Goal: Task Accomplishment & Management: Manage account settings

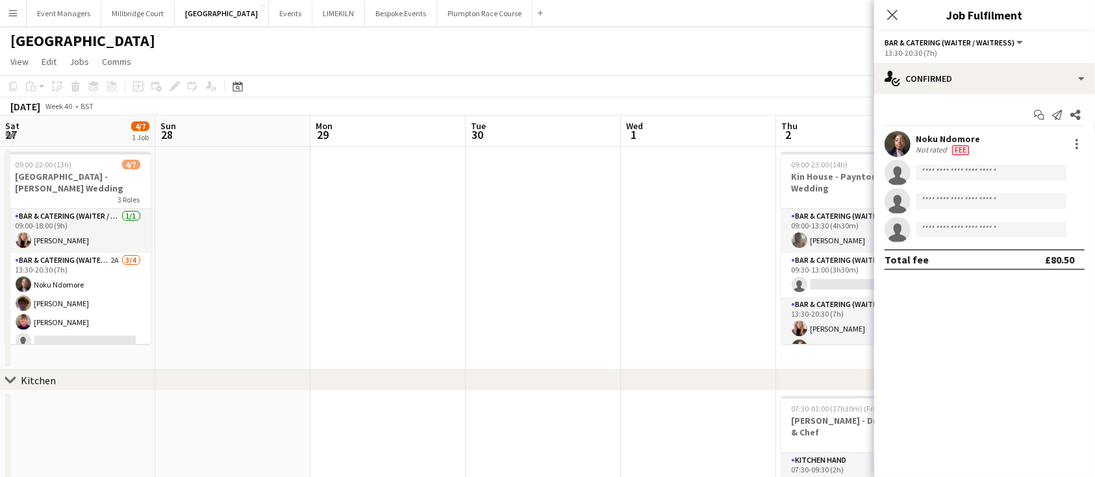
scroll to position [0, 505]
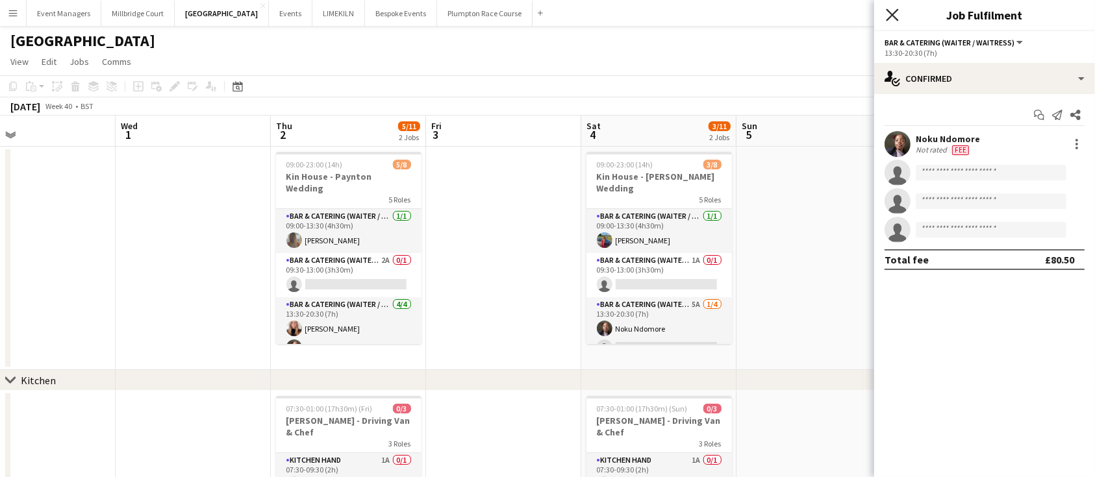
click at [895, 14] on icon "Close pop-in" at bounding box center [892, 14] width 12 height 12
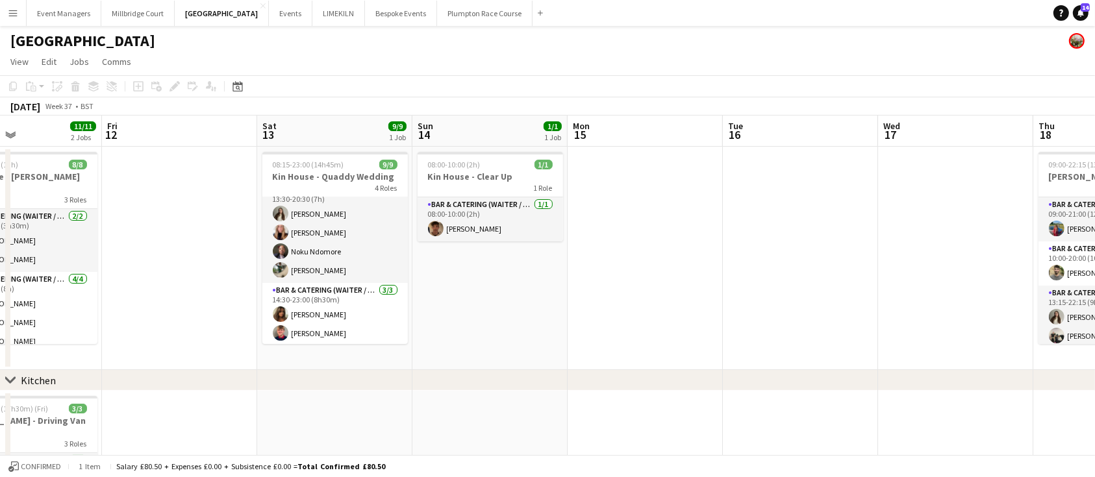
scroll to position [124, 0]
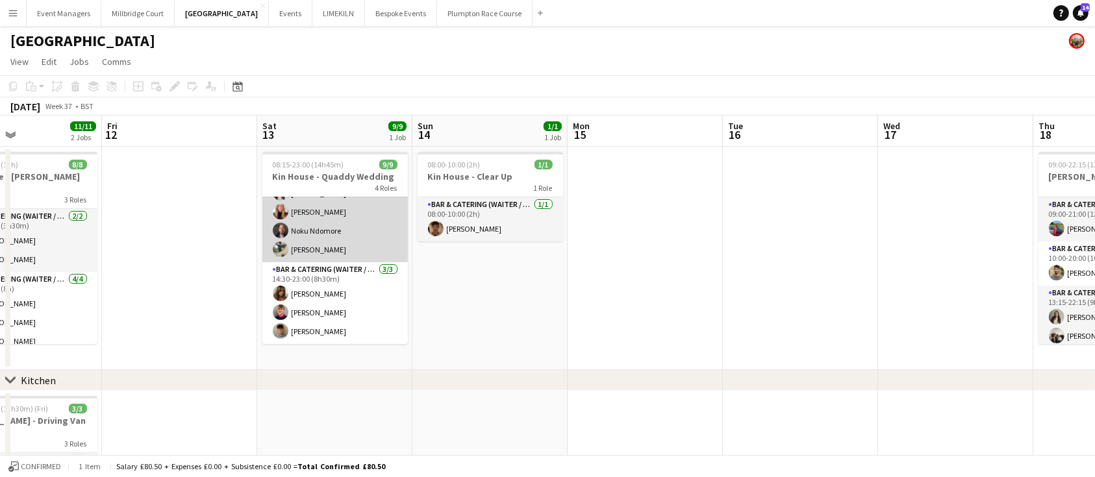
click at [347, 251] on app-card-role "Bar & Catering (Waiter / waitress) 4/4 13:30-20:30 (7h) Emily Brown Katie Thomp…" at bounding box center [334, 212] width 145 height 101
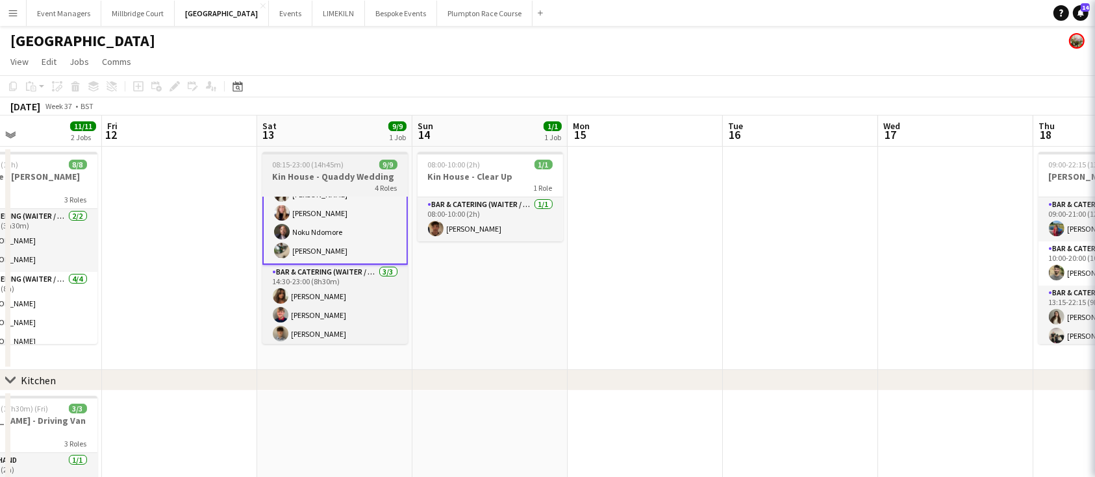
scroll to position [125, 0]
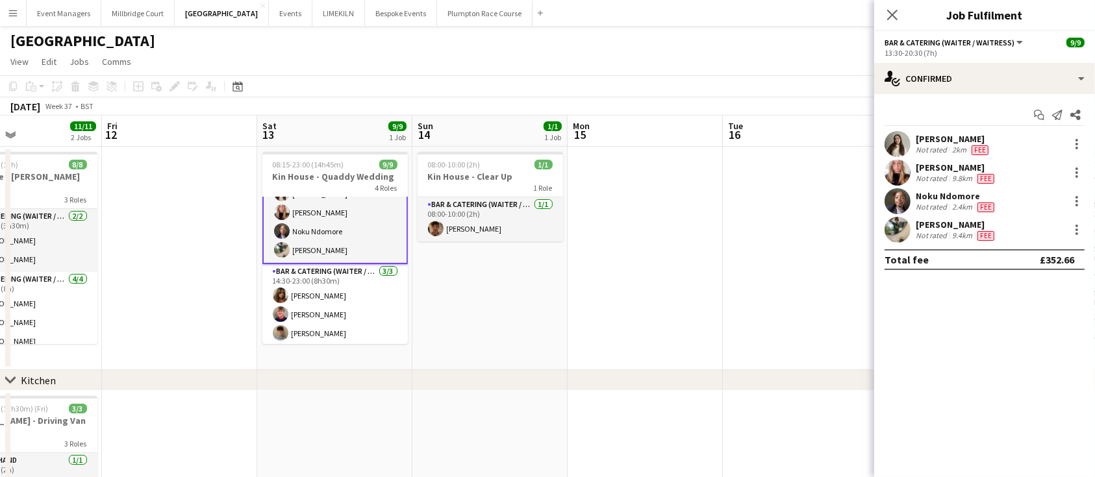
click at [1085, 197] on div "Noku Ndomore Not rated 2.4km Fee" at bounding box center [984, 201] width 221 height 26
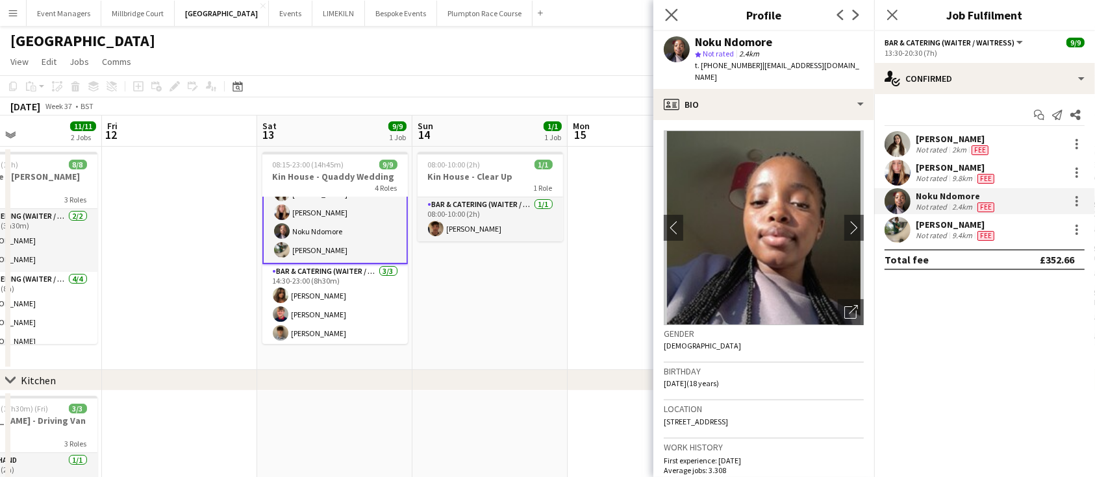
click at [664, 14] on app-icon "Close pop-in" at bounding box center [671, 15] width 19 height 19
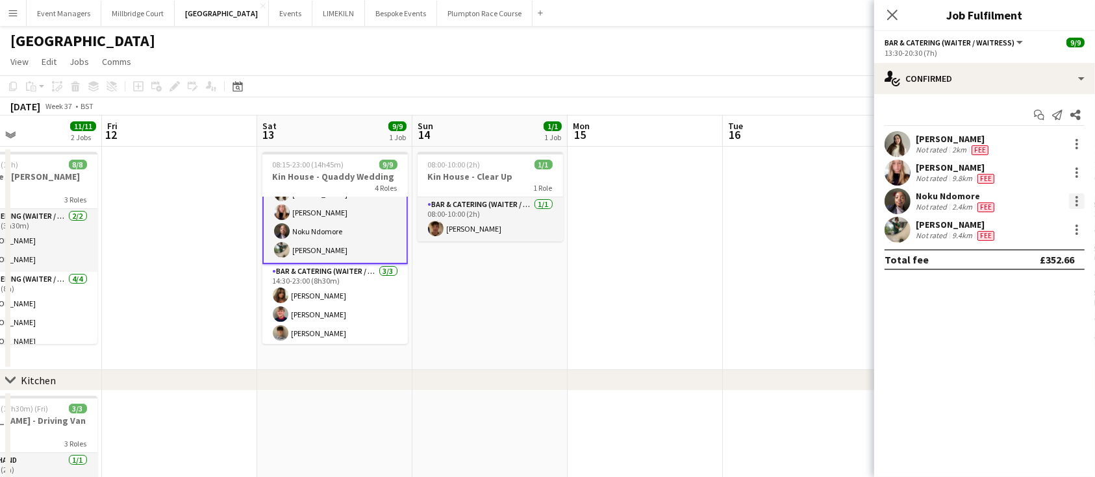
click at [1079, 204] on div at bounding box center [1077, 201] width 16 height 16
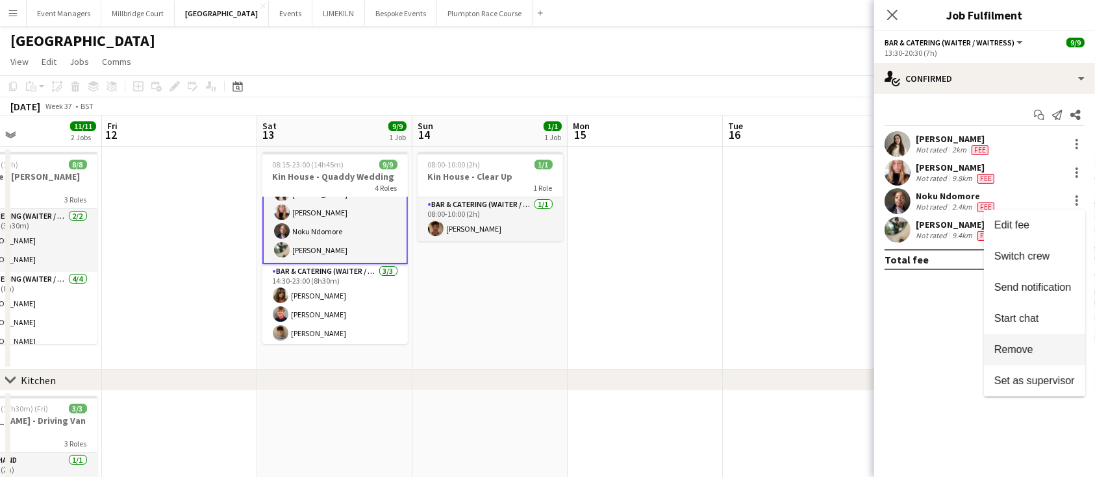
click at [1053, 347] on span "Remove" at bounding box center [1034, 350] width 81 height 12
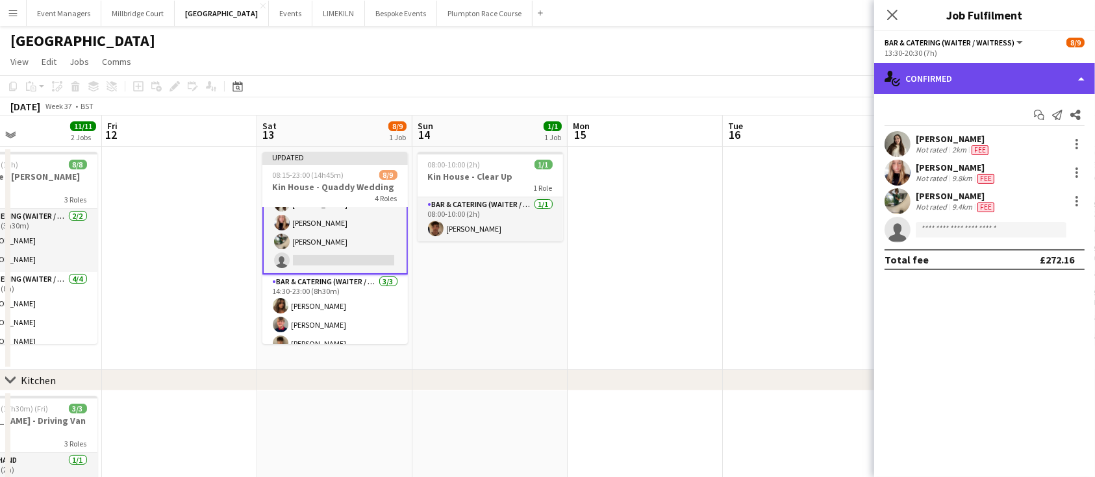
click at [1014, 86] on div "single-neutral-actions-check-2 Confirmed" at bounding box center [984, 78] width 221 height 31
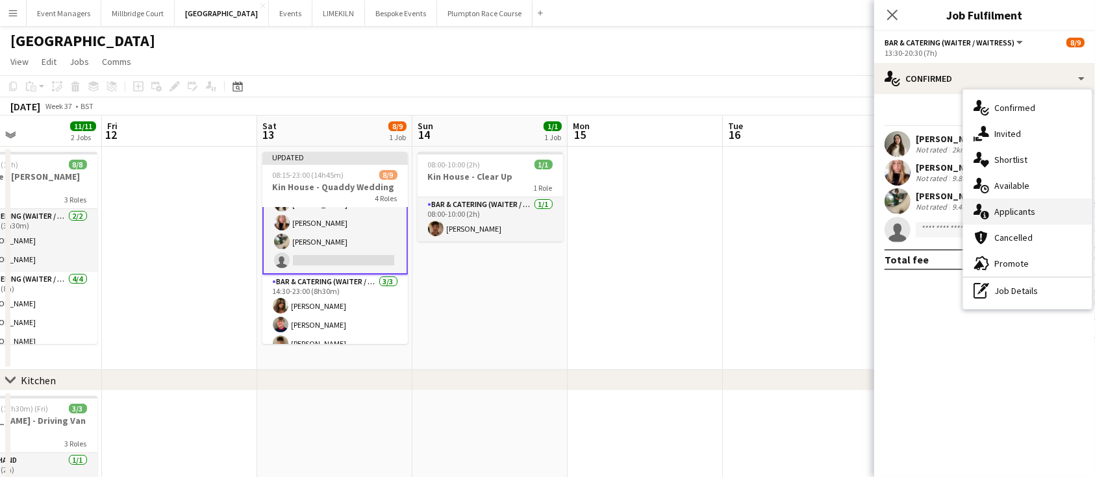
click at [1029, 214] on span "Applicants" at bounding box center [1014, 212] width 41 height 12
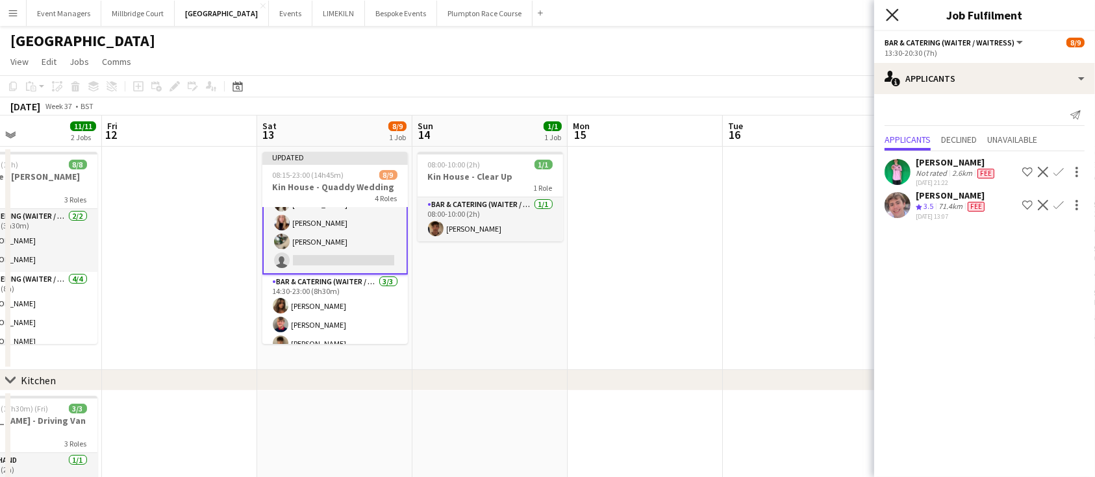
click at [895, 14] on icon "Close pop-in" at bounding box center [892, 14] width 12 height 12
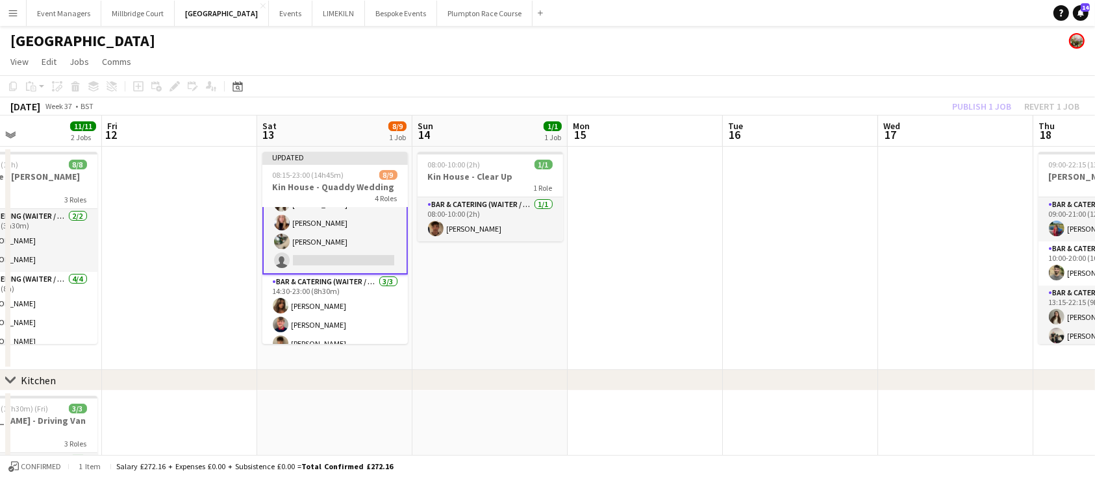
click at [990, 100] on div "Publish 1 job Revert 1 job" at bounding box center [1015, 106] width 158 height 17
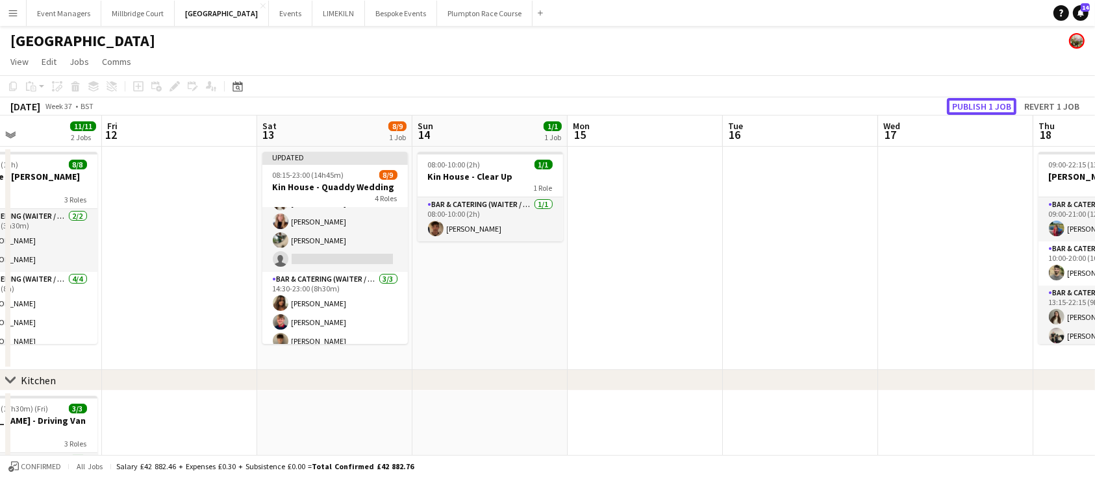
scroll to position [124, 0]
click at [990, 100] on button "Publish 1 job" at bounding box center [981, 106] width 69 height 17
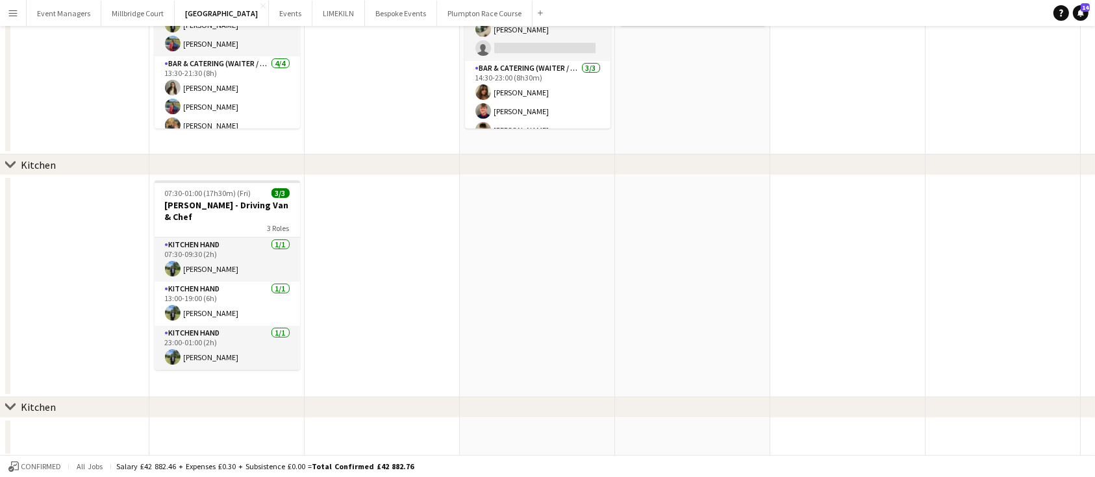
scroll to position [0, 0]
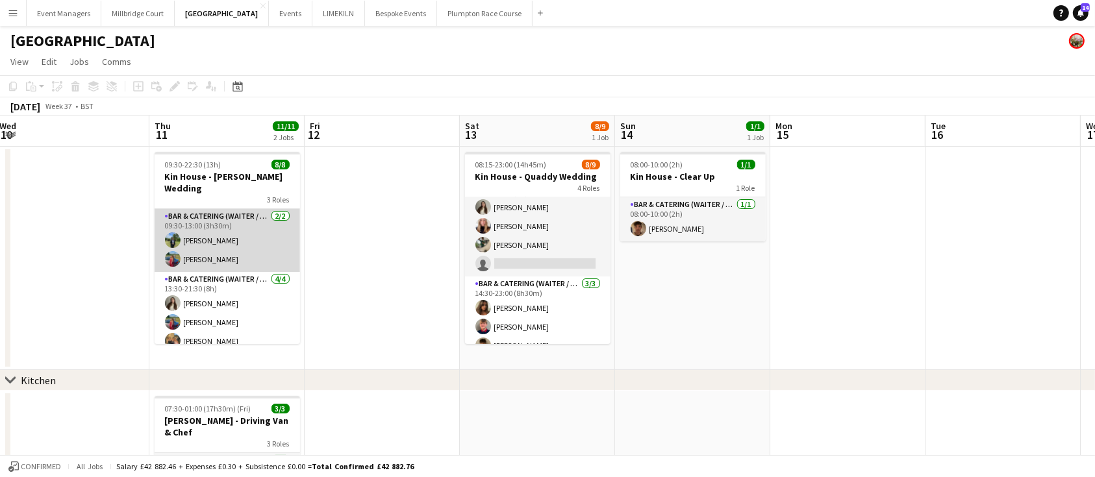
click at [238, 227] on app-card-role "Bar & Catering (Waiter / waitress) 2/2 09:30-13:00 (3h30m) Harvey Gardner Megan…" at bounding box center [227, 240] width 145 height 63
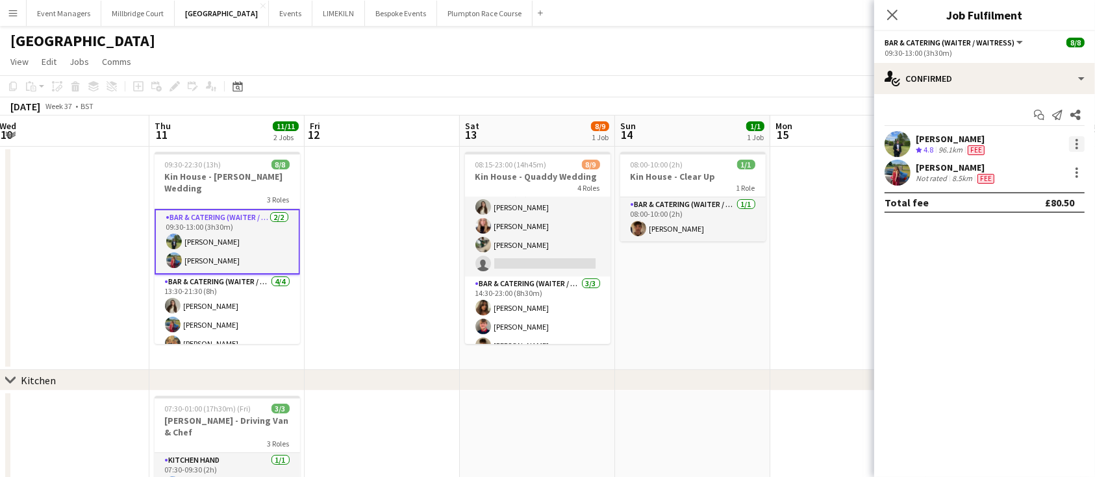
click at [1080, 136] on div at bounding box center [1077, 144] width 16 height 16
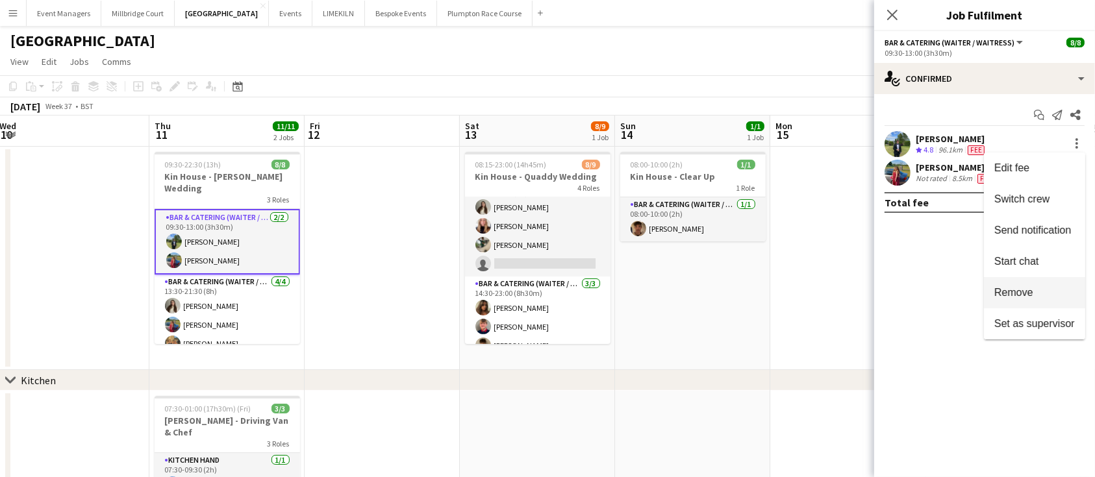
click at [1058, 294] on span "Remove" at bounding box center [1034, 293] width 81 height 12
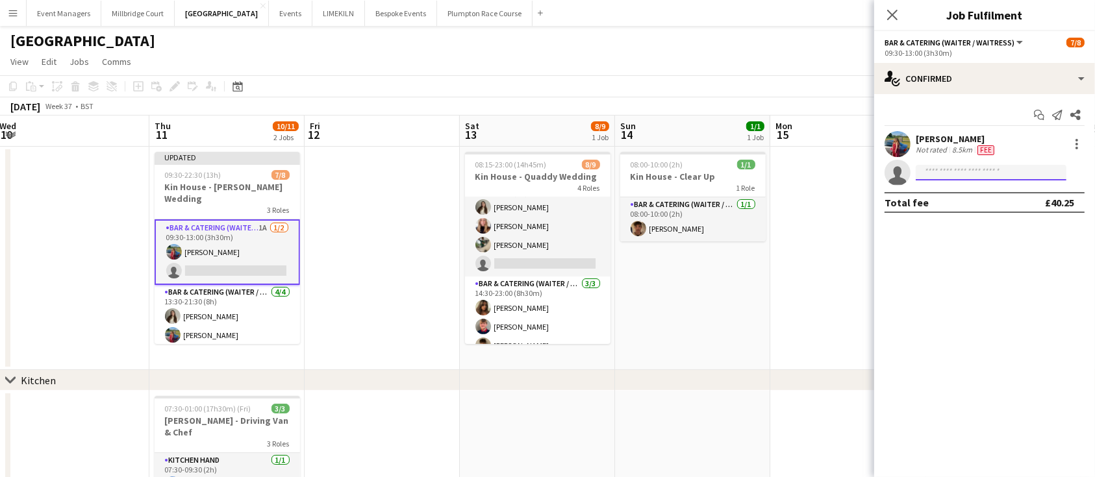
click at [943, 173] on input at bounding box center [990, 173] width 151 height 16
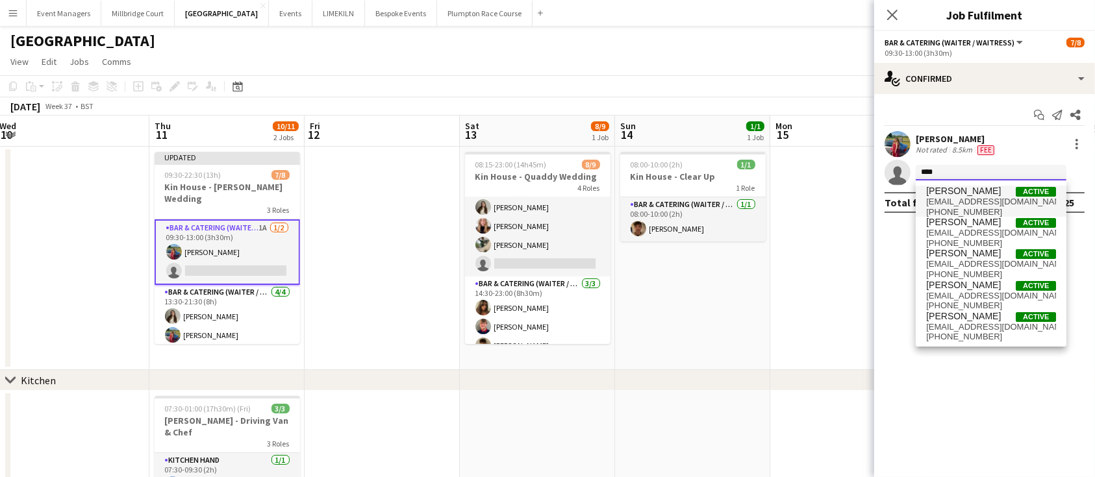
type input "****"
click at [969, 208] on span "+4407883818433" at bounding box center [991, 212] width 130 height 10
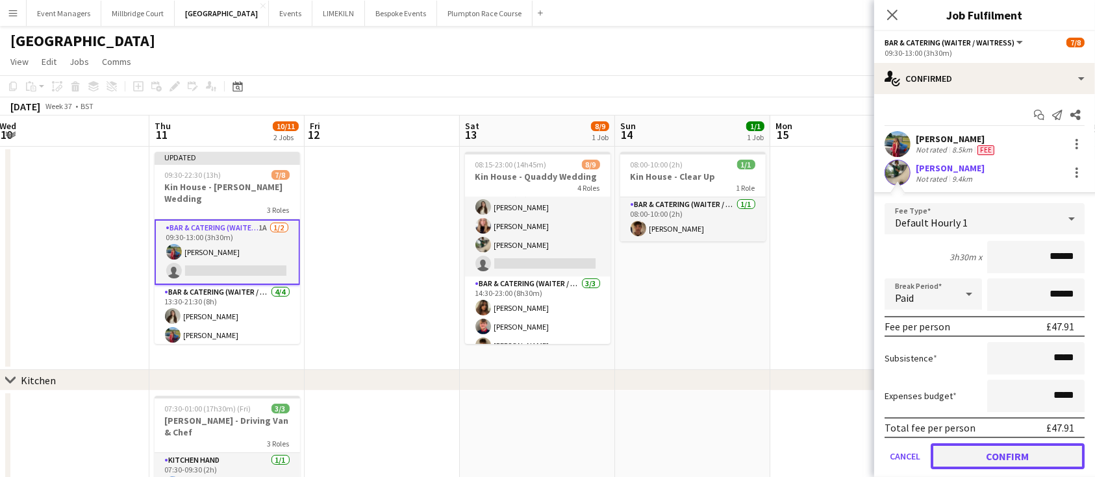
click at [1021, 449] on button "Confirm" at bounding box center [1007, 456] width 154 height 26
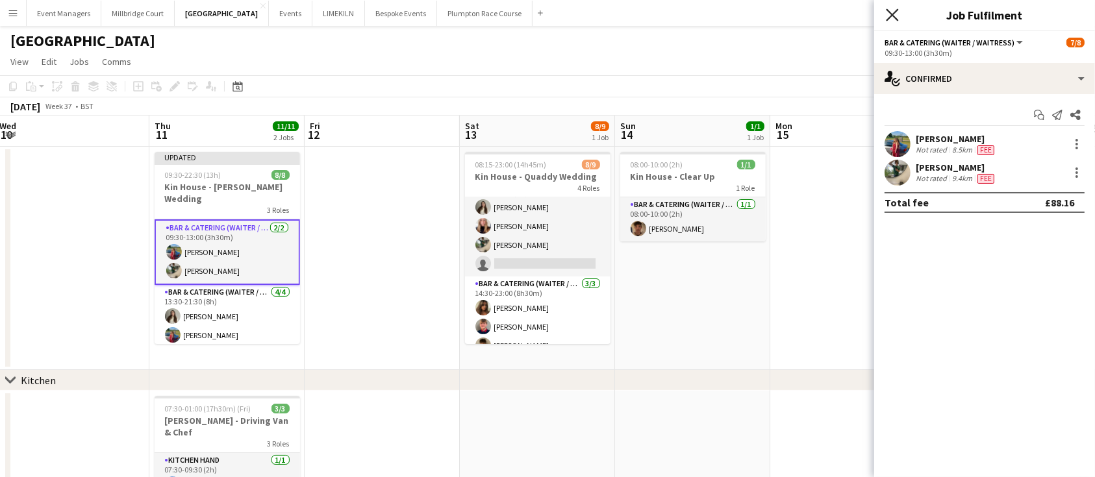
click at [893, 20] on icon "Close pop-in" at bounding box center [892, 14] width 12 height 12
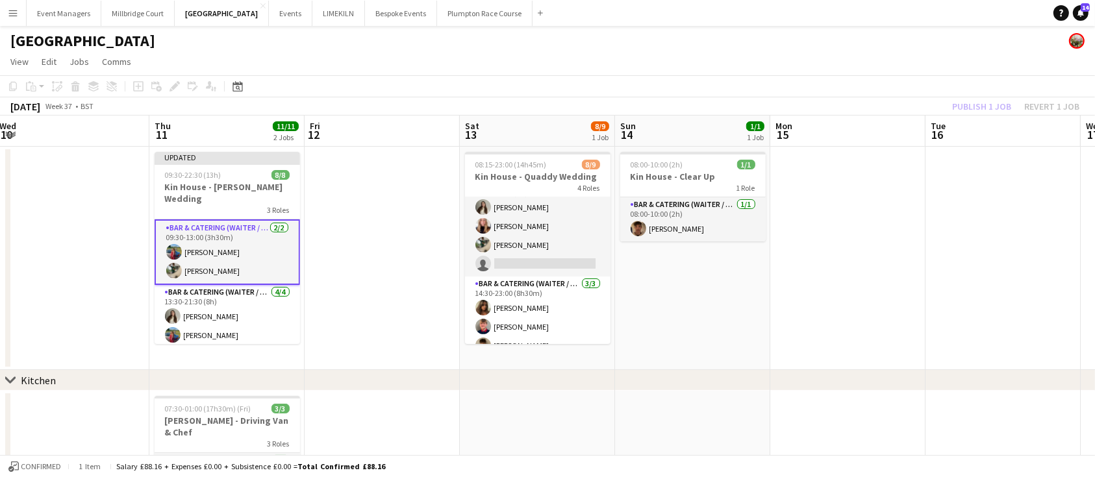
click at [995, 105] on div "Publish 1 job Revert 1 job" at bounding box center [1015, 106] width 158 height 17
click at [995, 105] on button "Publish 1 job" at bounding box center [981, 106] width 69 height 17
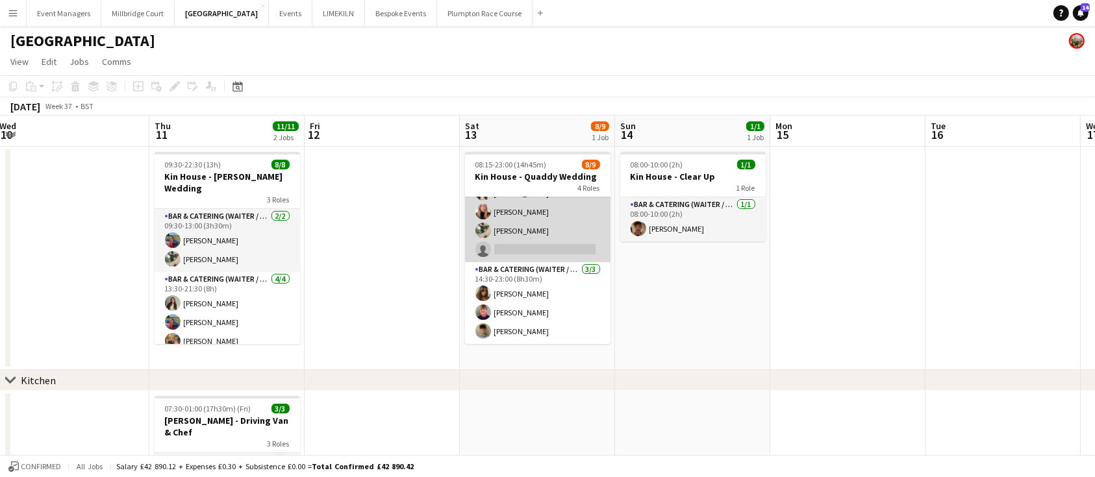
click at [538, 219] on app-card-role "Bar & Catering (Waiter / waitress) 4A 3/4 13:30-20:30 (7h) Emily Brown Katie Th…" at bounding box center [537, 212] width 145 height 101
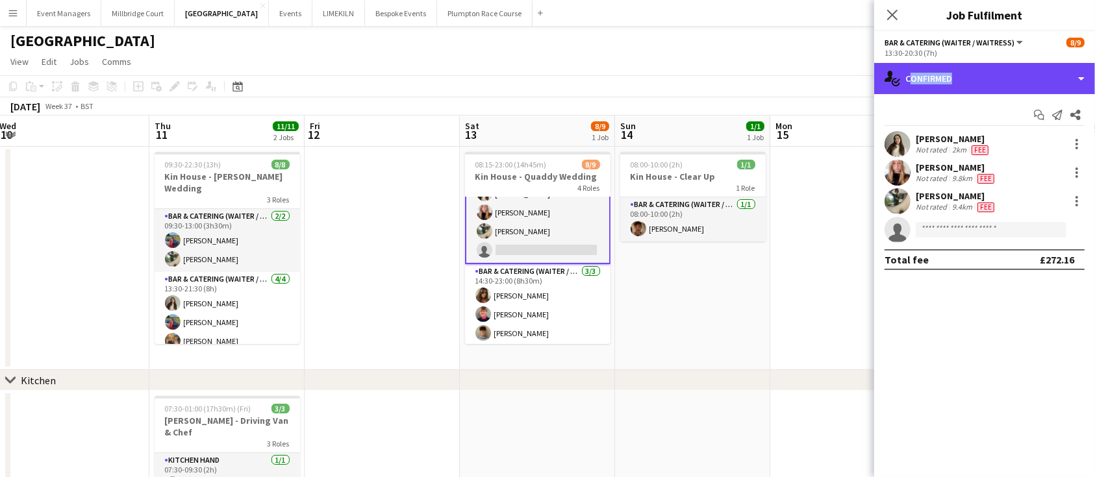
drag, startPoint x: 966, startPoint y: 86, endPoint x: 962, endPoint y: 101, distance: 15.6
click at [962, 101] on div "single-neutral-actions-check-2 Confirmed single-neutral-actions-check-2 Confirm…" at bounding box center [984, 270] width 221 height 414
click at [968, 77] on div "single-neutral-actions-check-2 Confirmed" at bounding box center [984, 78] width 221 height 31
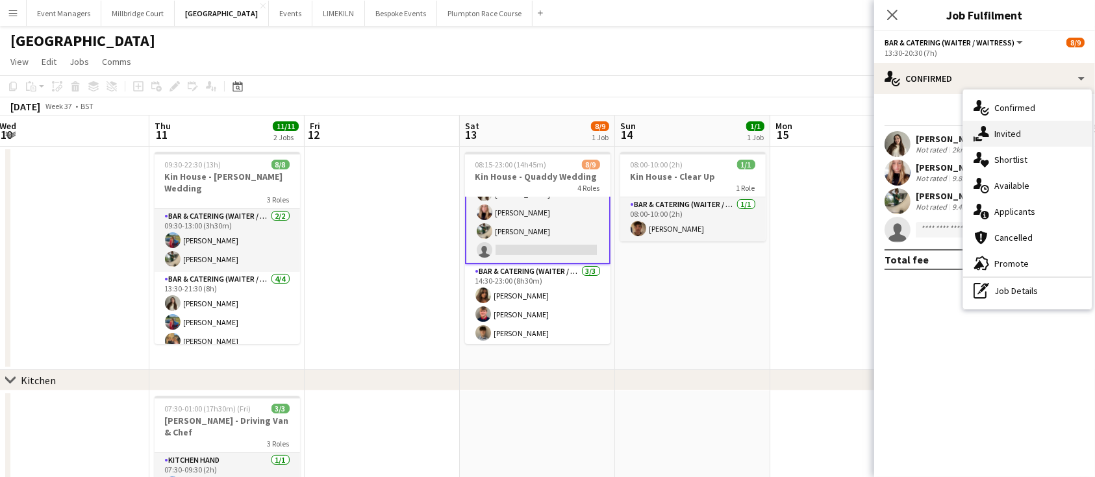
click at [1024, 131] on div "single-neutral-actions-share-1 Invited" at bounding box center [1027, 134] width 129 height 26
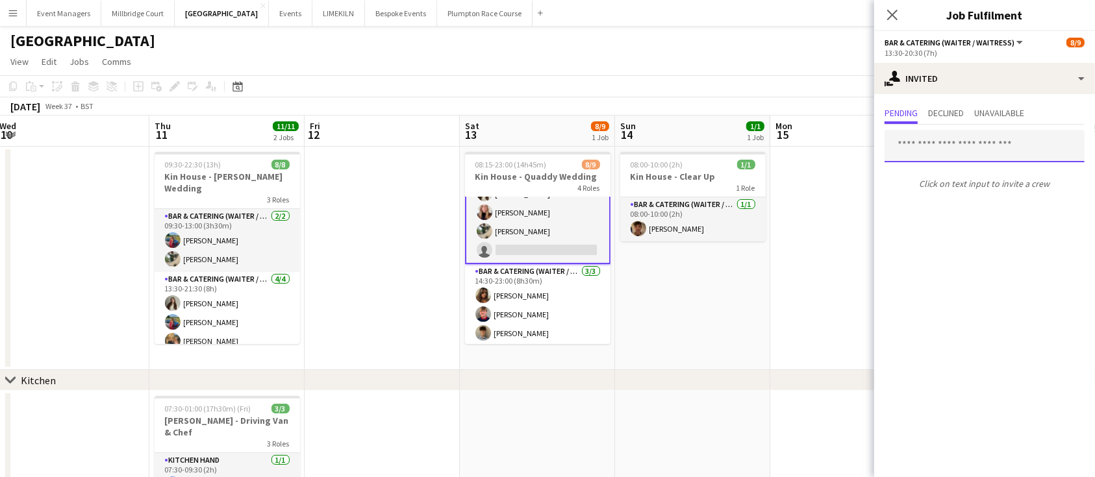
click at [969, 147] on input "text" at bounding box center [984, 146] width 200 height 32
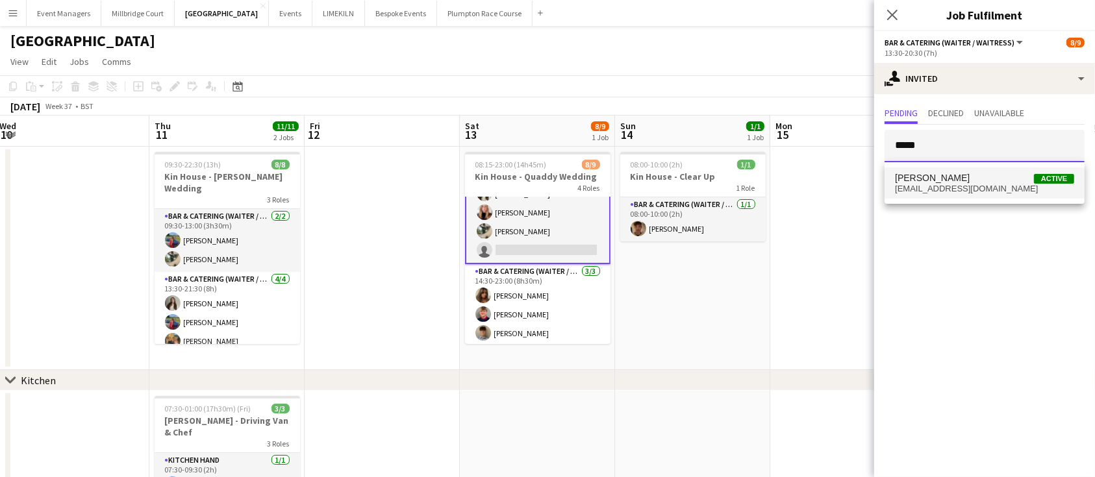
type input "*****"
click at [962, 186] on span "sallybunney333@gmail.com" at bounding box center [984, 189] width 179 height 10
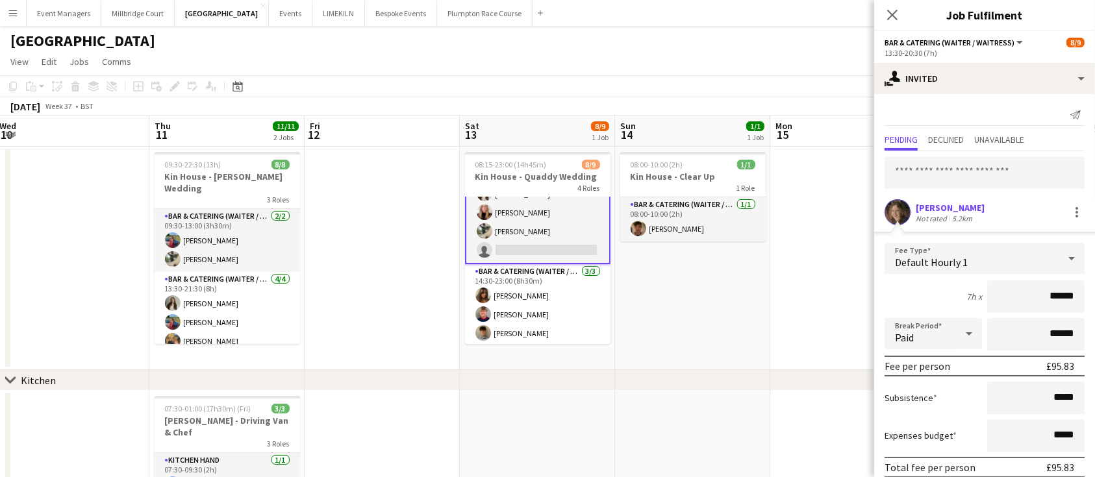
scroll to position [54, 0]
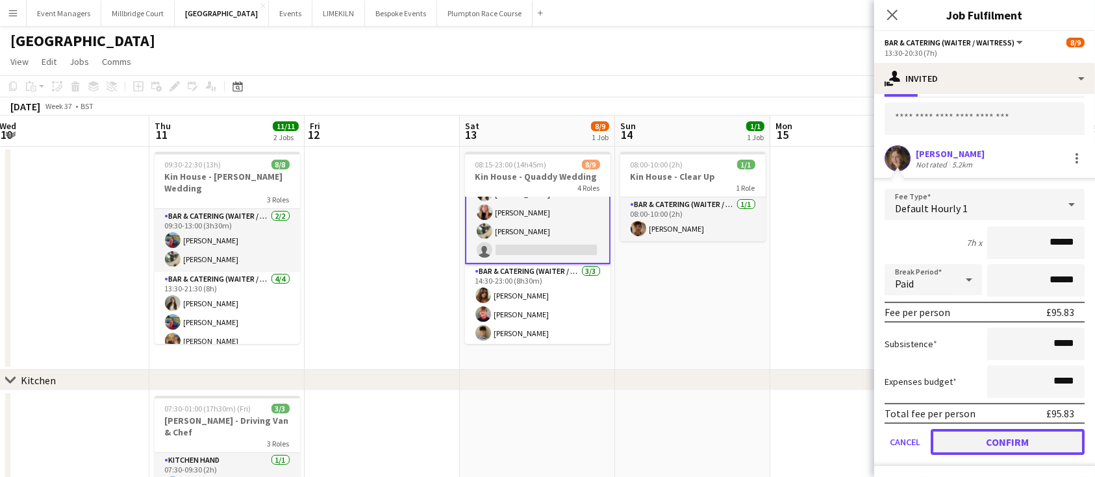
click at [1002, 432] on button "Confirm" at bounding box center [1007, 442] width 154 height 26
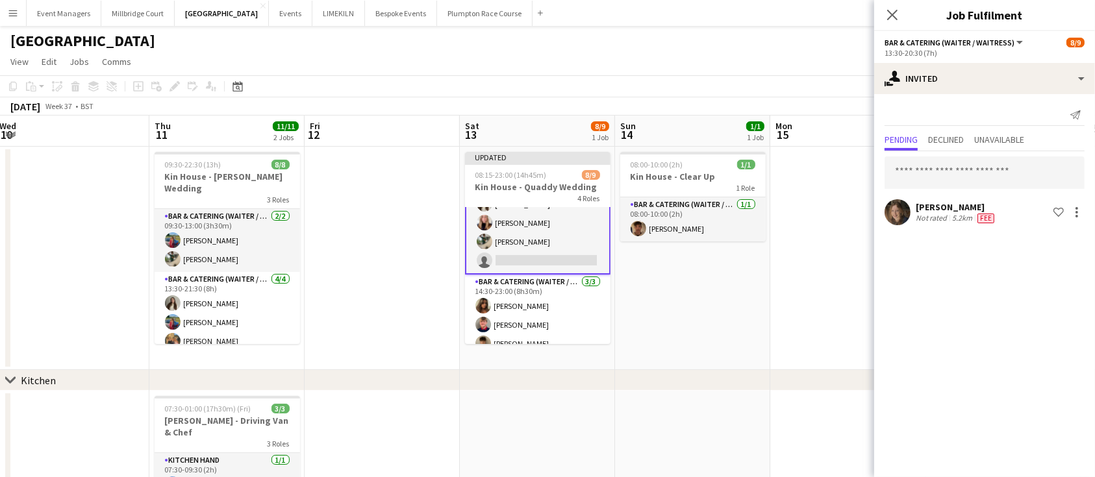
scroll to position [0, 0]
click at [961, 169] on input "text" at bounding box center [984, 172] width 200 height 32
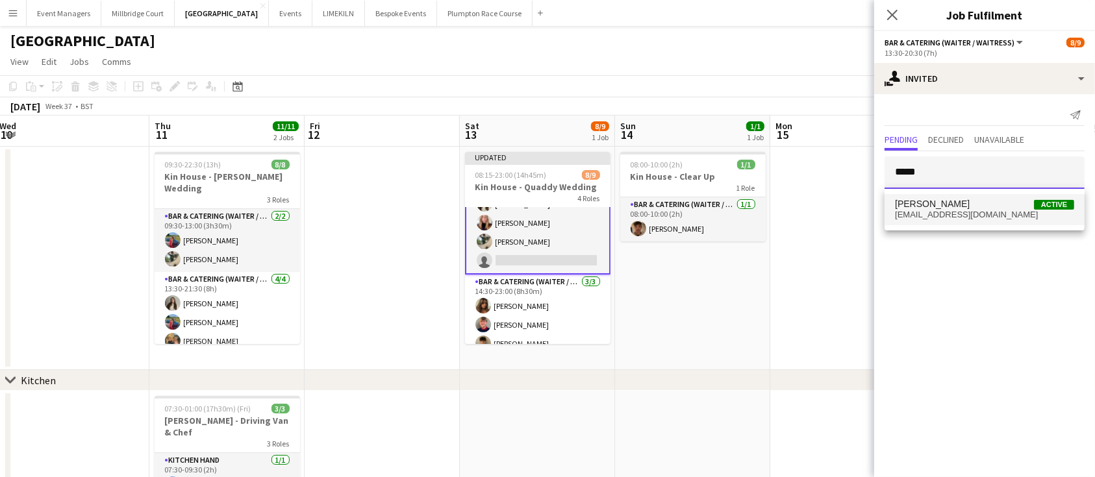
type input "*****"
click at [965, 209] on span "Macey Baker Active" at bounding box center [984, 204] width 179 height 11
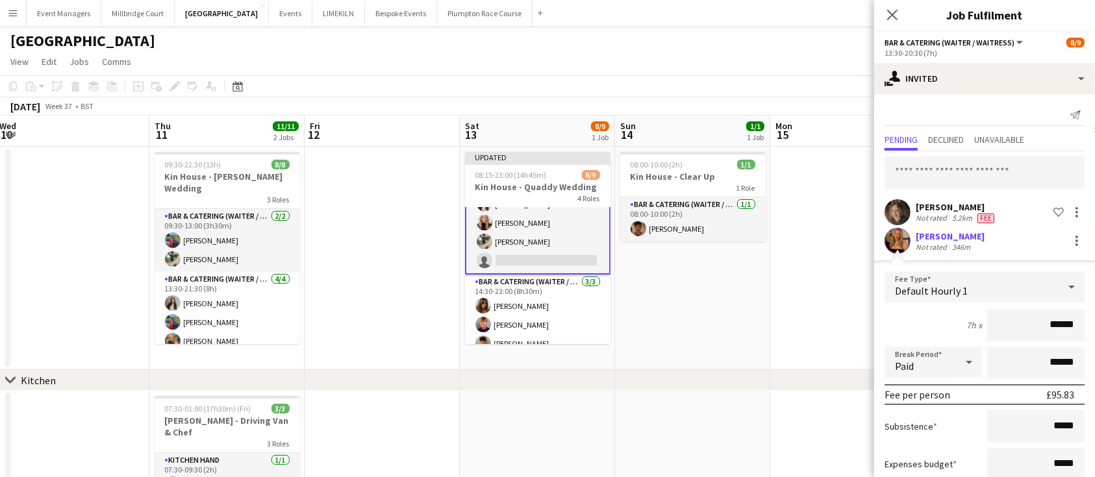
scroll to position [82, 0]
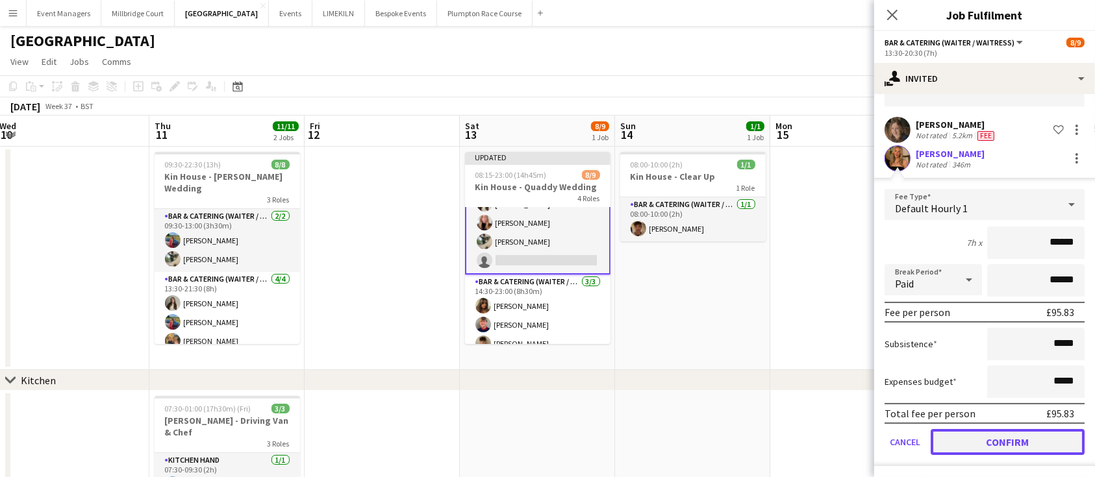
click at [1042, 447] on button "Confirm" at bounding box center [1007, 442] width 154 height 26
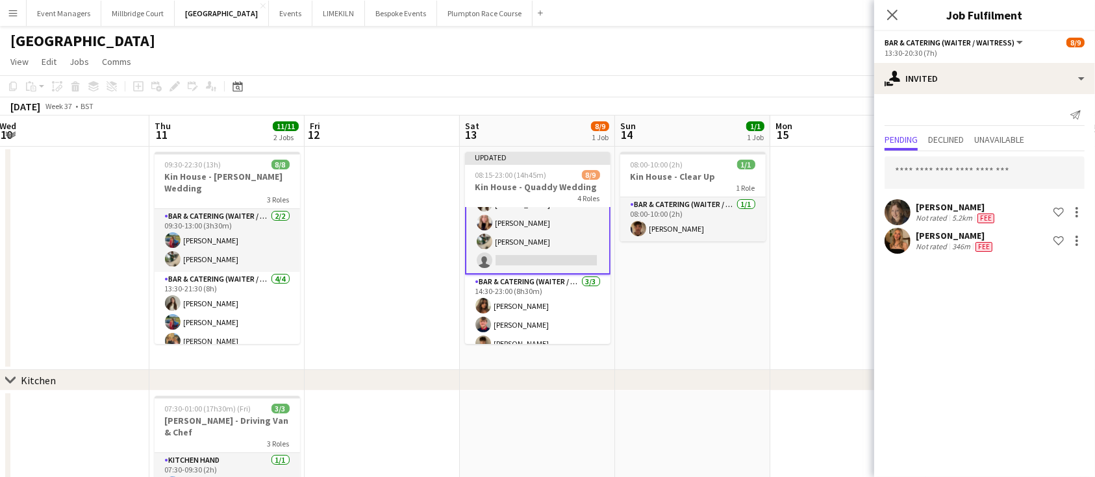
scroll to position [0, 0]
click at [892, 16] on icon at bounding box center [892, 14] width 12 height 12
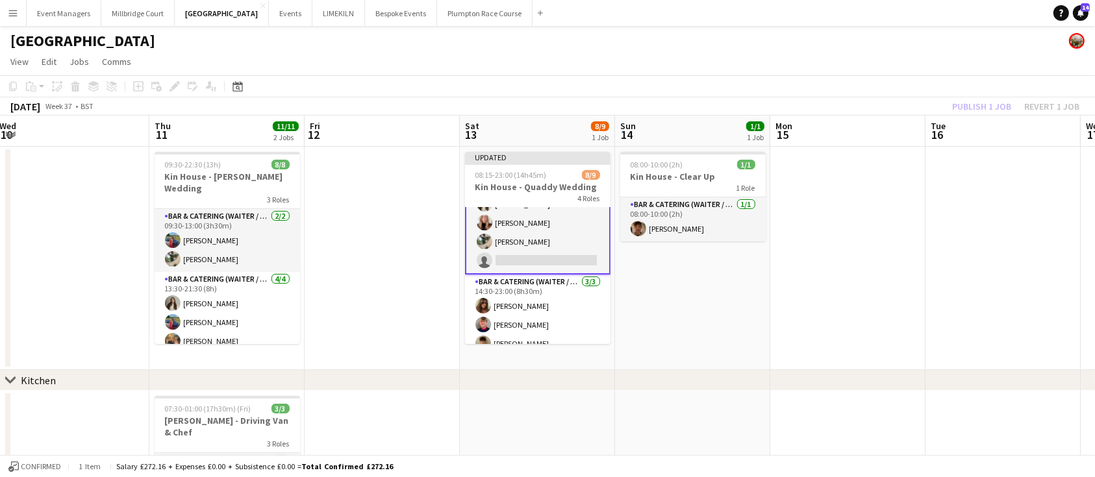
click at [978, 100] on div "Publish 1 job Revert 1 job" at bounding box center [1015, 106] width 158 height 17
click at [978, 100] on button "Publish 1 job" at bounding box center [981, 106] width 69 height 17
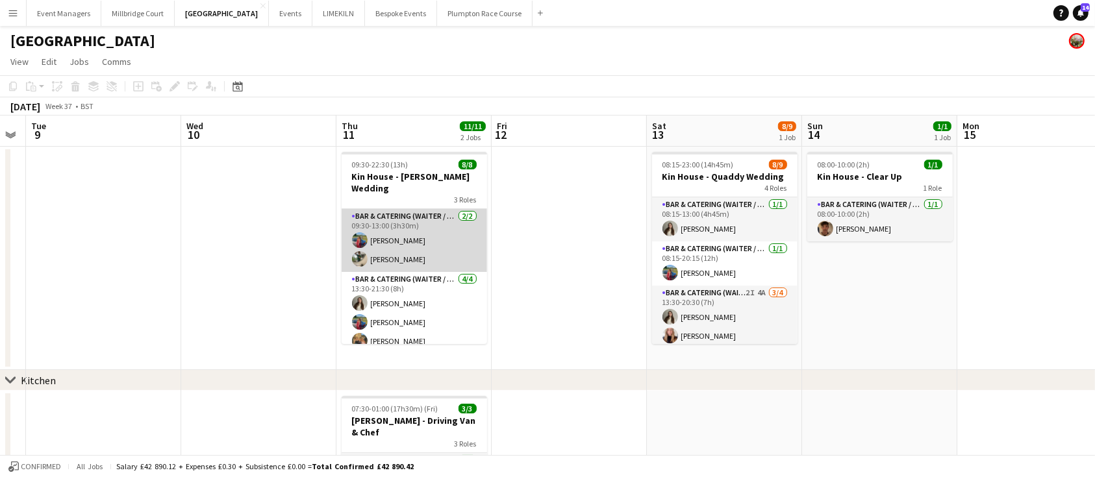
scroll to position [0, 0]
click at [430, 239] on app-card-role "Bar & Catering (Waiter / waitress) 2/2 09:30-13:00 (3h30m) Megan Hamill Oscar A…" at bounding box center [414, 240] width 145 height 63
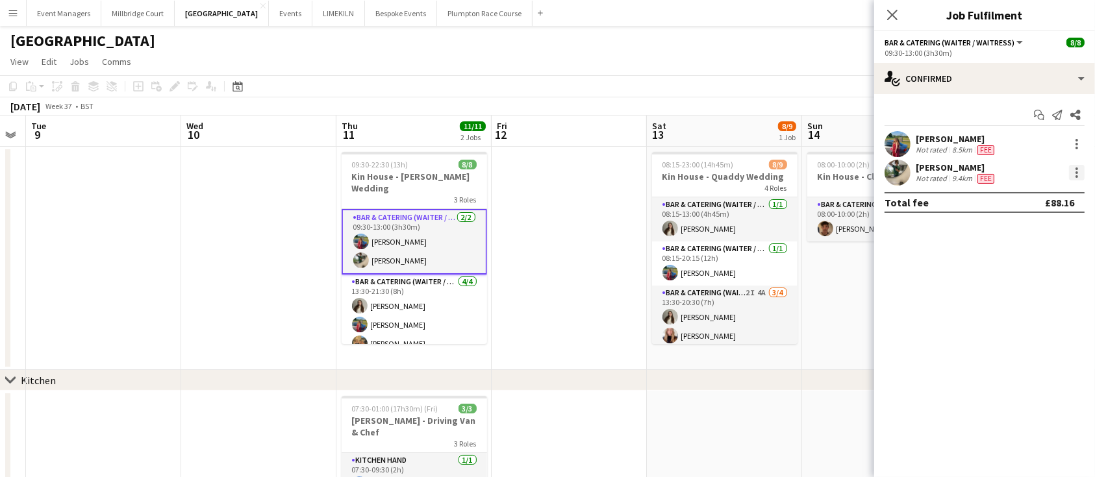
click at [1079, 169] on div at bounding box center [1077, 173] width 16 height 16
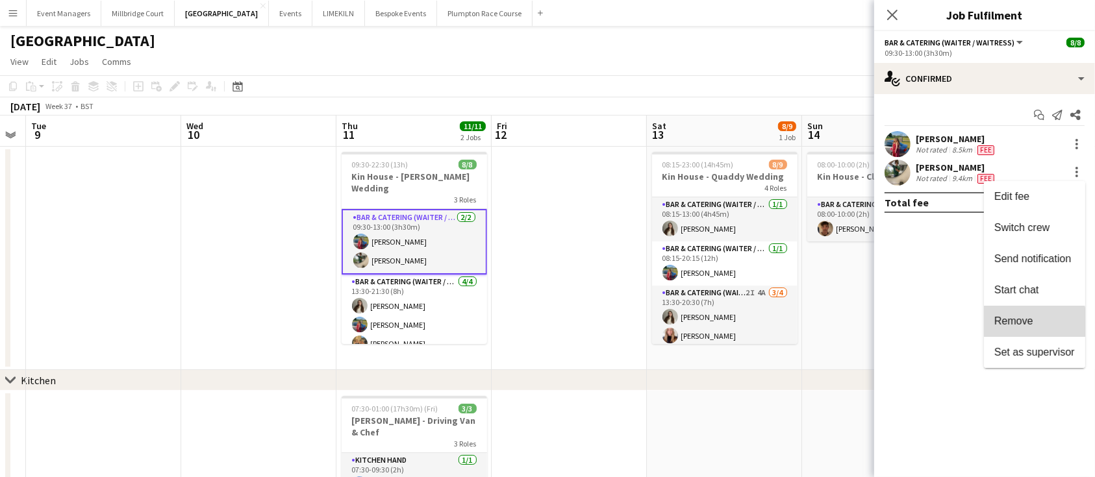
click at [1034, 326] on span "Remove" at bounding box center [1034, 322] width 81 height 12
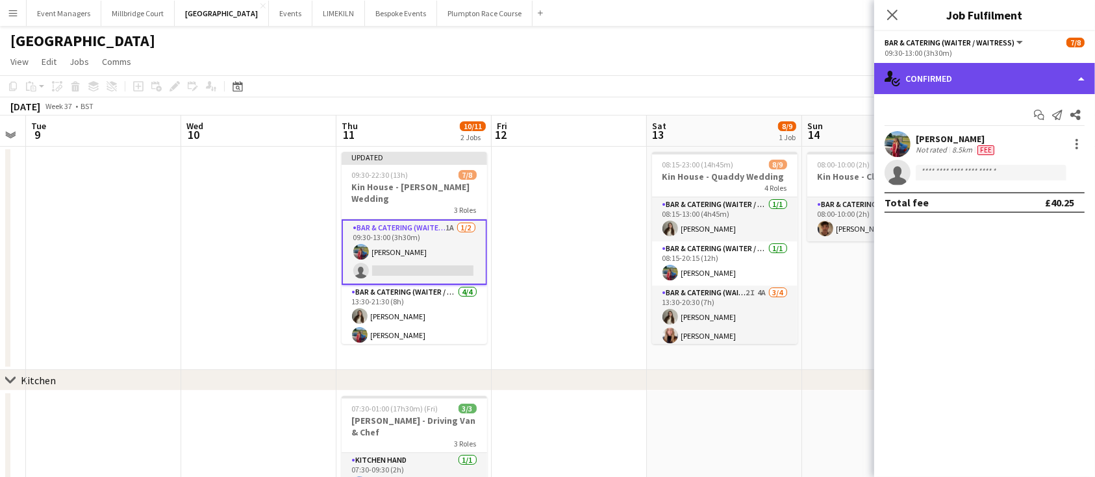
click at [969, 81] on div "single-neutral-actions-check-2 Confirmed" at bounding box center [984, 78] width 221 height 31
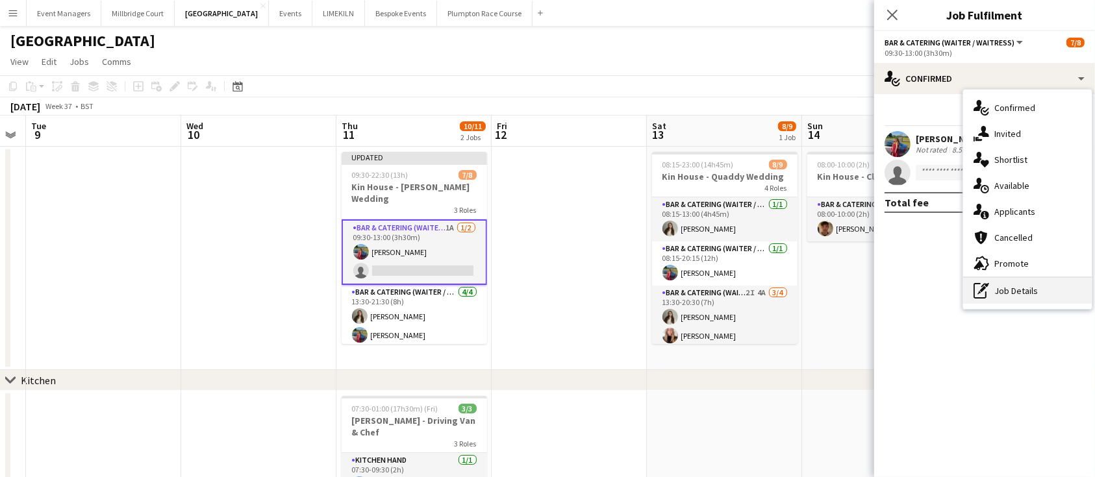
click at [1003, 296] on div "pen-write Job Details" at bounding box center [1027, 291] width 129 height 26
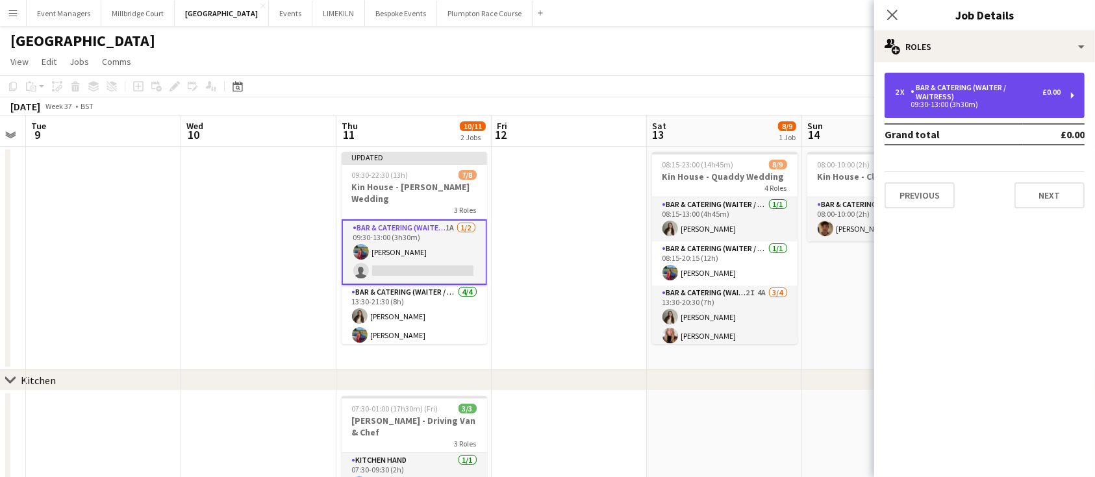
click at [964, 112] on div "2 x Bar & Catering (Waiter / waitress) £0.00 09:30-13:00 (3h30m)" at bounding box center [984, 95] width 200 height 45
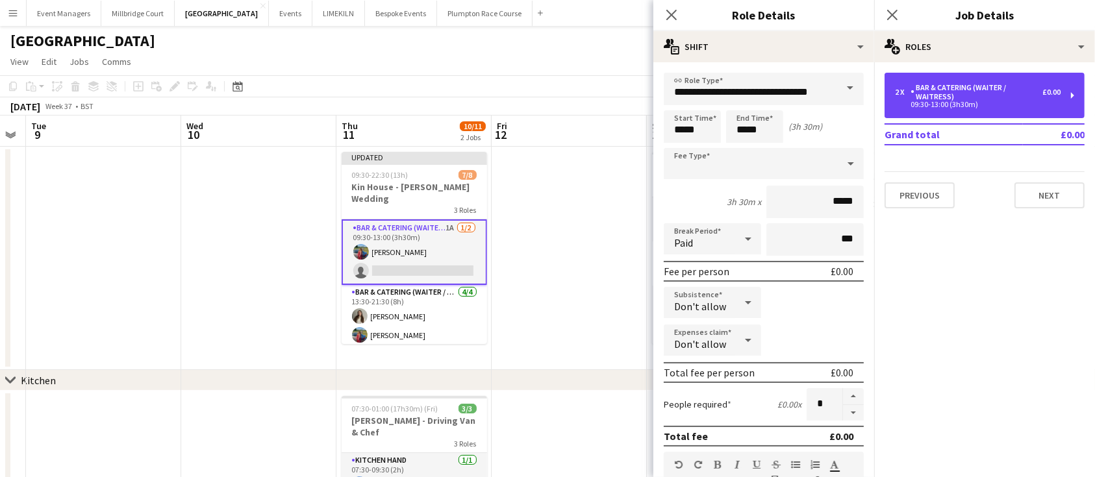
scroll to position [50, 0]
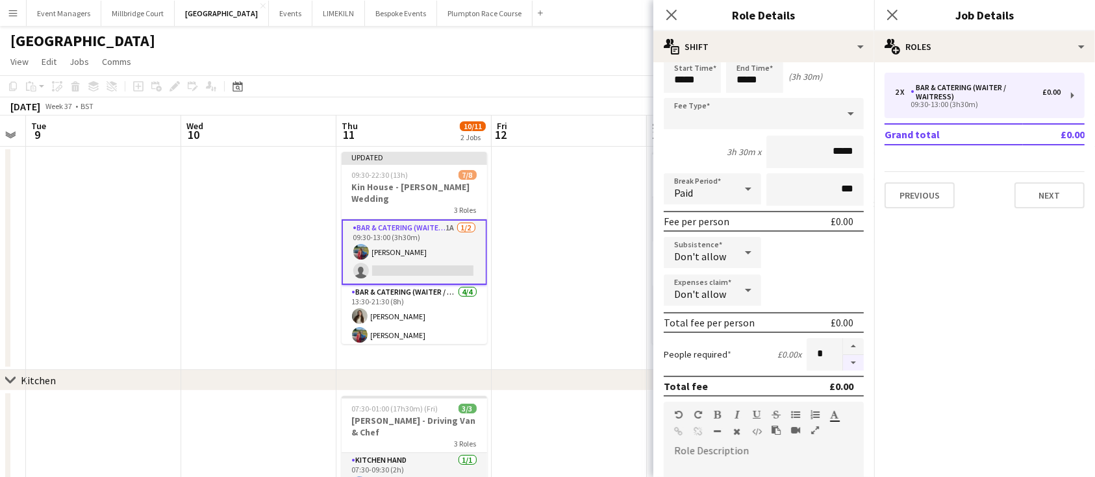
click at [843, 360] on button "button" at bounding box center [853, 363] width 21 height 16
type input "*"
click at [894, 17] on icon at bounding box center [892, 14] width 12 height 12
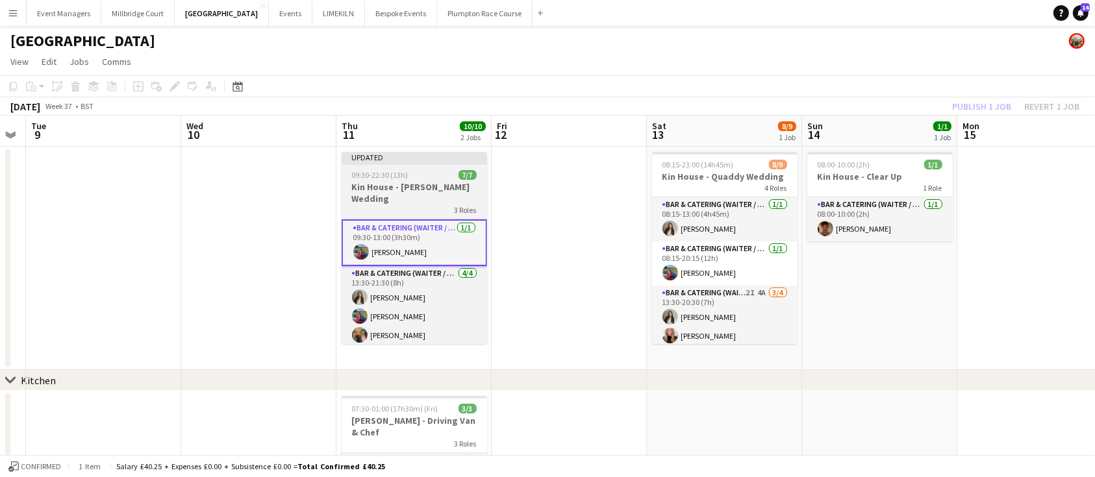
click at [434, 205] on div "3 Roles" at bounding box center [414, 210] width 145 height 10
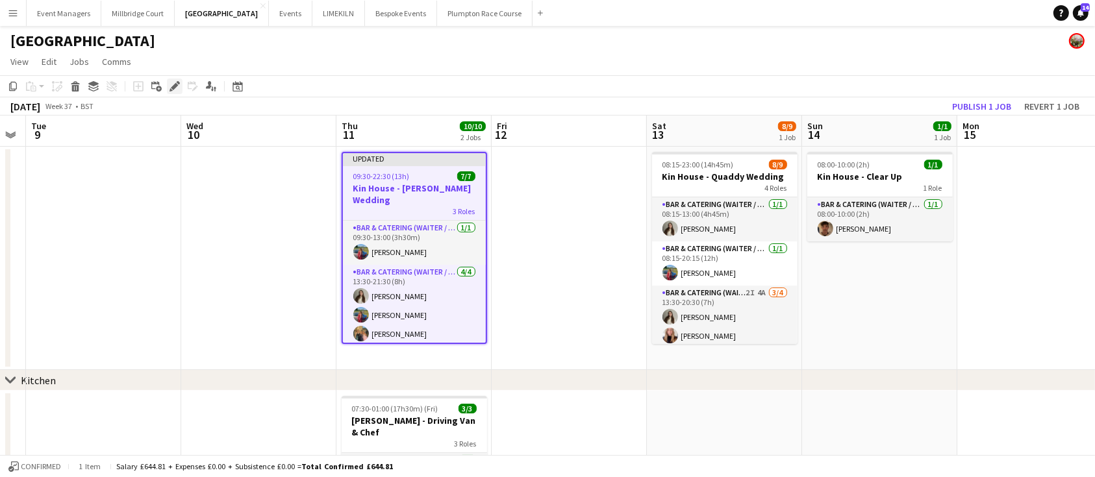
click at [169, 88] on icon "Edit" at bounding box center [174, 86] width 10 height 10
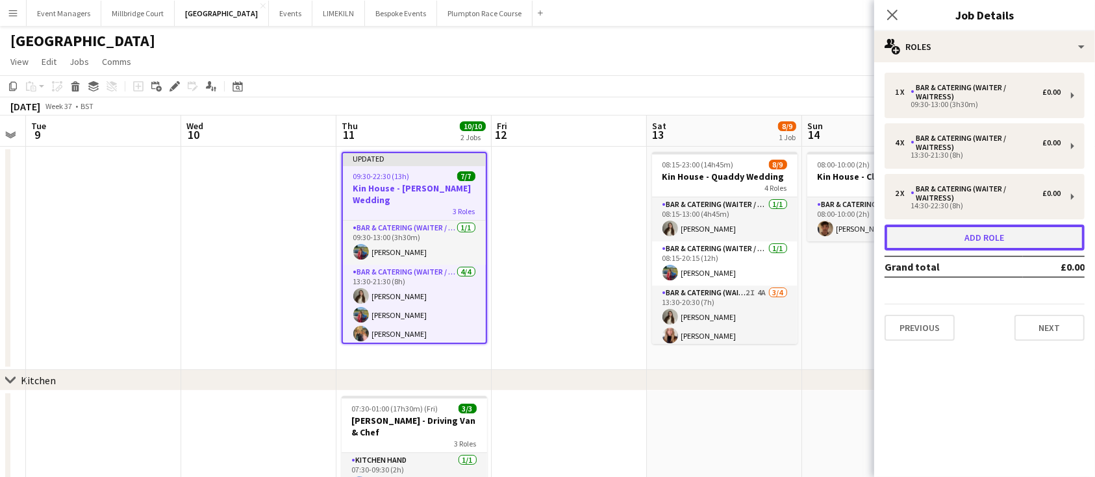
click at [971, 234] on button "Add role" at bounding box center [984, 238] width 200 height 26
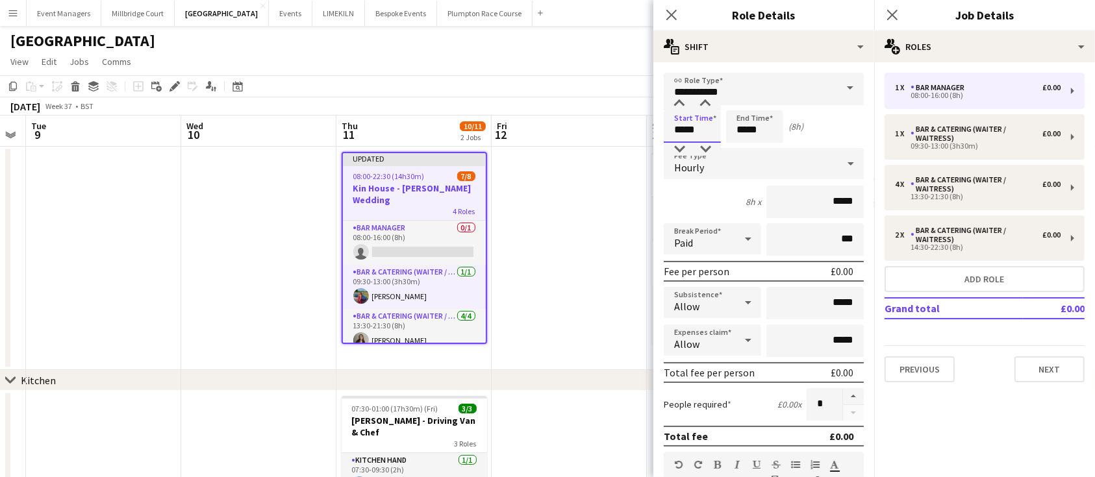
drag, startPoint x: 709, startPoint y: 127, endPoint x: 577, endPoint y: 153, distance: 135.1
click at [577, 153] on body "Menu Boards Boards Boards All jobs Status Workforce Workforce My Workforce Recr…" at bounding box center [547, 347] width 1095 height 695
type input "*****"
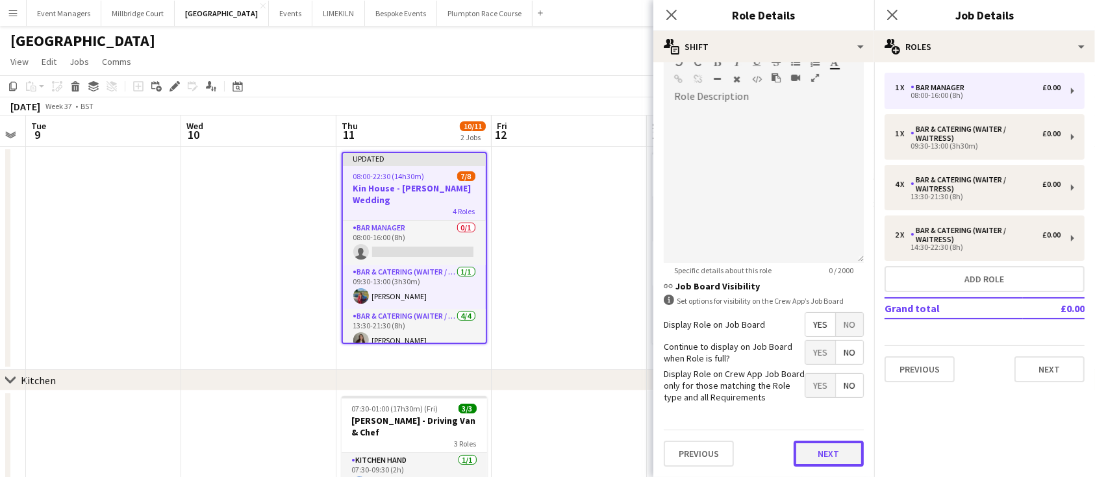
click at [820, 453] on button "Next" at bounding box center [828, 454] width 70 height 26
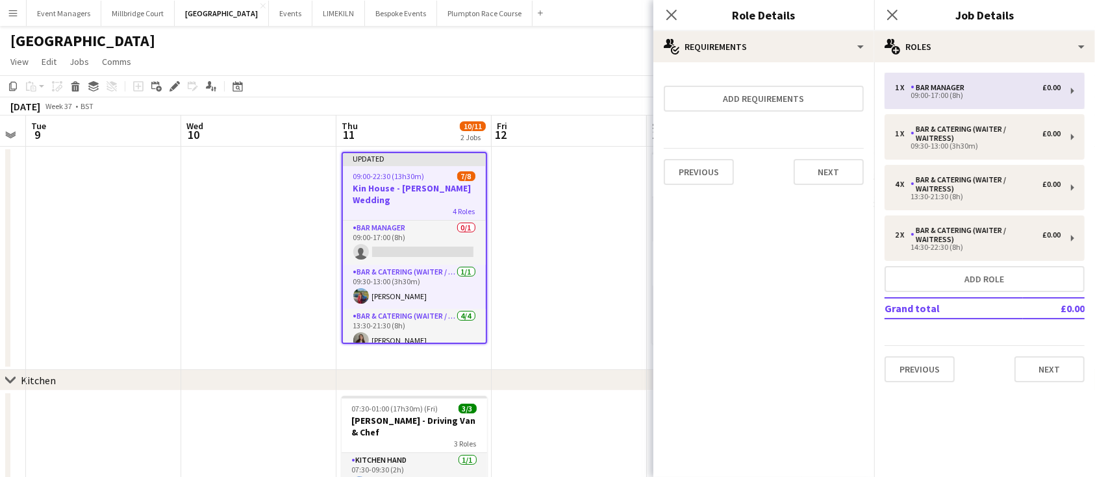
scroll to position [0, 0]
click at [897, 18] on icon "Close pop-in" at bounding box center [892, 14] width 12 height 12
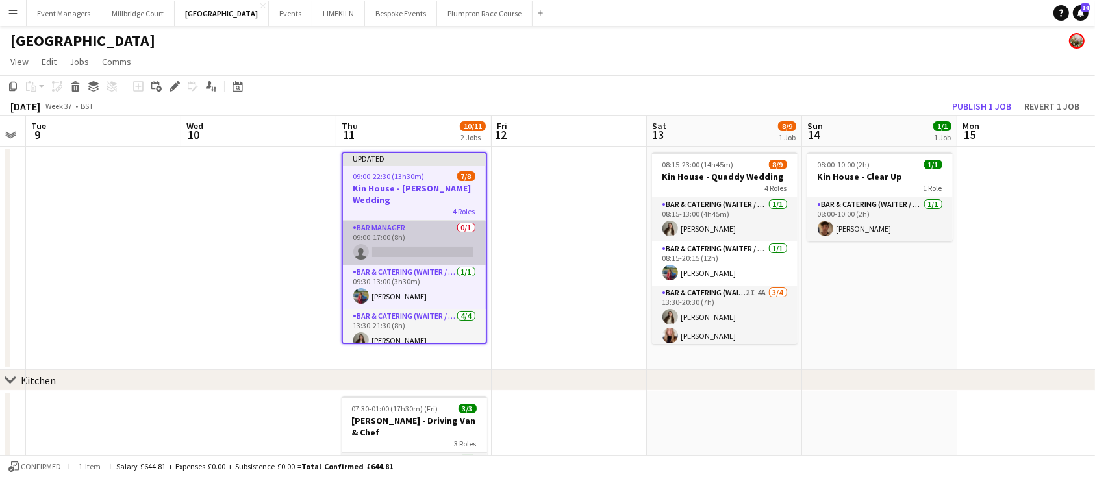
click at [412, 236] on app-card-role "Bar Manager 0/1 09:00-17:00 (8h) single-neutral-actions" at bounding box center [414, 243] width 143 height 44
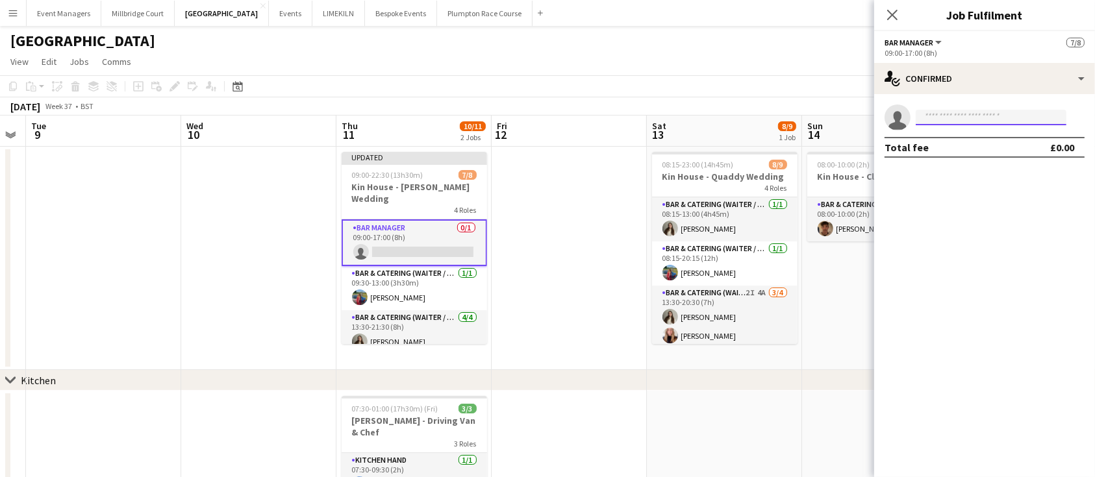
click at [1002, 118] on input at bounding box center [990, 118] width 151 height 16
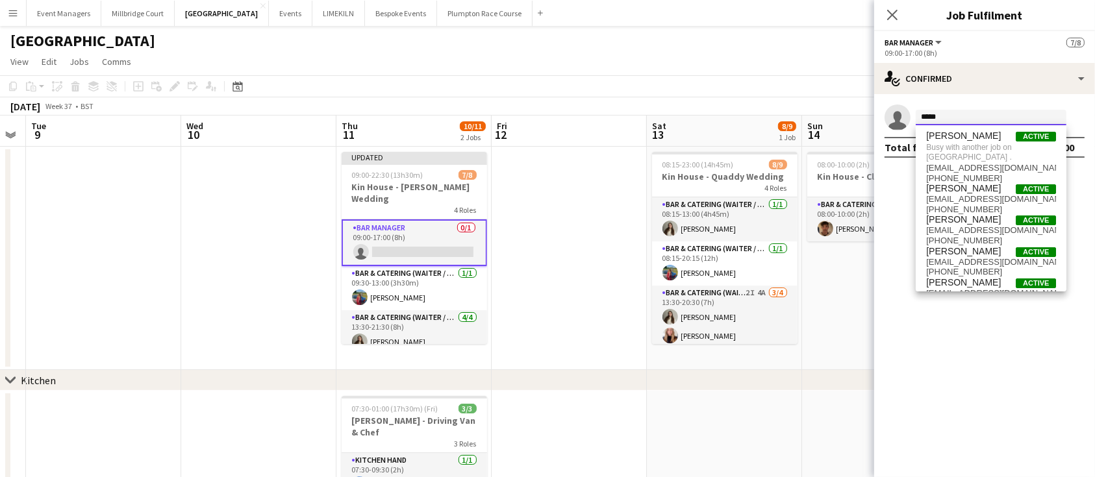
type input "*****"
click at [896, 6] on div "Close pop-in" at bounding box center [892, 15] width 36 height 30
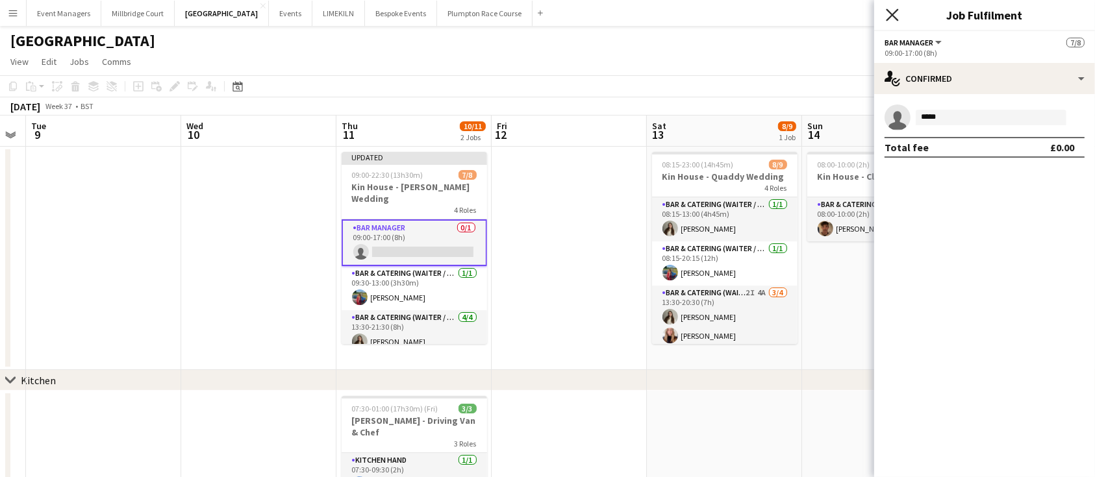
click at [893, 13] on icon "Close pop-in" at bounding box center [892, 14] width 12 height 12
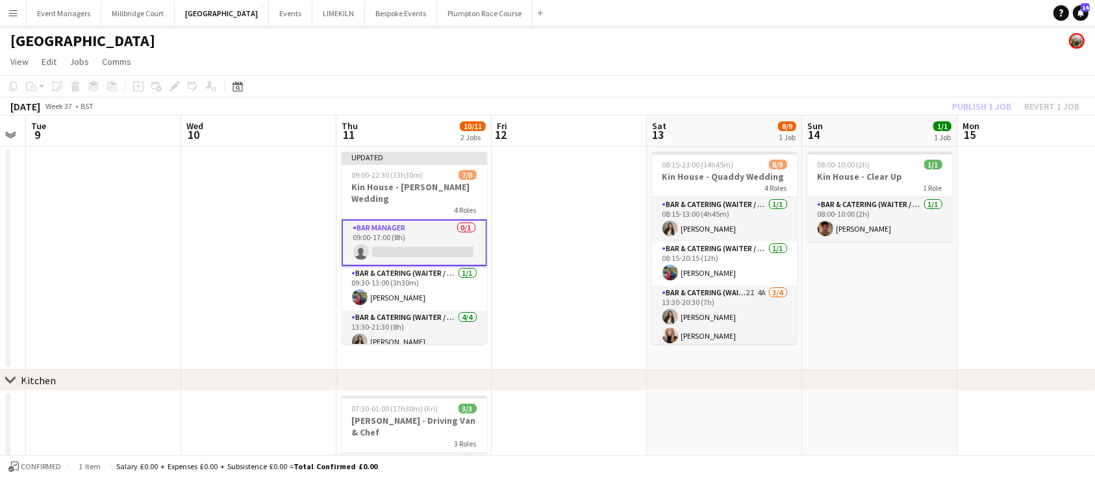
click at [980, 107] on div "Publish 1 job Revert 1 job" at bounding box center [1015, 106] width 158 height 17
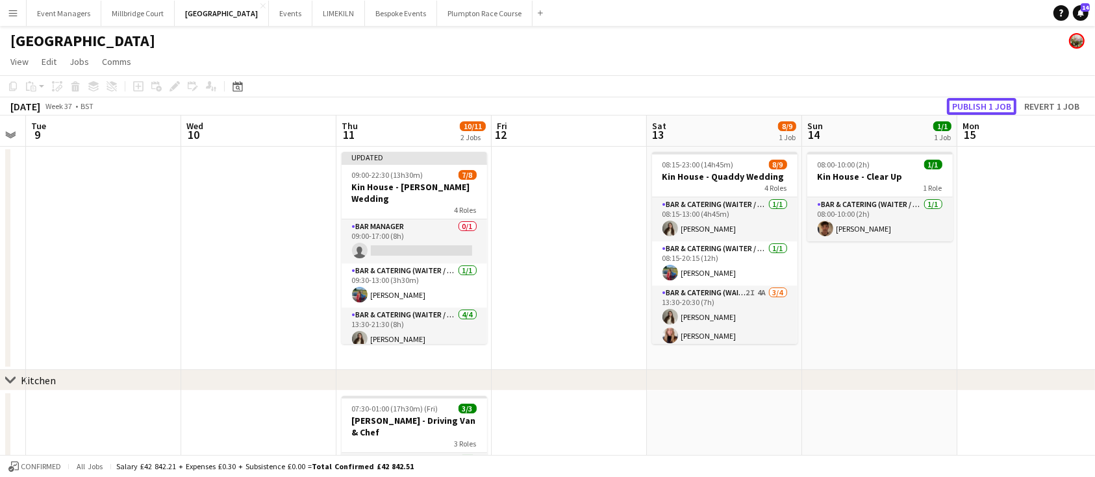
click at [980, 107] on button "Publish 1 job" at bounding box center [981, 106] width 69 height 17
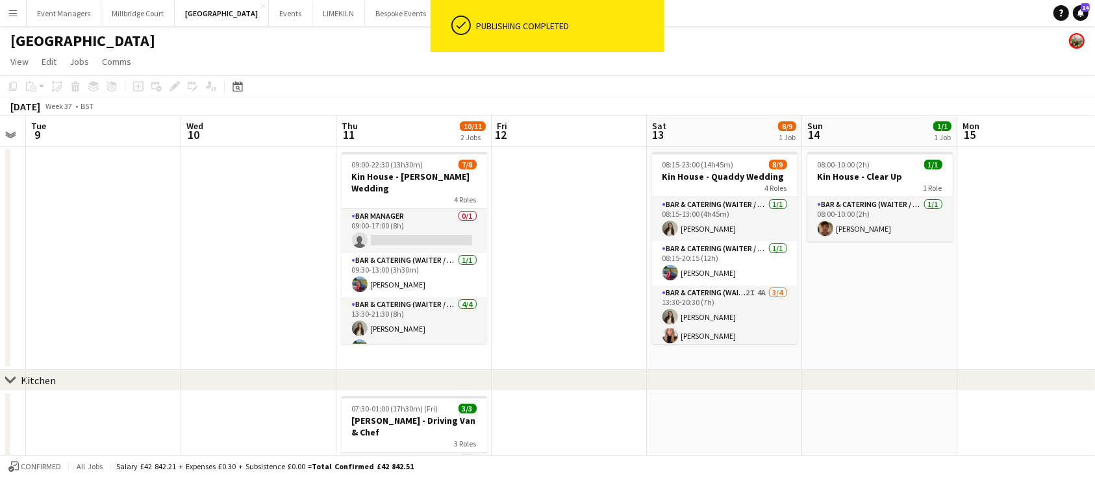
click at [424, 223] on app-card-role "Bar Manager 0/1 09:00-17:00 (8h) single-neutral-actions" at bounding box center [414, 231] width 145 height 44
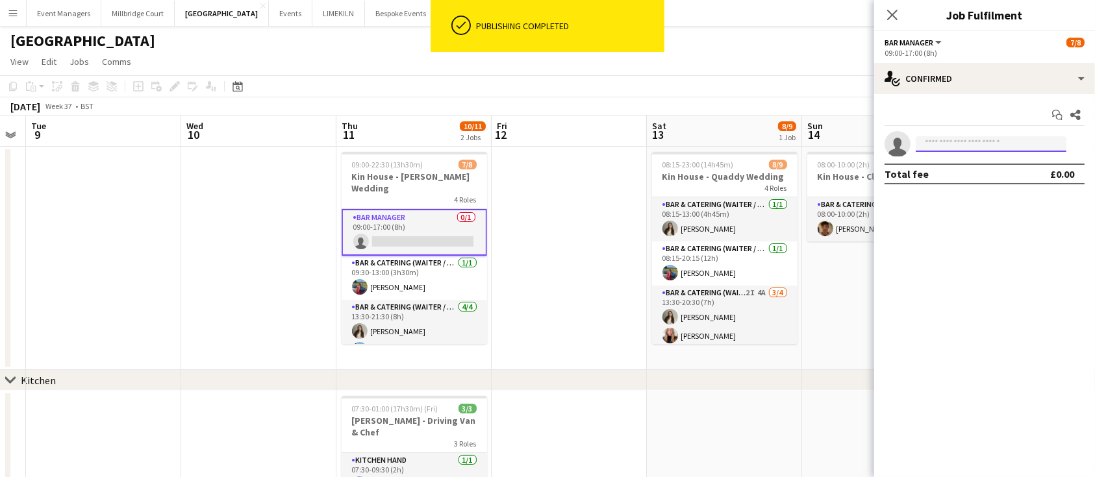
click at [945, 149] on input at bounding box center [990, 144] width 151 height 16
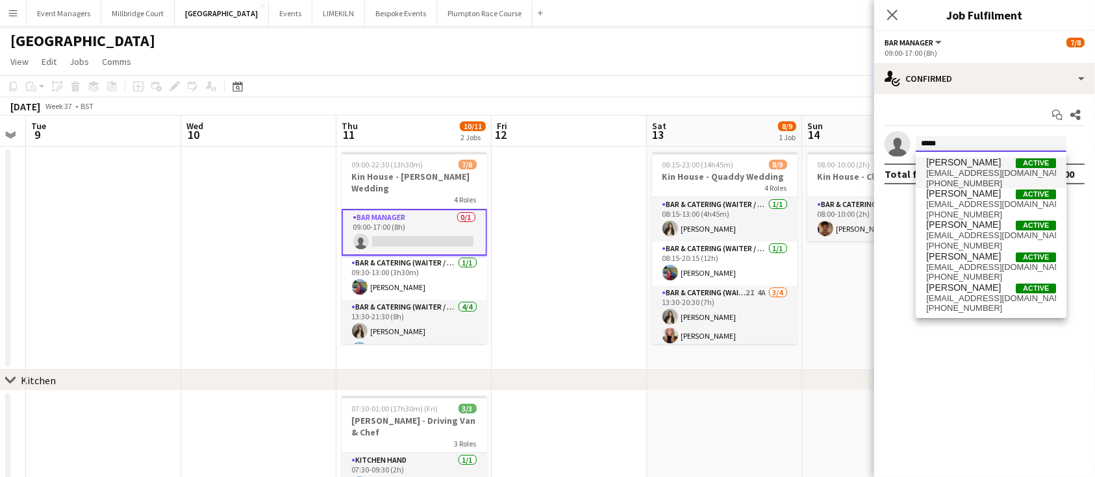
type input "*****"
click at [963, 164] on span "Oscar Adcock" at bounding box center [963, 162] width 75 height 11
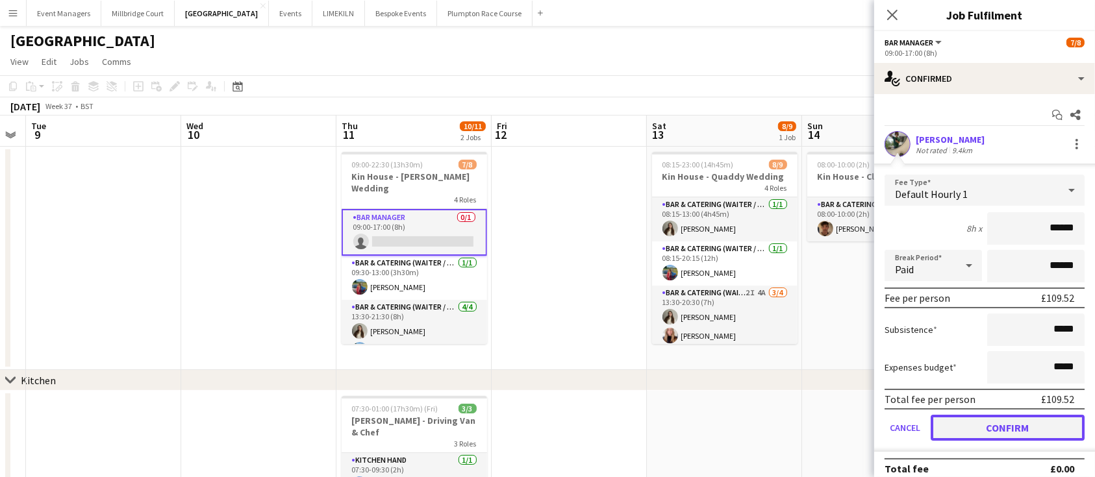
click at [986, 434] on button "Confirm" at bounding box center [1007, 428] width 154 height 26
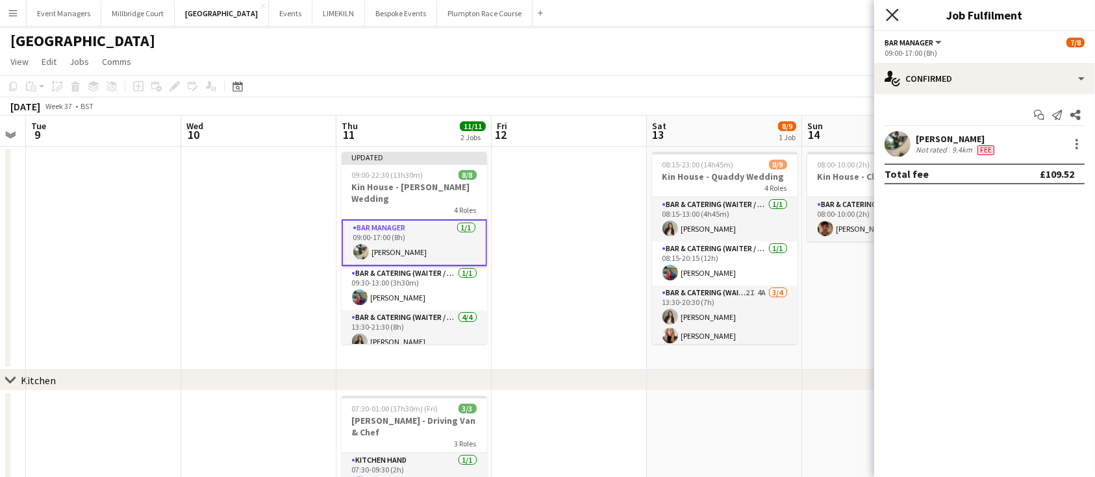
click at [896, 9] on icon "Close pop-in" at bounding box center [892, 14] width 12 height 12
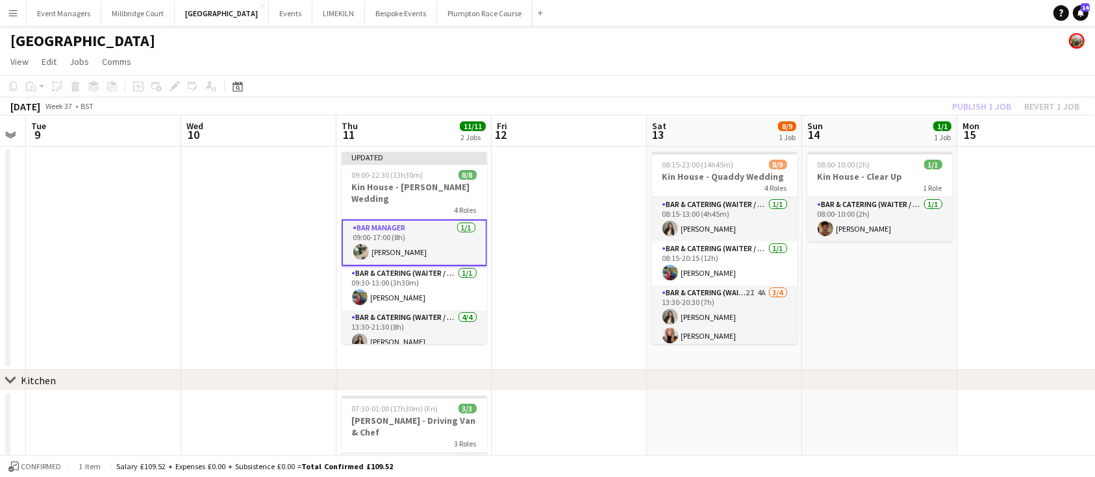
click at [972, 111] on div "Publish 1 job Revert 1 job" at bounding box center [1015, 106] width 158 height 17
click at [972, 111] on button "Publish 1 job" at bounding box center [981, 106] width 69 height 17
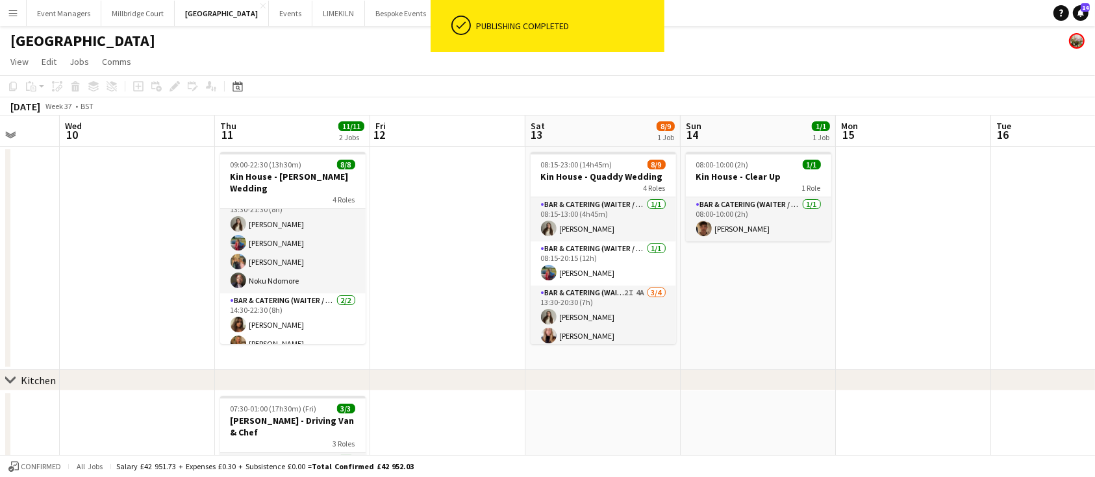
scroll to position [0, 407]
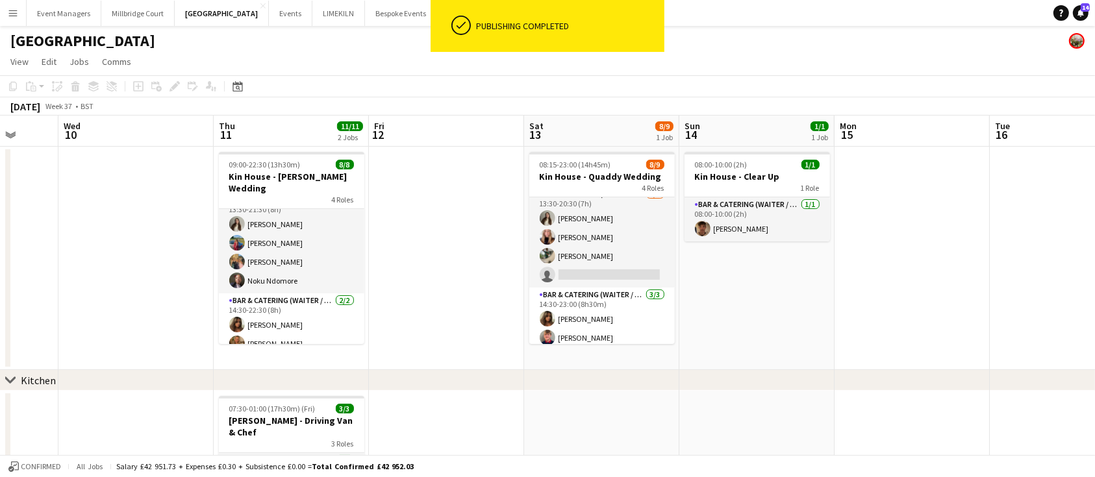
click at [580, 288] on app-card-role "Bar & Catering (Waiter / waitress) 3/3 14:30-23:00 (8h30m) Tia Jacobs Harry Etc…" at bounding box center [601, 329] width 145 height 82
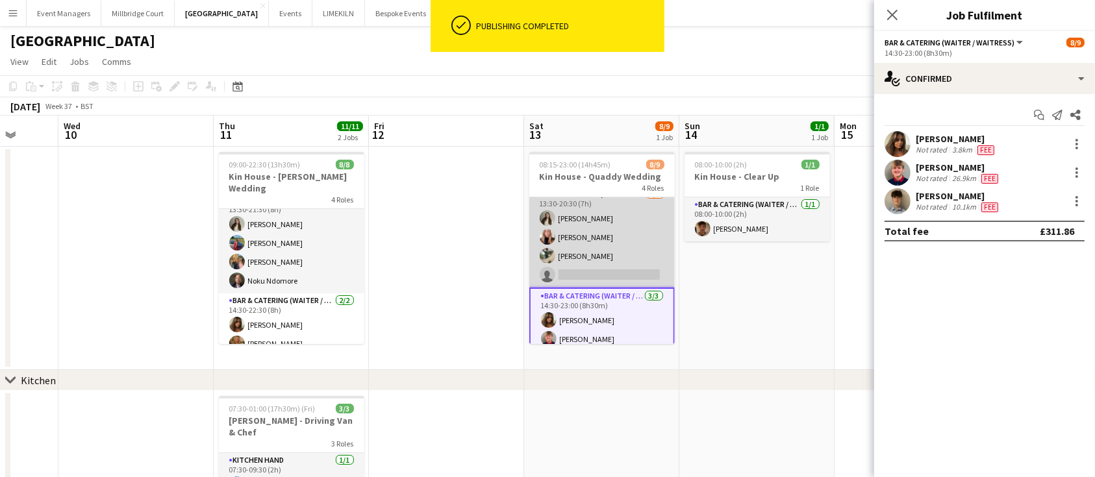
click at [588, 257] on app-card-role "Bar & Catering (Waiter / waitress) 2I 4A 3/4 13:30-20:30 (7h) Emily Brown Katie…" at bounding box center [601, 237] width 145 height 101
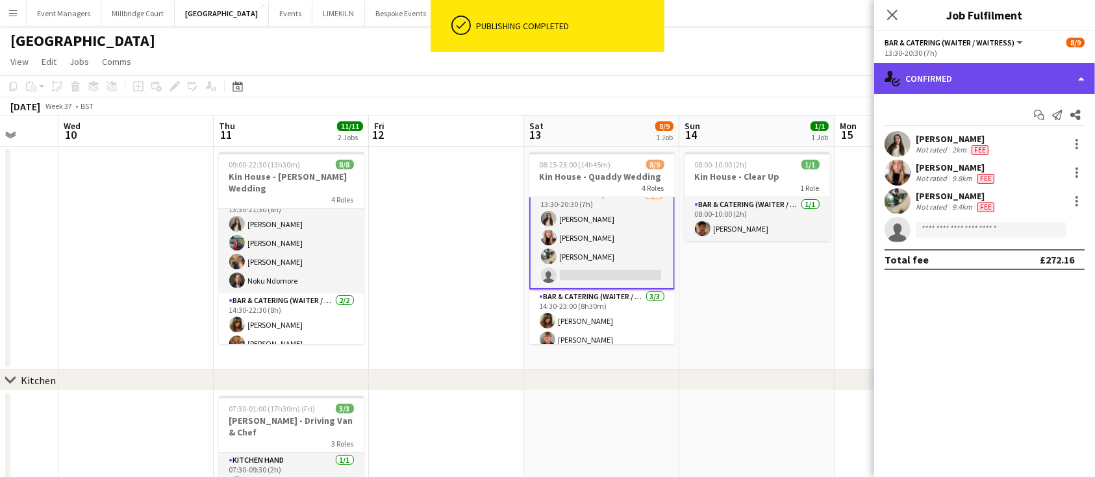
click at [971, 79] on div "single-neutral-actions-check-2 Confirmed" at bounding box center [984, 78] width 221 height 31
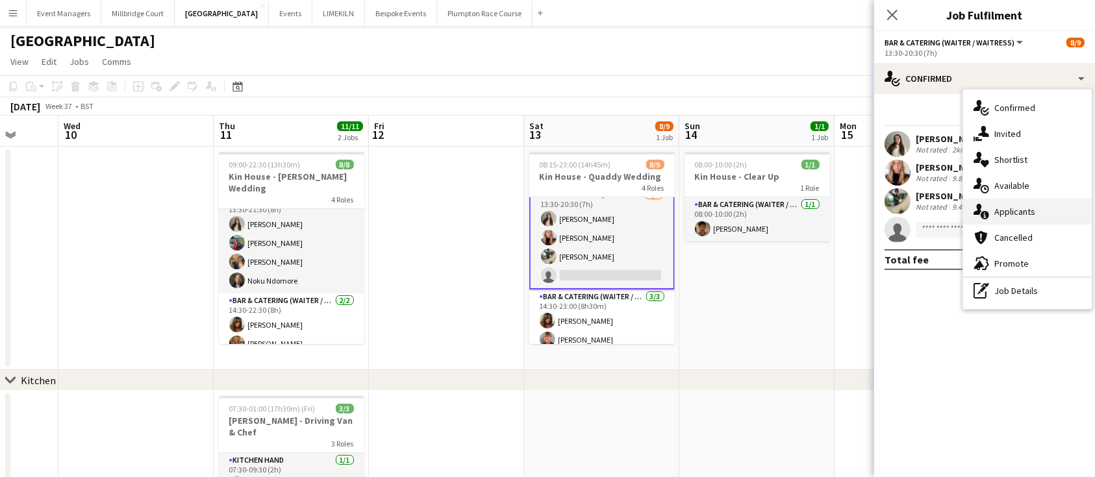
click at [1026, 216] on span "Applicants" at bounding box center [1014, 212] width 41 height 12
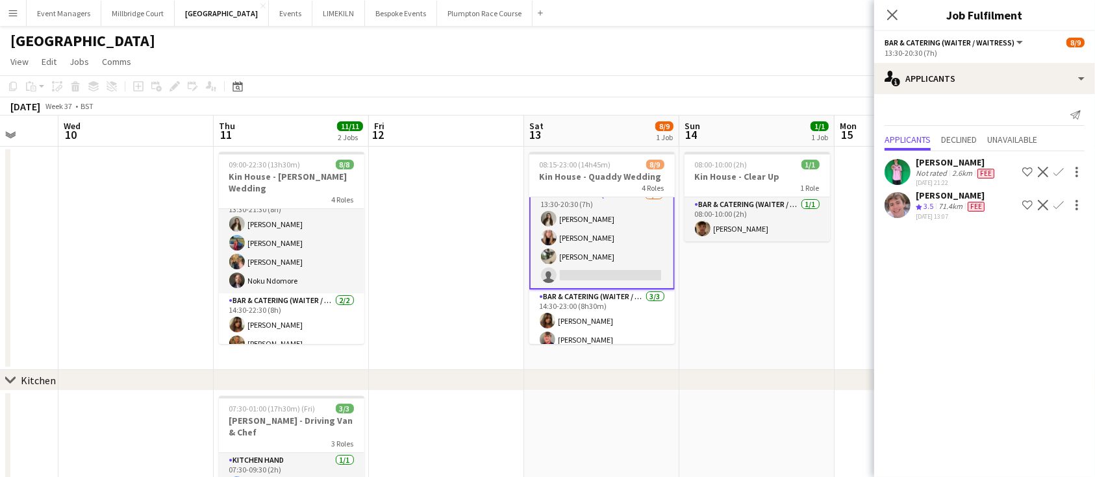
click at [886, 24] on div "Close pop-in" at bounding box center [892, 15] width 36 height 30
click at [895, 14] on icon "Close pop-in" at bounding box center [892, 14] width 12 height 12
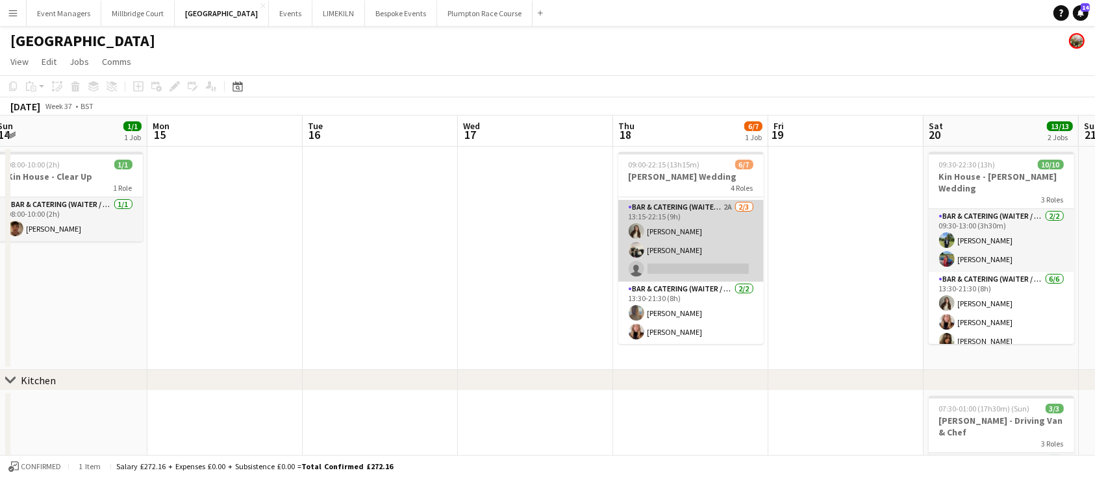
scroll to position [86, 0]
click at [695, 217] on app-card-role "Bar & Catering (Waiter / waitress) 2A 2/3 13:15-22:15 (9h) Emily Brown Arnie Th…" at bounding box center [690, 240] width 145 height 82
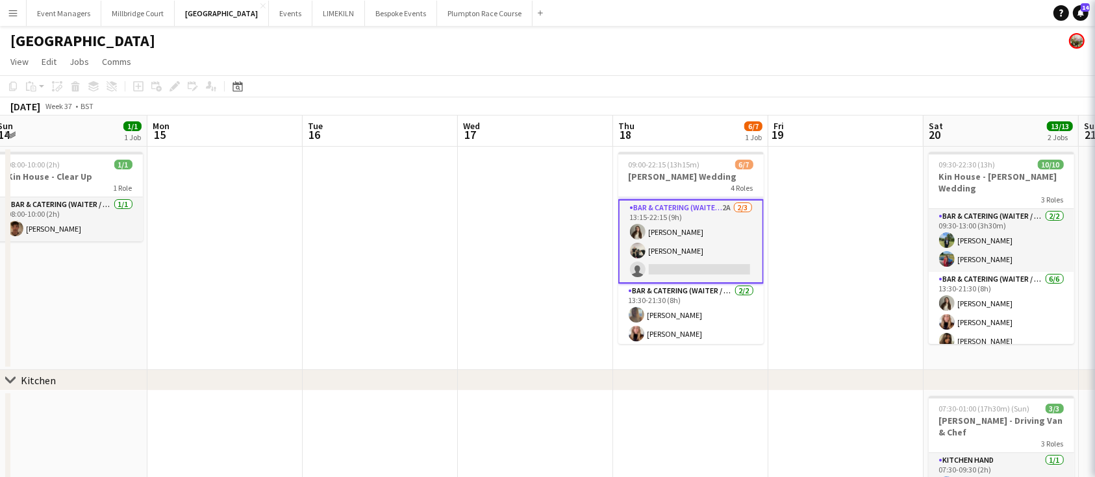
scroll to position [99, 0]
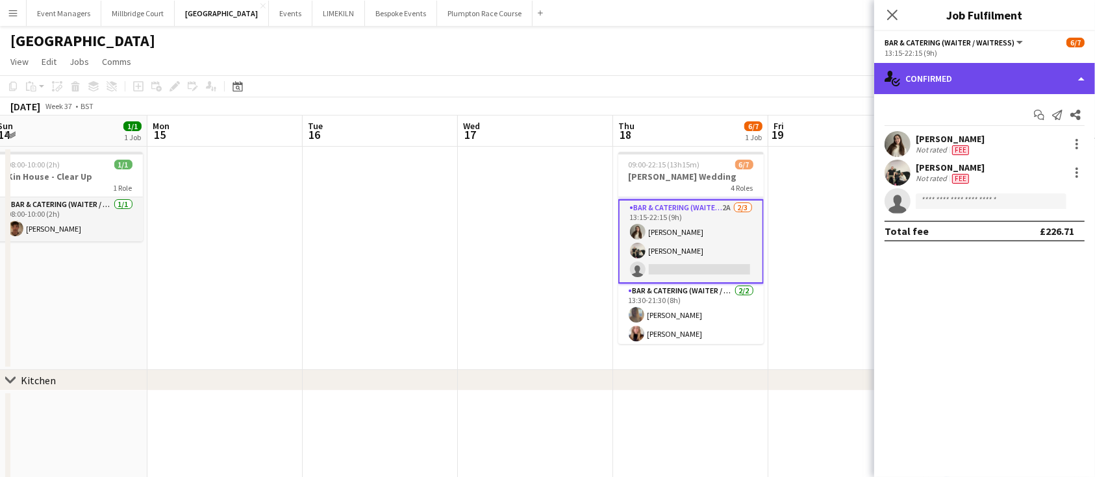
click at [954, 73] on div "single-neutral-actions-check-2 Confirmed" at bounding box center [984, 78] width 221 height 31
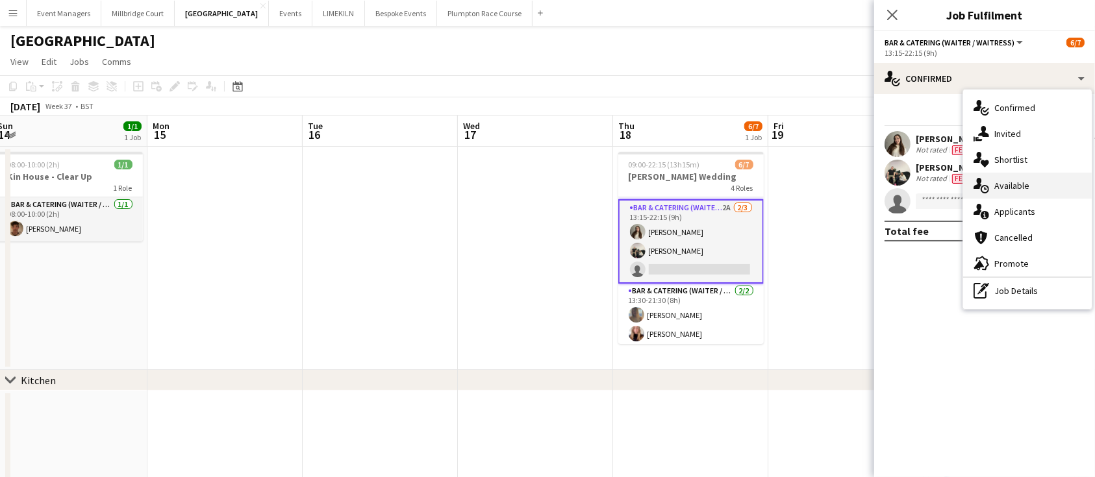
click at [1010, 196] on div "single-neutral-actions-upload Available" at bounding box center [1027, 186] width 129 height 26
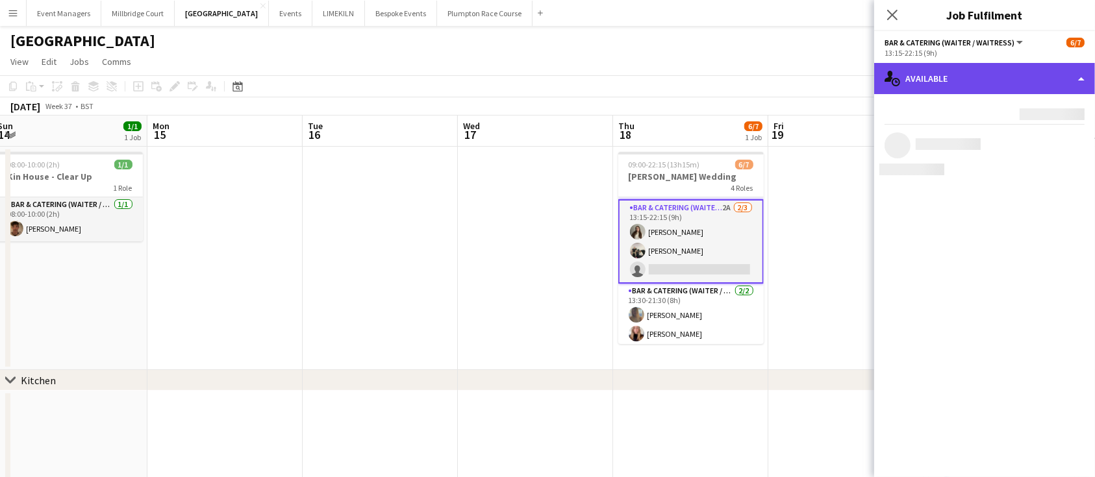
click at [945, 90] on div "single-neutral-actions-upload Available" at bounding box center [984, 78] width 221 height 31
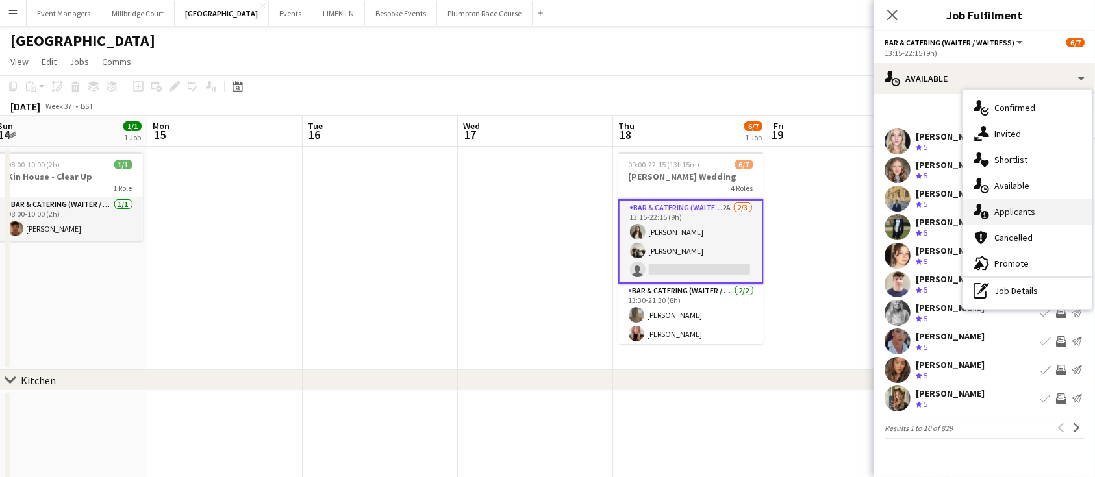
click at [1013, 211] on span "Applicants" at bounding box center [1014, 212] width 41 height 12
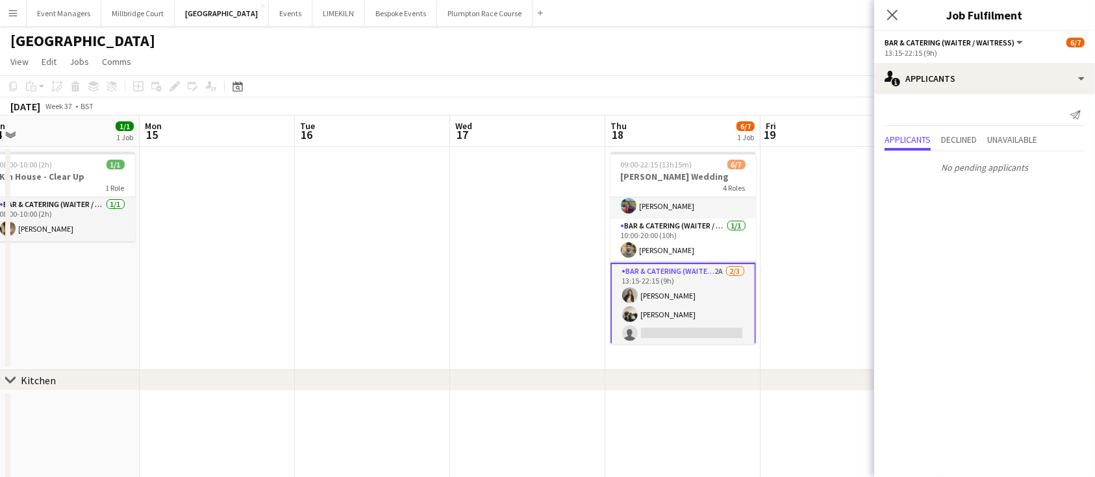
scroll to position [0, 0]
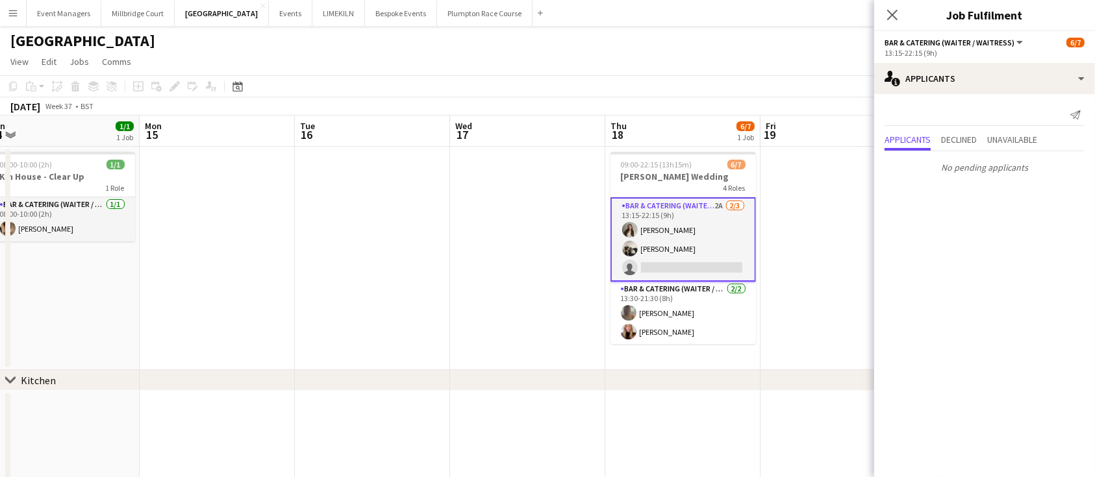
click at [704, 257] on app-card-role "Bar & Catering (Waiter / waitress) 2A 2/3 13:15-22:15 (9h) Emily Brown Arnie Th…" at bounding box center [682, 239] width 145 height 84
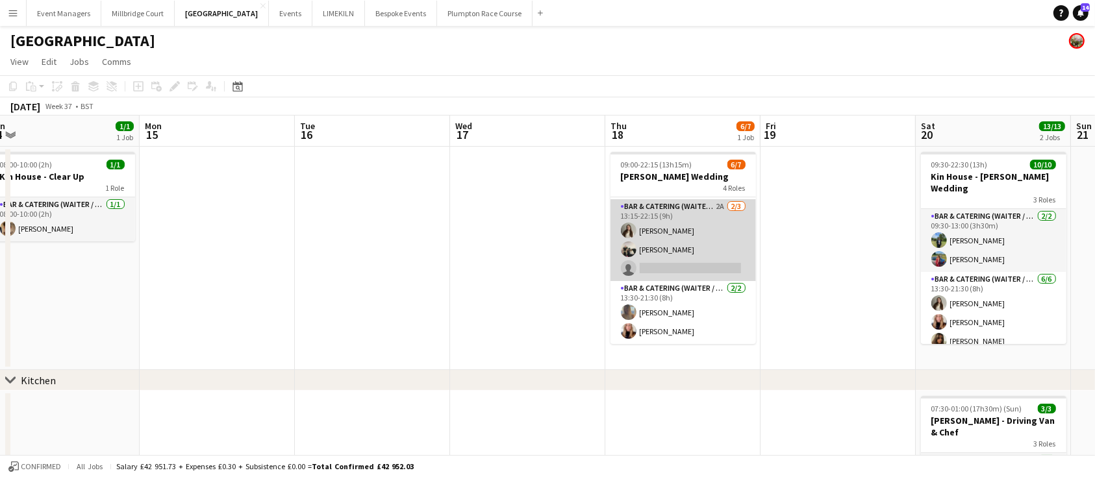
click at [704, 257] on app-card-role "Bar & Catering (Waiter / waitress) 2A 2/3 13:15-22:15 (9h) Emily Brown Arnie Th…" at bounding box center [682, 240] width 145 height 82
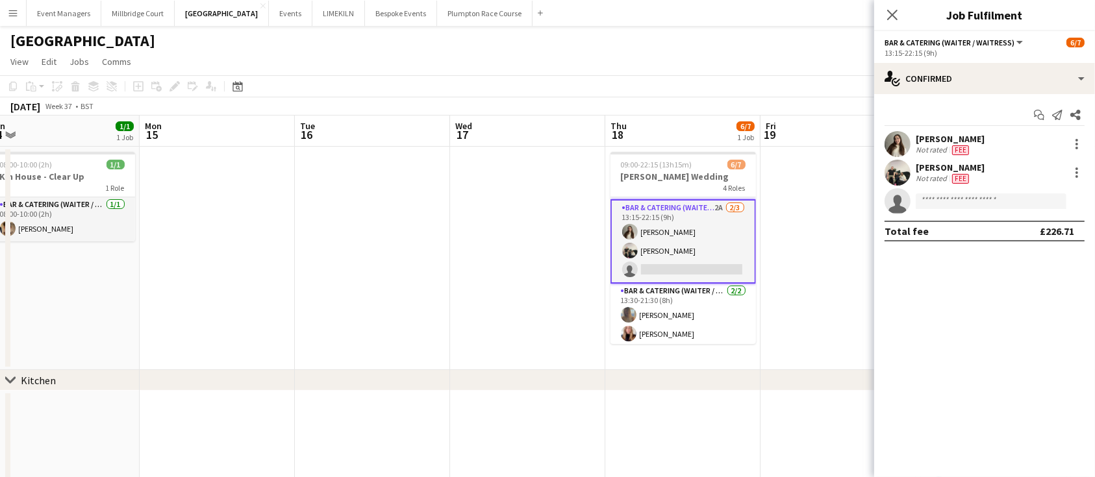
scroll to position [88, 0]
click at [1006, 195] on input at bounding box center [990, 201] width 151 height 16
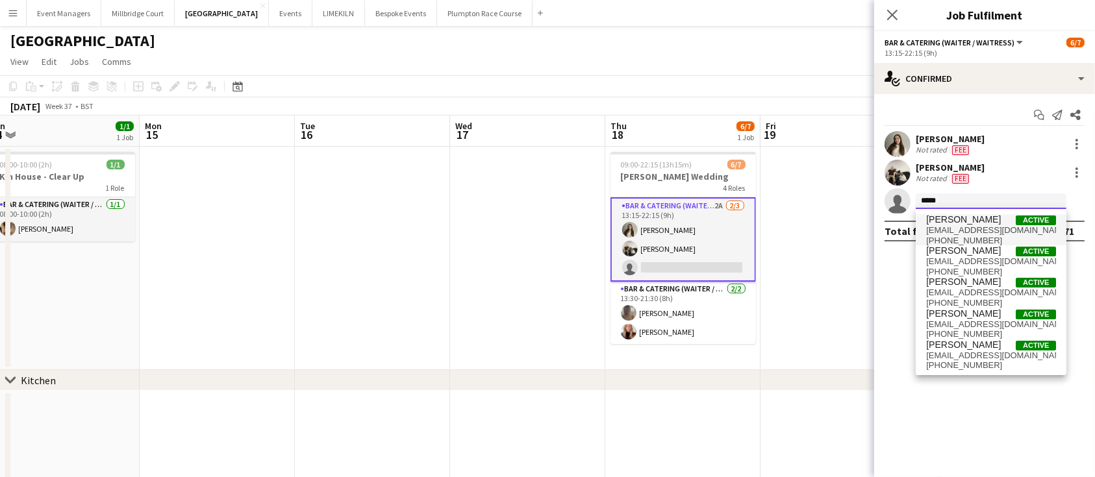
type input "*****"
click at [982, 225] on span "adcockoscar@gmail.com" at bounding box center [991, 230] width 130 height 10
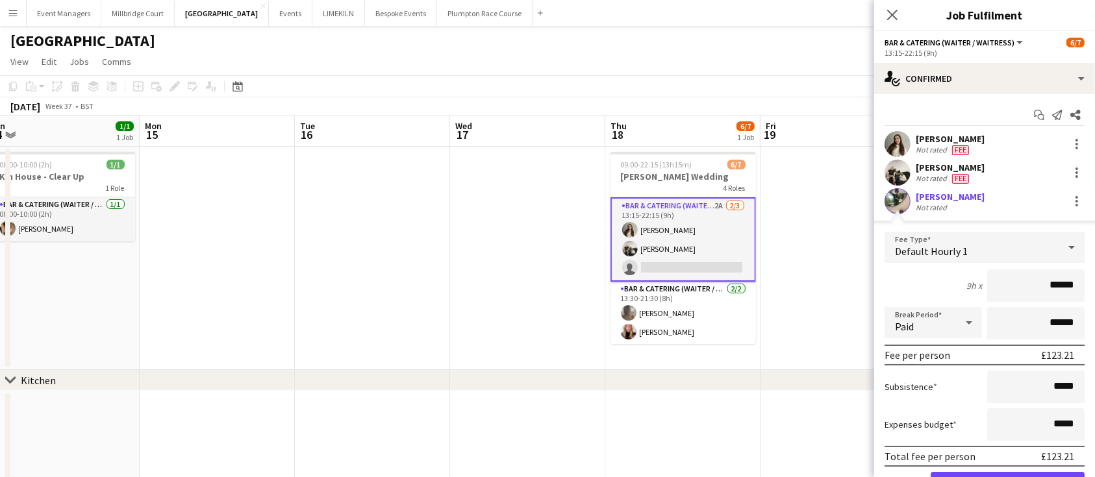
click at [869, 98] on div "September 2025 Week 37 • BST" at bounding box center [547, 106] width 1095 height 18
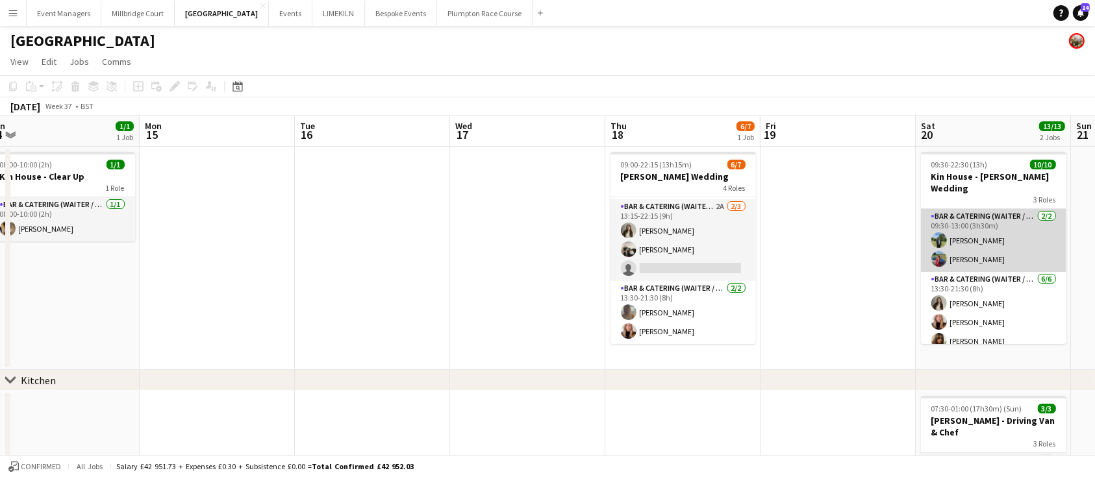
scroll to position [88, 0]
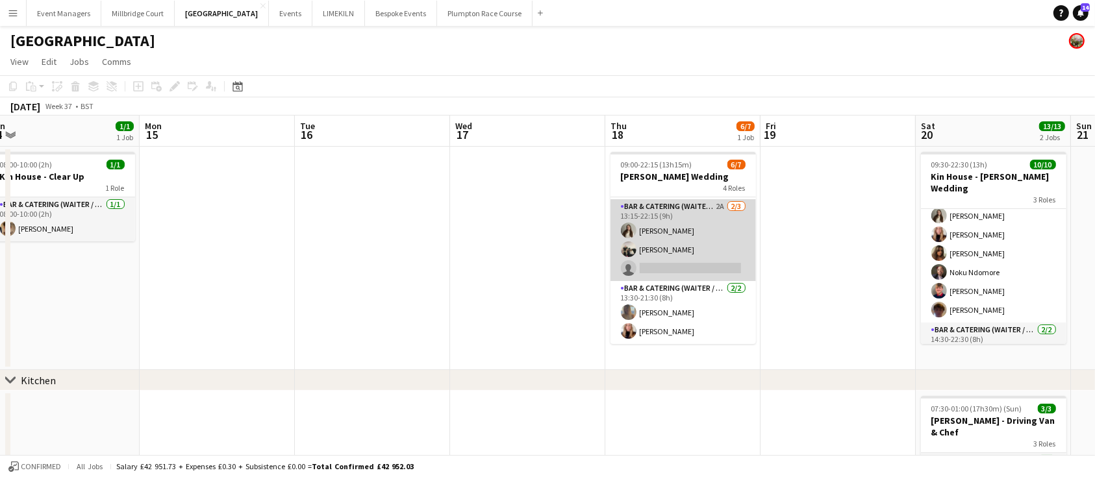
click at [643, 245] on app-card-role "Bar & Catering (Waiter / waitress) 2A 2/3 13:15-22:15 (9h) Emily Brown Arnie Th…" at bounding box center [682, 240] width 145 height 82
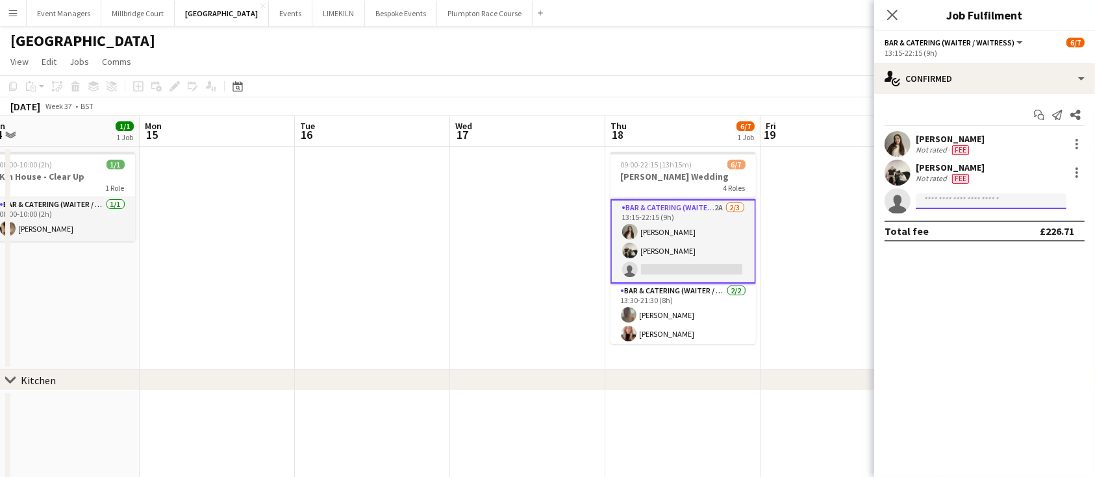
click at [968, 199] on input at bounding box center [990, 201] width 151 height 16
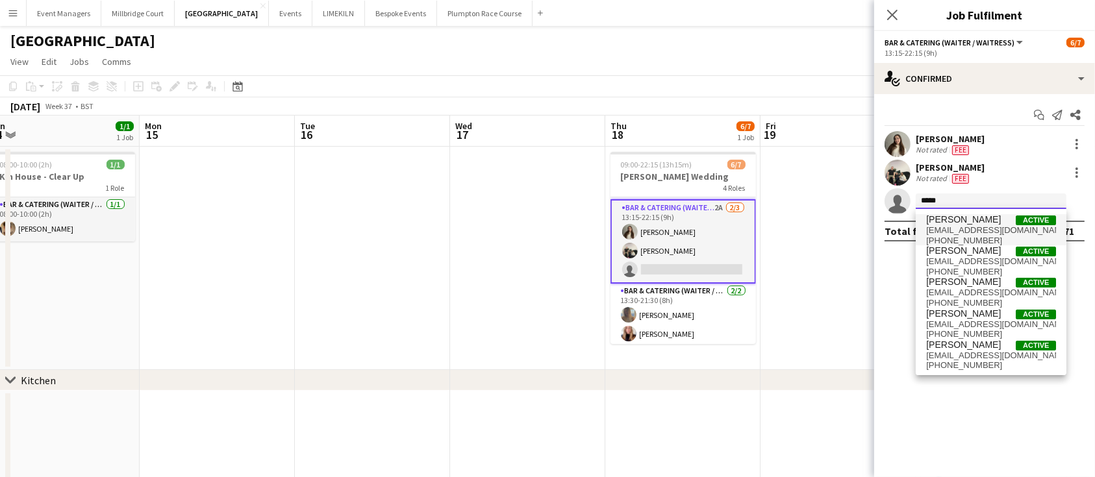
type input "*****"
click at [963, 224] on span "Oscar Adcock" at bounding box center [963, 219] width 75 height 11
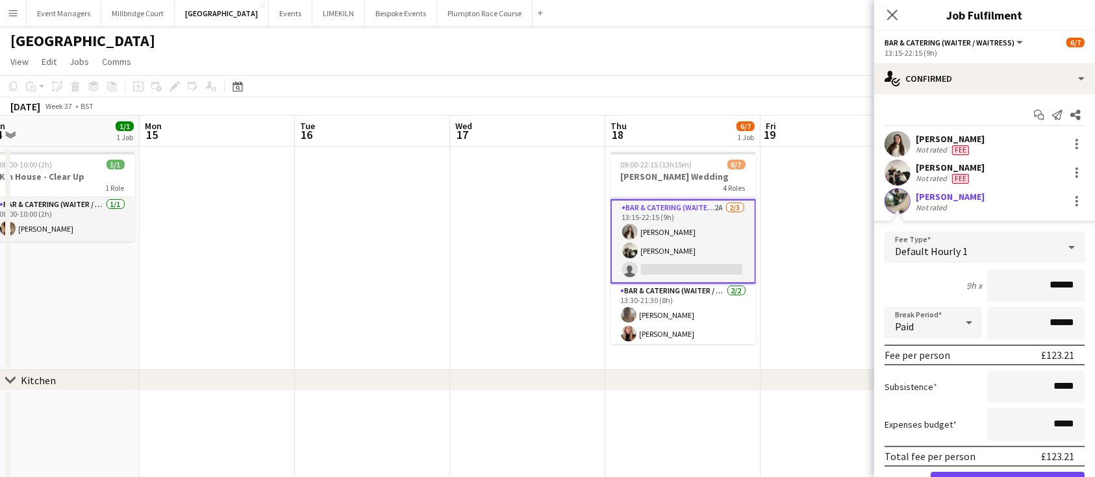
scroll to position [68, 0]
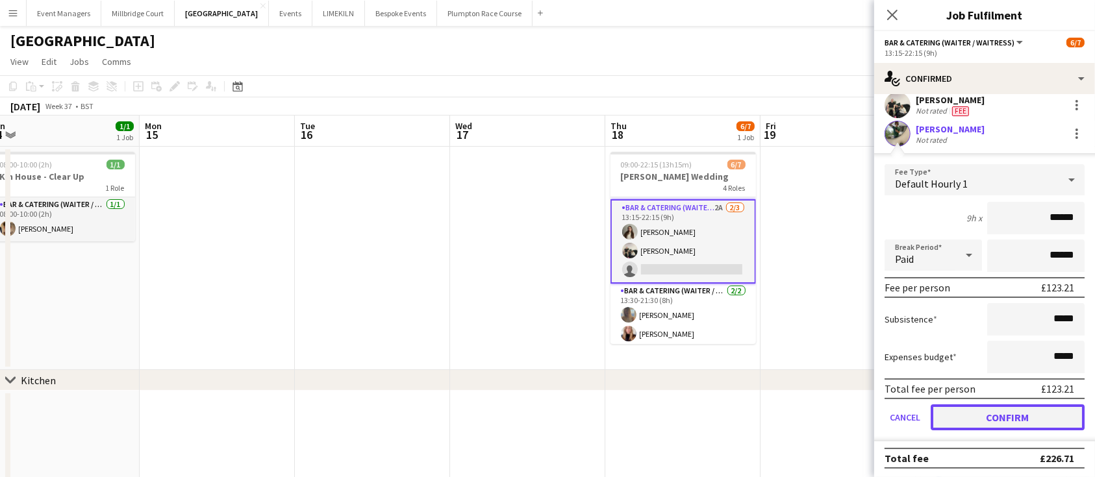
click at [982, 404] on button "Confirm" at bounding box center [1007, 417] width 154 height 26
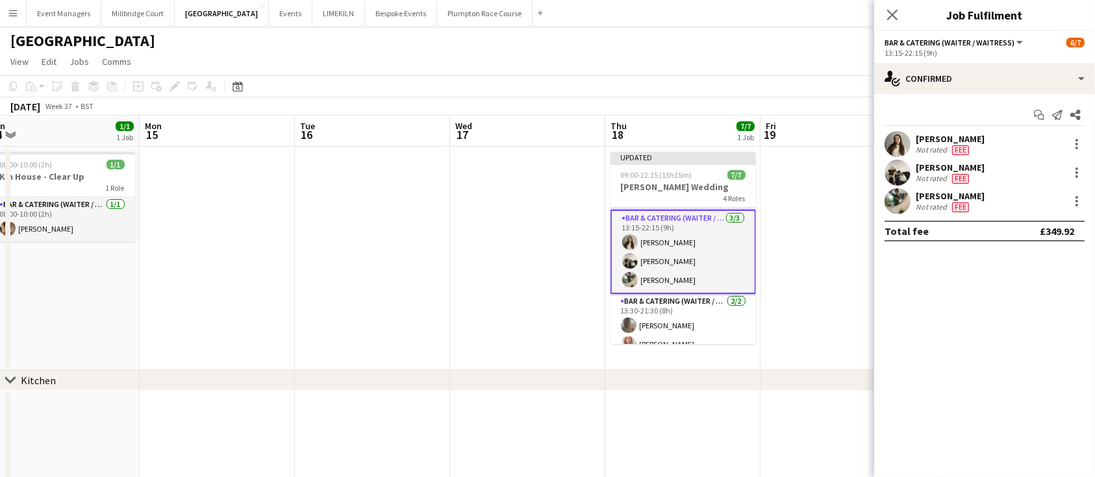
scroll to position [0, 0]
click at [897, 19] on icon at bounding box center [892, 14] width 12 height 12
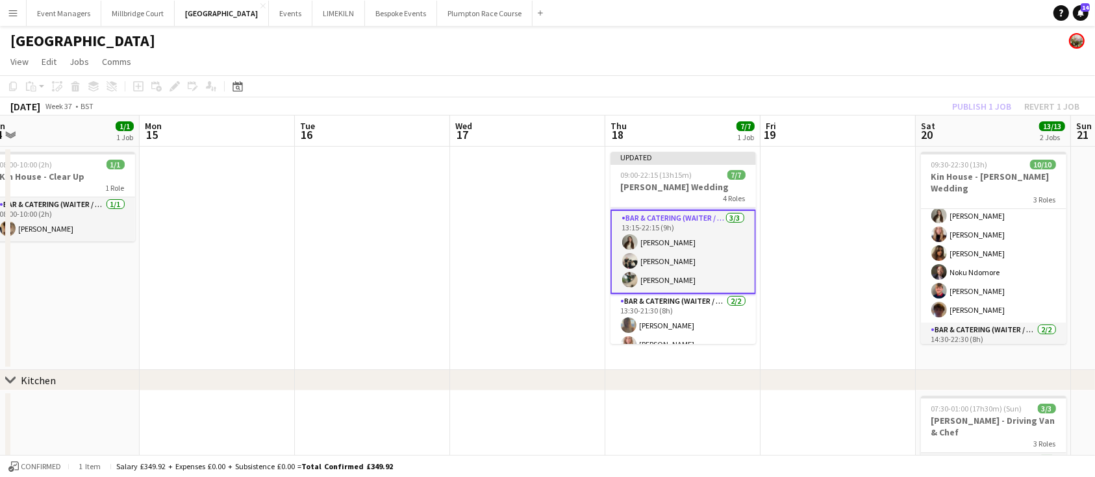
click at [970, 104] on div "Publish 1 job Revert 1 job" at bounding box center [1015, 106] width 158 height 17
click at [970, 104] on button "Publish 1 job" at bounding box center [981, 106] width 69 height 17
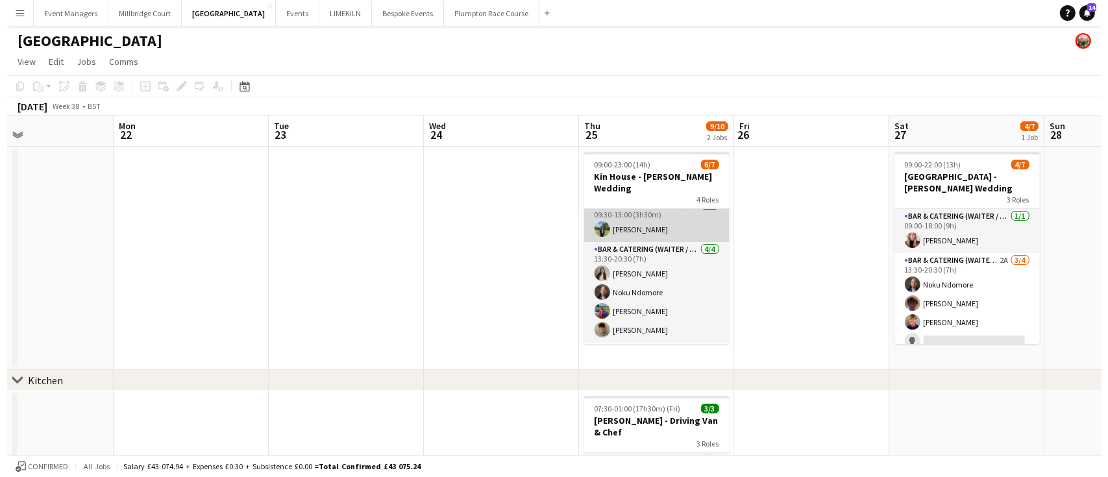
scroll to position [86, 0]
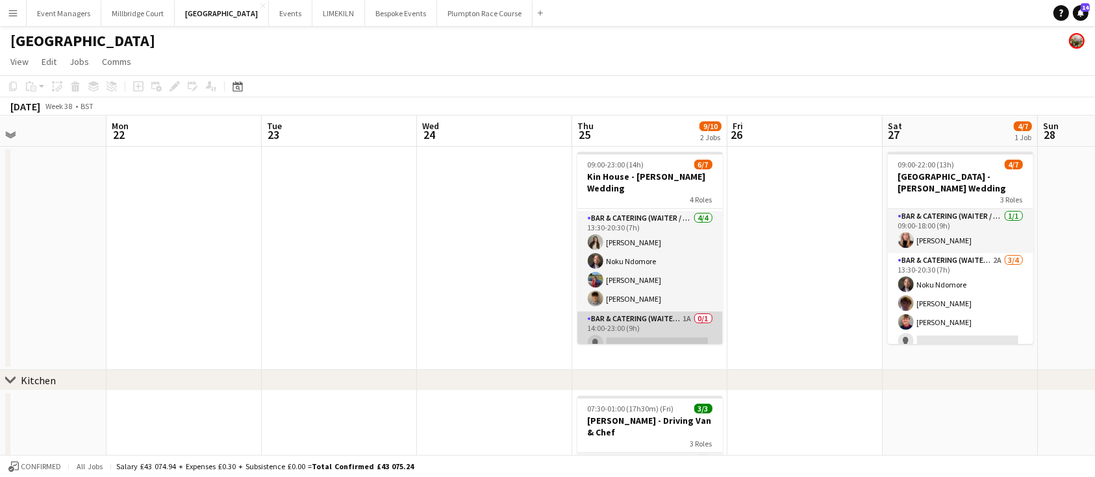
click at [660, 312] on app-card-role "Bar & Catering (Waiter / waitress) 1A 0/1 14:00-23:00 (9h) single-neutral-actio…" at bounding box center [649, 334] width 145 height 44
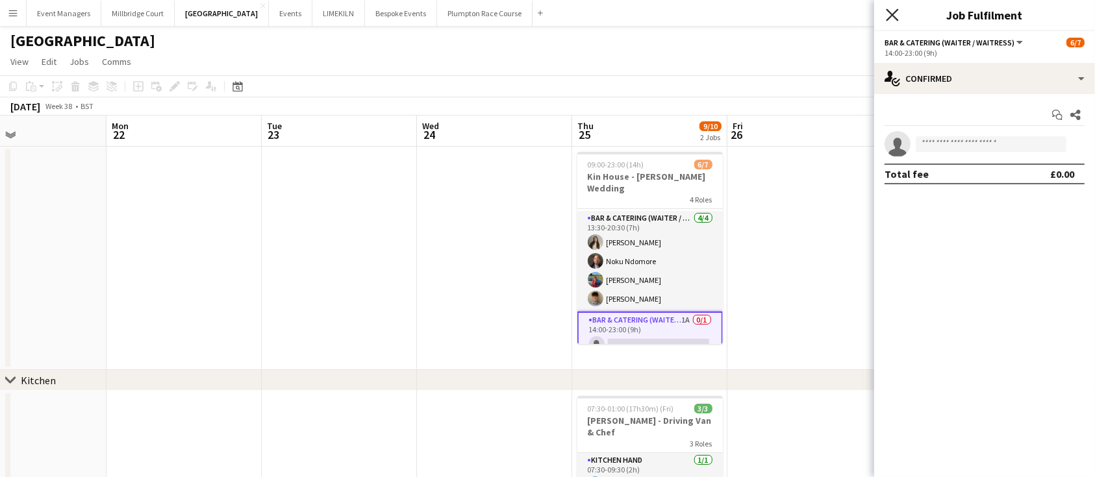
click at [891, 15] on icon "Close pop-in" at bounding box center [892, 14] width 12 height 12
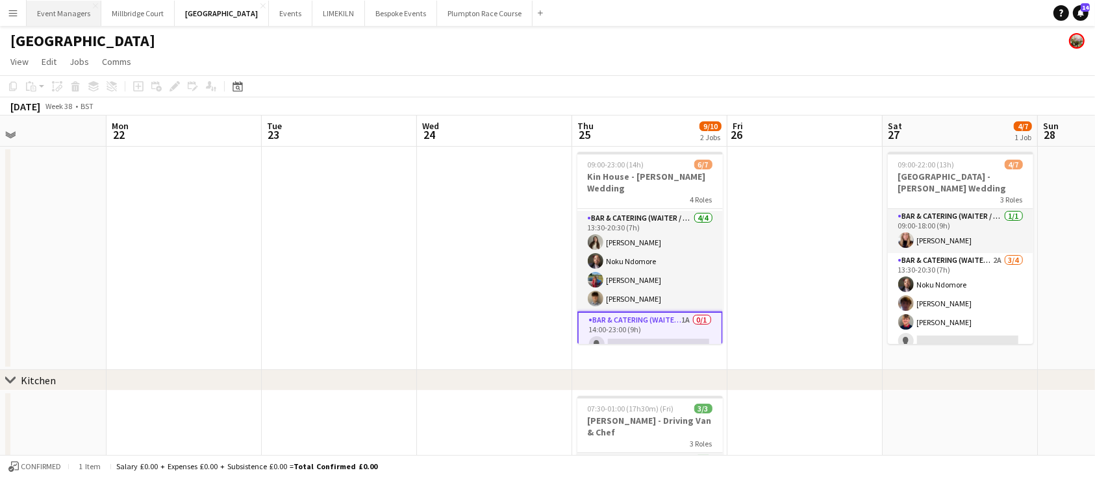
click at [74, 13] on button "Event Managers Close" at bounding box center [64, 13] width 75 height 25
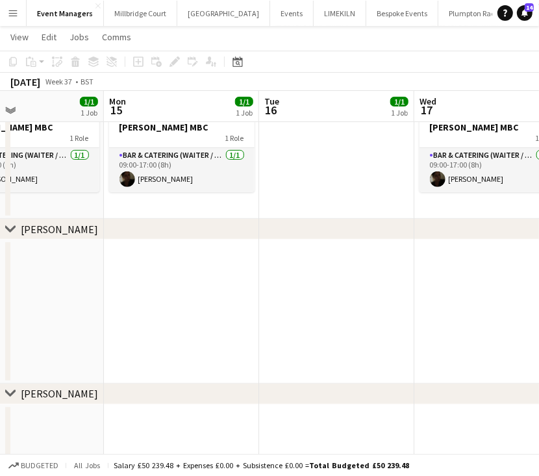
scroll to position [0, 466]
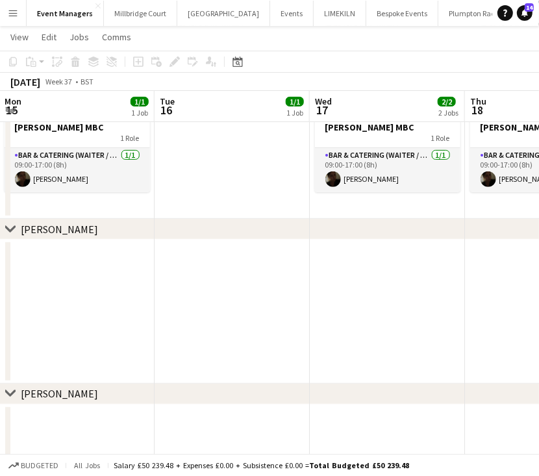
click at [247, 299] on app-date-cell at bounding box center [232, 312] width 155 height 144
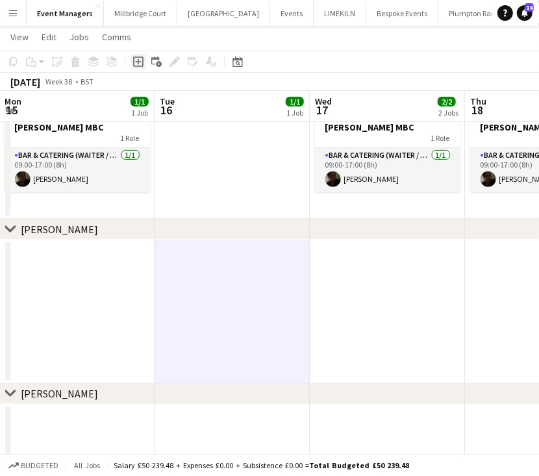
click at [142, 59] on icon at bounding box center [138, 61] width 10 height 10
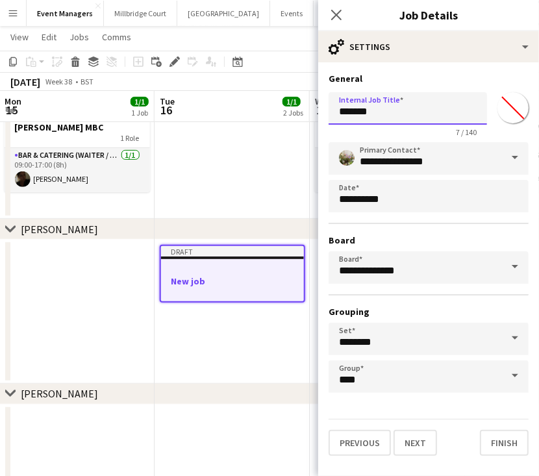
drag, startPoint x: 458, startPoint y: 107, endPoint x: 182, endPoint y: 144, distance: 277.8
click at [182, 144] on body "Menu Boards Boards Boards All jobs Status Workforce Workforce My Workforce Recr…" at bounding box center [269, 172] width 539 height 751
type input "**********"
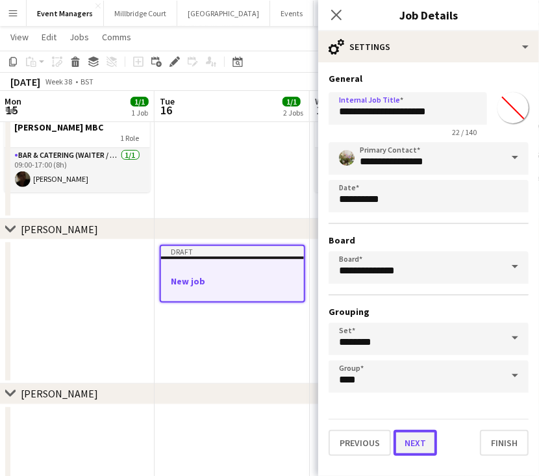
click at [416, 447] on button "Next" at bounding box center [415, 443] width 44 height 26
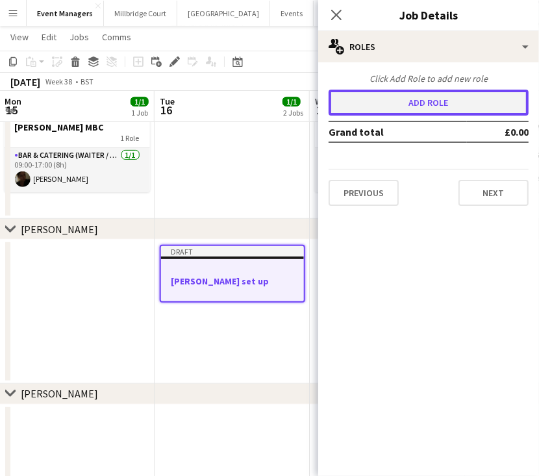
click at [413, 108] on button "Add role" at bounding box center [429, 103] width 200 height 26
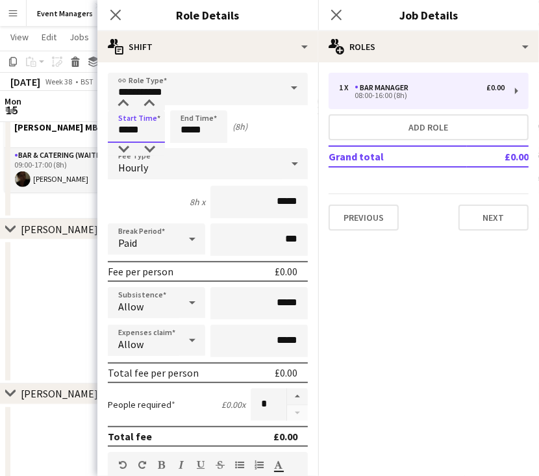
drag, startPoint x: 147, startPoint y: 121, endPoint x: -1, endPoint y: 133, distance: 148.5
click at [0, 133] on html "Menu Boards Boards Boards All jobs Status Workforce Workforce My Workforce Recr…" at bounding box center [269, 172] width 539 height 751
type input "*****"
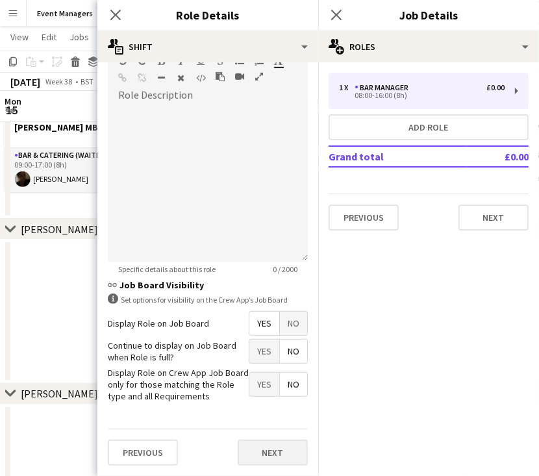
type input "*****"
click at [275, 445] on button "Next" at bounding box center [273, 453] width 70 height 26
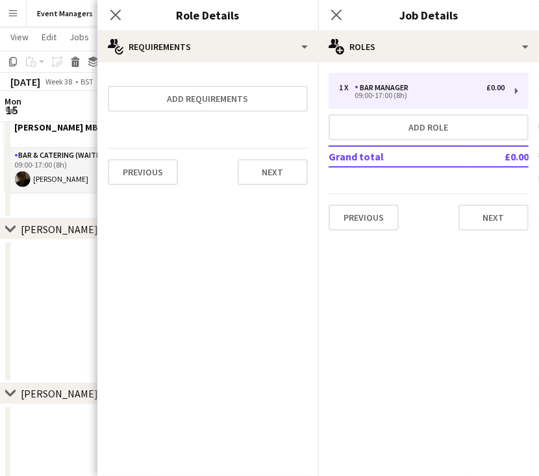
scroll to position [0, 0]
click at [331, 16] on icon "Close pop-in" at bounding box center [336, 14] width 12 height 12
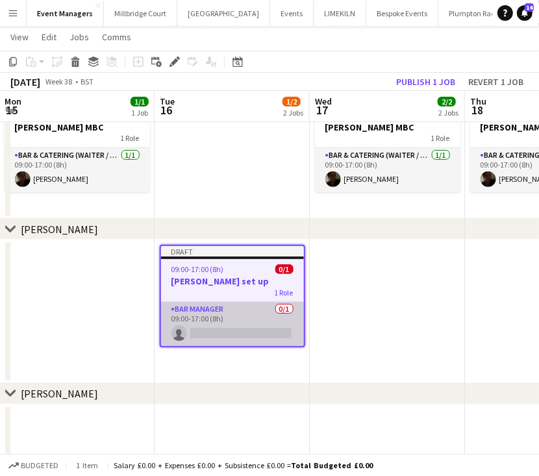
click at [211, 338] on app-card-role "Bar Manager 0/1 09:00-17:00 (8h) single-neutral-actions" at bounding box center [232, 324] width 143 height 44
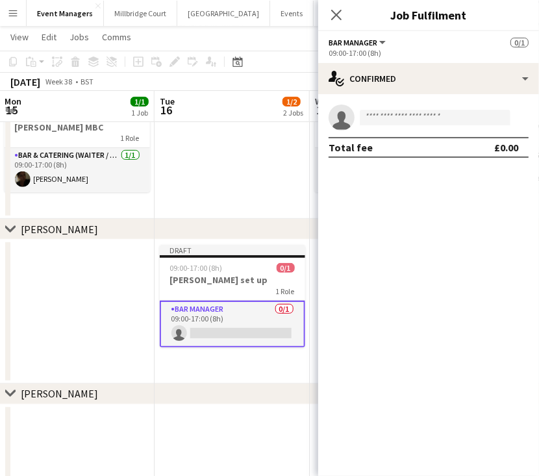
click at [464, 127] on app-invite-slot "single-neutral-actions" at bounding box center [428, 118] width 221 height 26
click at [451, 121] on input at bounding box center [435, 118] width 151 height 16
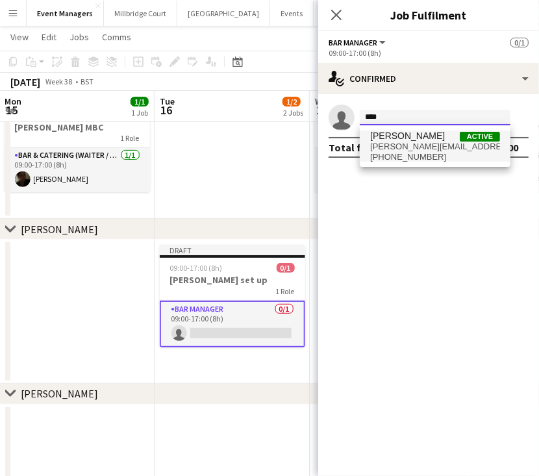
type input "****"
click at [423, 139] on span "[PERSON_NAME]" at bounding box center [407, 136] width 75 height 11
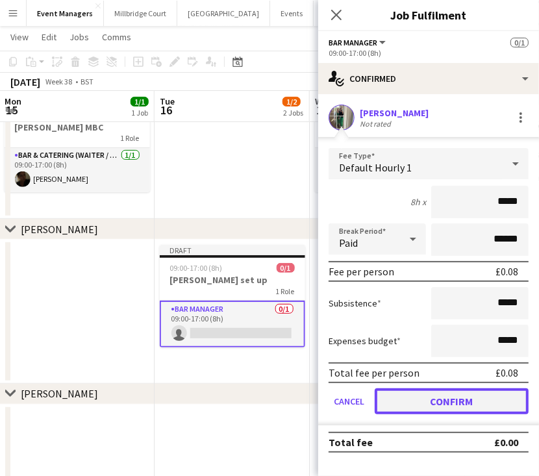
click at [470, 407] on button "Confirm" at bounding box center [452, 401] width 154 height 26
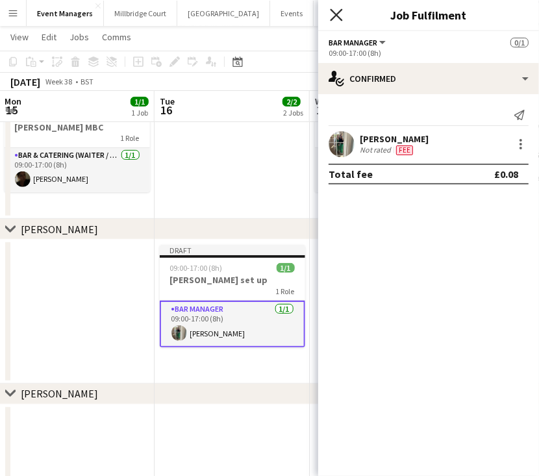
click at [338, 18] on icon "Close pop-in" at bounding box center [336, 14] width 12 height 12
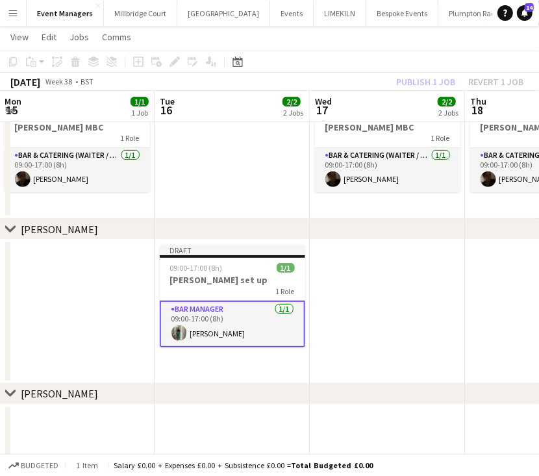
click at [416, 75] on div "Publish 1 job Revert 1 job" at bounding box center [459, 81] width 158 height 17
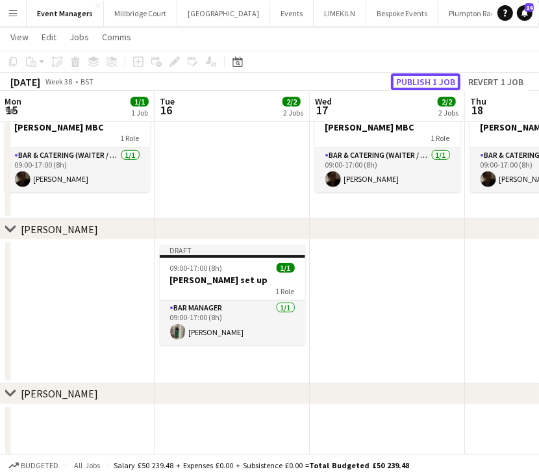
click at [416, 75] on button "Publish 1 job" at bounding box center [425, 81] width 69 height 17
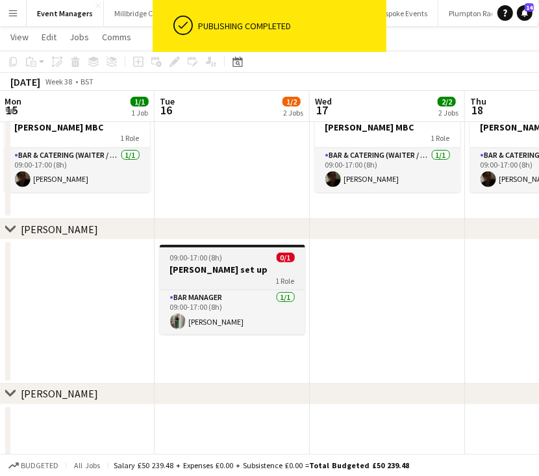
click at [224, 277] on div "1 Role" at bounding box center [232, 280] width 145 height 10
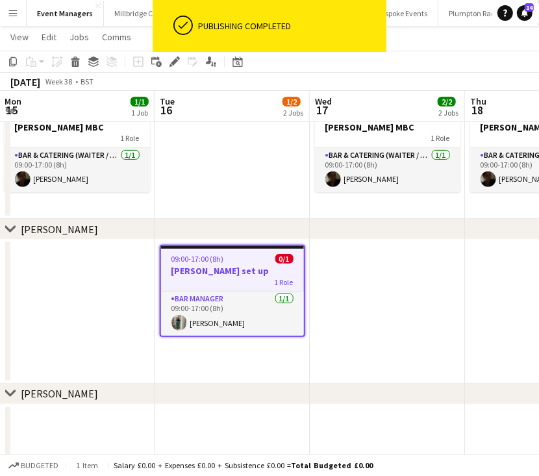
click at [415, 300] on app-date-cell at bounding box center [387, 312] width 155 height 144
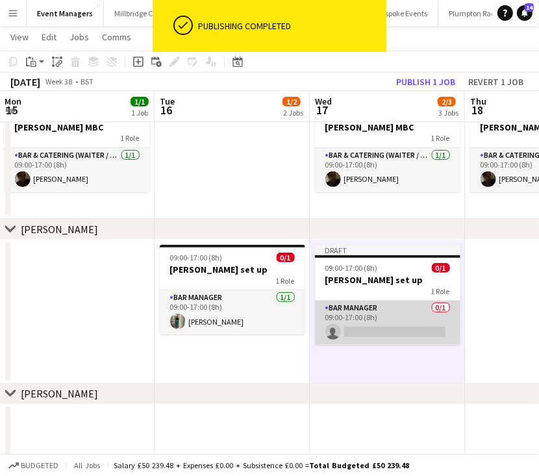
click at [408, 314] on app-card-role "Bar Manager 0/1 09:00-17:00 (8h) single-neutral-actions" at bounding box center [387, 323] width 145 height 44
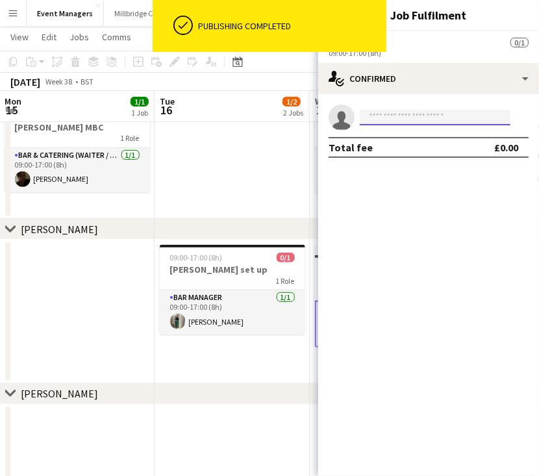
click at [467, 117] on input at bounding box center [435, 118] width 151 height 16
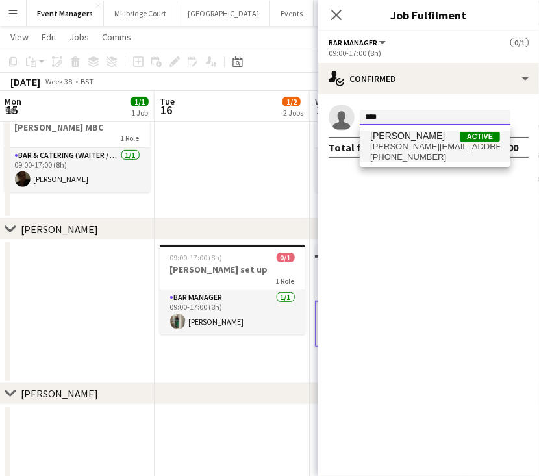
type input "****"
click at [436, 153] on span "[PHONE_NUMBER]" at bounding box center [435, 157] width 130 height 10
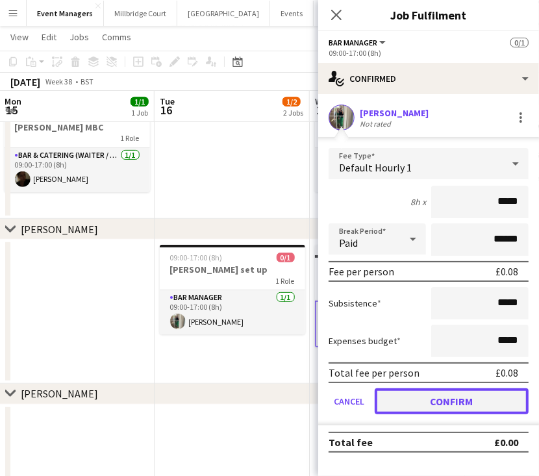
click at [487, 390] on button "Confirm" at bounding box center [452, 401] width 154 height 26
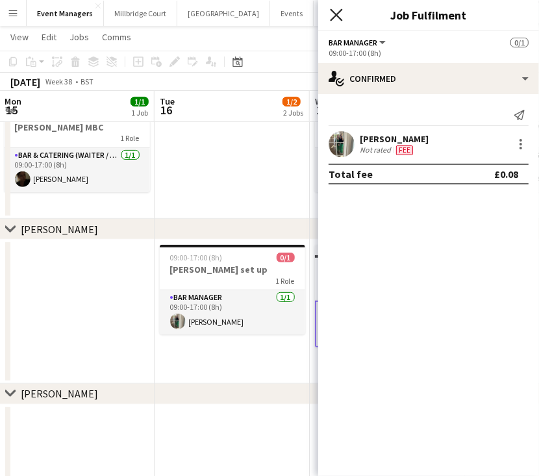
click at [336, 17] on icon at bounding box center [336, 14] width 12 height 12
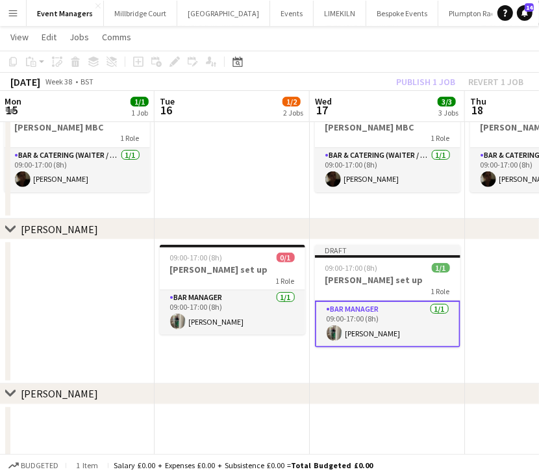
scroll to position [0, 490]
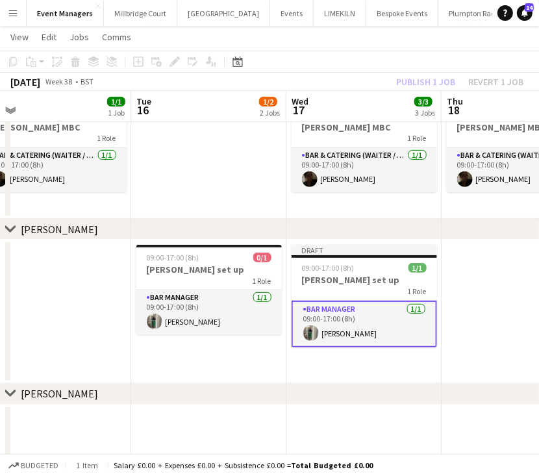
click at [430, 73] on div "September 2025 Week 38 • BST Publish 1 job Revert 1 job" at bounding box center [269, 82] width 539 height 18
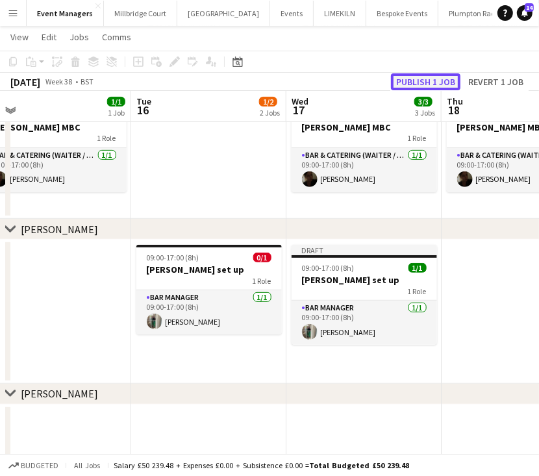
click at [435, 75] on button "Publish 1 job" at bounding box center [425, 81] width 69 height 17
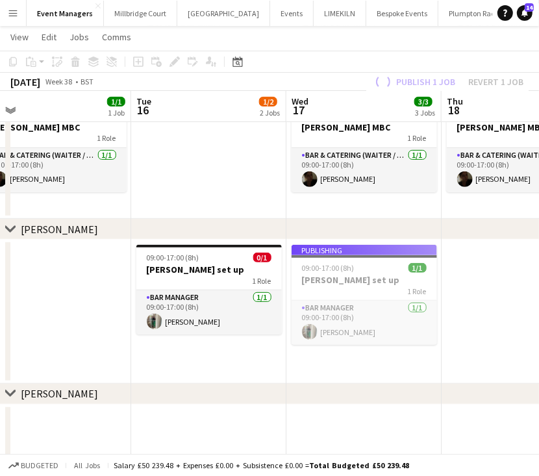
click at [484, 256] on app-date-cell at bounding box center [518, 312] width 155 height 144
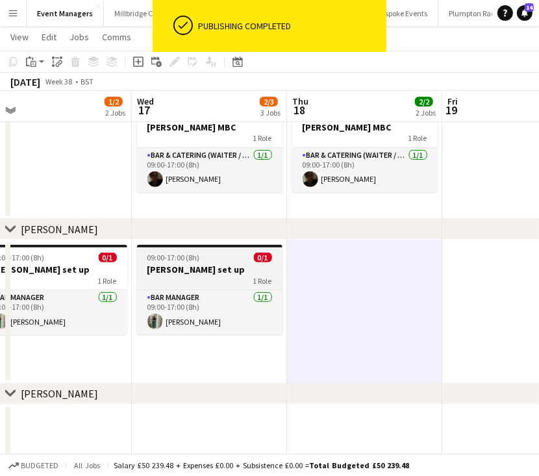
scroll to position [0, 490]
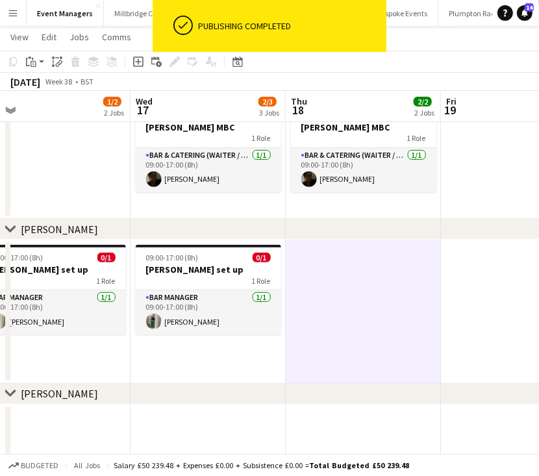
click at [329, 280] on app-date-cell at bounding box center [363, 312] width 155 height 144
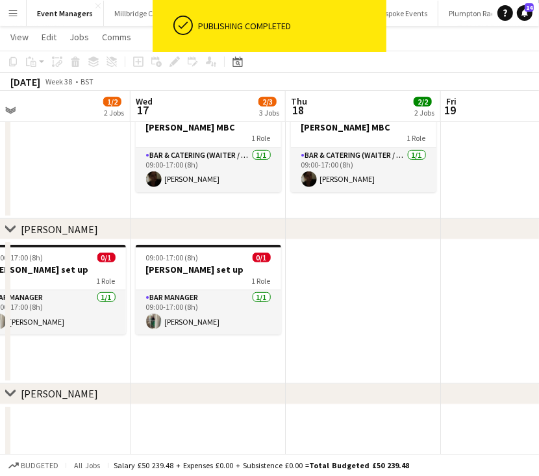
click at [329, 280] on app-date-cell at bounding box center [363, 312] width 155 height 144
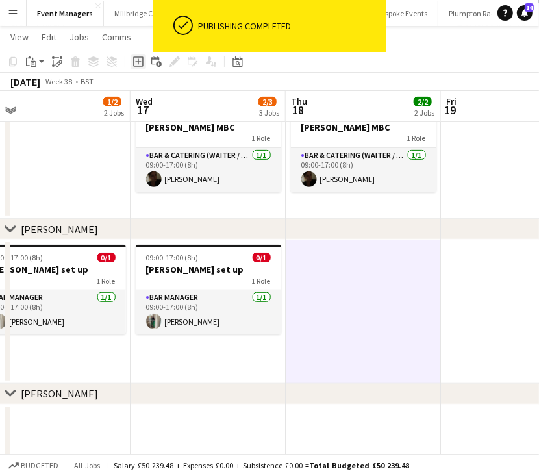
click at [131, 59] on div "Add job" at bounding box center [139, 62] width 16 height 16
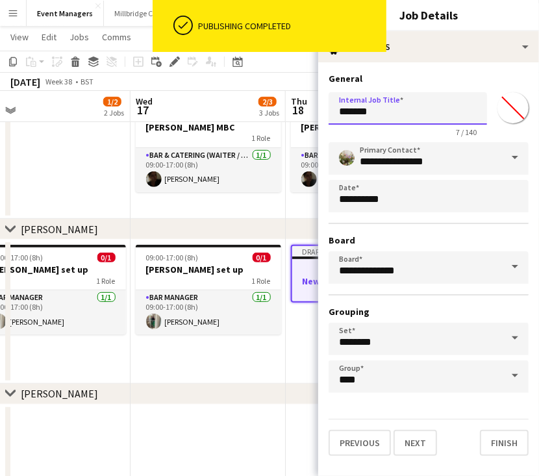
drag, startPoint x: 467, startPoint y: 109, endPoint x: 8, endPoint y: 82, distance: 460.5
click at [8, 82] on body "ok-circled Publishing completed Menu Boards Boards Boards All jobs Status Workf…" at bounding box center [269, 172] width 539 height 751
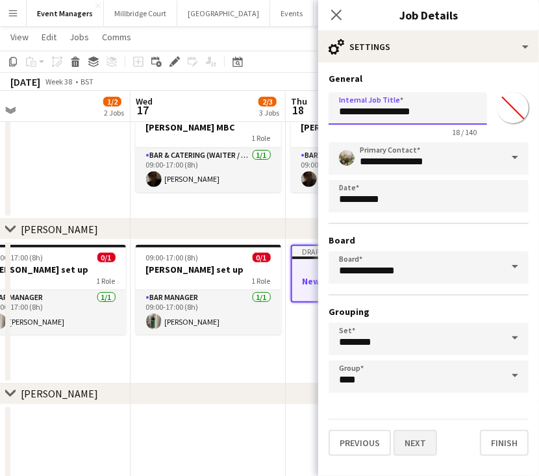
type input "**********"
click at [423, 436] on button "Next" at bounding box center [415, 443] width 44 height 26
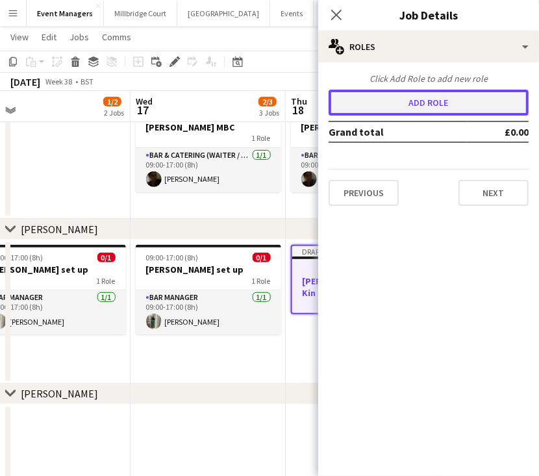
click at [453, 106] on button "Add role" at bounding box center [429, 103] width 200 height 26
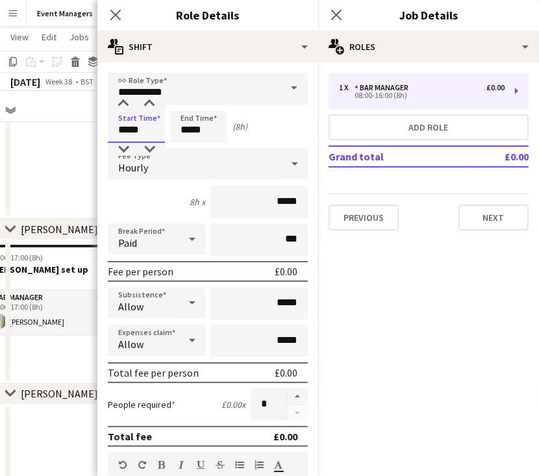
drag, startPoint x: 141, startPoint y: 131, endPoint x: -1, endPoint y: 138, distance: 142.4
click at [0, 138] on html "Menu Boards Boards Boards All jobs Status Workforce Workforce My Workforce Recr…" at bounding box center [269, 172] width 539 height 751
type input "*****"
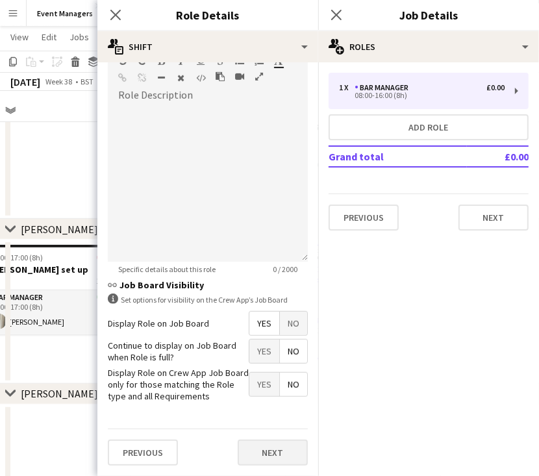
type input "*****"
click at [267, 453] on button "Next" at bounding box center [273, 453] width 70 height 26
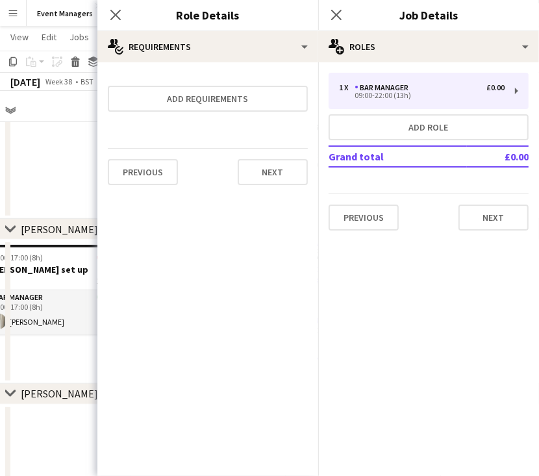
scroll to position [0, 0]
click at [338, 21] on icon "Close pop-in" at bounding box center [336, 14] width 12 height 12
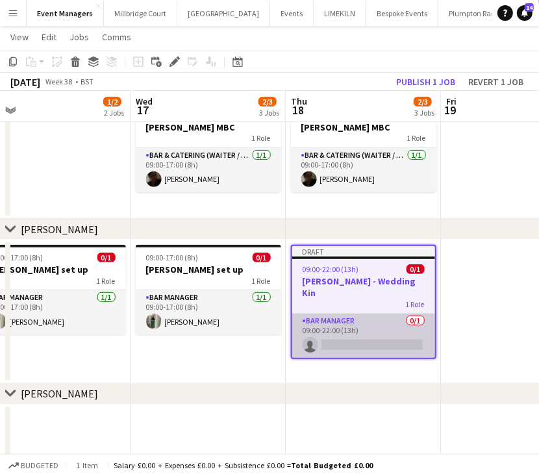
click at [336, 336] on app-card-role "Bar Manager 0/1 09:00-22:00 (13h) single-neutral-actions" at bounding box center [363, 336] width 143 height 44
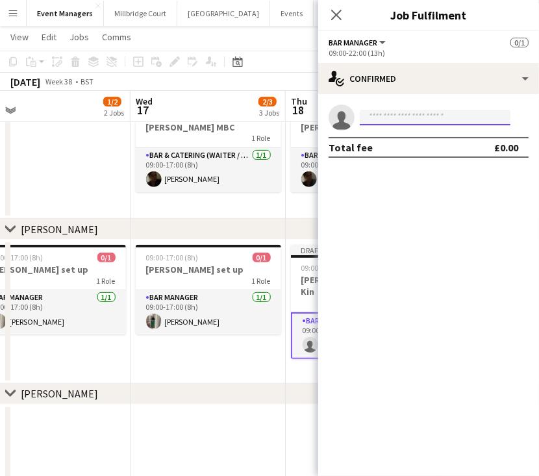
click at [464, 116] on input at bounding box center [435, 118] width 151 height 16
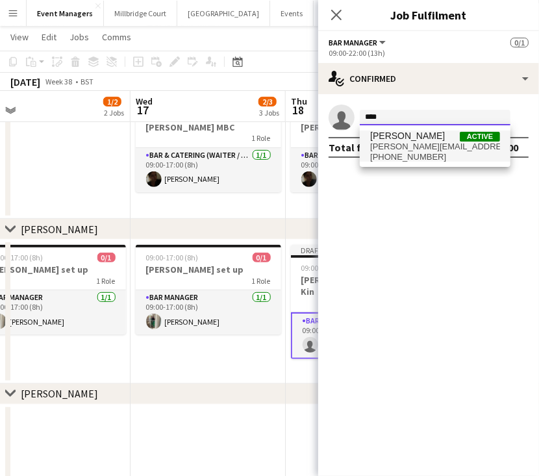
type input "****"
click at [437, 135] on span "Gina Sanchez Active" at bounding box center [435, 136] width 130 height 11
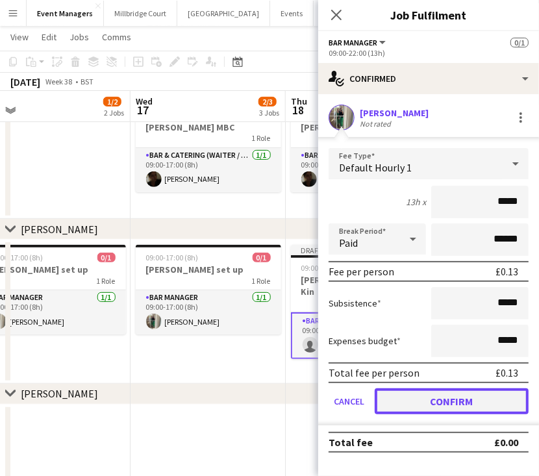
click at [461, 408] on button "Confirm" at bounding box center [452, 401] width 154 height 26
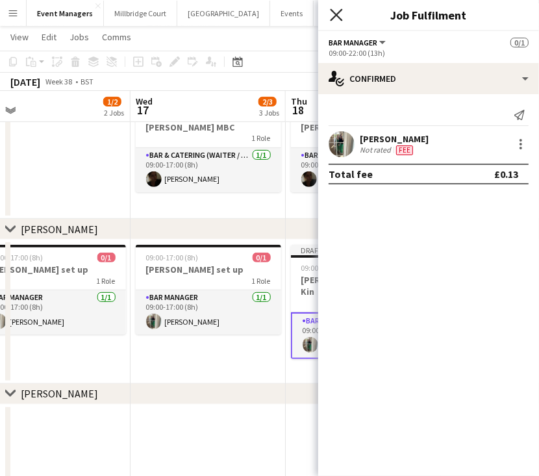
click at [339, 21] on icon "Close pop-in" at bounding box center [336, 14] width 12 height 12
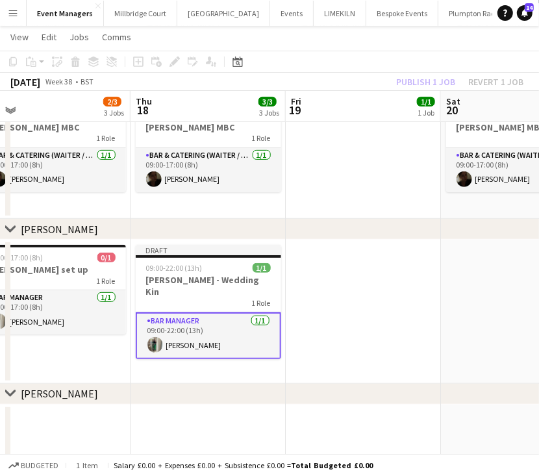
scroll to position [0, 543]
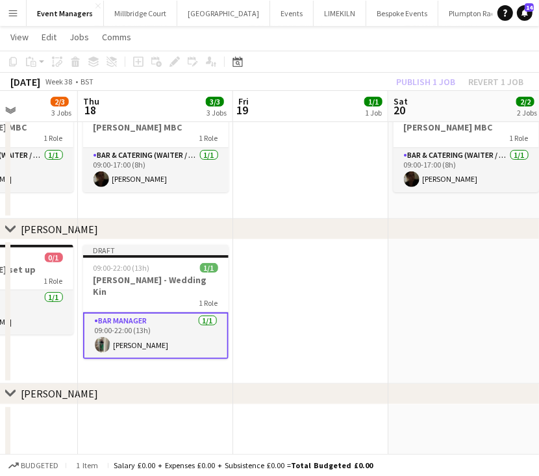
click at [408, 77] on div "Publish 1 job Revert 1 job" at bounding box center [459, 81] width 158 height 17
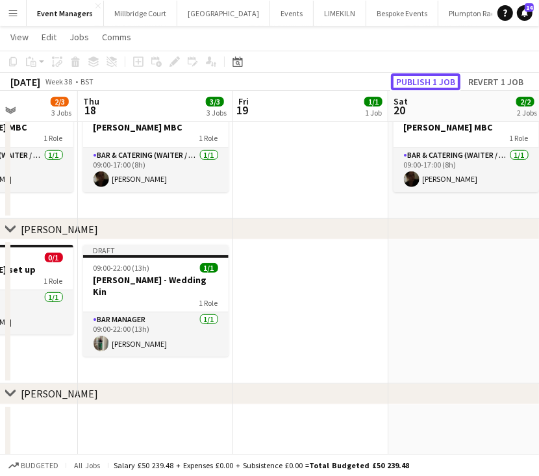
click at [408, 77] on button "Publish 1 job" at bounding box center [425, 81] width 69 height 17
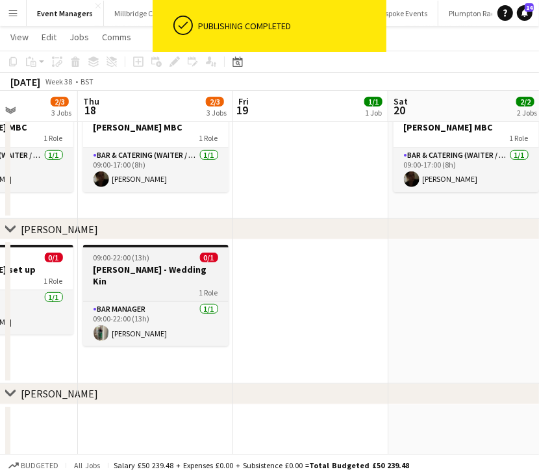
click at [150, 287] on div "1 Role" at bounding box center [155, 292] width 145 height 10
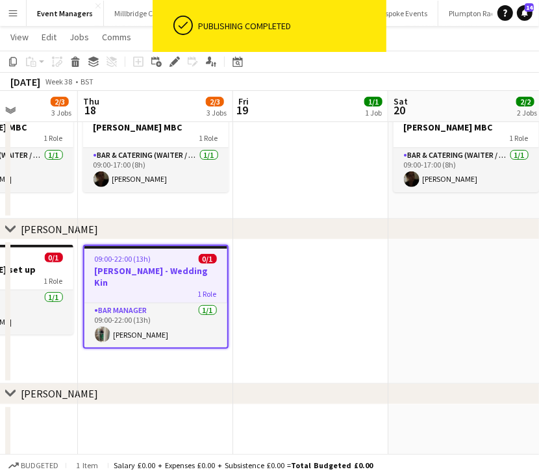
click at [475, 298] on app-date-cell at bounding box center [465, 312] width 155 height 144
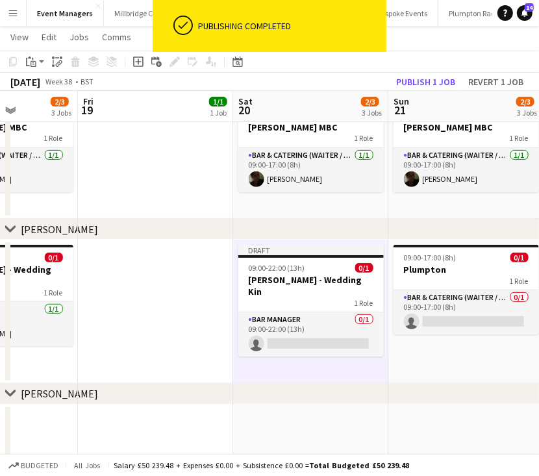
scroll to position [0, 575]
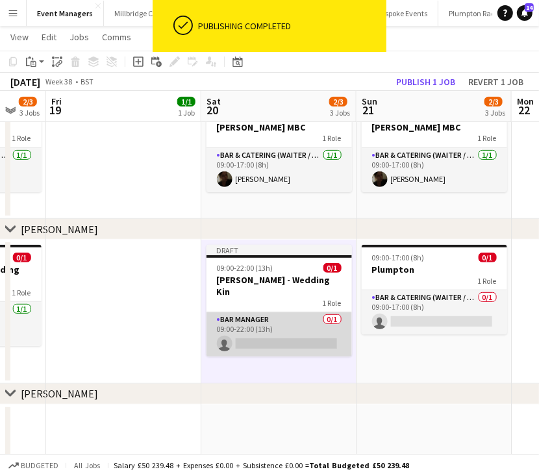
click at [283, 316] on app-card-role "Bar Manager 0/1 09:00-22:00 (13h) single-neutral-actions" at bounding box center [278, 334] width 145 height 44
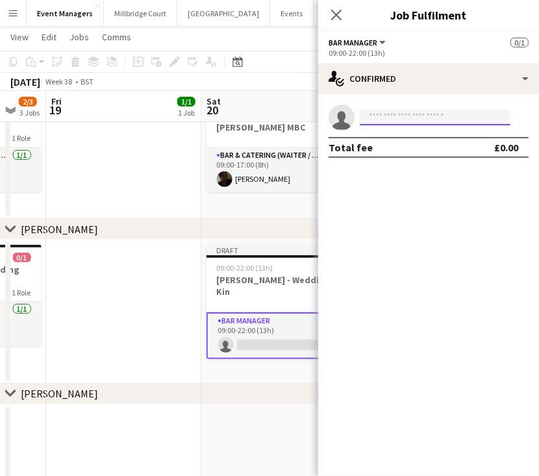
click at [426, 118] on input at bounding box center [435, 118] width 151 height 16
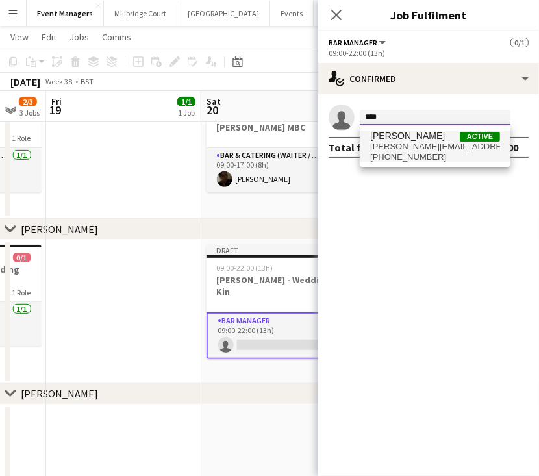
type input "****"
click at [429, 148] on span "[PERSON_NAME][EMAIL_ADDRESS][DOMAIN_NAME]" at bounding box center [435, 147] width 130 height 10
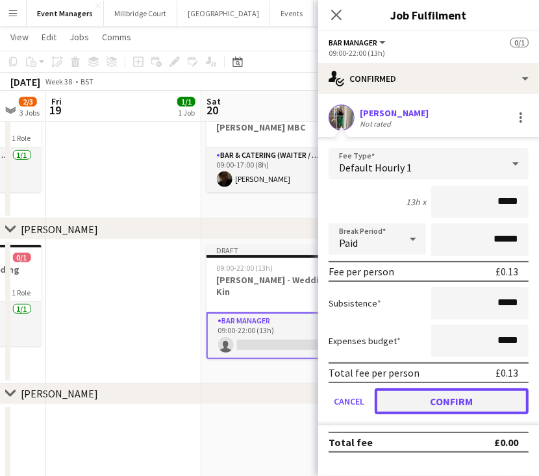
click at [485, 404] on button "Confirm" at bounding box center [452, 401] width 154 height 26
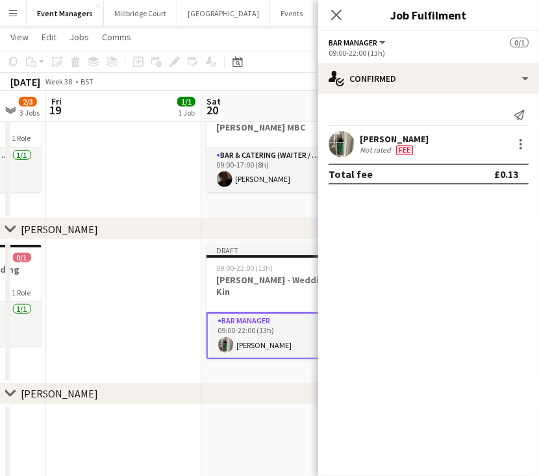
click at [334, 5] on div "Close pop-in" at bounding box center [336, 15] width 36 height 30
click at [340, 12] on icon at bounding box center [336, 14] width 12 height 12
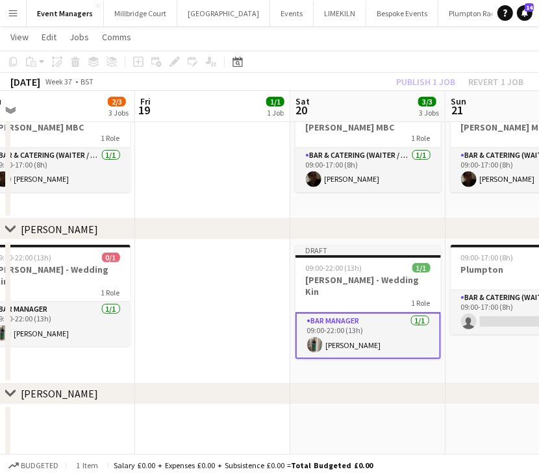
scroll to position [0, 390]
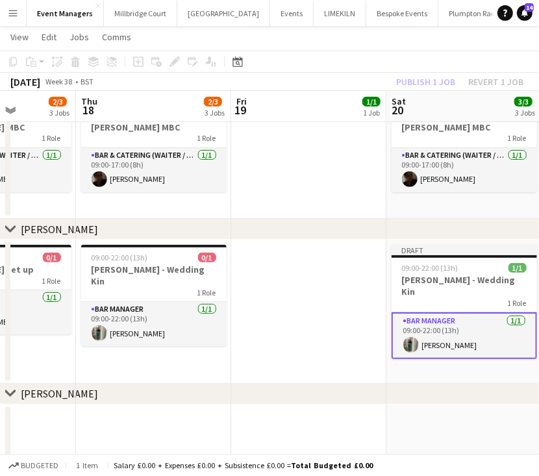
click at [445, 79] on div "Publish 1 job Revert 1 job" at bounding box center [459, 81] width 158 height 17
click at [445, 79] on button "Publish 1 job" at bounding box center [425, 81] width 69 height 17
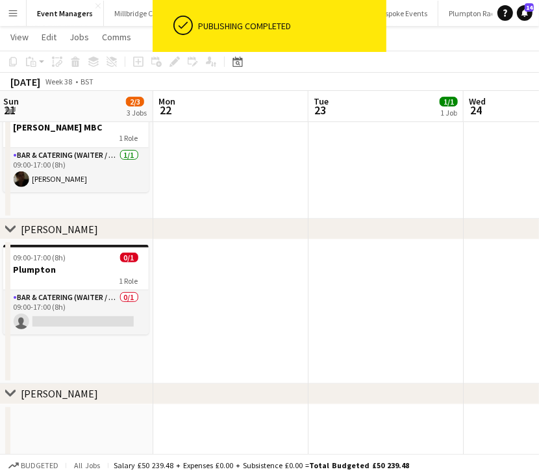
scroll to position [0, 480]
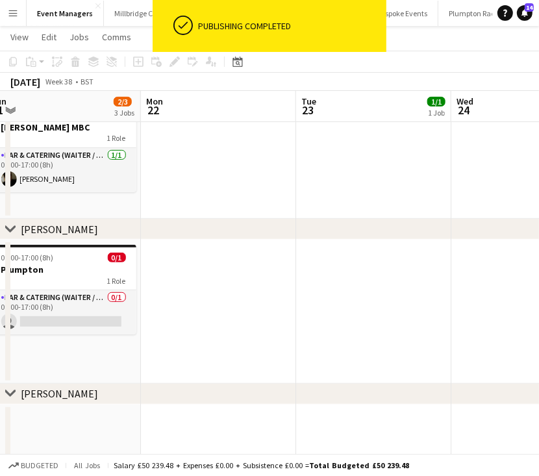
click at [398, 290] on app-date-cell at bounding box center [373, 312] width 155 height 144
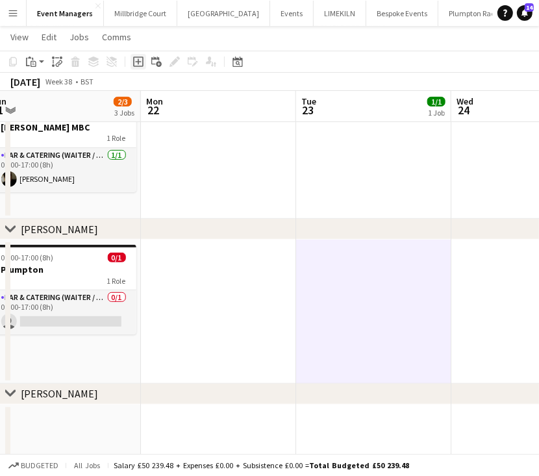
click at [138, 66] on icon at bounding box center [138, 61] width 10 height 10
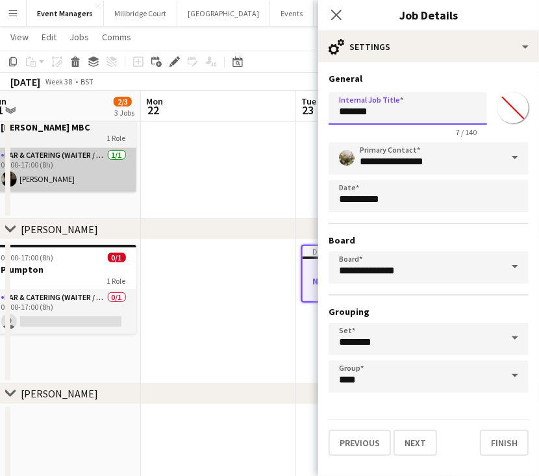
drag, startPoint x: 398, startPoint y: 102, endPoint x: 68, endPoint y: 169, distance: 337.2
click at [68, 169] on body "Menu Boards Boards Boards All jobs Status Workforce Workforce My Workforce Recr…" at bounding box center [269, 172] width 539 height 751
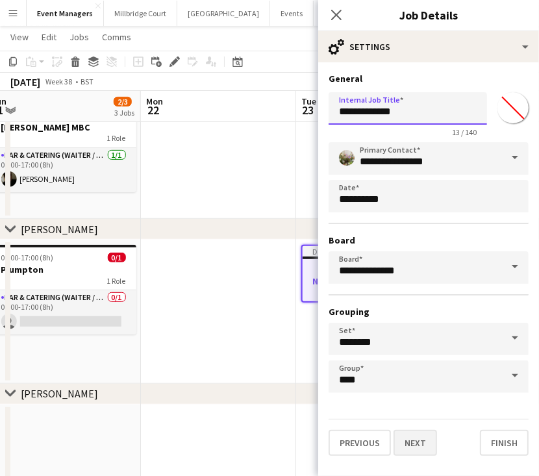
type input "**********"
click at [412, 440] on button "Next" at bounding box center [415, 443] width 44 height 26
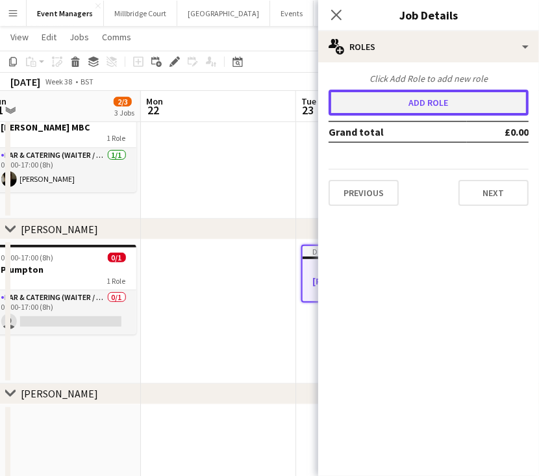
click at [386, 99] on button "Add role" at bounding box center [429, 103] width 200 height 26
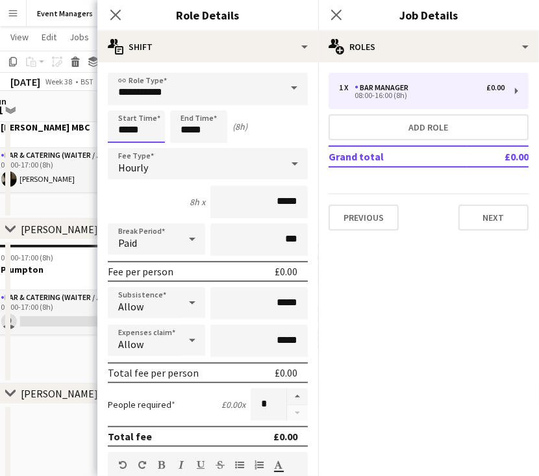
drag, startPoint x: 31, startPoint y: 156, endPoint x: -1, endPoint y: 141, distance: 35.4
click at [0, 141] on html "Menu Boards Boards Boards All jobs Status Workforce Workforce My Workforce Recr…" at bounding box center [269, 172] width 539 height 751
type input "*****"
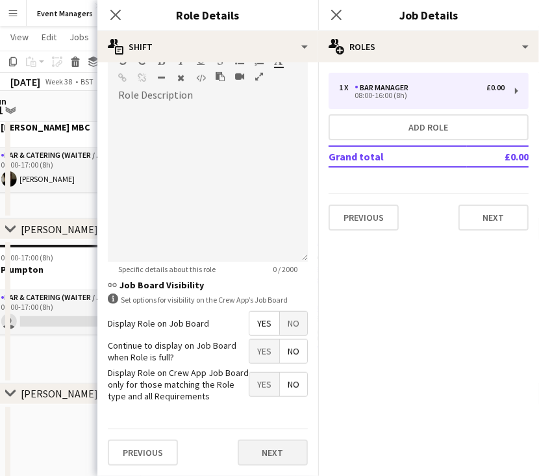
type input "*****"
click at [275, 447] on button "Next" at bounding box center [273, 453] width 70 height 26
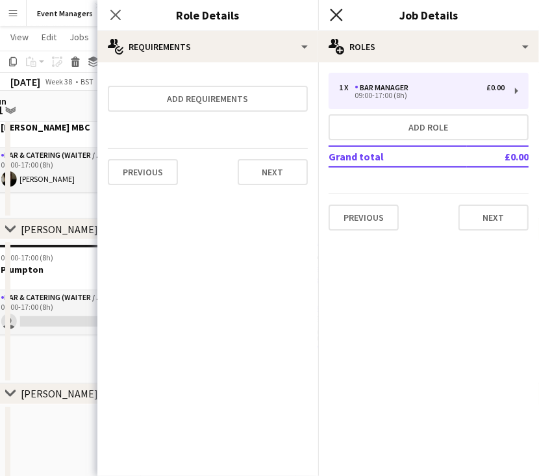
click at [334, 19] on icon "Close pop-in" at bounding box center [336, 14] width 12 height 12
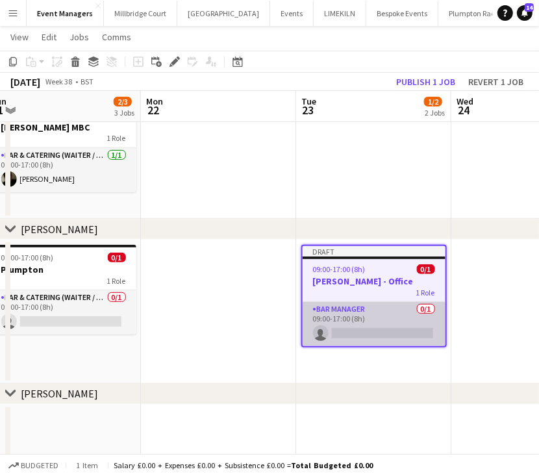
click at [340, 319] on app-card-role "Bar Manager 0/1 09:00-17:00 (8h) single-neutral-actions" at bounding box center [374, 324] width 143 height 44
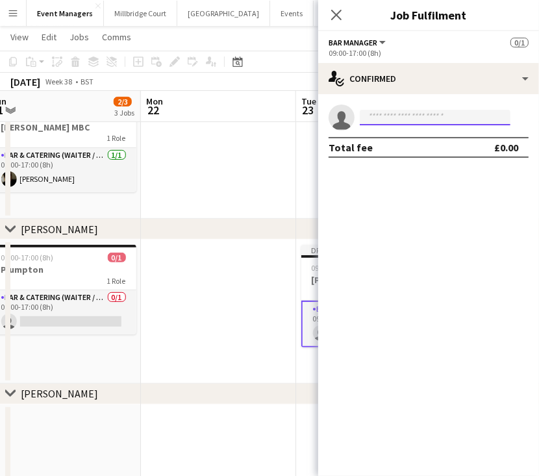
click at [452, 118] on input at bounding box center [435, 118] width 151 height 16
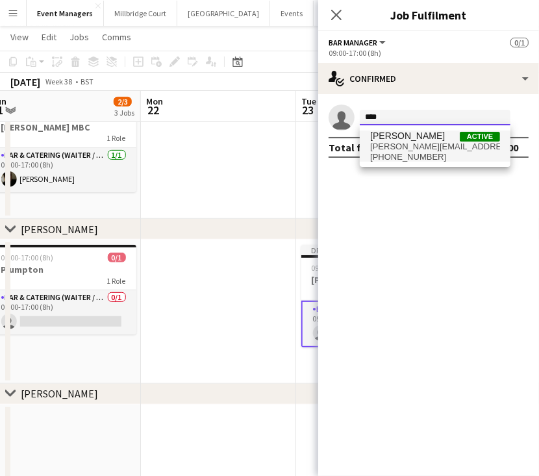
type input "****"
click at [451, 138] on span "Gina Sanchez Active" at bounding box center [435, 136] width 130 height 11
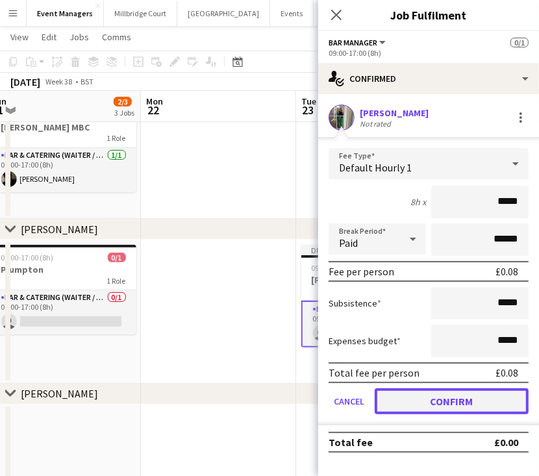
click at [479, 411] on button "Confirm" at bounding box center [452, 401] width 154 height 26
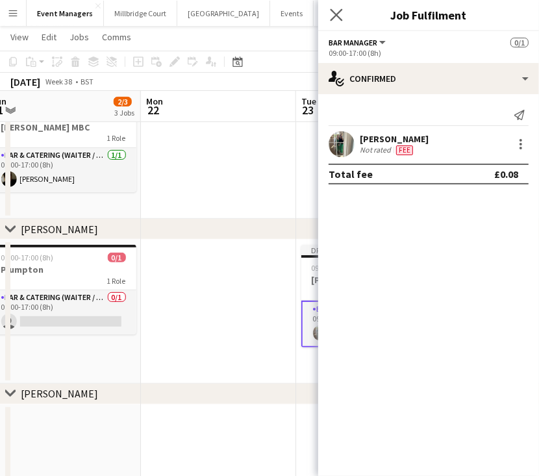
click at [338, 21] on icon "Close pop-in" at bounding box center [336, 14] width 12 height 12
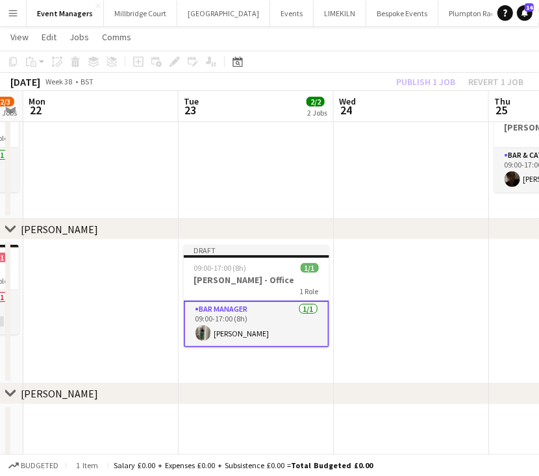
scroll to position [0, 597]
click at [421, 81] on div "Publish 1 job Revert 1 job" at bounding box center [459, 81] width 158 height 17
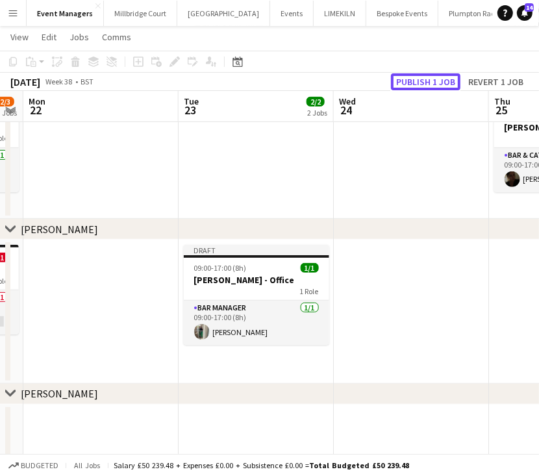
click at [421, 81] on button "Publish 1 job" at bounding box center [425, 81] width 69 height 17
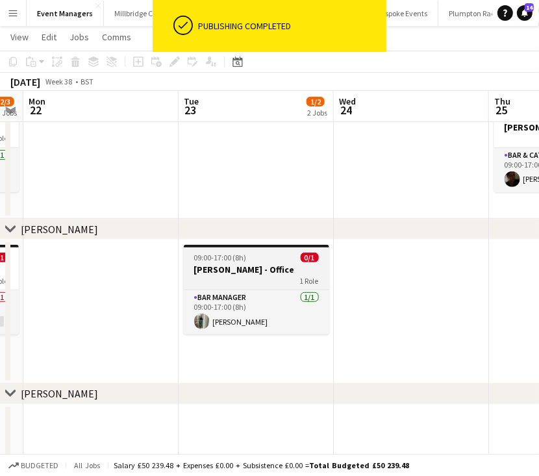
click at [239, 276] on div "1 Role" at bounding box center [256, 280] width 145 height 10
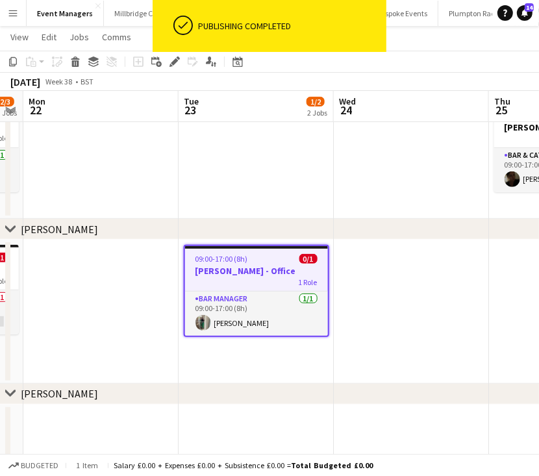
click at [430, 306] on app-date-cell at bounding box center [411, 312] width 155 height 144
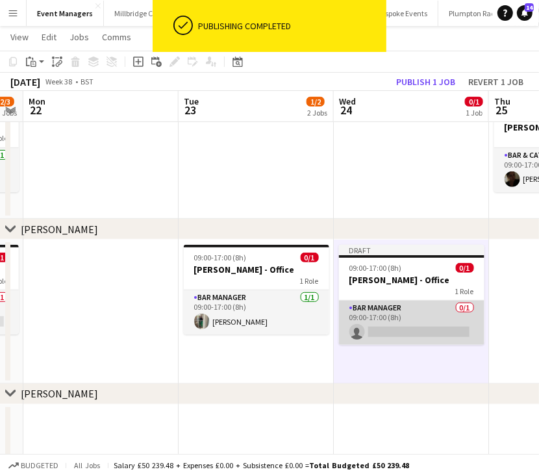
click at [397, 310] on app-card-role "Bar Manager 0/1 09:00-17:00 (8h) single-neutral-actions" at bounding box center [411, 323] width 145 height 44
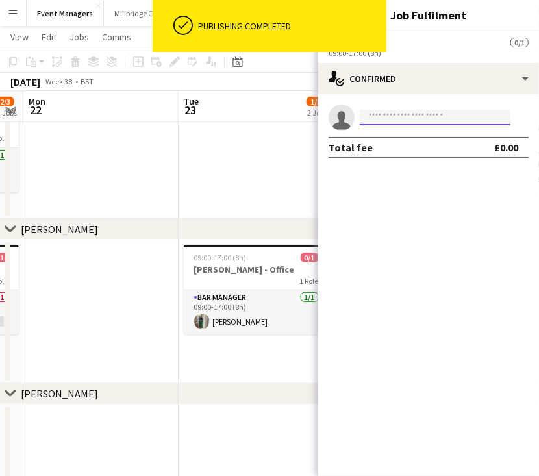
click at [426, 120] on input at bounding box center [435, 118] width 151 height 16
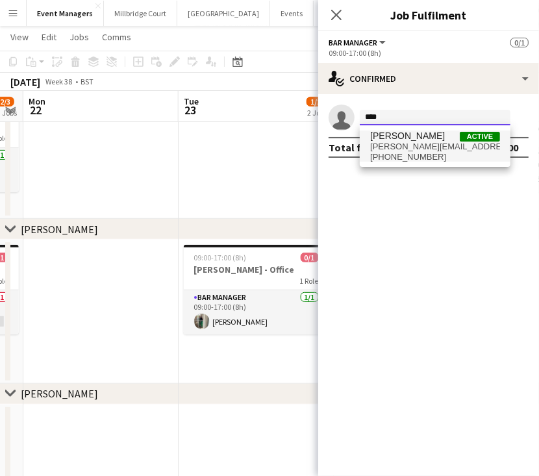
type input "****"
click at [427, 148] on span "[PERSON_NAME][EMAIL_ADDRESS][DOMAIN_NAME]" at bounding box center [435, 147] width 130 height 10
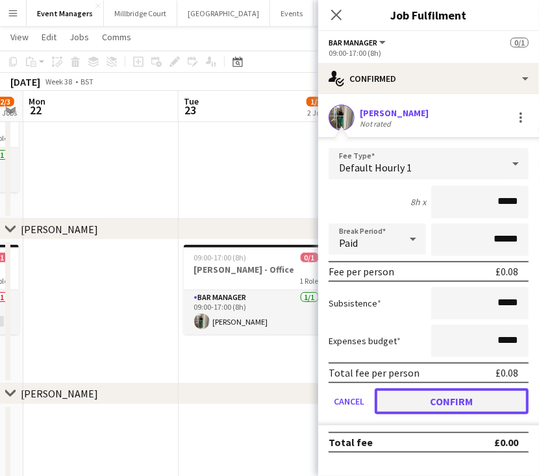
click at [501, 403] on button "Confirm" at bounding box center [452, 401] width 154 height 26
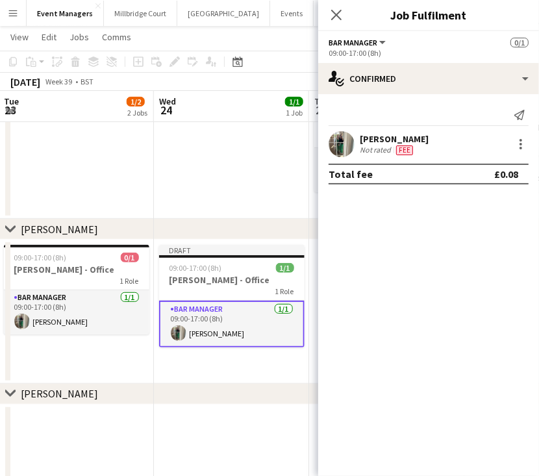
scroll to position [0, 467]
click at [334, 13] on icon at bounding box center [336, 14] width 12 height 12
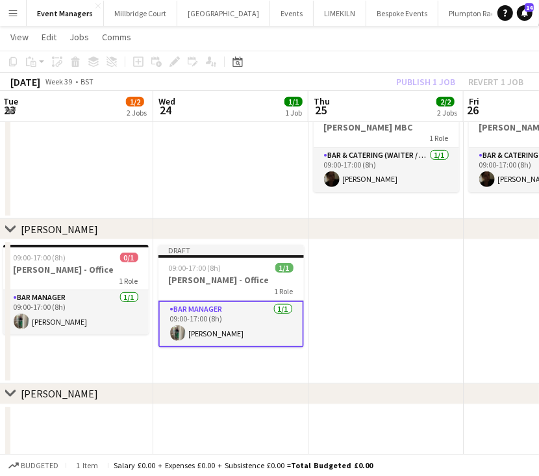
click at [412, 87] on div "Publish 1 job Revert 1 job" at bounding box center [459, 81] width 158 height 17
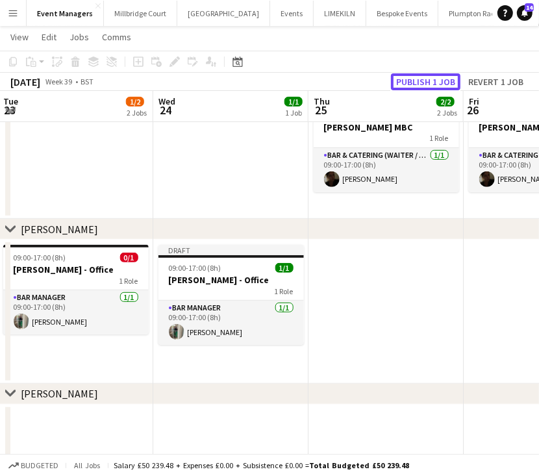
click at [412, 87] on button "Publish 1 job" at bounding box center [425, 81] width 69 height 17
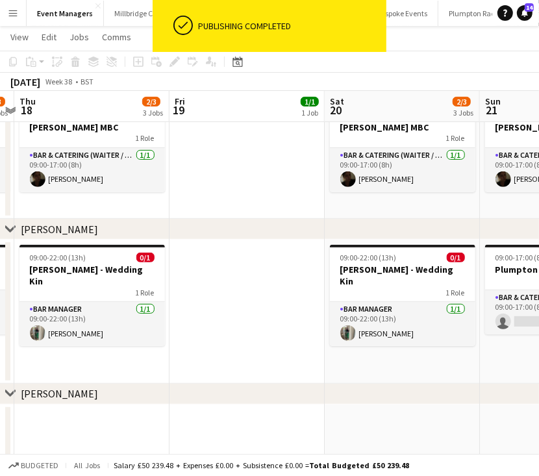
scroll to position [0, 292]
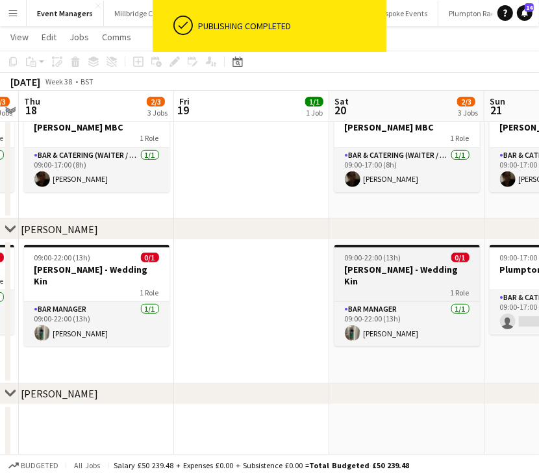
click at [347, 273] on h3 "[PERSON_NAME] - Wedding Kin" at bounding box center [406, 275] width 145 height 23
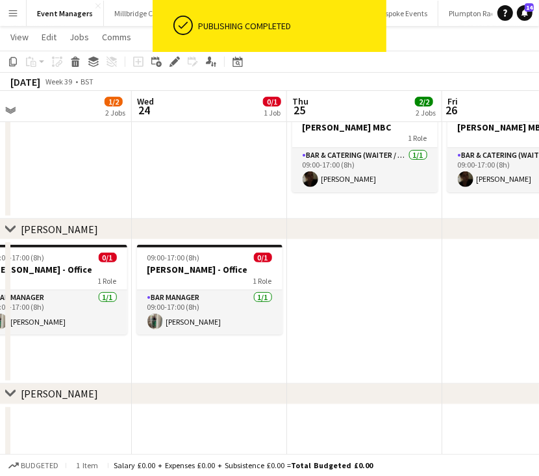
click at [347, 273] on app-date-cell at bounding box center [364, 312] width 155 height 144
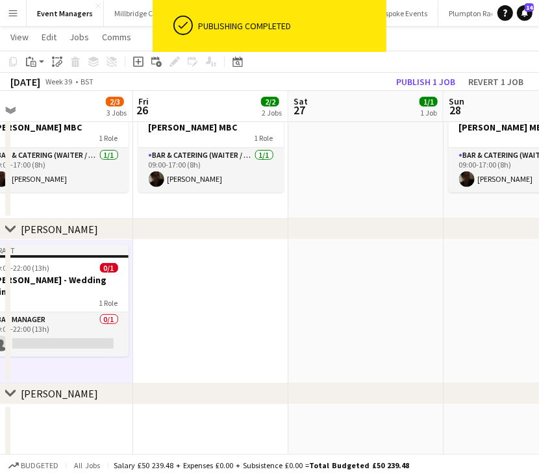
scroll to position [0, 493]
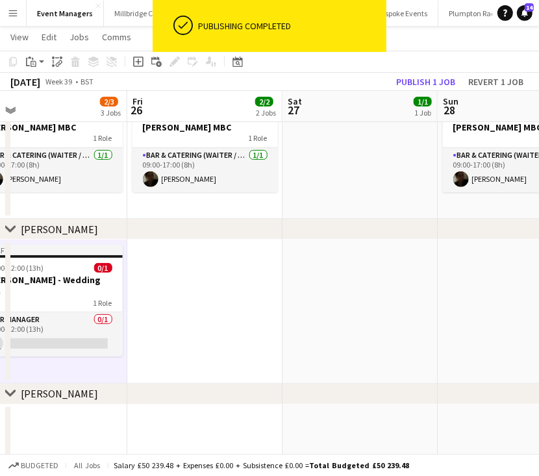
click at [347, 273] on app-date-cell at bounding box center [359, 312] width 155 height 144
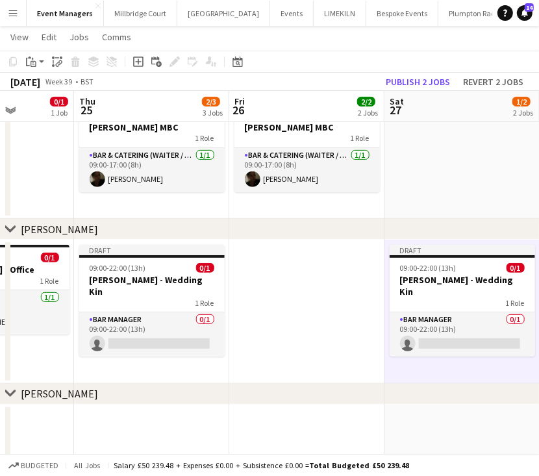
scroll to position [0, 392]
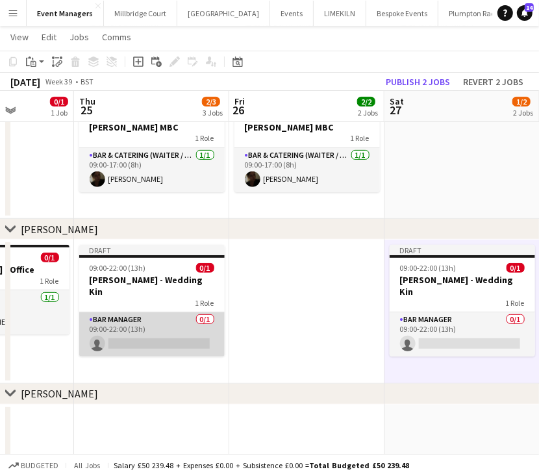
click at [180, 325] on app-card-role "Bar Manager 0/1 09:00-22:00 (13h) single-neutral-actions" at bounding box center [151, 334] width 145 height 44
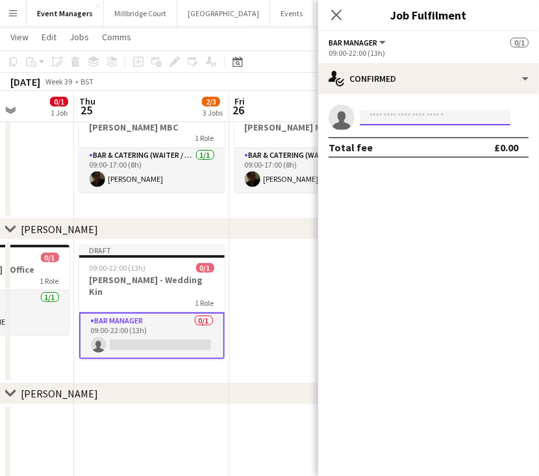
click at [415, 125] on body "Menu Boards Boards Boards All jobs Status Workforce Workforce My Workforce Recr…" at bounding box center [269, 172] width 539 height 751
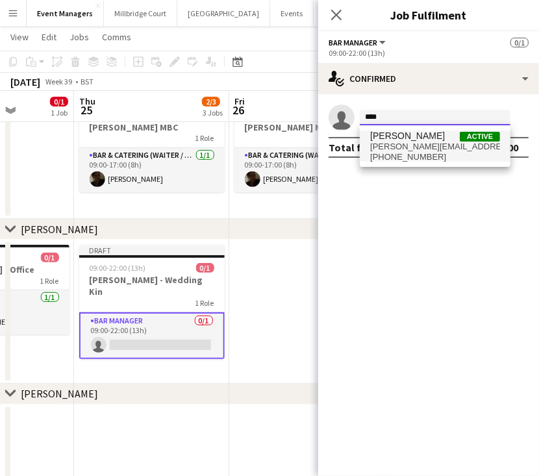
type input "****"
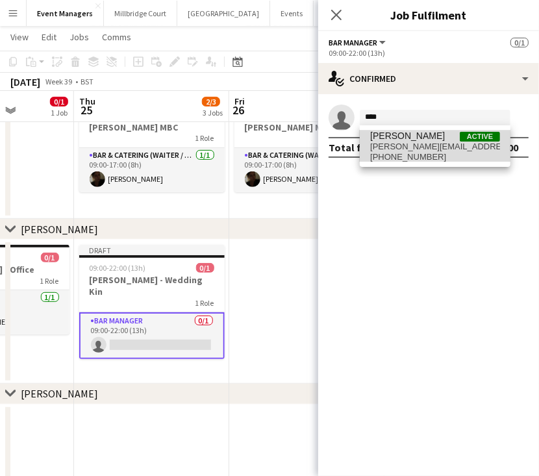
click at [421, 138] on span "[PERSON_NAME]" at bounding box center [407, 136] width 75 height 11
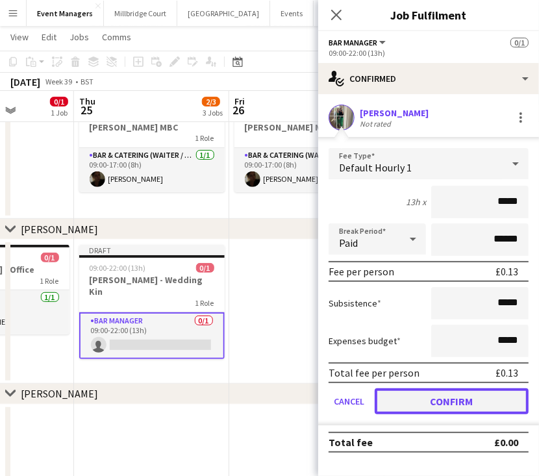
click at [491, 395] on button "Confirm" at bounding box center [452, 401] width 154 height 26
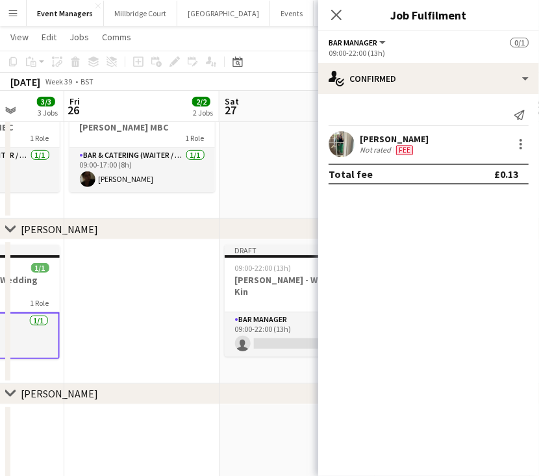
scroll to position [0, 563]
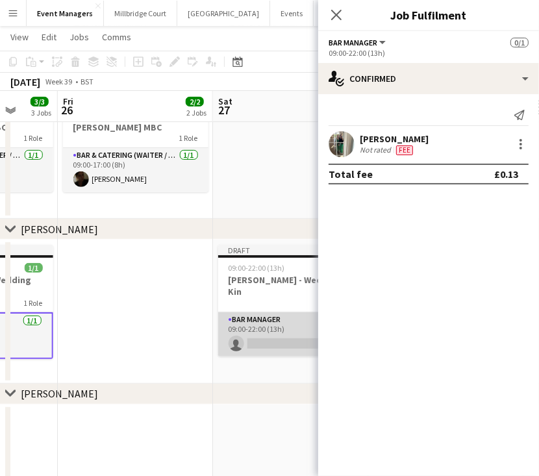
click at [245, 312] on app-card-role "Bar Manager 0/1 09:00-22:00 (13h) single-neutral-actions" at bounding box center [290, 334] width 145 height 44
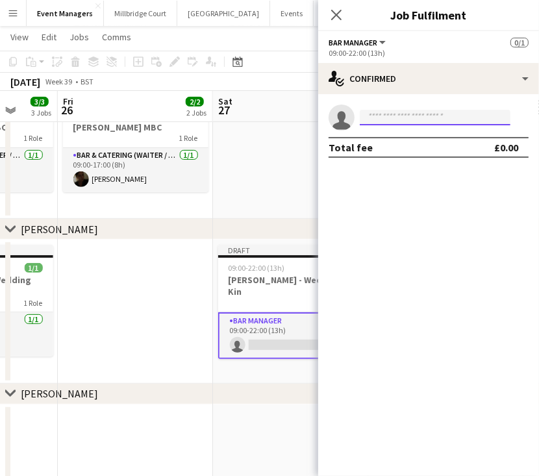
click at [426, 111] on input at bounding box center [435, 118] width 151 height 16
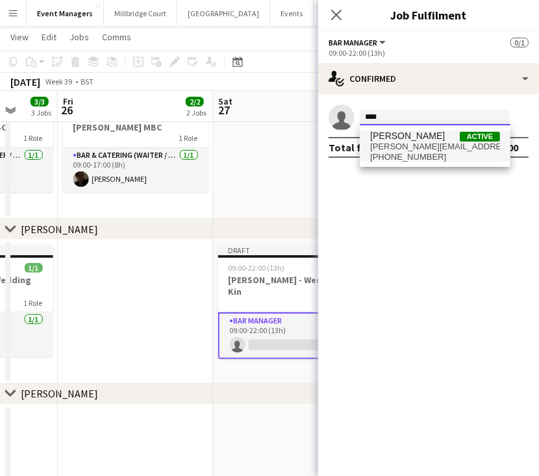
type input "****"
click at [441, 158] on span "[PHONE_NUMBER]" at bounding box center [435, 157] width 130 height 10
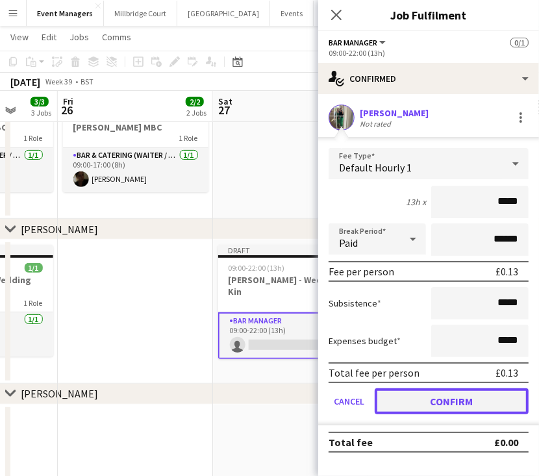
click at [479, 392] on button "Confirm" at bounding box center [452, 401] width 154 height 26
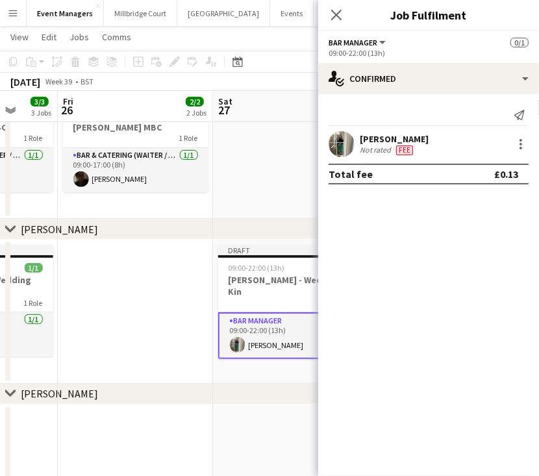
click at [346, 14] on div "Close pop-in" at bounding box center [336, 15] width 36 height 30
click at [339, 15] on icon "Close pop-in" at bounding box center [336, 14] width 12 height 12
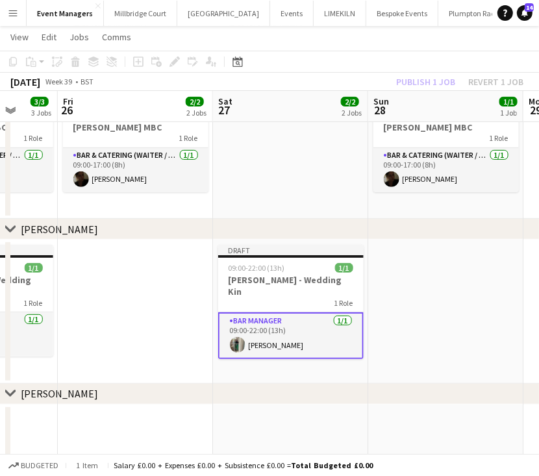
click at [421, 75] on div "Publish 1 job Revert 1 job" at bounding box center [459, 81] width 158 height 17
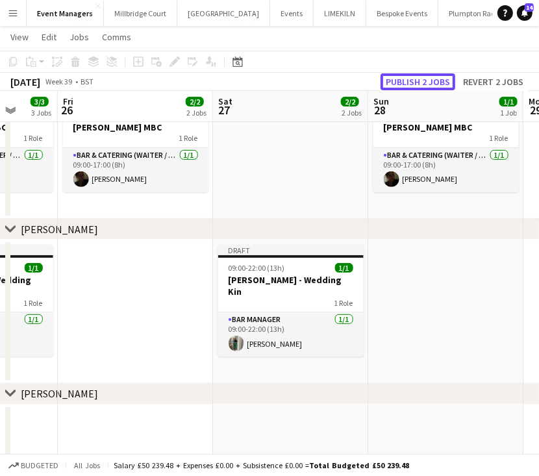
click at [421, 75] on button "Publish 2 jobs" at bounding box center [417, 81] width 75 height 17
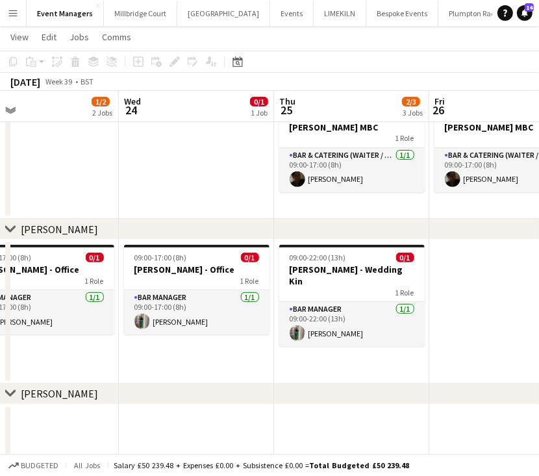
scroll to position [0, 336]
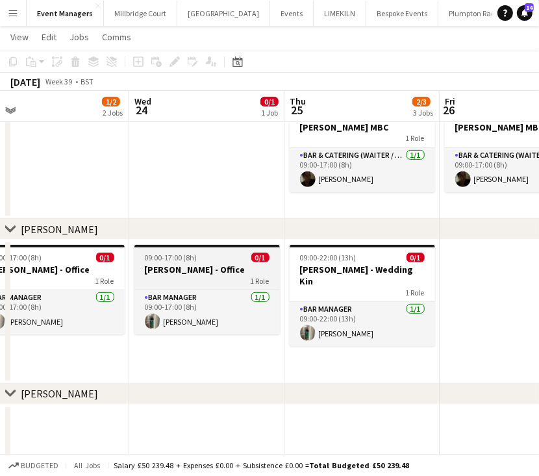
click at [168, 276] on div "1 Role" at bounding box center [206, 280] width 145 height 10
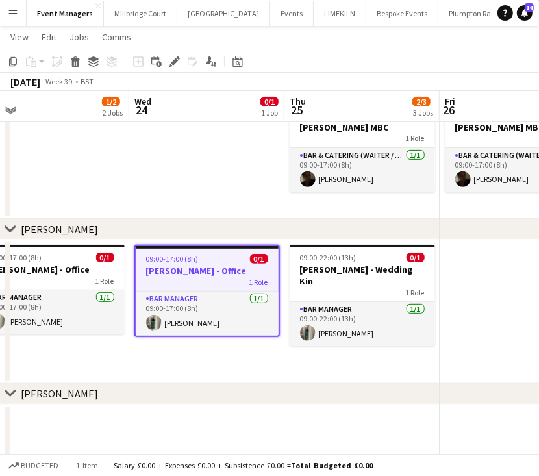
click at [475, 322] on app-date-cell at bounding box center [517, 312] width 155 height 144
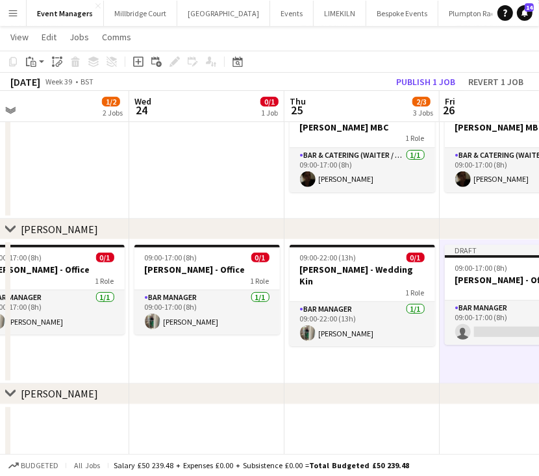
scroll to position [0, 506]
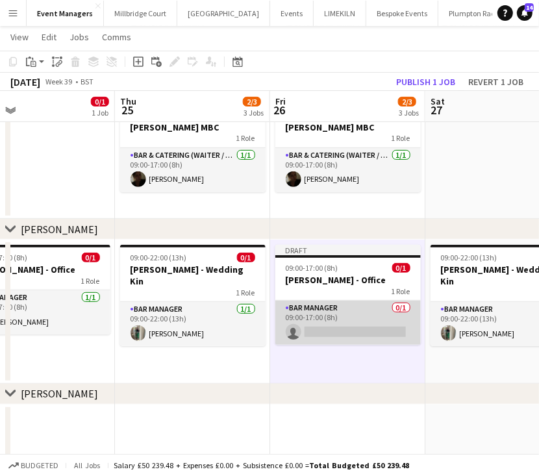
click at [347, 319] on app-card-role "Bar Manager 0/1 09:00-17:00 (8h) single-neutral-actions" at bounding box center [347, 323] width 145 height 44
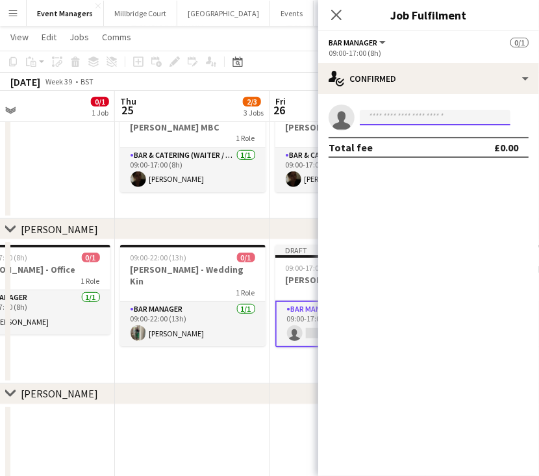
click at [472, 112] on input at bounding box center [435, 118] width 151 height 16
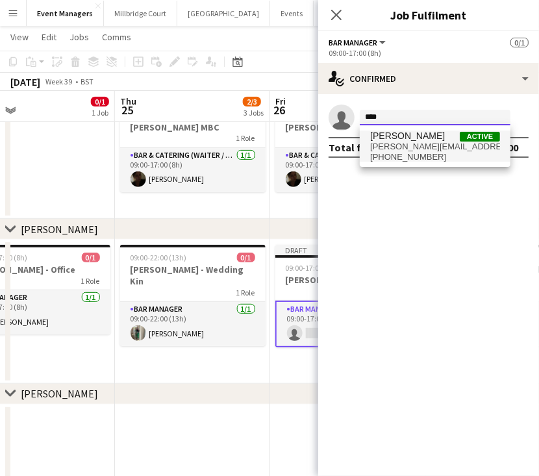
type input "****"
click at [417, 160] on span "[PHONE_NUMBER]" at bounding box center [435, 157] width 130 height 10
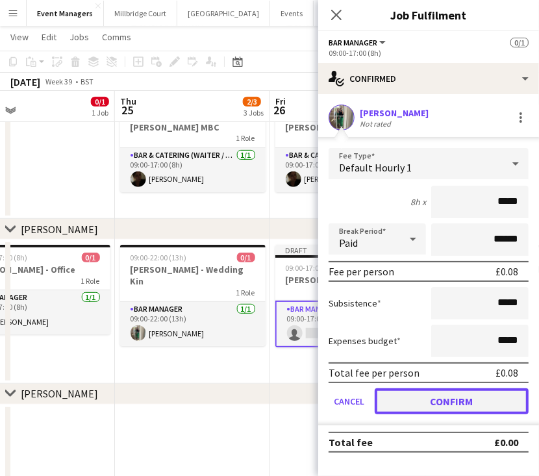
click at [486, 388] on button "Confirm" at bounding box center [452, 401] width 154 height 26
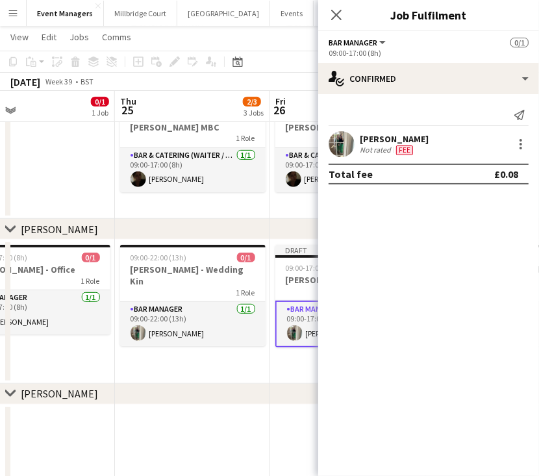
click at [347, 13] on div "Close pop-in" at bounding box center [336, 15] width 36 height 30
click at [338, 10] on icon "Close pop-in" at bounding box center [336, 14] width 12 height 12
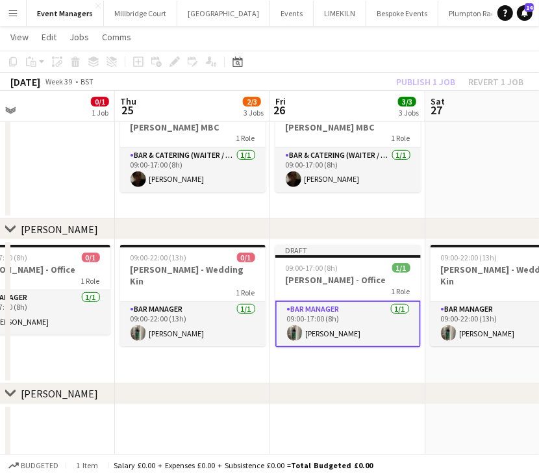
click at [435, 85] on div "Publish 1 job Revert 1 job" at bounding box center [459, 81] width 158 height 17
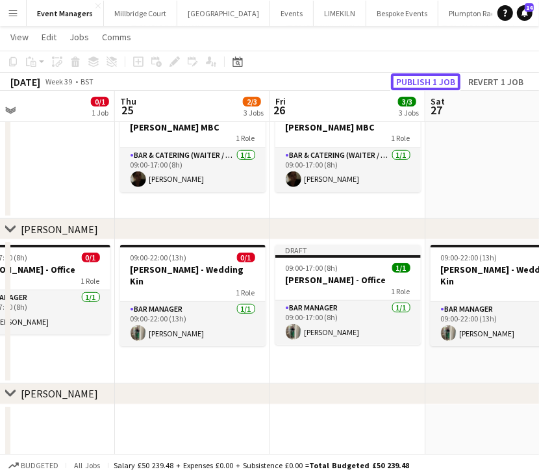
click at [435, 85] on button "Publish 1 job" at bounding box center [425, 81] width 69 height 17
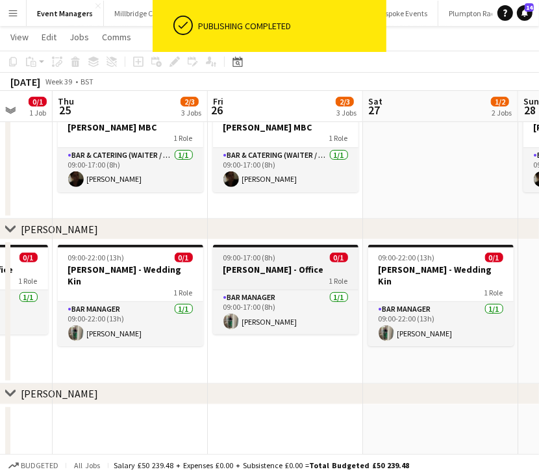
scroll to position [0, 391]
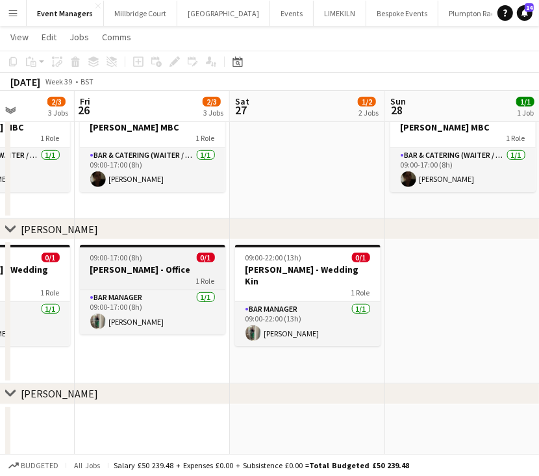
click at [151, 277] on div "1 Role" at bounding box center [152, 280] width 145 height 10
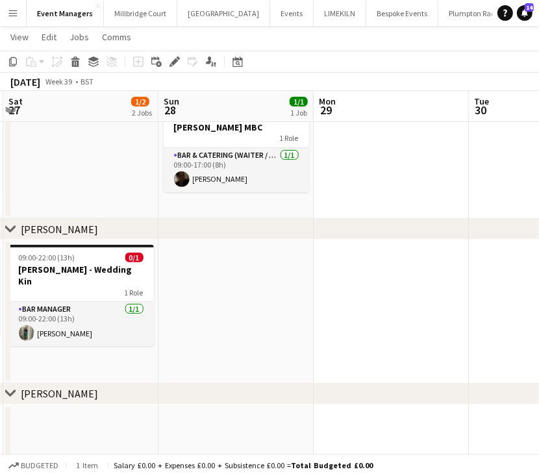
scroll to position [0, 463]
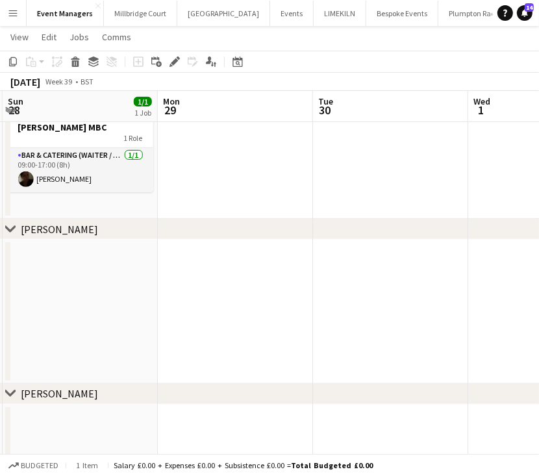
click at [303, 304] on app-date-cell at bounding box center [235, 312] width 155 height 144
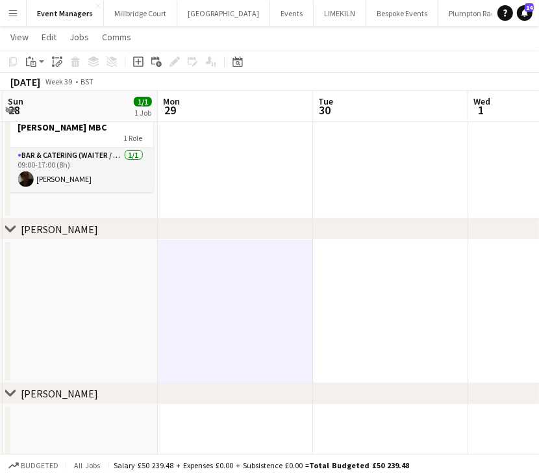
click at [343, 299] on app-date-cell at bounding box center [390, 312] width 155 height 144
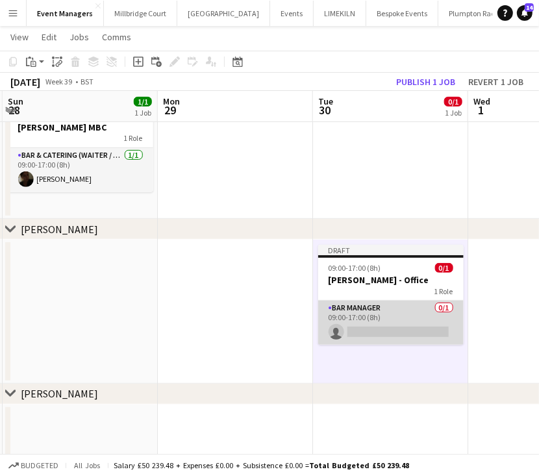
click at [381, 309] on app-card-role "Bar Manager 0/1 09:00-17:00 (8h) single-neutral-actions" at bounding box center [390, 323] width 145 height 44
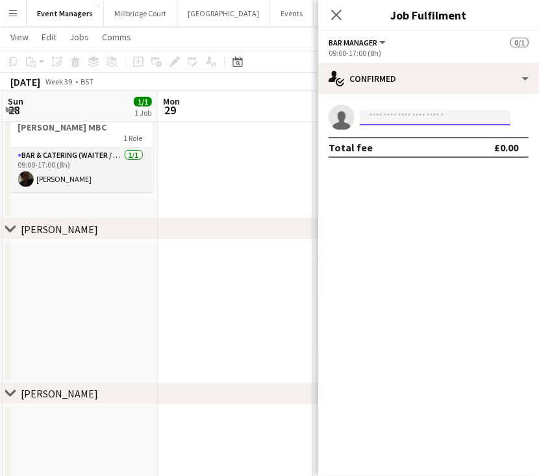
click at [452, 112] on input at bounding box center [435, 118] width 151 height 16
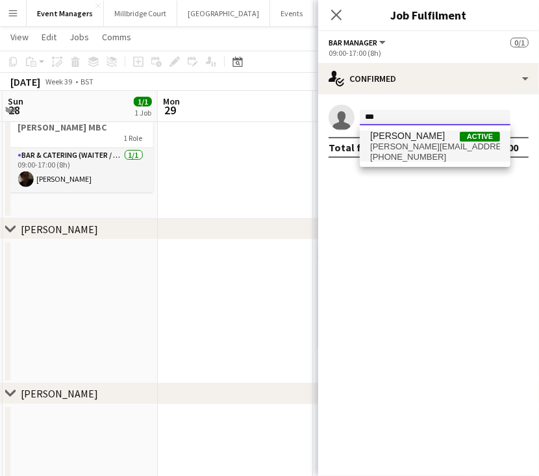
type input "***"
click at [426, 142] on span "[PERSON_NAME][EMAIL_ADDRESS][DOMAIN_NAME]" at bounding box center [435, 147] width 130 height 10
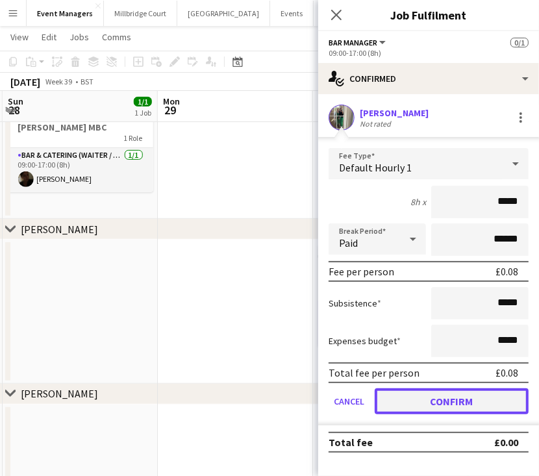
click at [467, 406] on button "Confirm" at bounding box center [452, 401] width 154 height 26
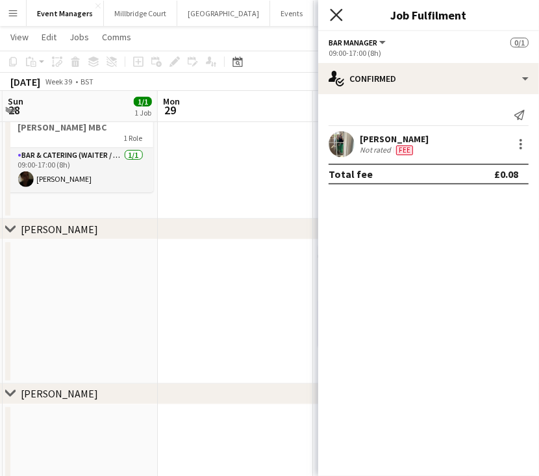
click at [342, 10] on icon at bounding box center [336, 14] width 12 height 12
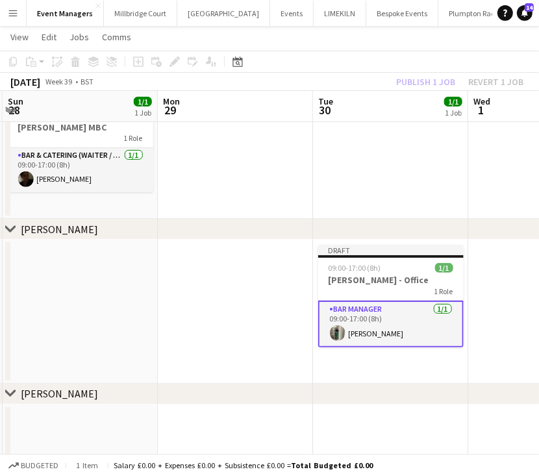
click at [437, 78] on div "Publish 1 job Revert 1 job" at bounding box center [459, 81] width 158 height 17
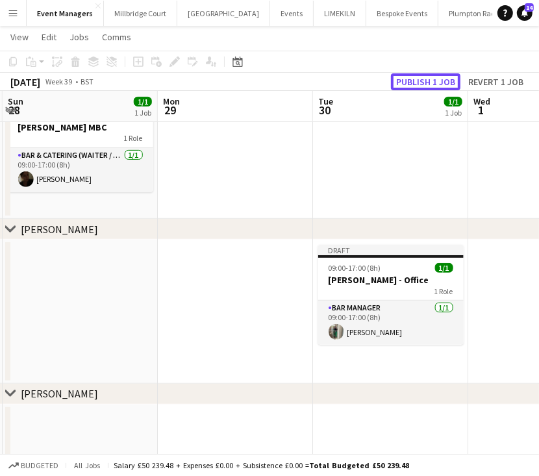
click at [437, 78] on button "Publish 1 job" at bounding box center [425, 81] width 69 height 17
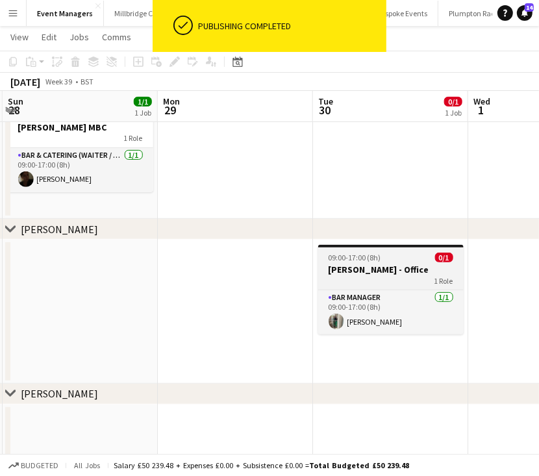
click at [365, 260] on span "09:00-17:00 (8h)" at bounding box center [355, 258] width 53 height 10
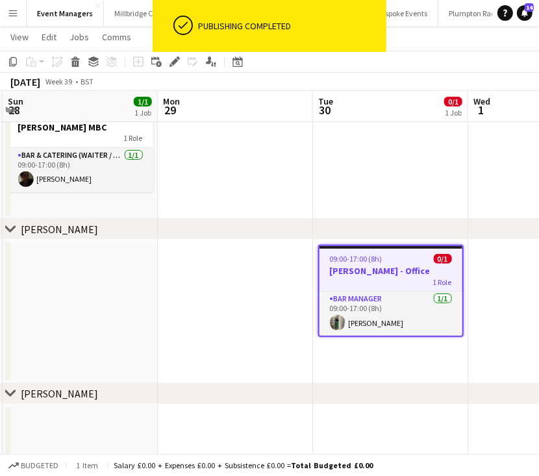
click at [491, 273] on app-date-cell at bounding box center [545, 312] width 155 height 144
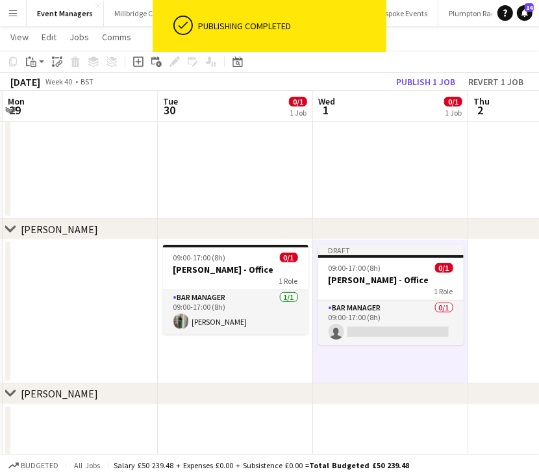
scroll to position [0, 475]
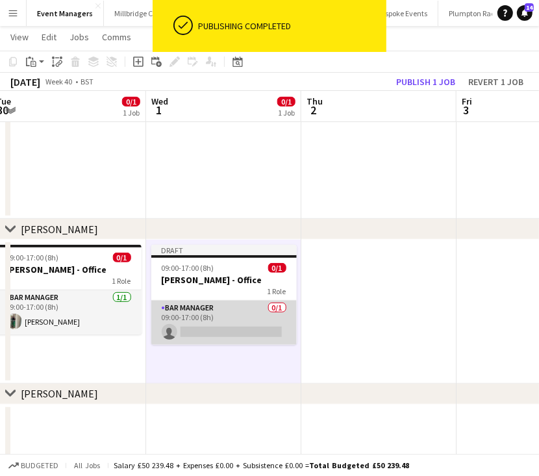
click at [275, 301] on app-card-role "Bar Manager 0/1 09:00-17:00 (8h) single-neutral-actions" at bounding box center [223, 323] width 145 height 44
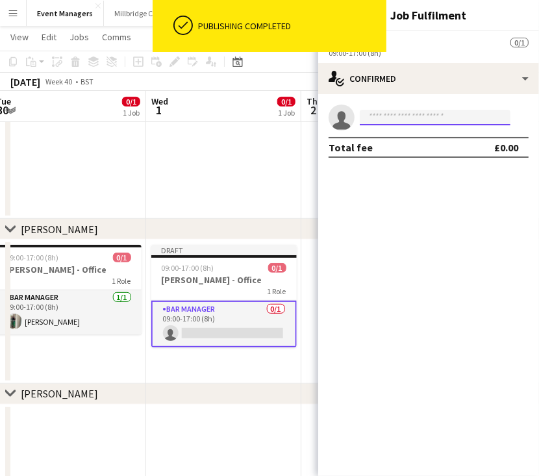
click at [443, 110] on input at bounding box center [435, 118] width 151 height 16
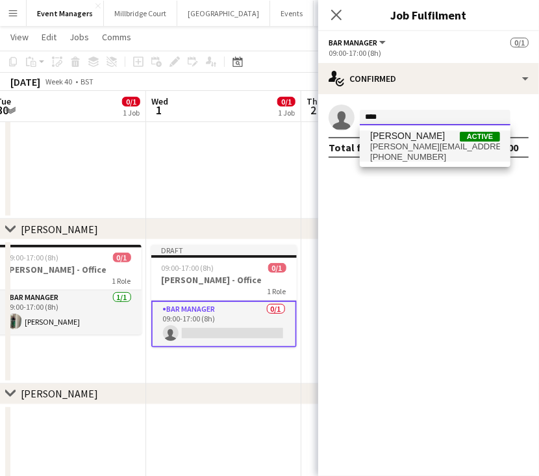
type input "****"
click at [451, 137] on span "Gina Sanchez Active" at bounding box center [435, 136] width 130 height 11
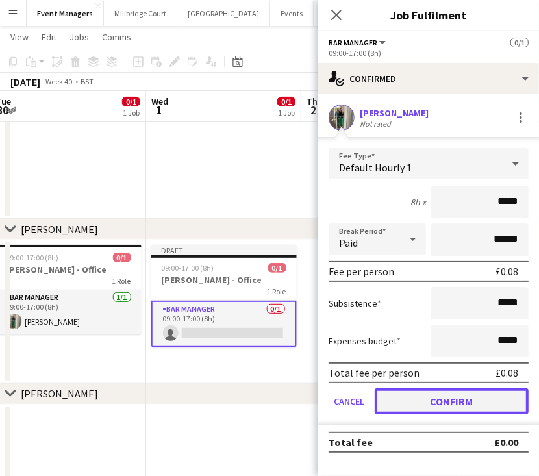
click at [485, 402] on button "Confirm" at bounding box center [452, 401] width 154 height 26
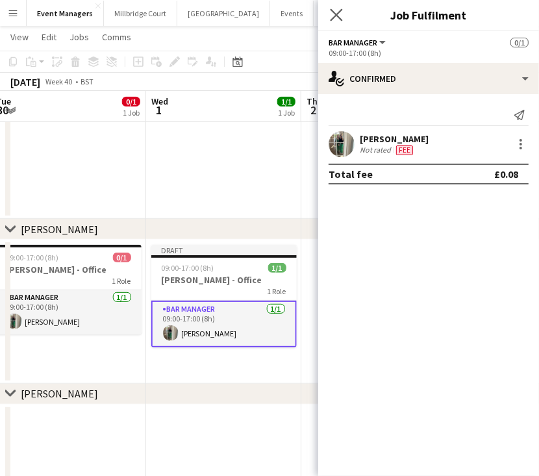
click at [342, 19] on icon "Close pop-in" at bounding box center [336, 14] width 12 height 12
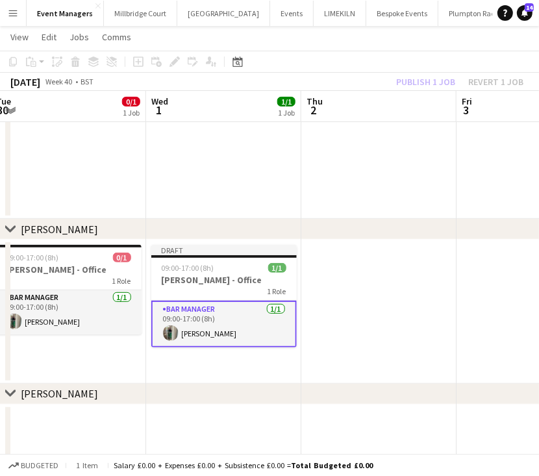
click at [436, 86] on div "Publish 1 job Revert 1 job" at bounding box center [459, 81] width 158 height 17
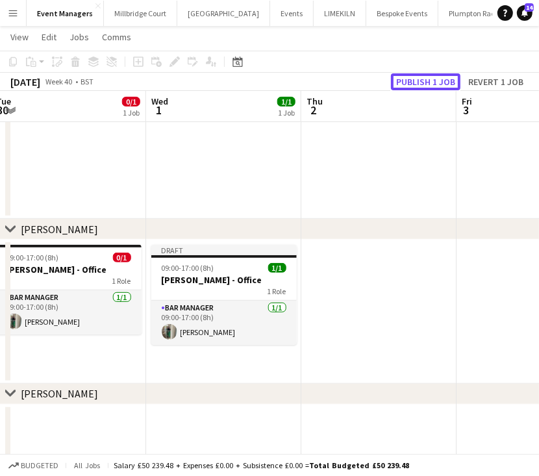
click at [436, 86] on button "Publish 1 job" at bounding box center [425, 81] width 69 height 17
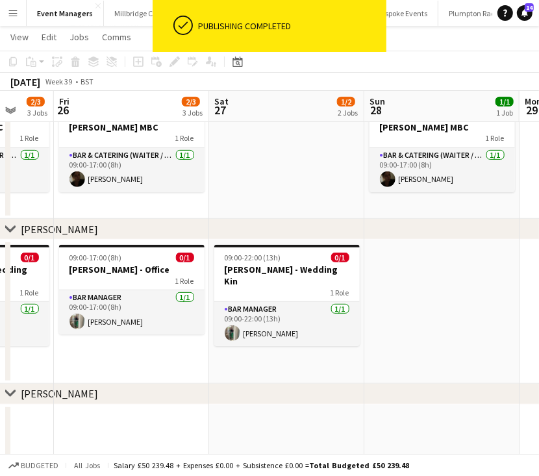
scroll to position [0, 411]
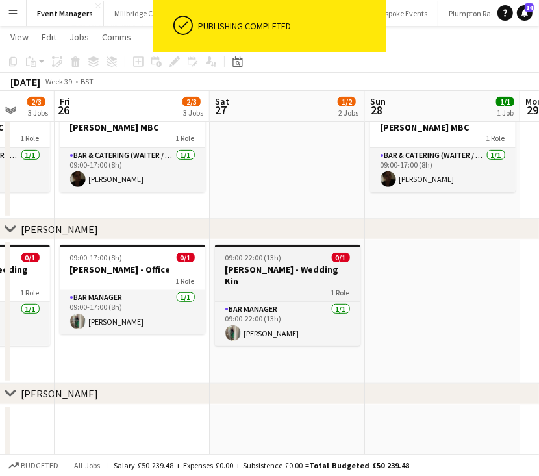
click at [254, 257] on span "09:00-22:00 (13h)" at bounding box center [253, 258] width 56 height 10
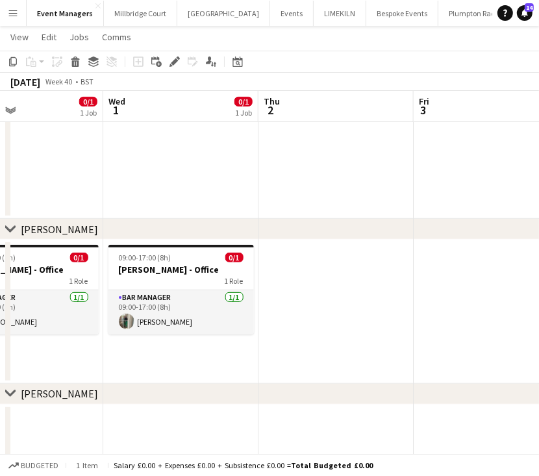
scroll to position [0, 518]
click at [339, 301] on app-date-cell at bounding box center [335, 312] width 155 height 144
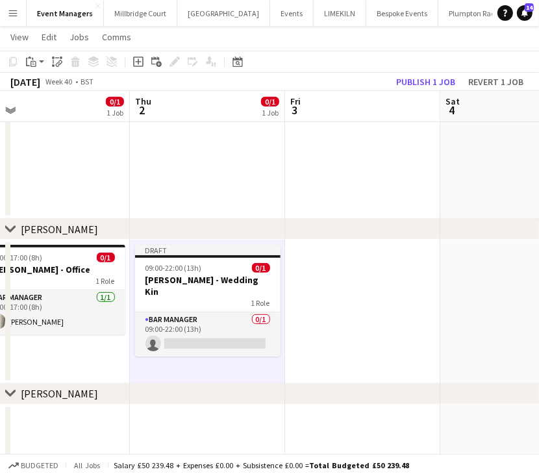
scroll to position [0, 337]
click at [467, 297] on app-date-cell at bounding box center [516, 312] width 155 height 144
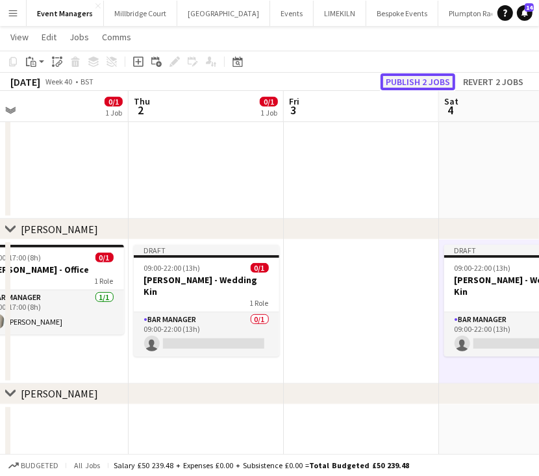
click at [417, 79] on button "Publish 2 jobs" at bounding box center [417, 81] width 75 height 17
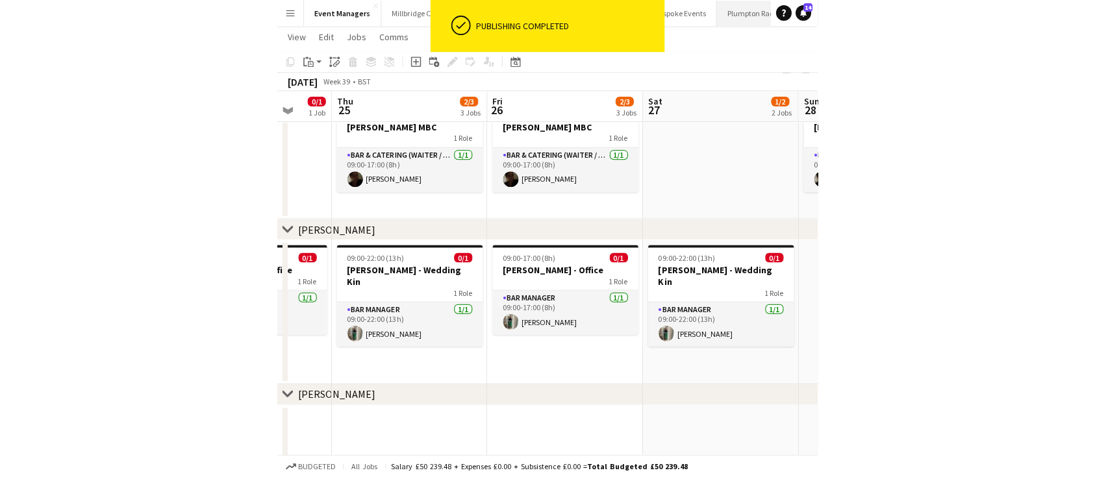
scroll to position [0, 410]
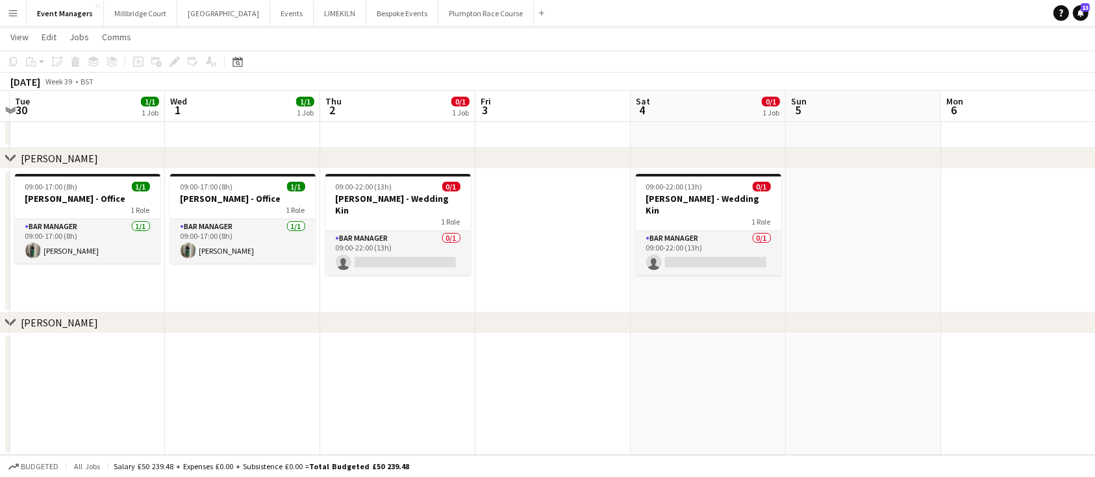
scroll to position [0, 612]
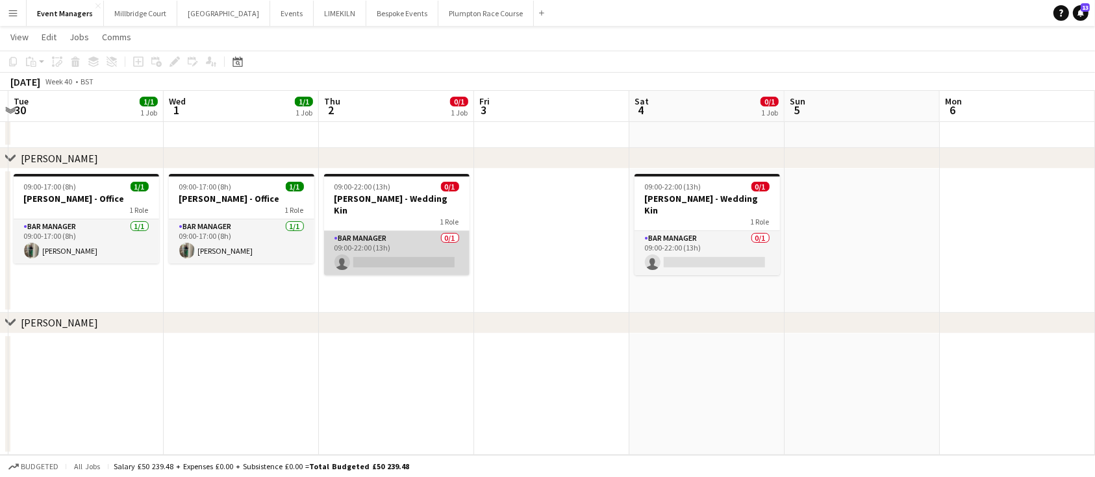
click at [384, 258] on app-card-role "Bar Manager 0/1 09:00-22:00 (13h) single-neutral-actions" at bounding box center [396, 253] width 145 height 44
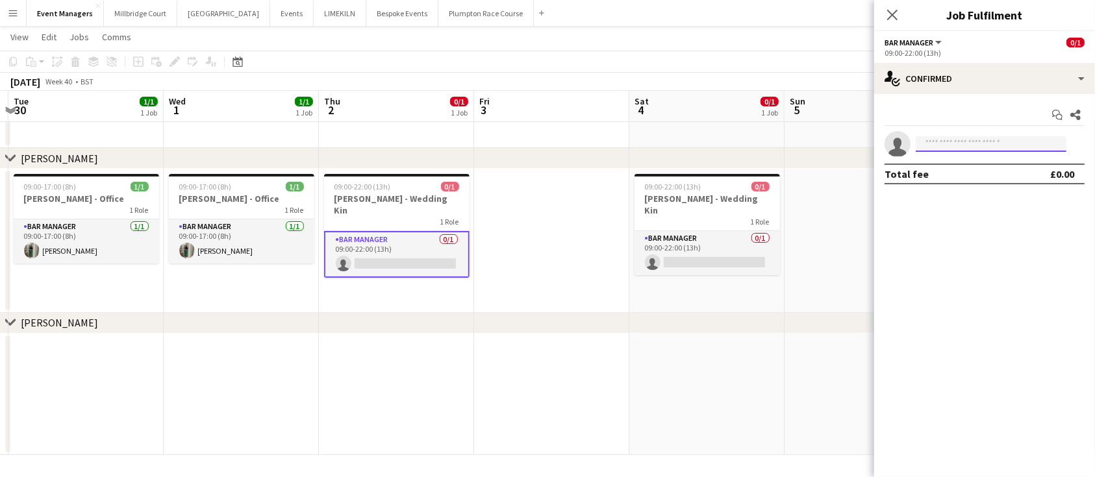
click at [952, 143] on input at bounding box center [990, 144] width 151 height 16
type input "****"
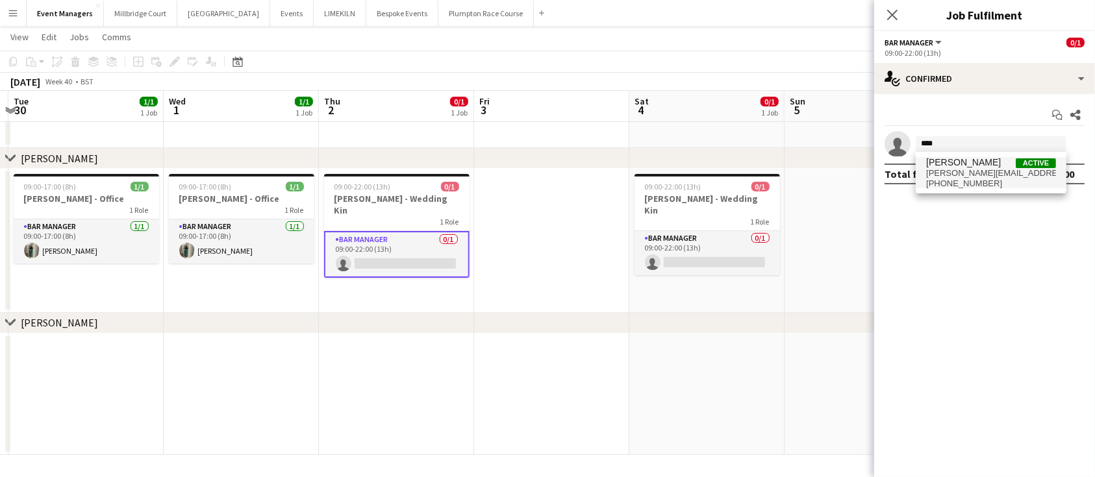
click at [967, 174] on span "[PERSON_NAME][EMAIL_ADDRESS][DOMAIN_NAME]" at bounding box center [991, 173] width 130 height 10
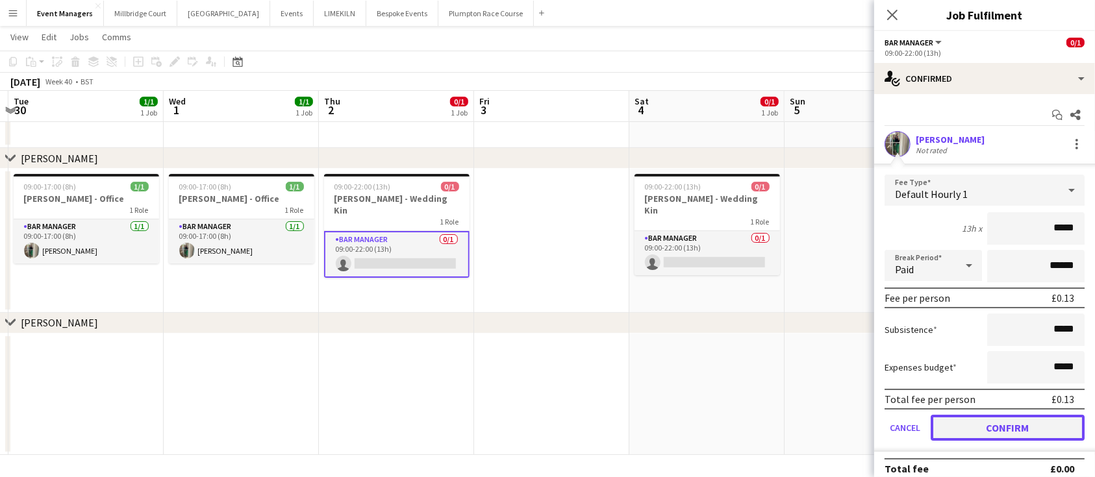
click at [1028, 423] on button "Confirm" at bounding box center [1007, 428] width 154 height 26
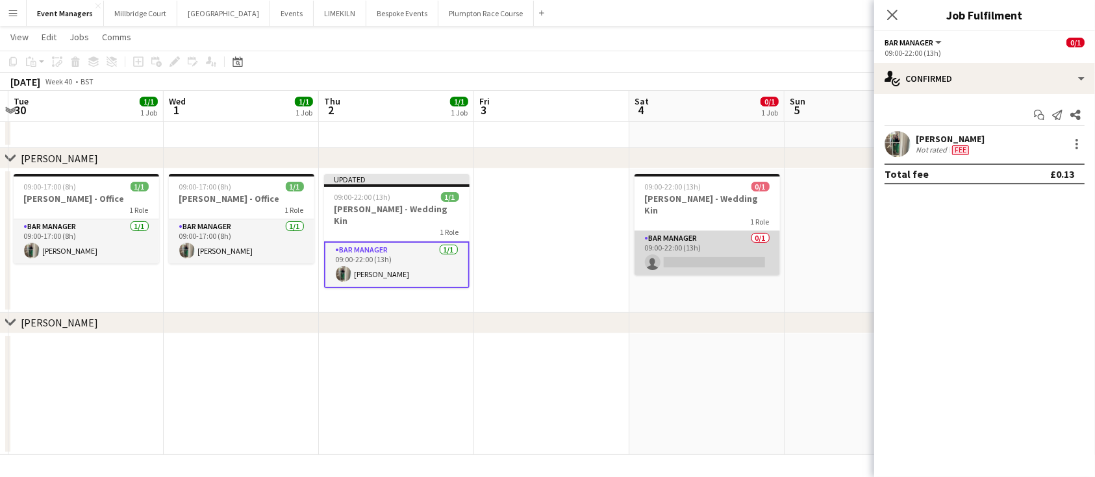
click at [719, 247] on app-card-role "Bar Manager 0/1 09:00-22:00 (13h) single-neutral-actions" at bounding box center [706, 253] width 145 height 44
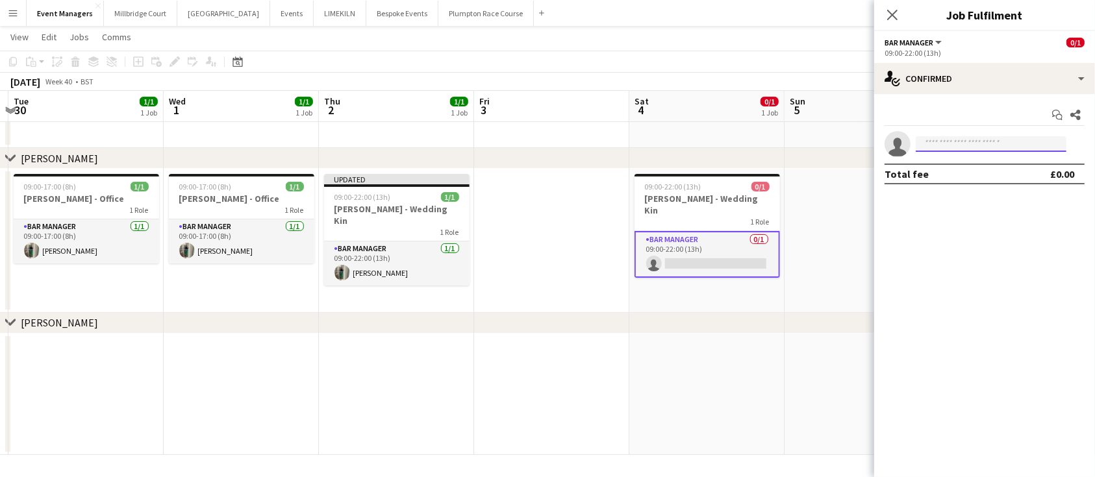
click at [955, 147] on input at bounding box center [990, 144] width 151 height 16
type input "****"
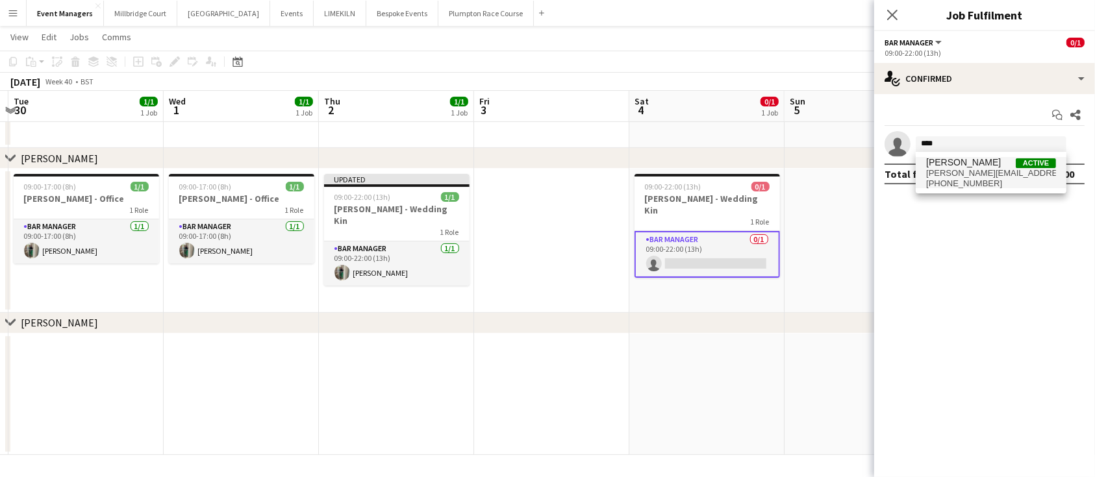
click at [973, 171] on span "[PERSON_NAME][EMAIL_ADDRESS][DOMAIN_NAME]" at bounding box center [991, 173] width 130 height 10
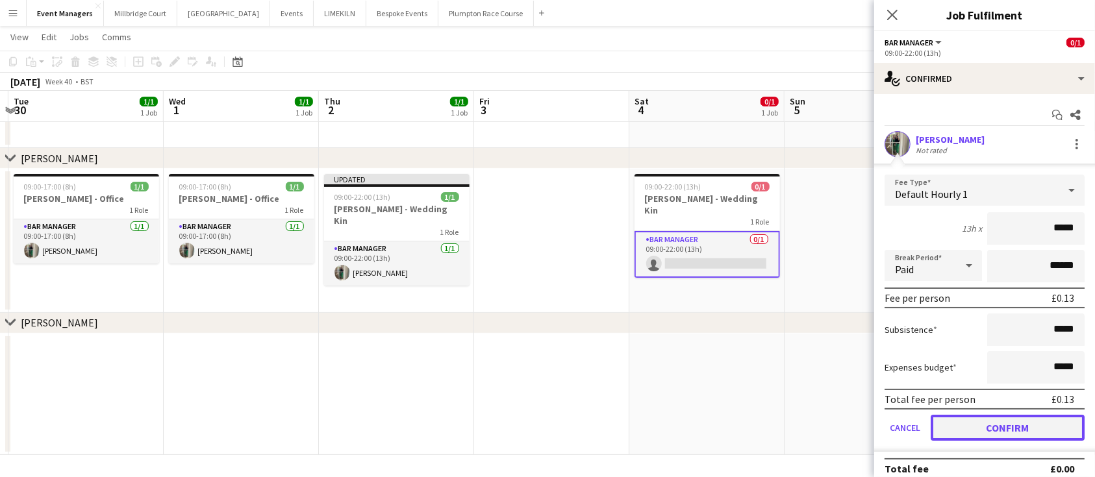
click at [1030, 418] on button "Confirm" at bounding box center [1007, 428] width 154 height 26
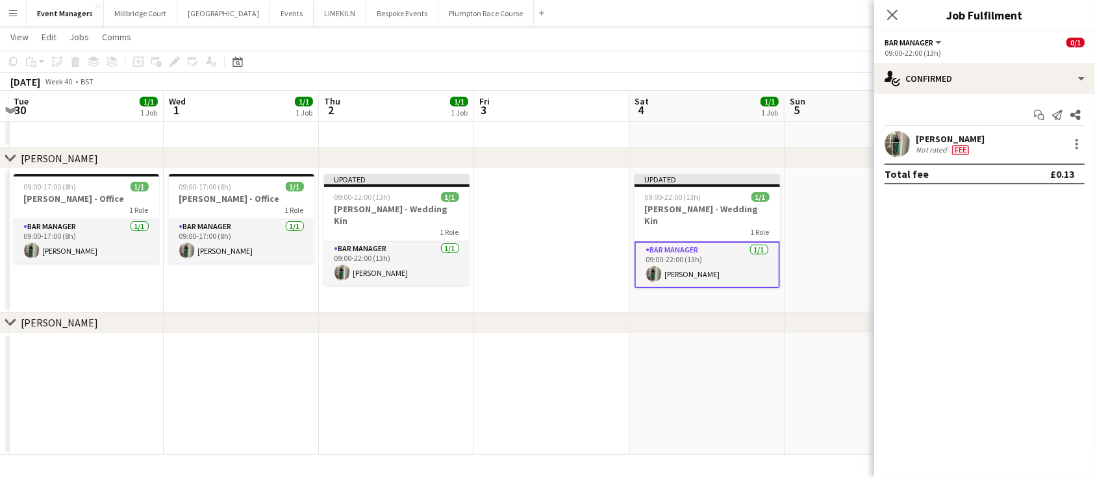
click at [889, 23] on div "Close pop-in" at bounding box center [892, 15] width 36 height 30
click at [895, 12] on icon at bounding box center [892, 14] width 12 height 12
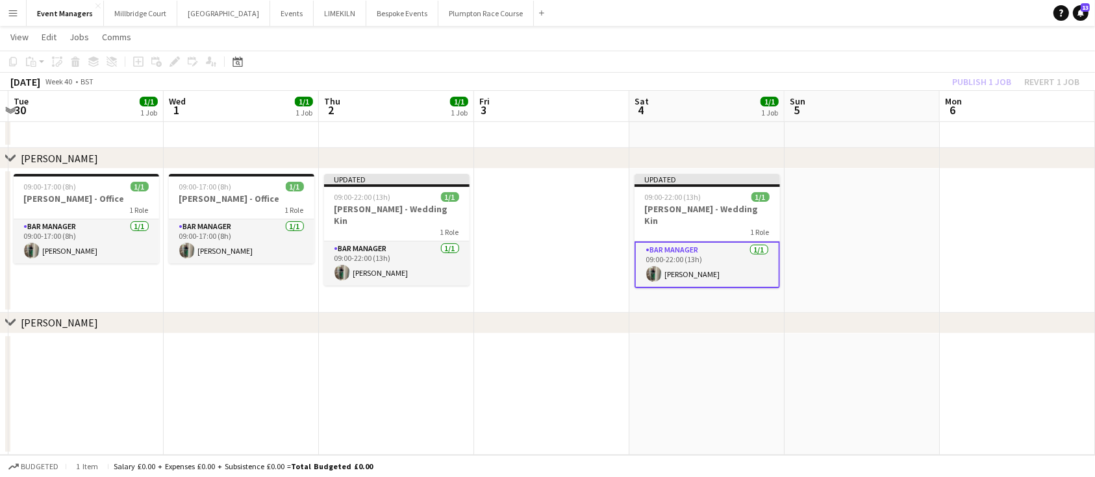
click at [998, 81] on div "Publish 1 job Revert 1 job" at bounding box center [1015, 81] width 158 height 17
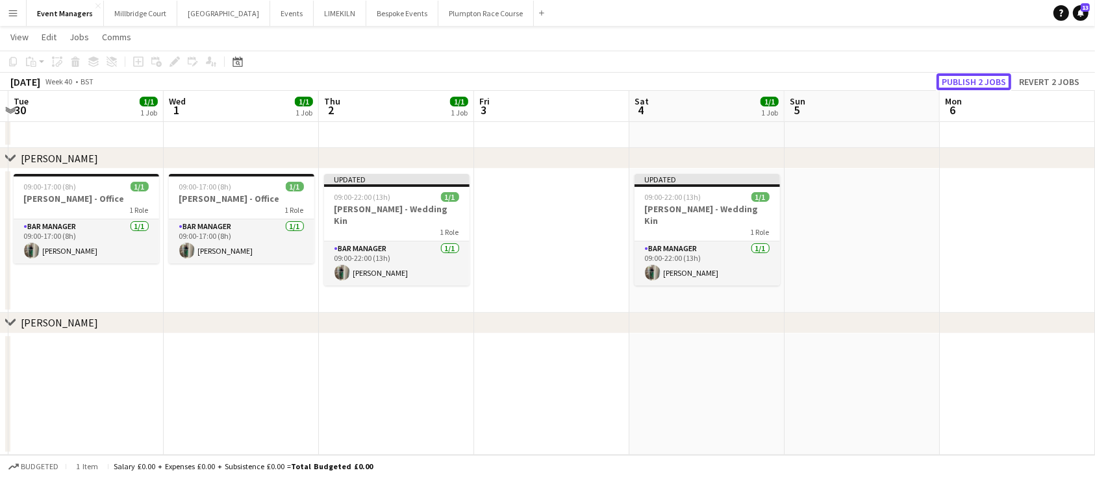
click at [998, 81] on button "Publish 2 jobs" at bounding box center [973, 81] width 75 height 17
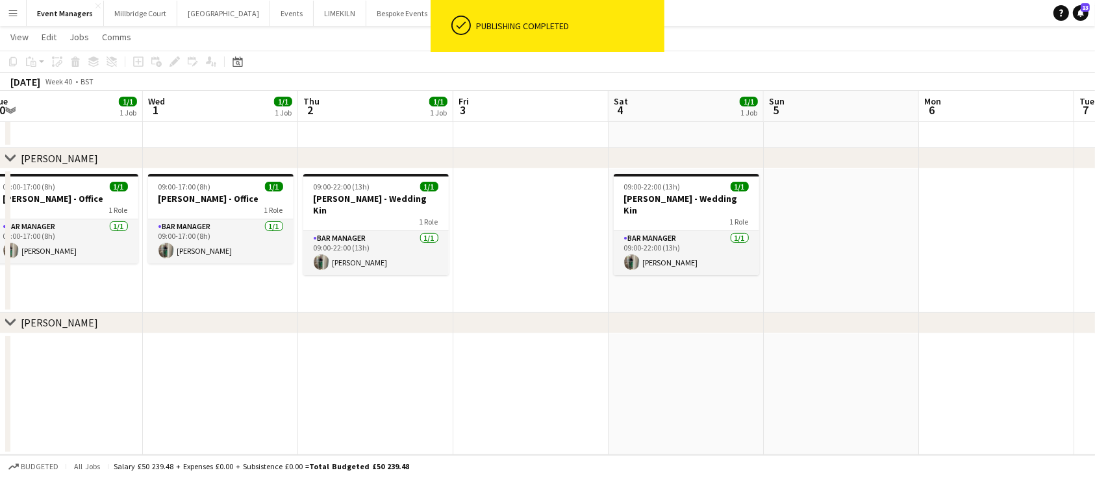
scroll to position [0, 634]
click at [519, 243] on app-date-cell at bounding box center [530, 241] width 155 height 144
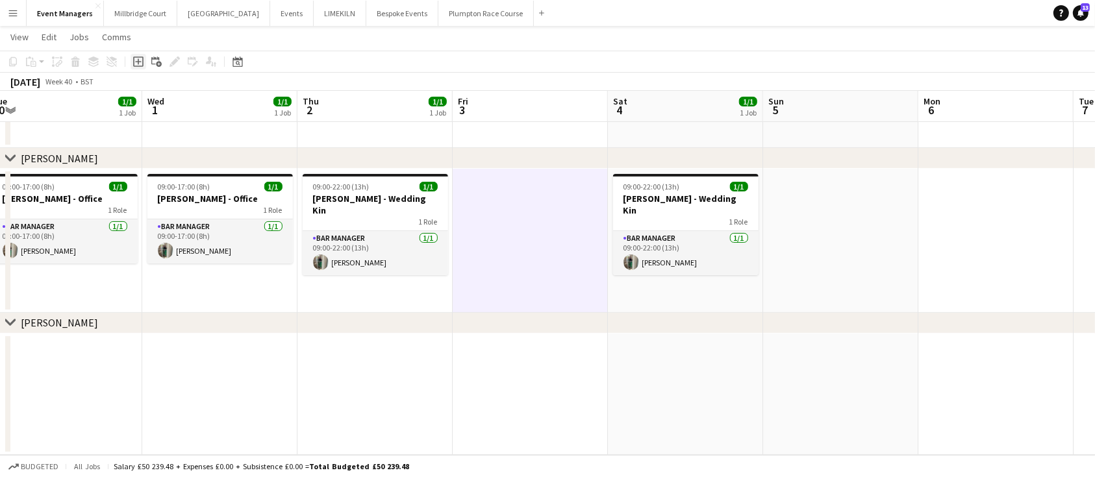
click at [137, 60] on icon at bounding box center [138, 61] width 6 height 6
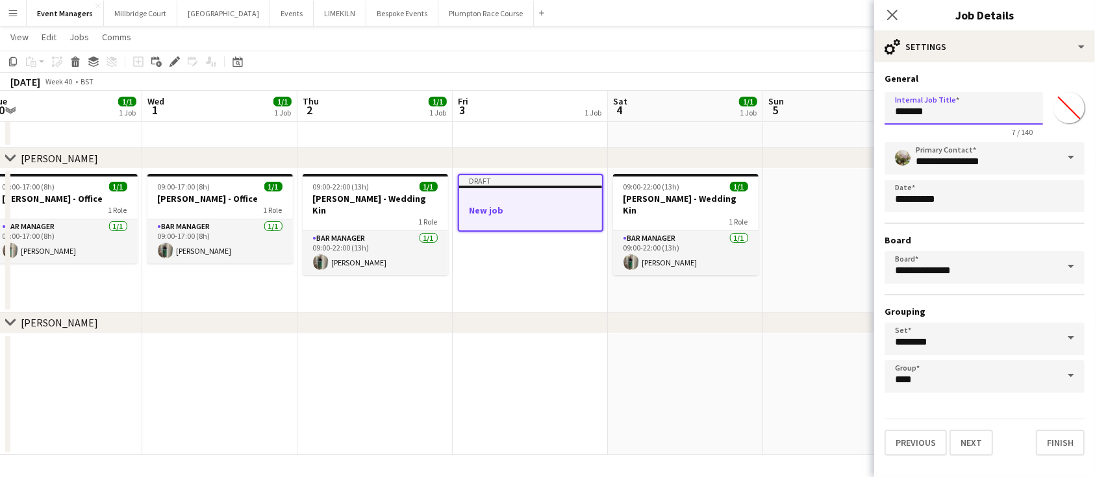
drag, startPoint x: 962, startPoint y: 111, endPoint x: 578, endPoint y: 121, distance: 383.2
click at [578, 121] on body "Menu Boards Boards Boards All jobs Status Workforce Workforce My Workforce Recr…" at bounding box center [547, 102] width 1095 height 751
type input "**********"
click at [971, 449] on button "Next" at bounding box center [971, 443] width 44 height 26
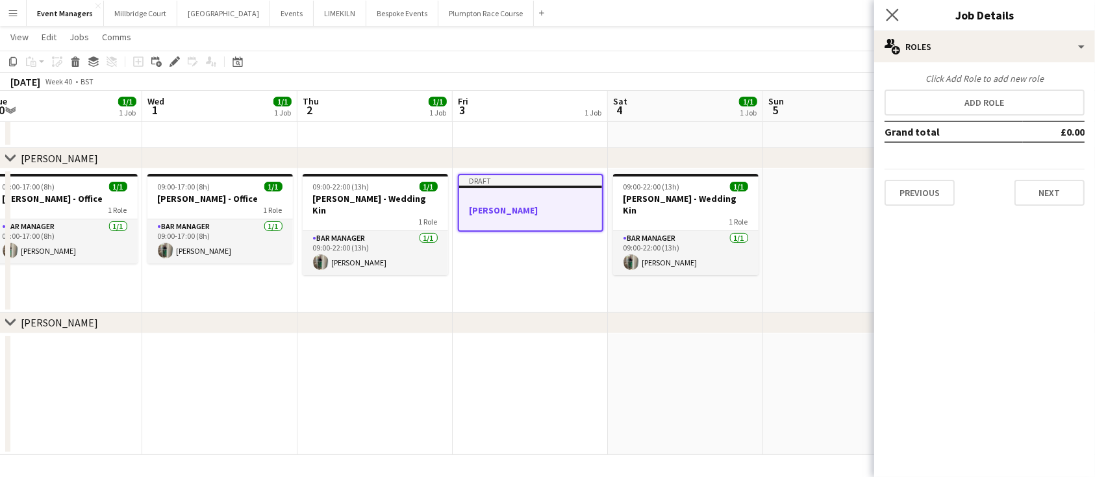
click at [893, 8] on app-icon "Close pop-in" at bounding box center [892, 15] width 19 height 19
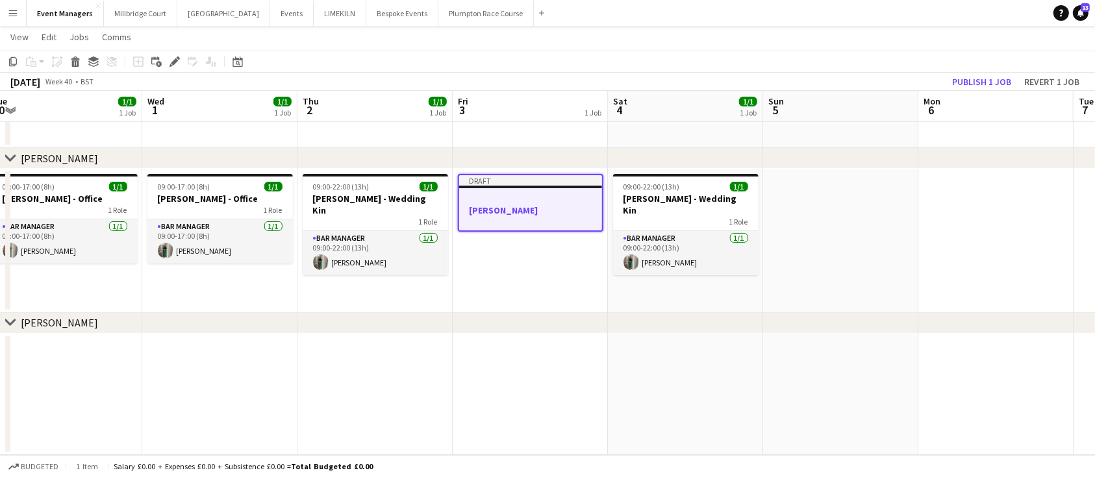
click at [510, 197] on div at bounding box center [530, 198] width 143 height 10
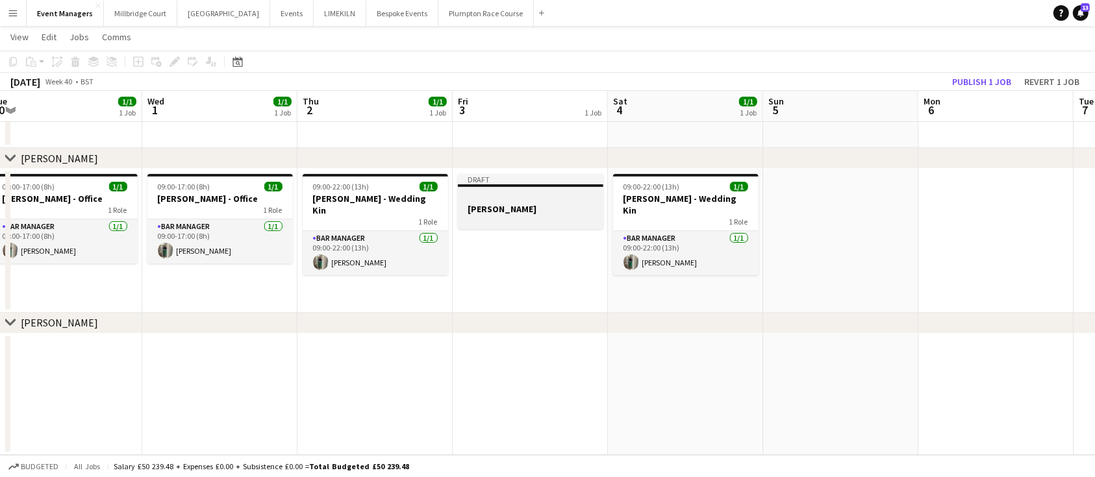
click at [510, 197] on div at bounding box center [530, 197] width 145 height 10
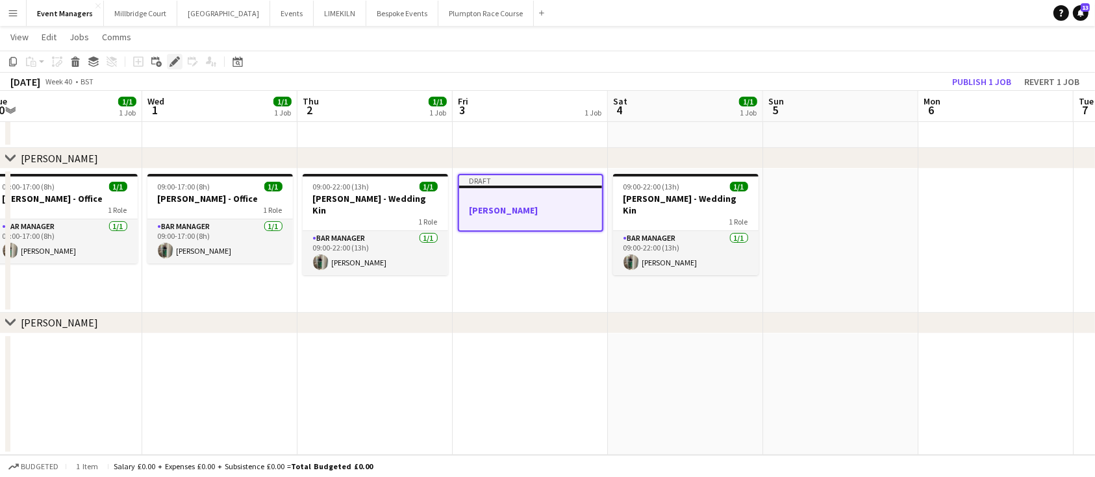
click at [170, 61] on icon "Edit" at bounding box center [174, 61] width 10 height 10
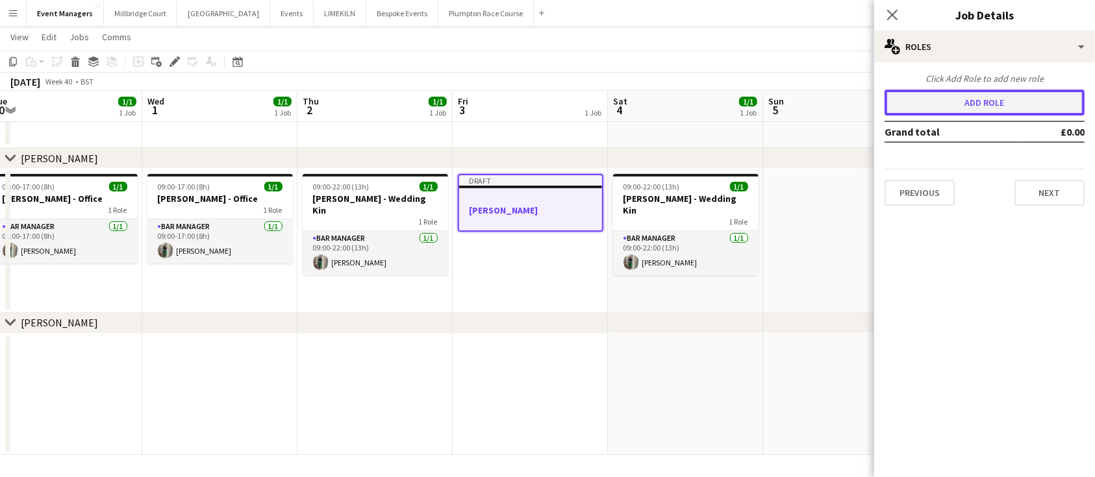
click at [993, 98] on button "Add role" at bounding box center [984, 103] width 200 height 26
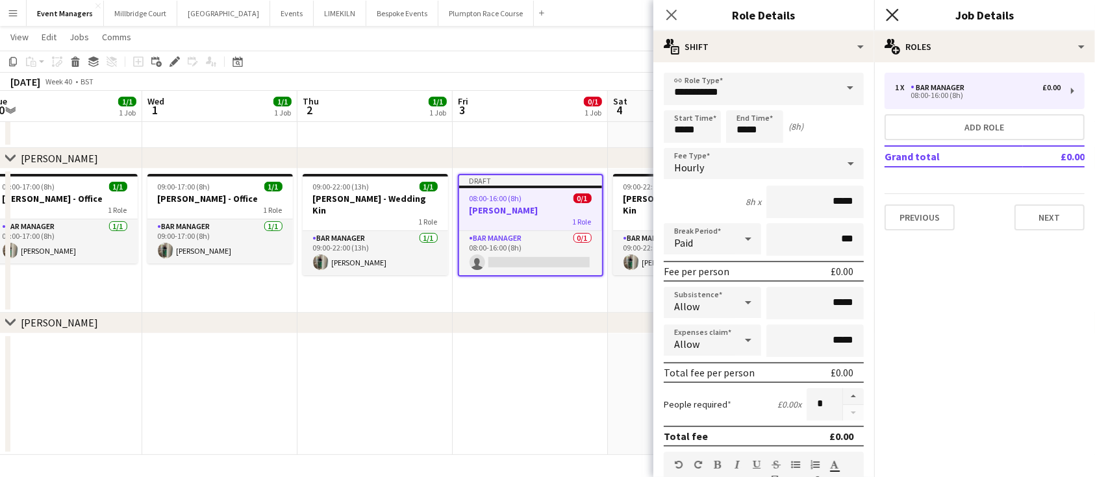
click at [888, 18] on icon at bounding box center [892, 14] width 12 height 12
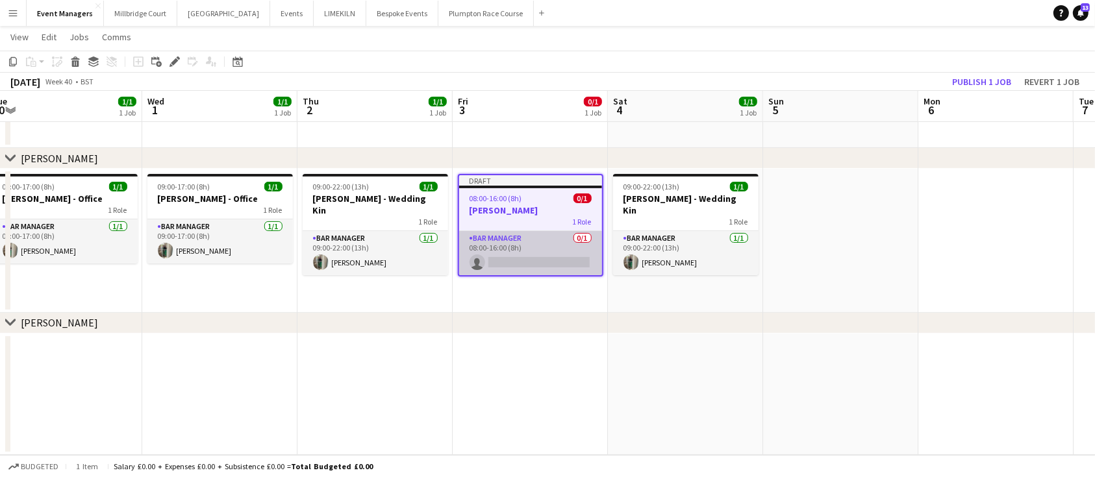
click at [545, 264] on app-card-role "Bar Manager 0/1 08:00-16:00 (8h) single-neutral-actions" at bounding box center [530, 253] width 143 height 44
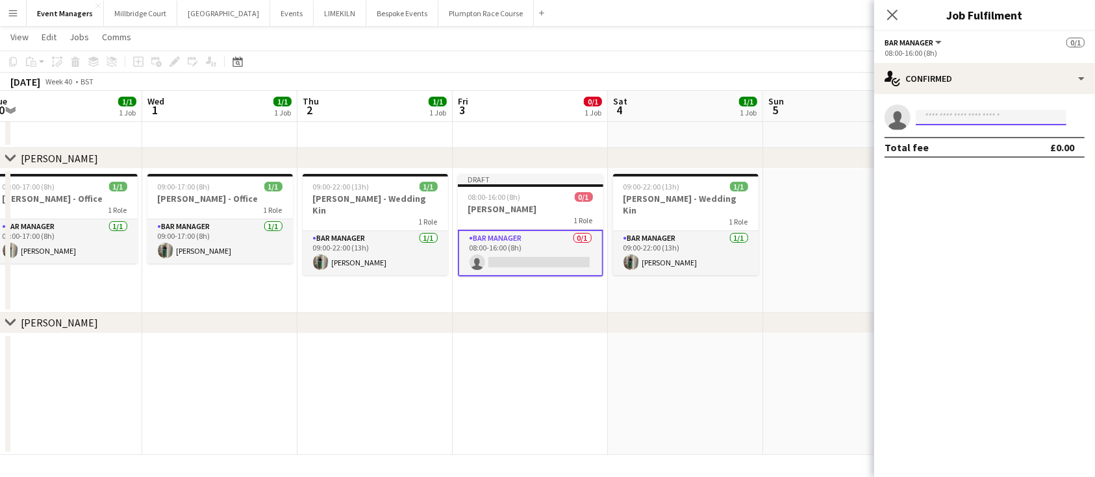
click at [965, 116] on input at bounding box center [990, 118] width 151 height 16
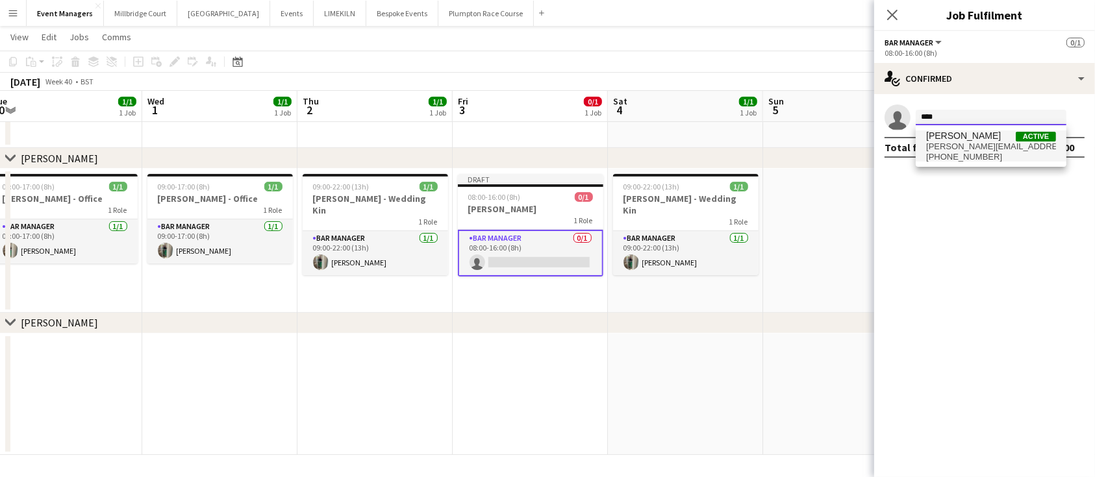
type input "****"
click at [973, 143] on span "[PERSON_NAME][EMAIL_ADDRESS][DOMAIN_NAME]" at bounding box center [991, 147] width 130 height 10
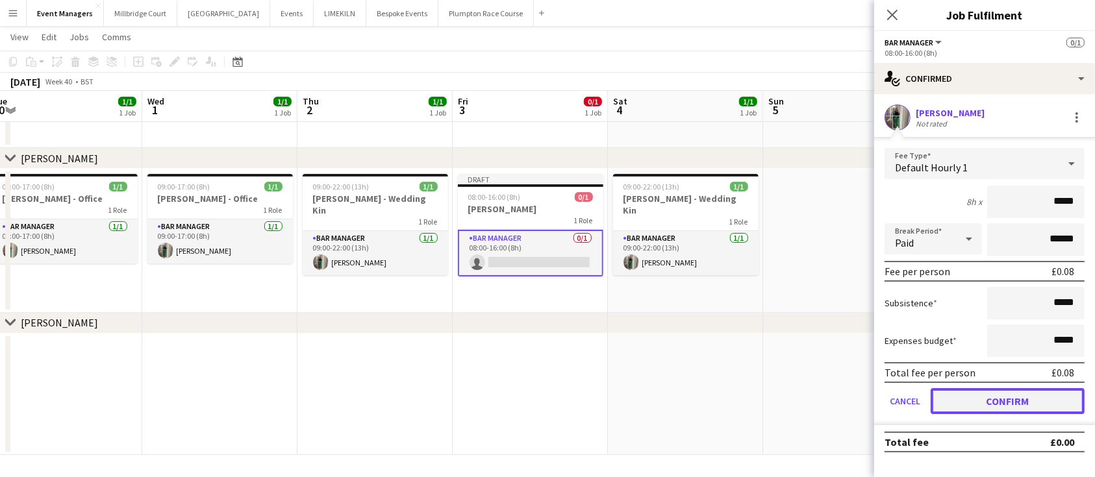
click at [1012, 399] on button "Confirm" at bounding box center [1007, 401] width 154 height 26
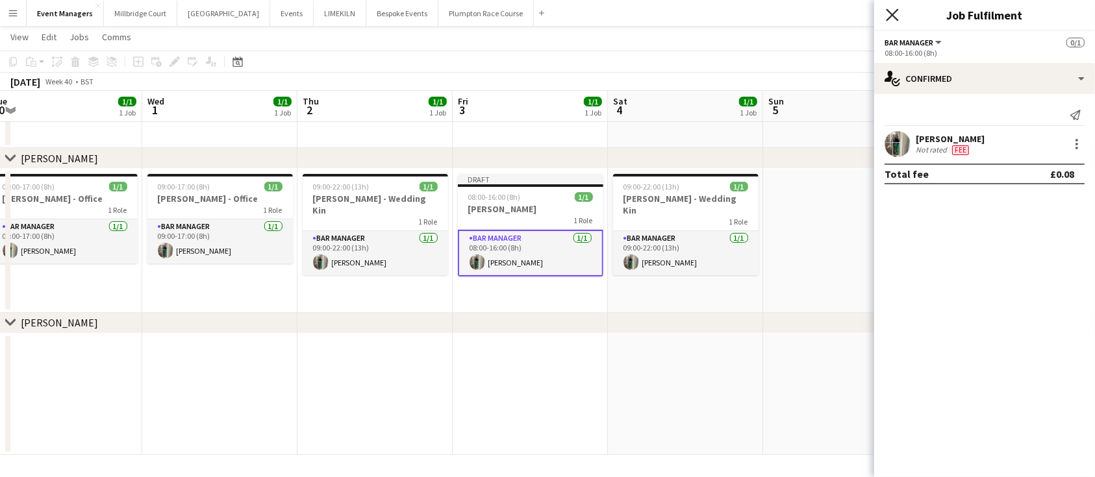
click at [890, 13] on icon at bounding box center [892, 14] width 12 height 12
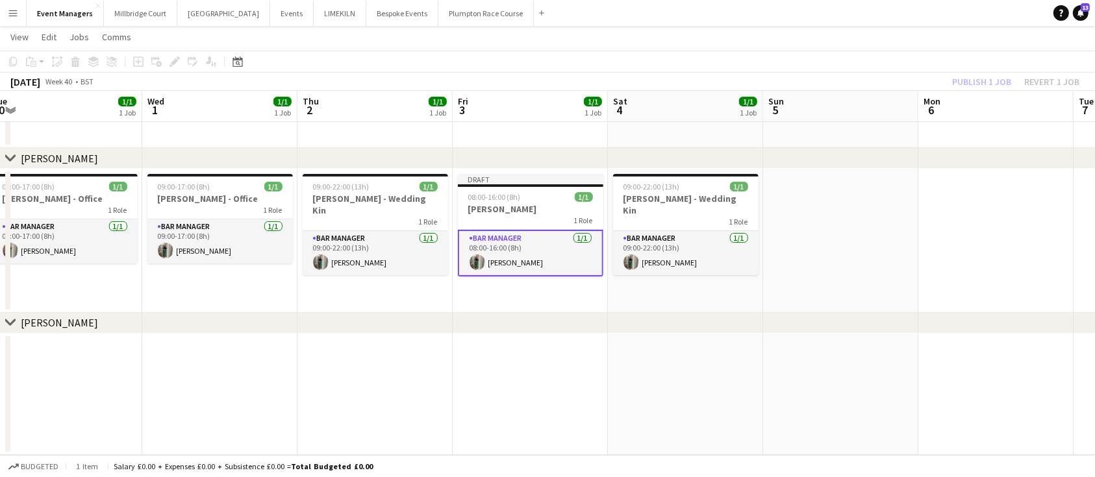
click at [991, 81] on div "Publish 1 job Revert 1 job" at bounding box center [1015, 81] width 158 height 17
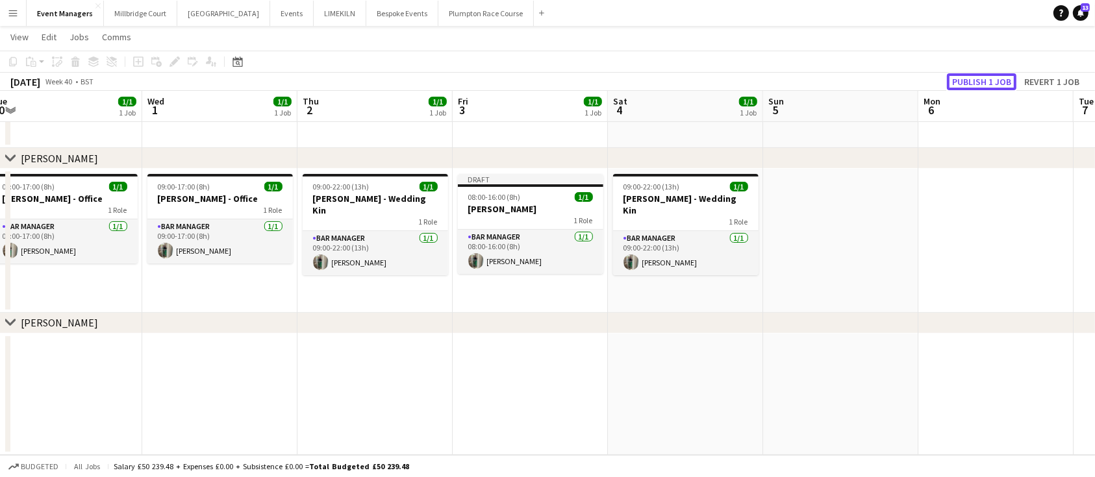
click at [991, 81] on button "Publish 1 job" at bounding box center [981, 81] width 69 height 17
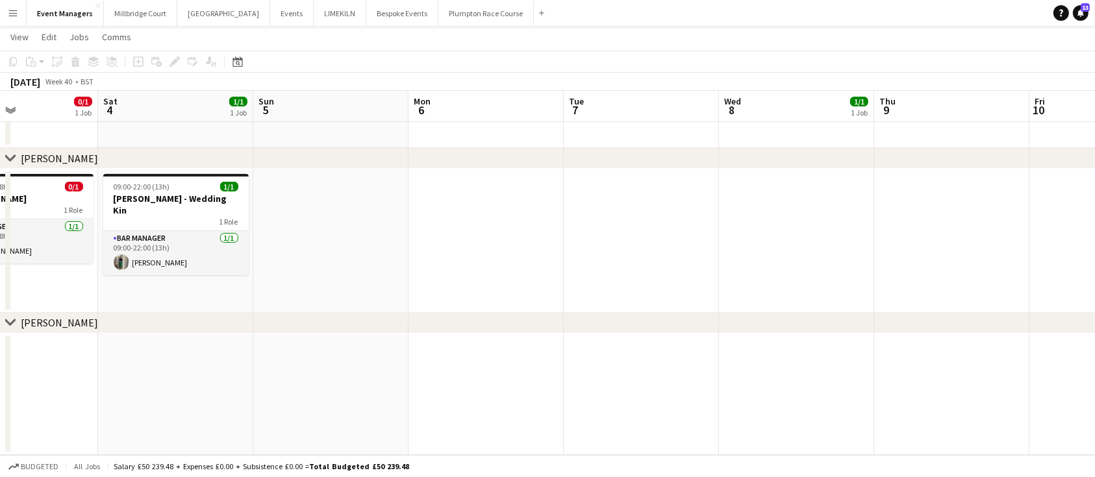
scroll to position [0, 523]
click at [917, 220] on app-date-cell at bounding box center [950, 241] width 155 height 144
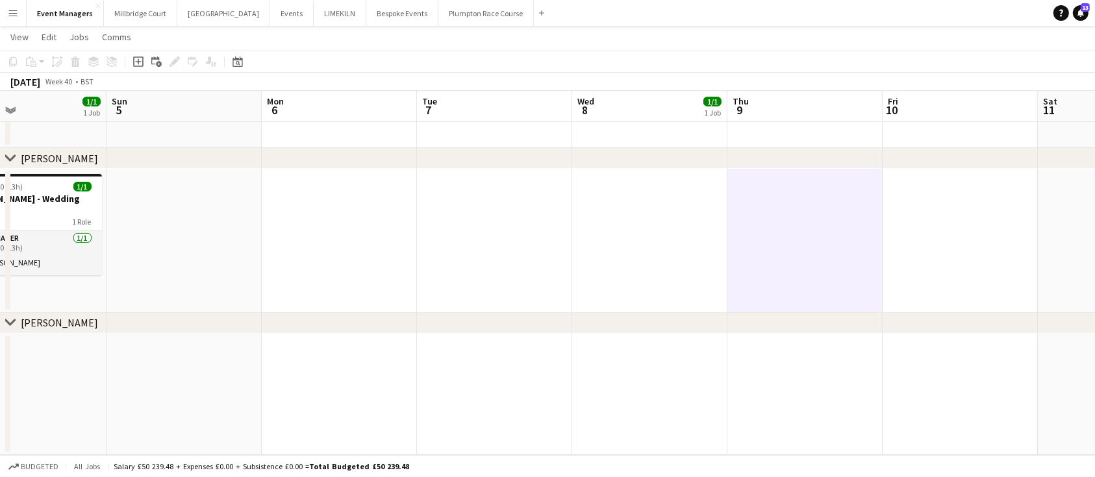
scroll to position [0, 361]
click at [632, 232] on app-date-cell at bounding box center [647, 241] width 155 height 144
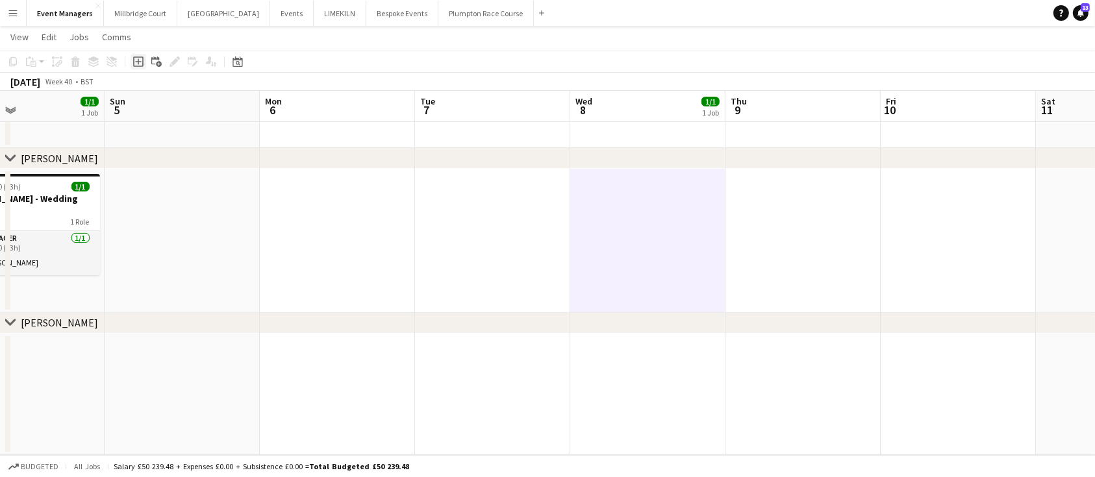
click at [134, 63] on icon "Add job" at bounding box center [138, 61] width 10 height 10
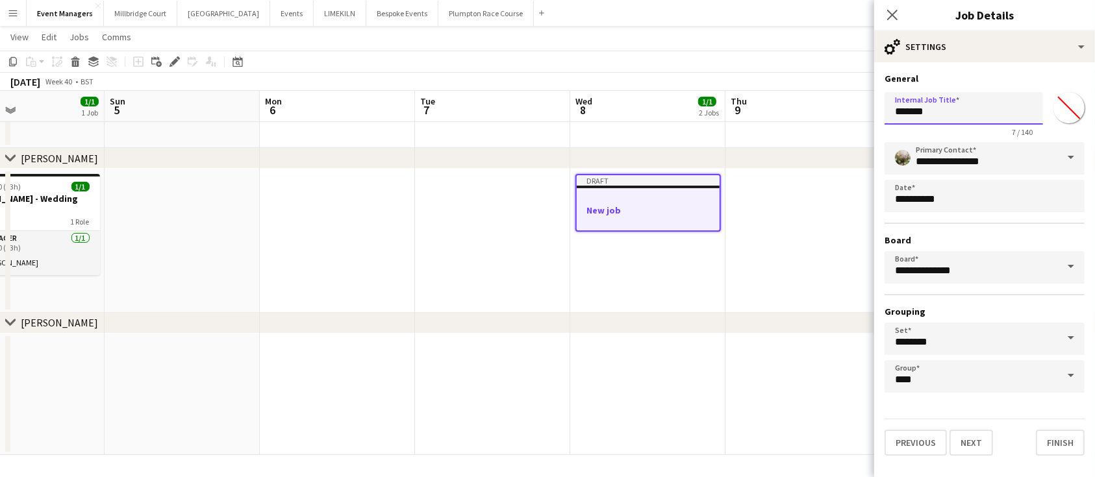
drag, startPoint x: 971, startPoint y: 105, endPoint x: 534, endPoint y: 171, distance: 442.5
click at [534, 171] on body "Menu Boards Boards Boards All jobs Status Workforce Workforce My Workforce Recr…" at bounding box center [547, 102] width 1095 height 751
type input "**********"
click at [975, 443] on button "Next" at bounding box center [971, 443] width 44 height 26
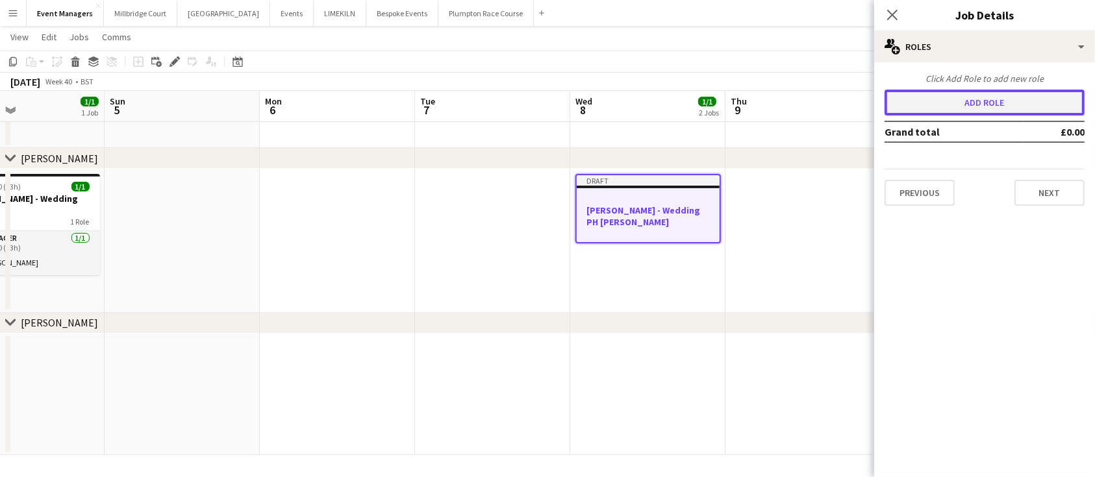
click at [930, 97] on button "Add role" at bounding box center [984, 103] width 200 height 26
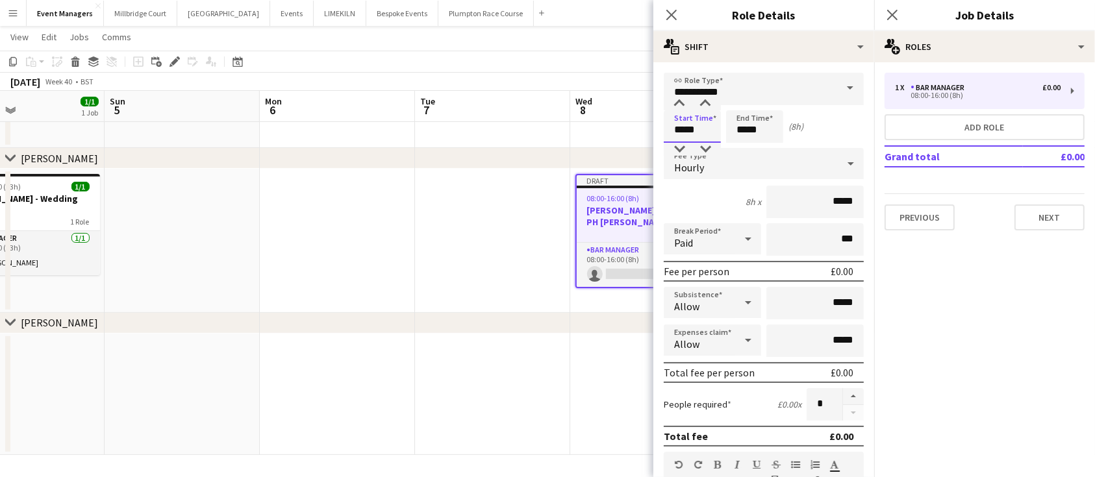
drag, startPoint x: 702, startPoint y: 129, endPoint x: 495, endPoint y: 156, distance: 208.9
click at [495, 156] on body "Menu Boards Boards Boards All jobs Status Workforce Workforce My Workforce Recr…" at bounding box center [547, 102] width 1095 height 751
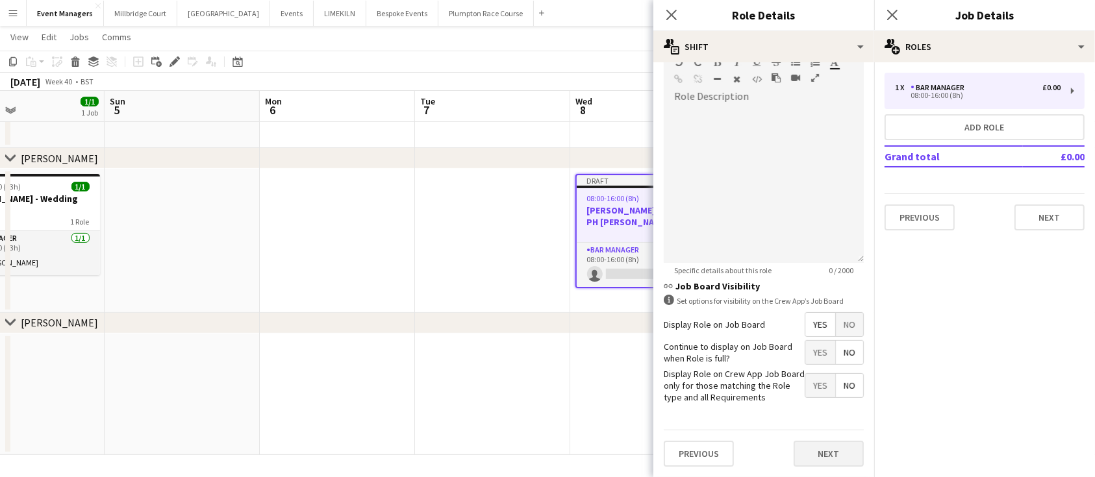
type input "*****"
click at [815, 458] on button "Next" at bounding box center [828, 454] width 70 height 26
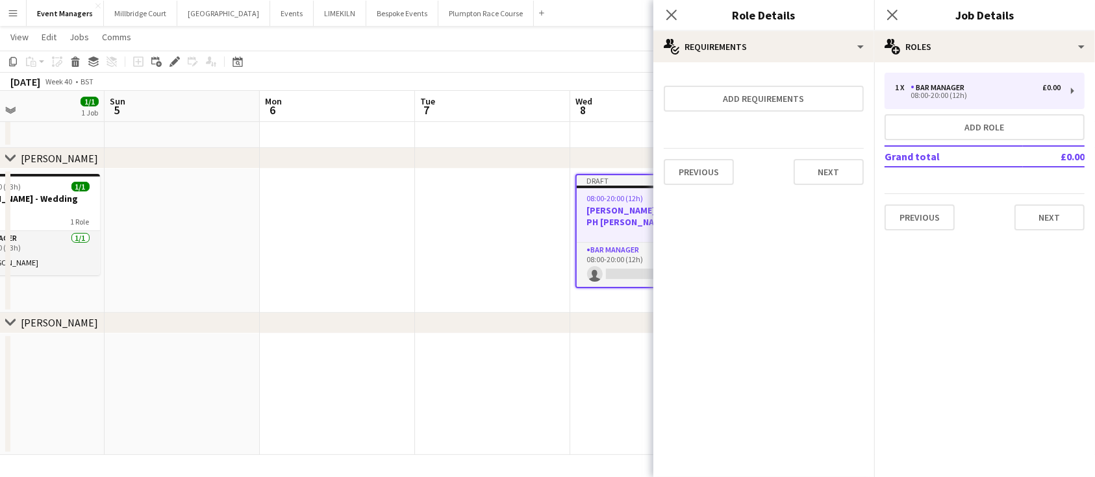
scroll to position [0, 0]
click at [895, 10] on icon "Close pop-in" at bounding box center [892, 14] width 12 height 12
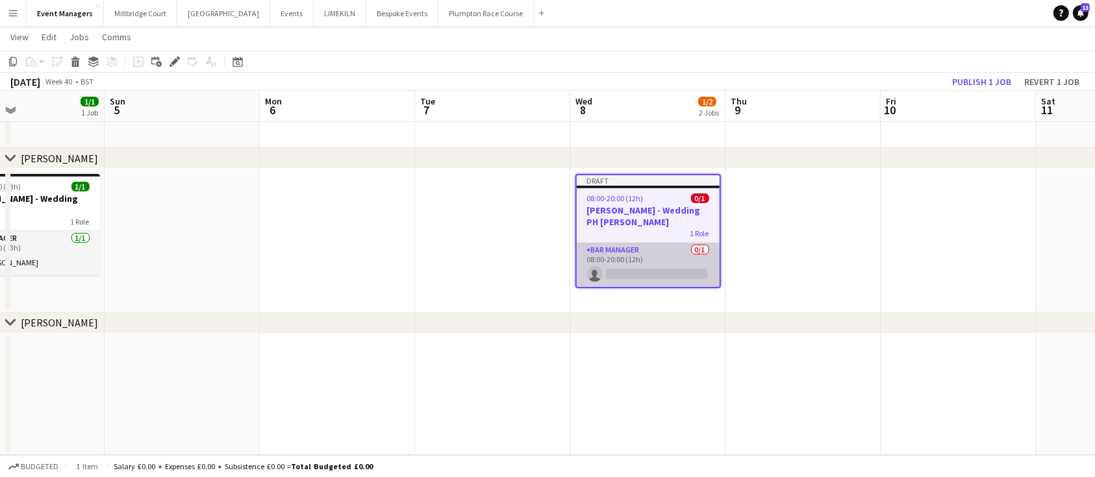
click at [619, 264] on app-card-role "Bar Manager 0/1 08:00-20:00 (12h) single-neutral-actions" at bounding box center [648, 265] width 143 height 44
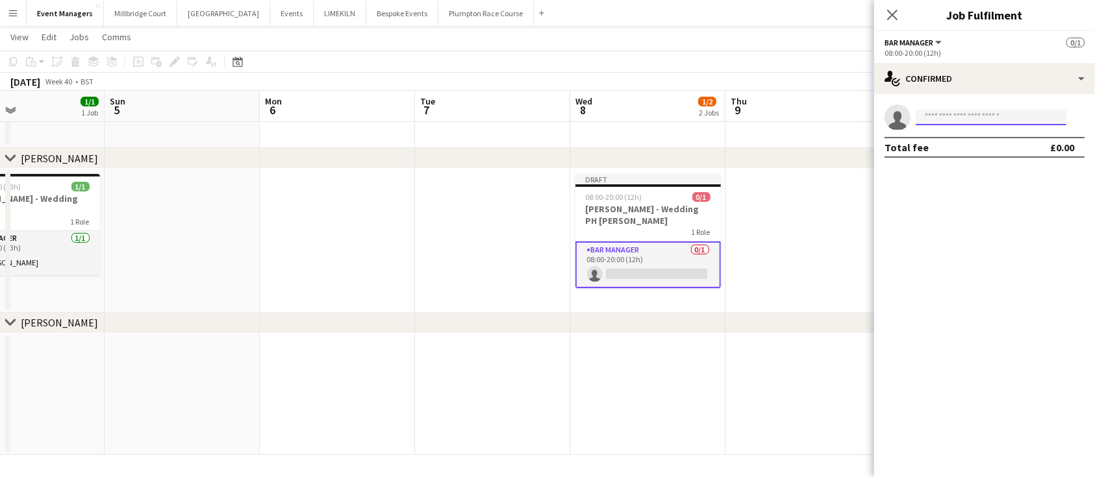
click at [961, 121] on input at bounding box center [990, 118] width 151 height 16
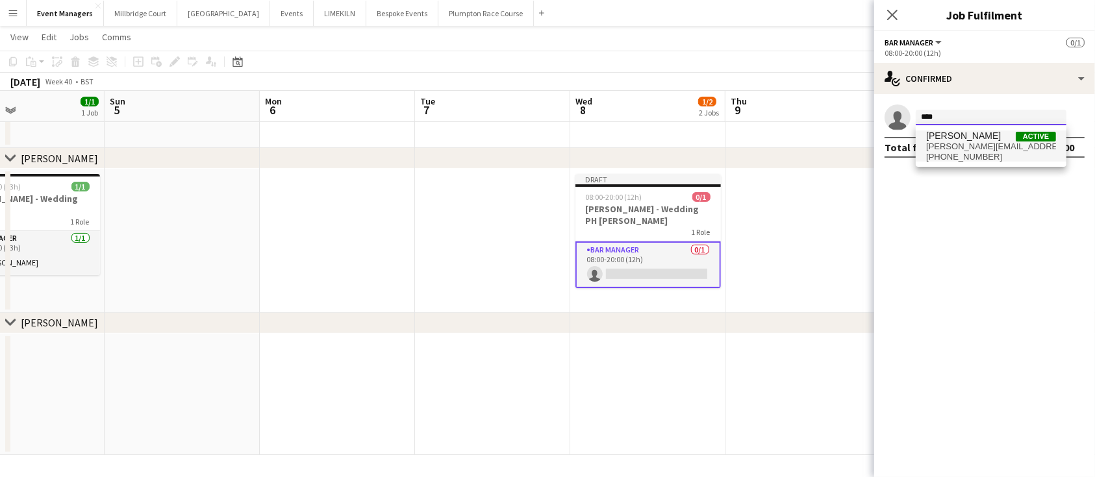
type input "****"
click at [976, 161] on span "[PHONE_NUMBER]" at bounding box center [991, 157] width 130 height 10
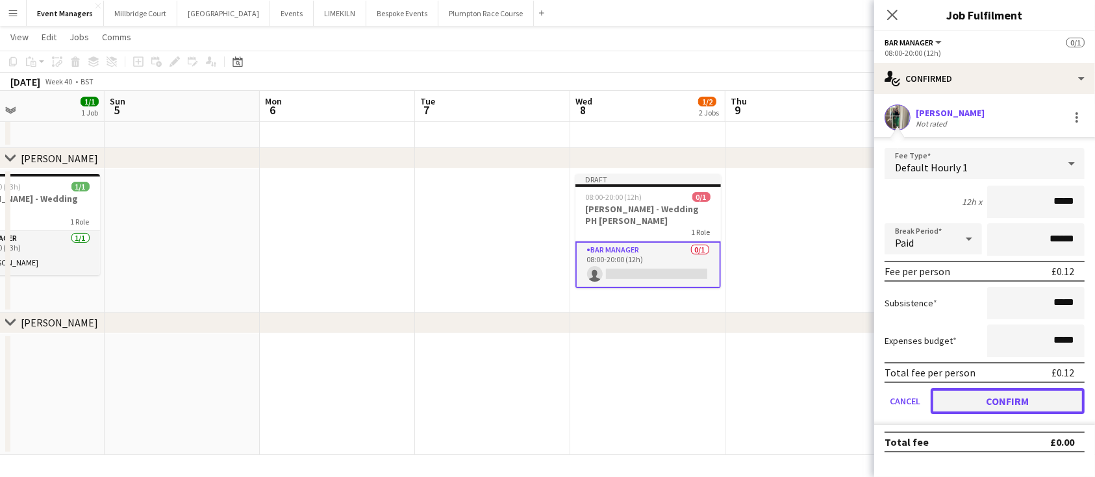
click at [1011, 400] on button "Confirm" at bounding box center [1007, 401] width 154 height 26
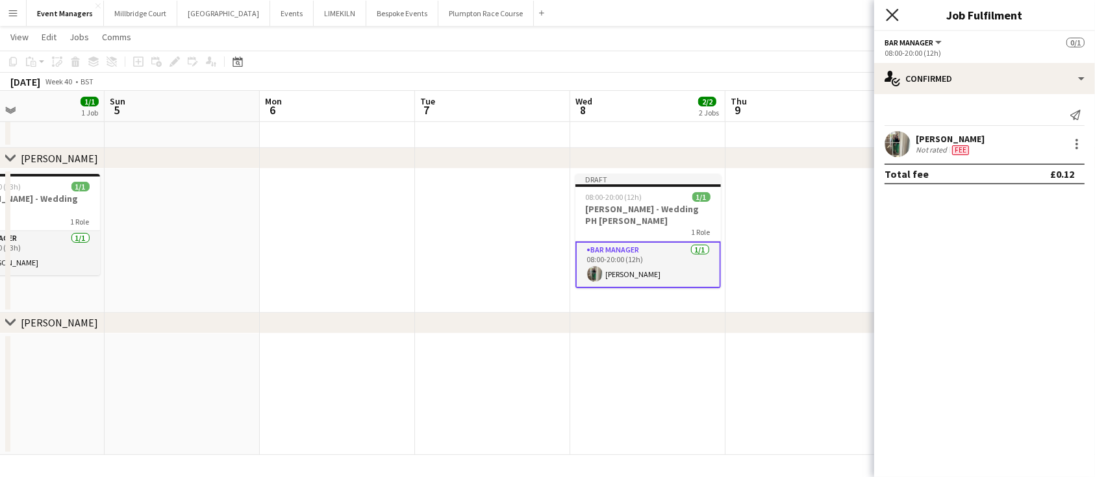
click at [897, 13] on icon "Close pop-in" at bounding box center [892, 14] width 12 height 12
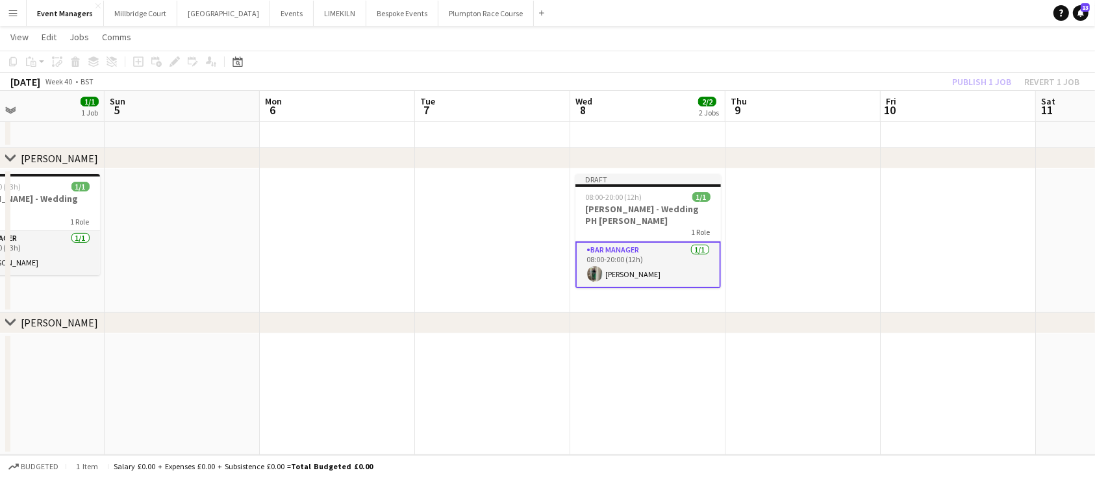
click at [981, 71] on app-toolbar "Copy Paste Paste Ctrl+V Paste with crew Ctrl+Shift+V Paste linked Job [GEOGRAPH…" at bounding box center [547, 62] width 1095 height 22
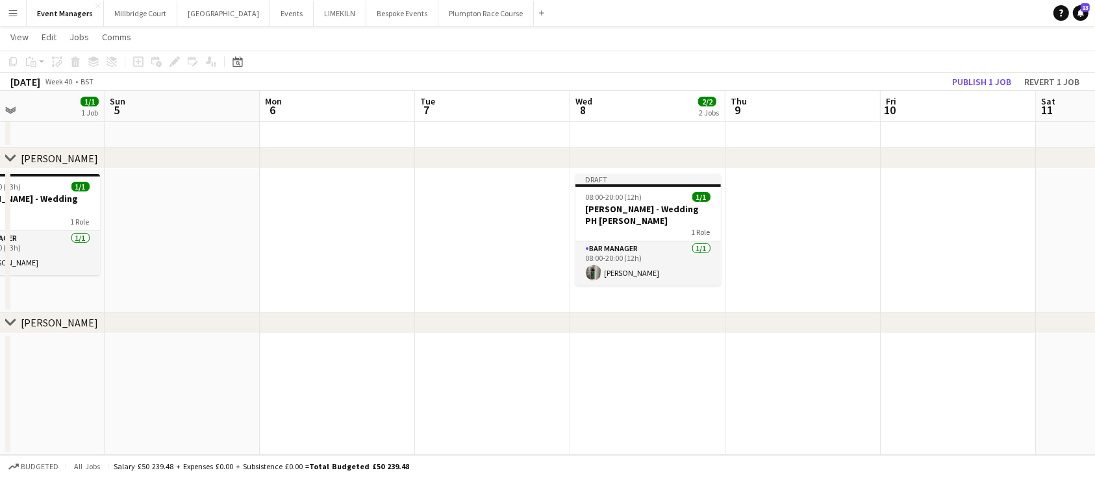
click at [981, 71] on app-toolbar "Copy Paste Paste Ctrl+V Paste with crew Ctrl+Shift+V Paste linked Job [GEOGRAPH…" at bounding box center [547, 62] width 1095 height 22
click at [987, 82] on button "Publish 1 job" at bounding box center [981, 81] width 69 height 17
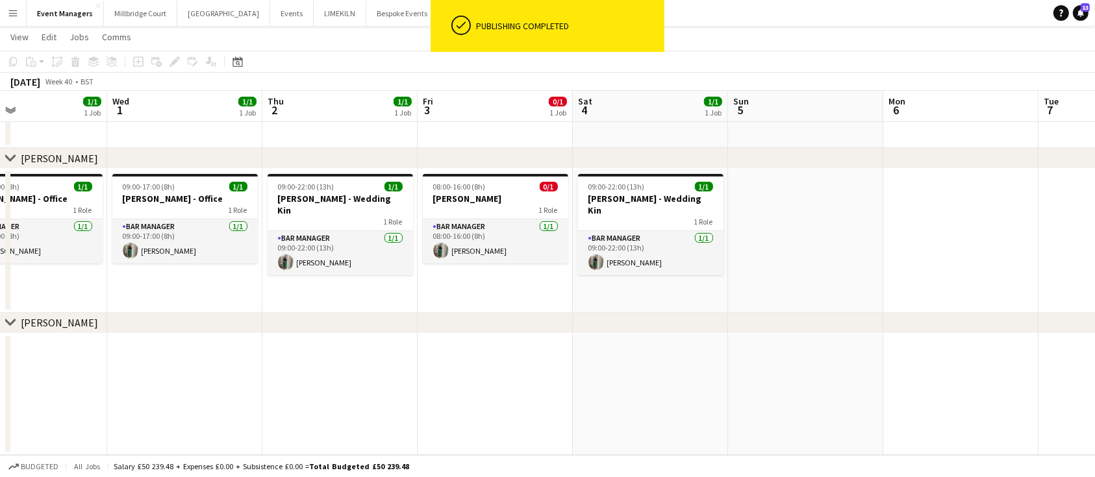
scroll to position [0, 343]
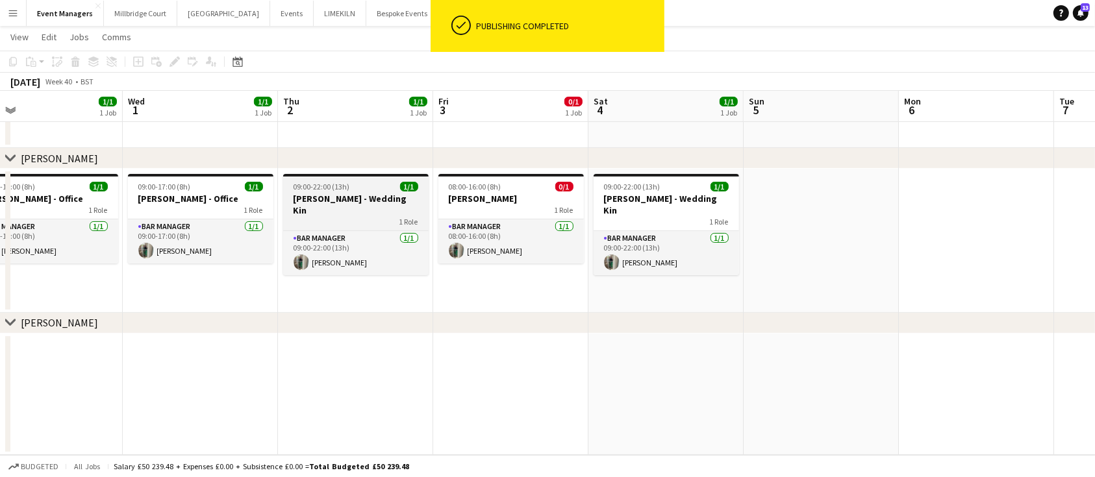
click at [345, 199] on h3 "[PERSON_NAME] - Wedding Kin" at bounding box center [355, 204] width 145 height 23
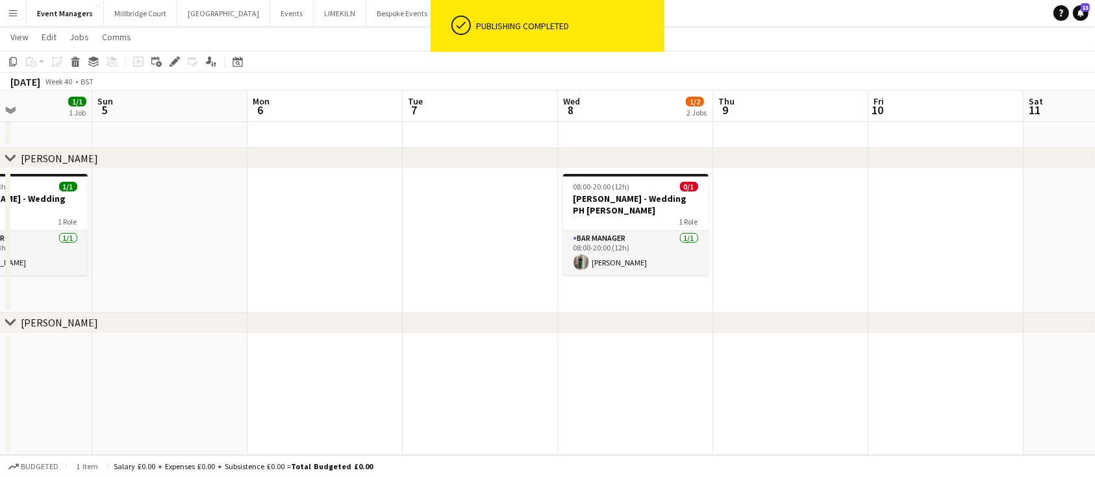
scroll to position [0, 389]
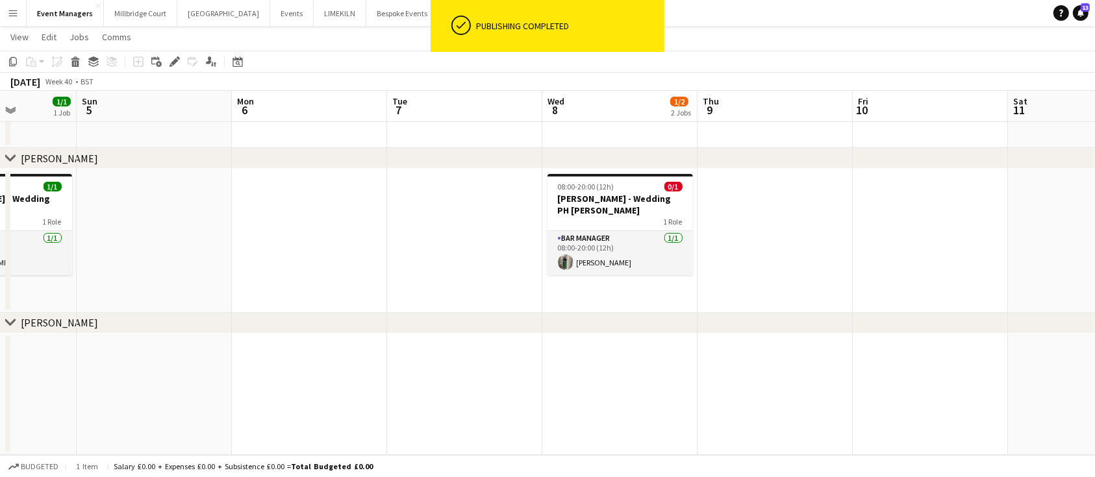
click at [790, 220] on app-date-cell at bounding box center [774, 241] width 155 height 144
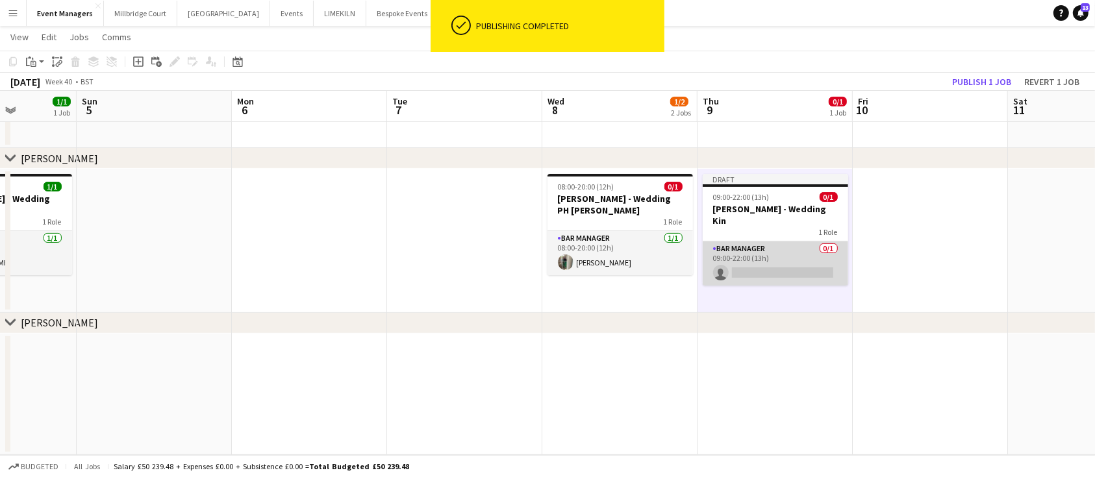
click at [775, 248] on app-card-role "Bar Manager 0/1 09:00-22:00 (13h) single-neutral-actions" at bounding box center [774, 264] width 145 height 44
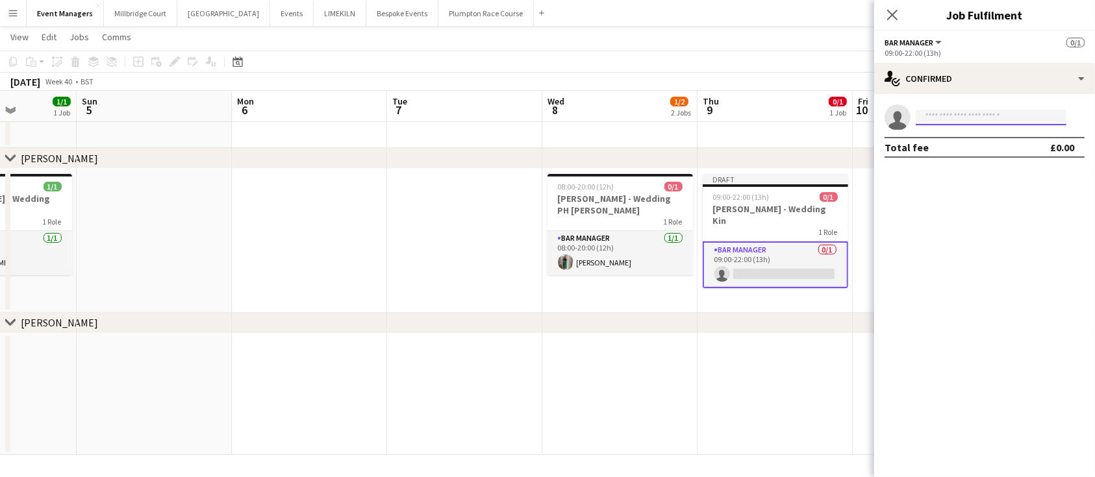
click at [961, 112] on input at bounding box center [990, 118] width 151 height 16
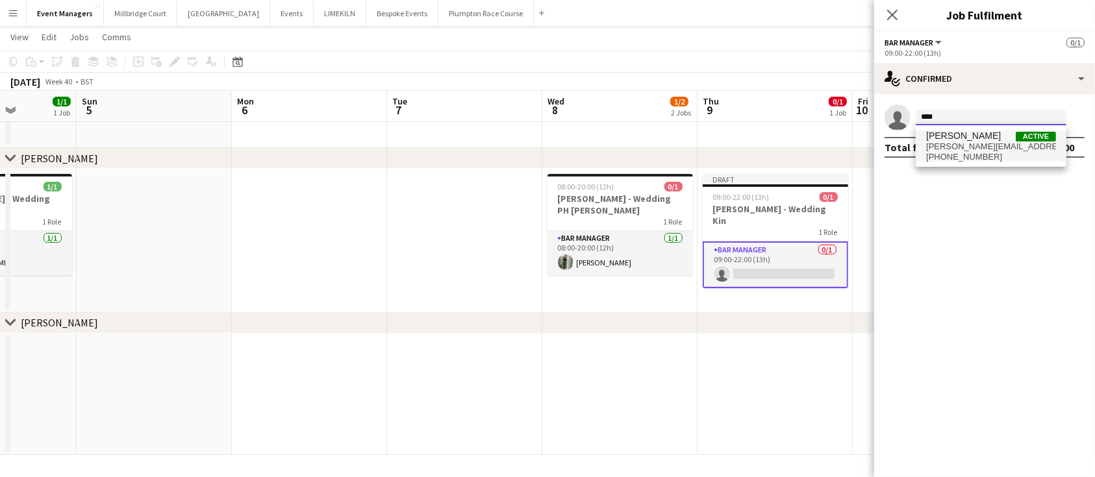
type input "****"
click at [971, 142] on span "[PERSON_NAME][EMAIL_ADDRESS][DOMAIN_NAME]" at bounding box center [991, 147] width 130 height 10
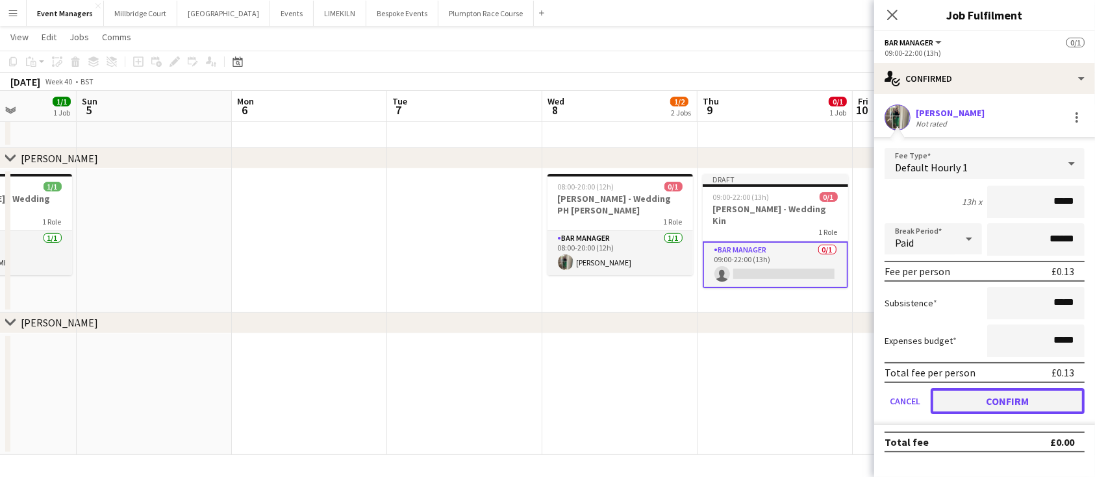
click at [1013, 393] on button "Confirm" at bounding box center [1007, 401] width 154 height 26
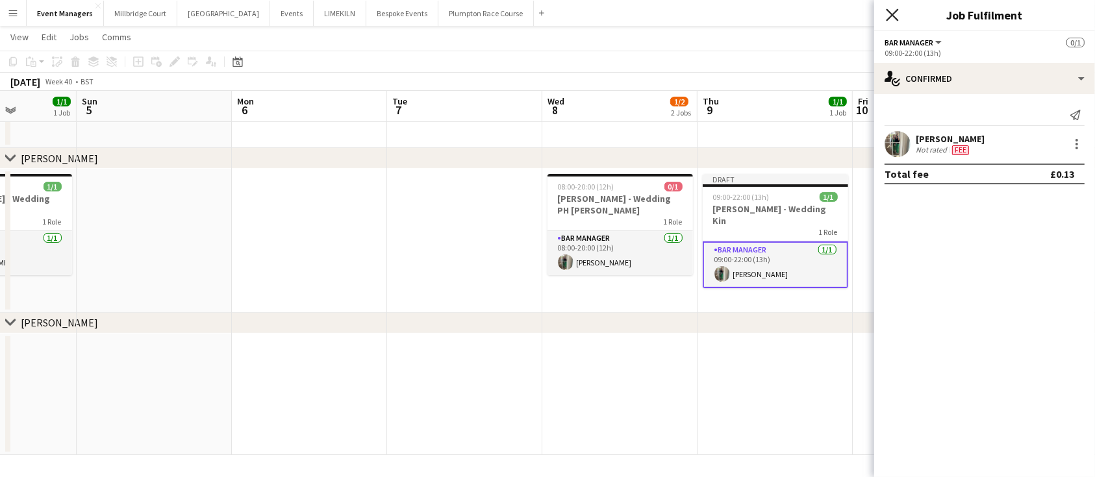
click at [893, 10] on icon "Close pop-in" at bounding box center [892, 14] width 12 height 12
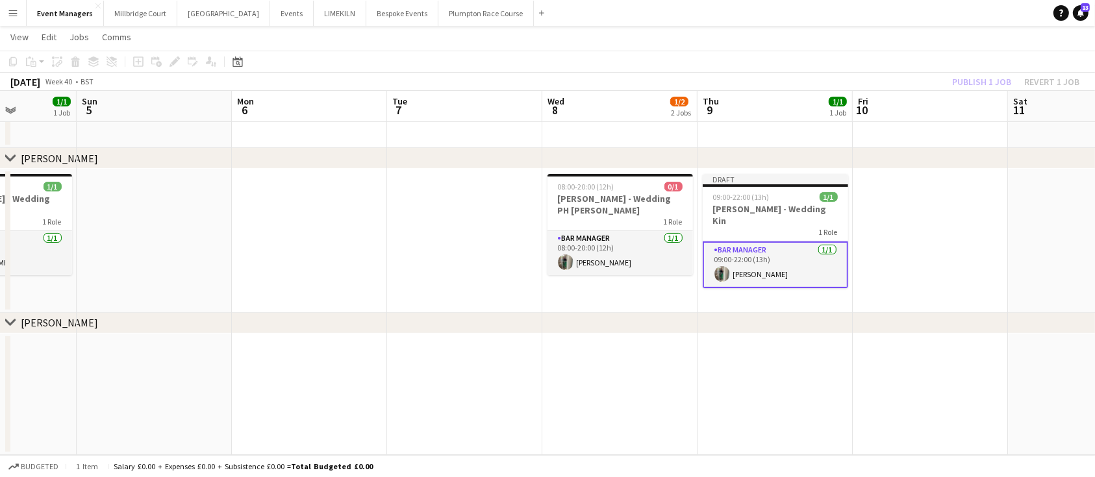
click at [972, 75] on div "Publish 1 job Revert 1 job" at bounding box center [1015, 81] width 158 height 17
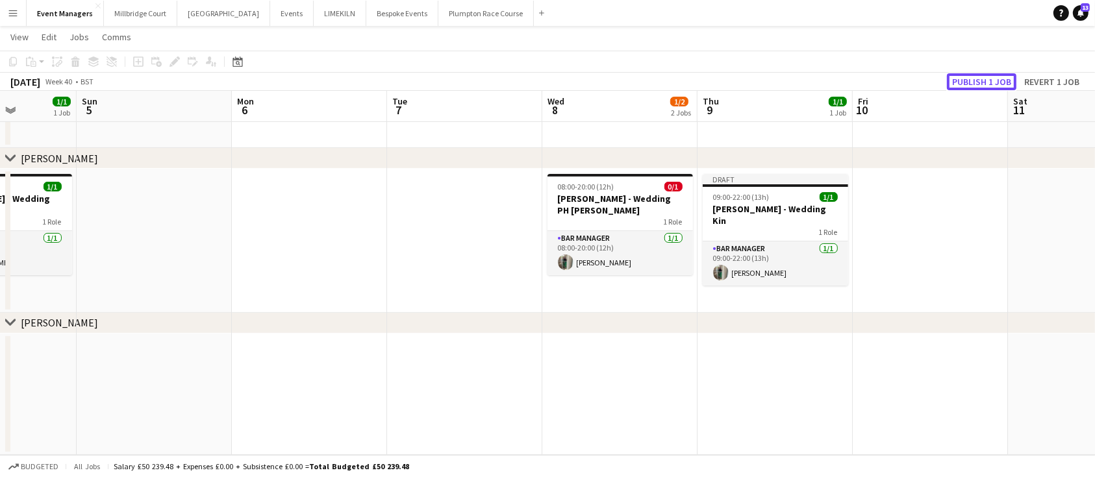
click at [972, 75] on button "Publish 1 job" at bounding box center [981, 81] width 69 height 17
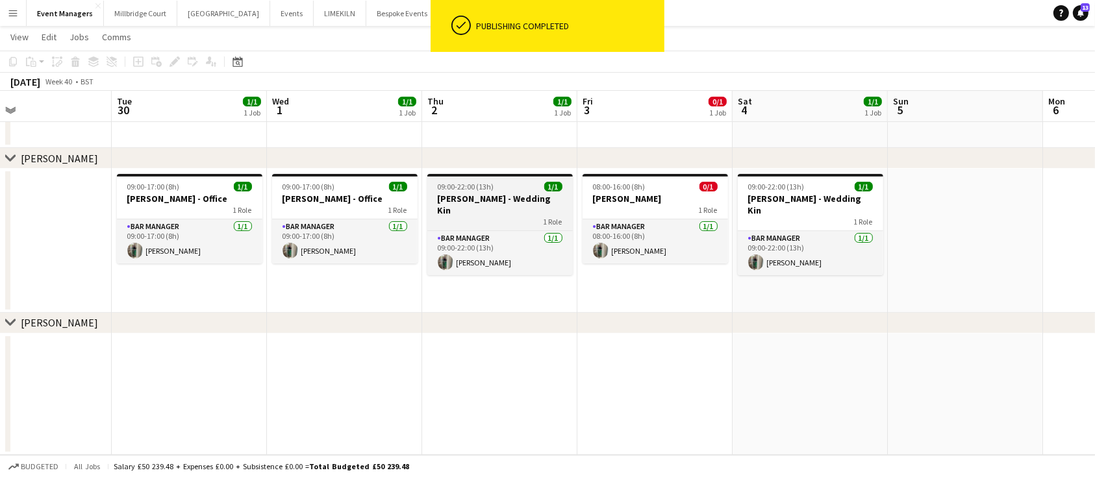
scroll to position [0, 317]
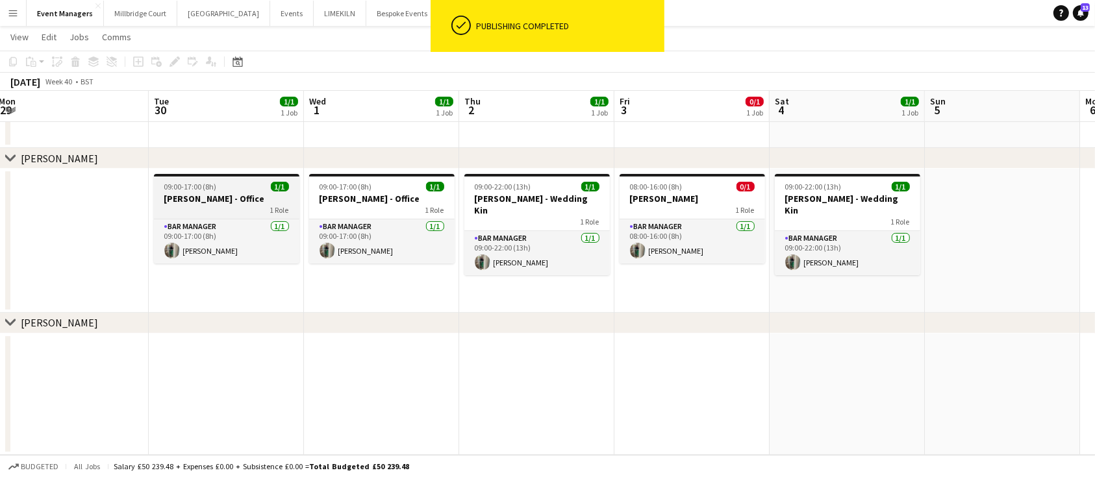
click at [197, 206] on div "1 Role" at bounding box center [226, 210] width 145 height 10
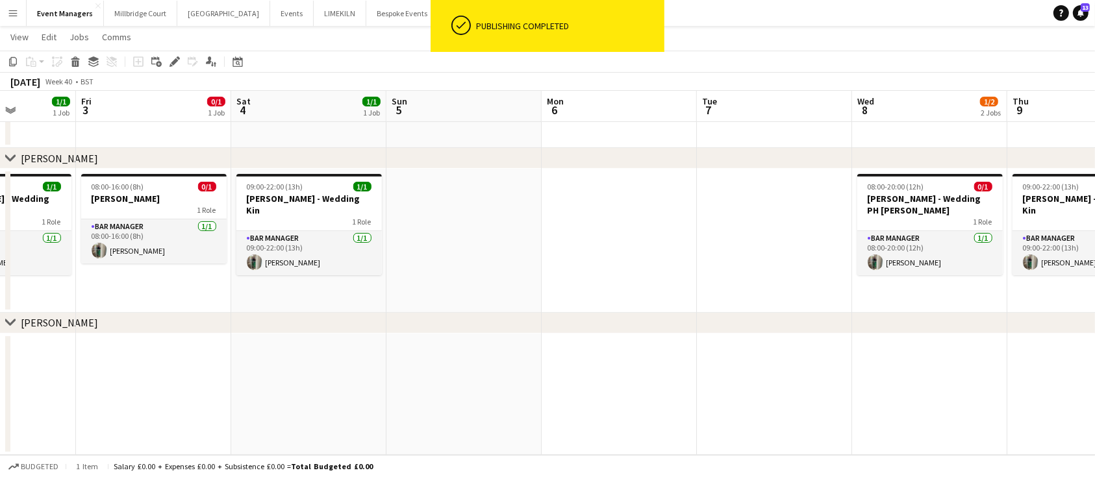
scroll to position [0, 551]
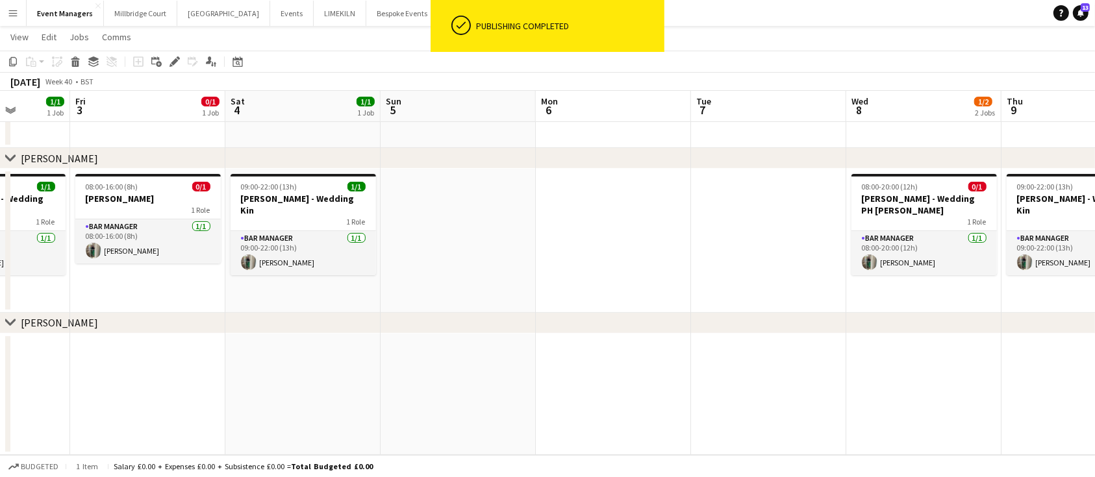
click at [710, 216] on app-date-cell at bounding box center [768, 241] width 155 height 144
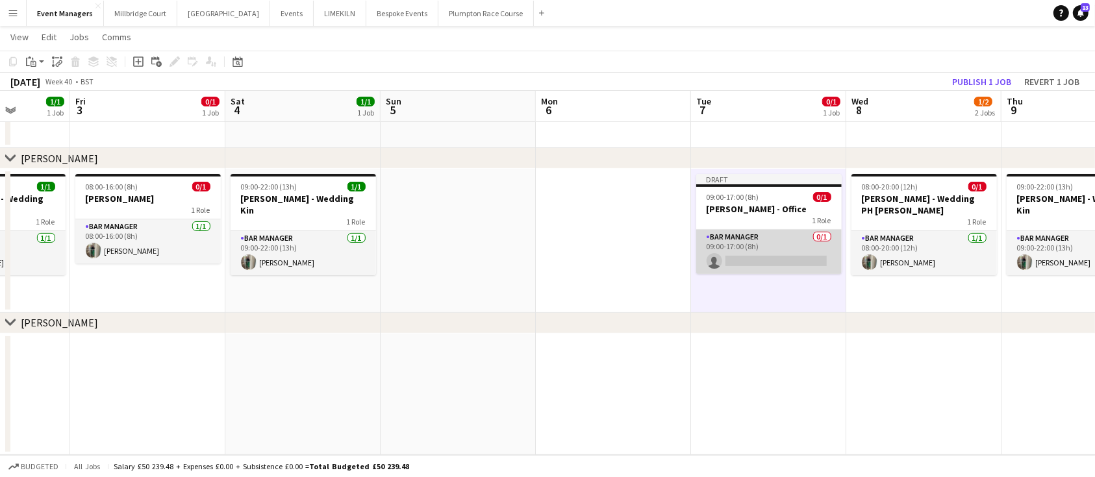
click at [774, 250] on app-card-role "Bar Manager 0/1 09:00-17:00 (8h) single-neutral-actions" at bounding box center [768, 252] width 145 height 44
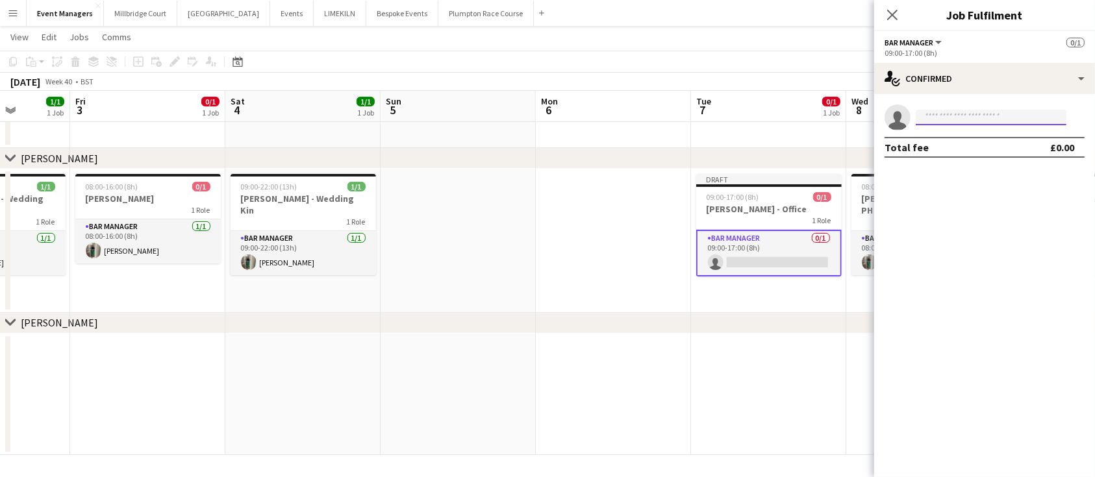
click at [967, 117] on input at bounding box center [990, 118] width 151 height 16
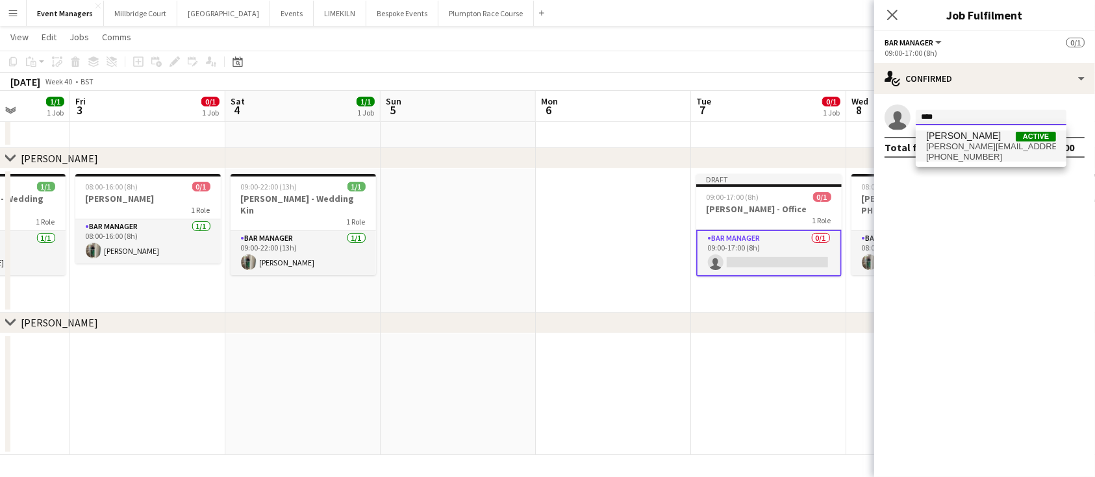
type input "****"
click at [969, 152] on span "[PHONE_NUMBER]" at bounding box center [991, 157] width 130 height 10
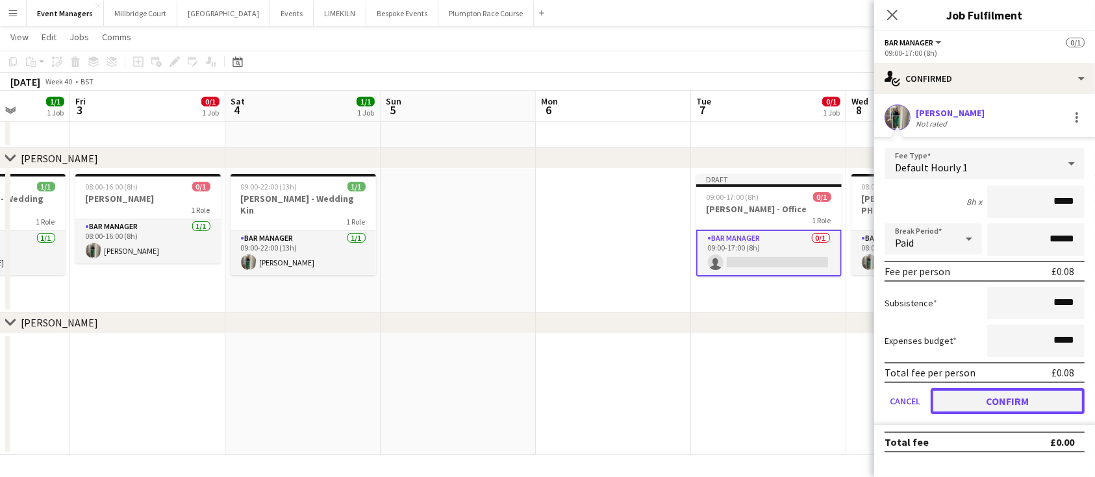
click at [999, 400] on button "Confirm" at bounding box center [1007, 401] width 154 height 26
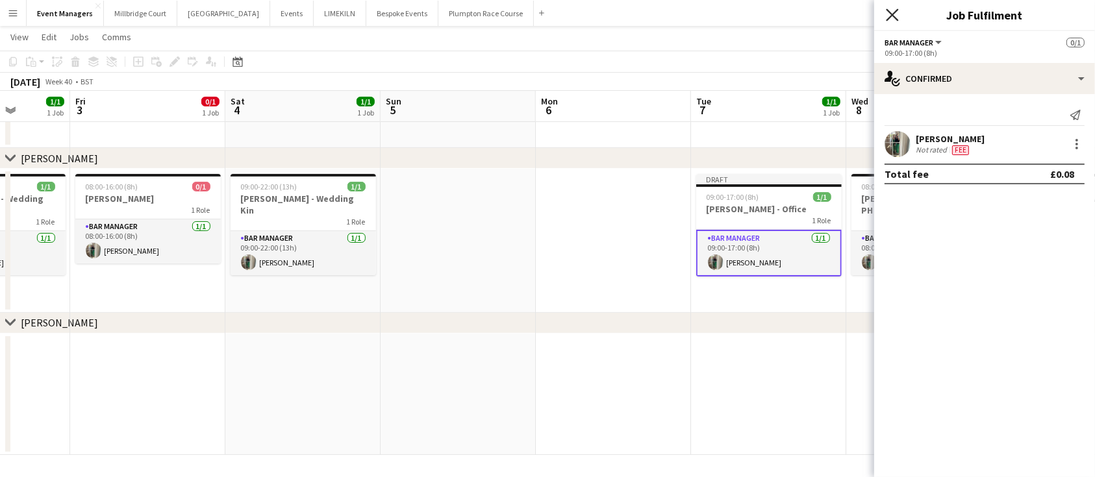
click at [893, 16] on icon at bounding box center [892, 14] width 12 height 12
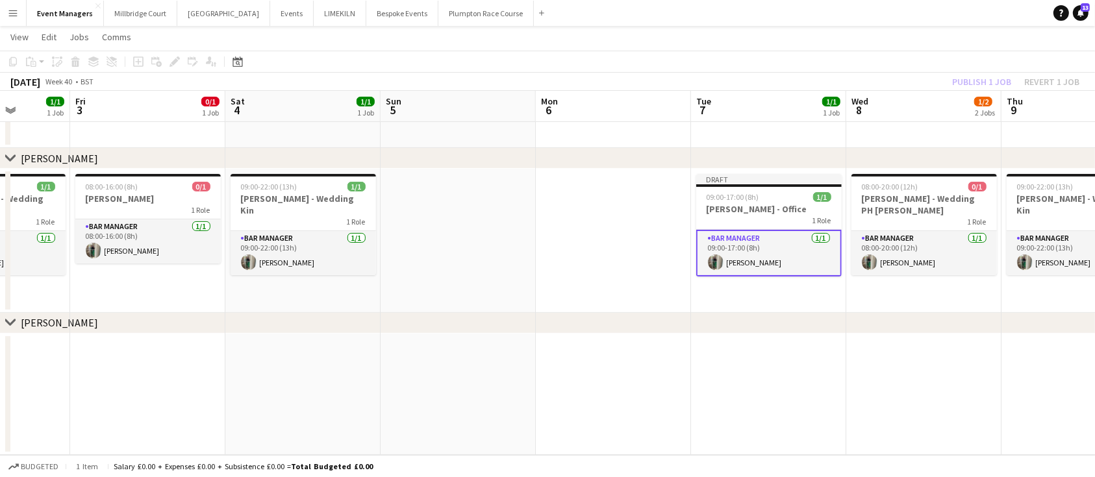
click at [978, 81] on div "Publish 1 job Revert 1 job" at bounding box center [1015, 81] width 158 height 17
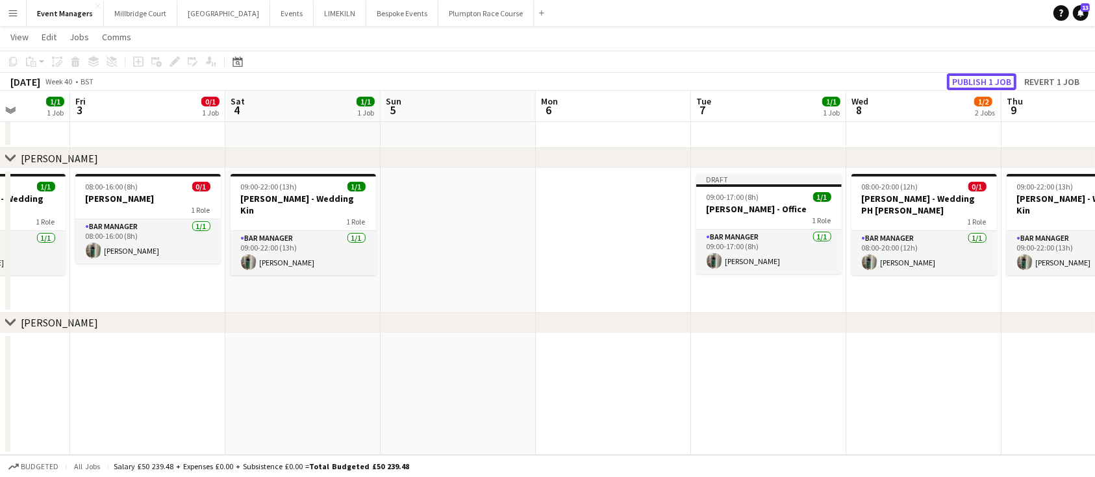
click at [978, 81] on button "Publish 1 job" at bounding box center [981, 81] width 69 height 17
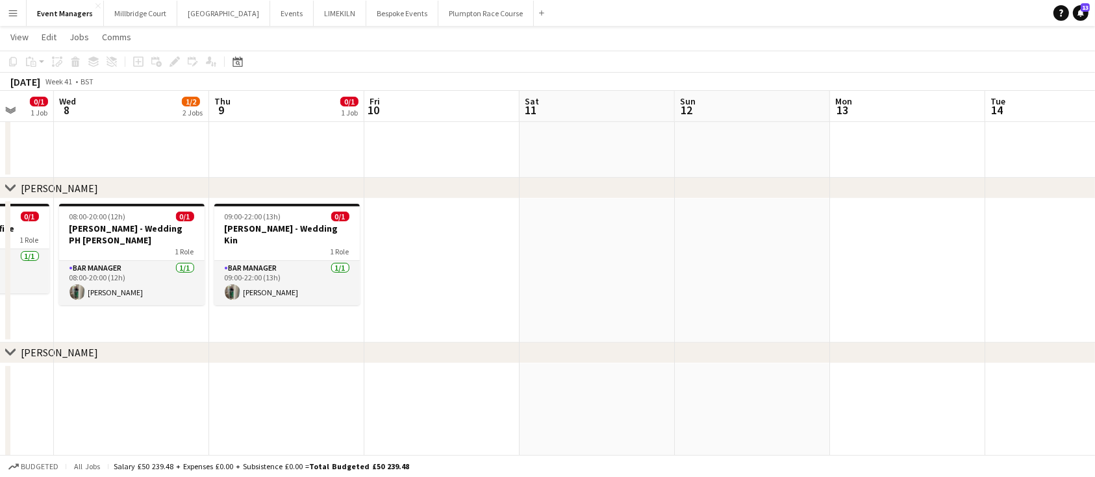
scroll to position [0, 571]
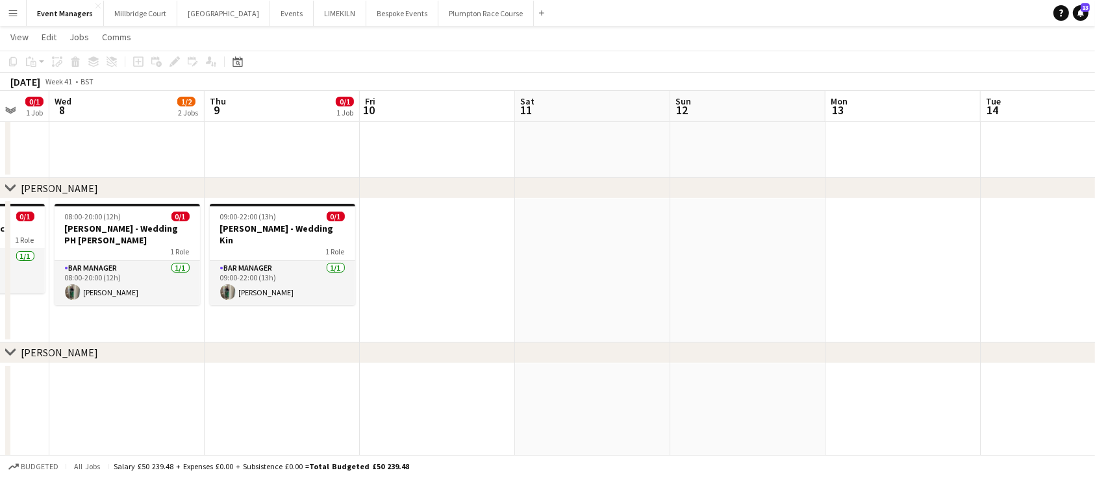
click at [577, 232] on app-date-cell at bounding box center [592, 271] width 155 height 144
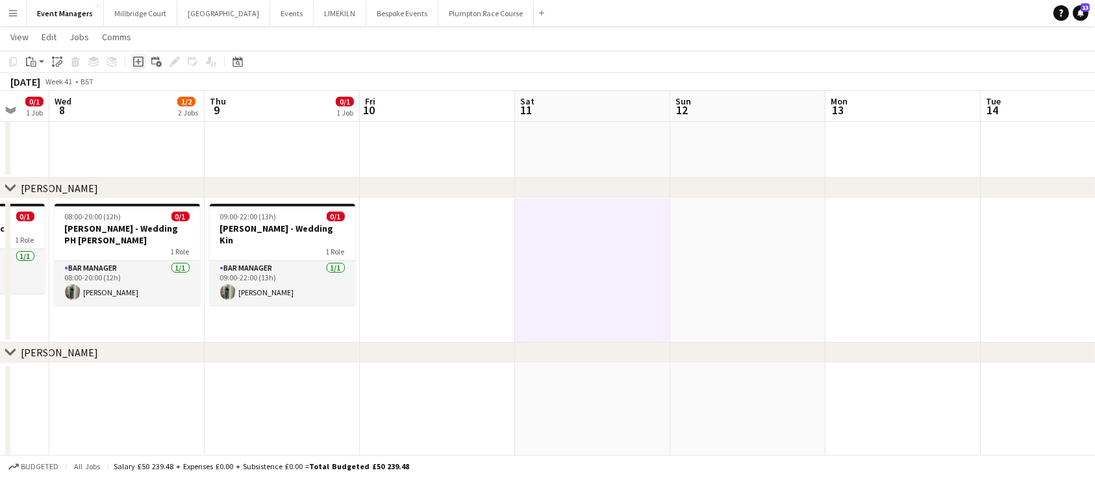
click at [140, 60] on icon "Add job" at bounding box center [138, 61] width 10 height 10
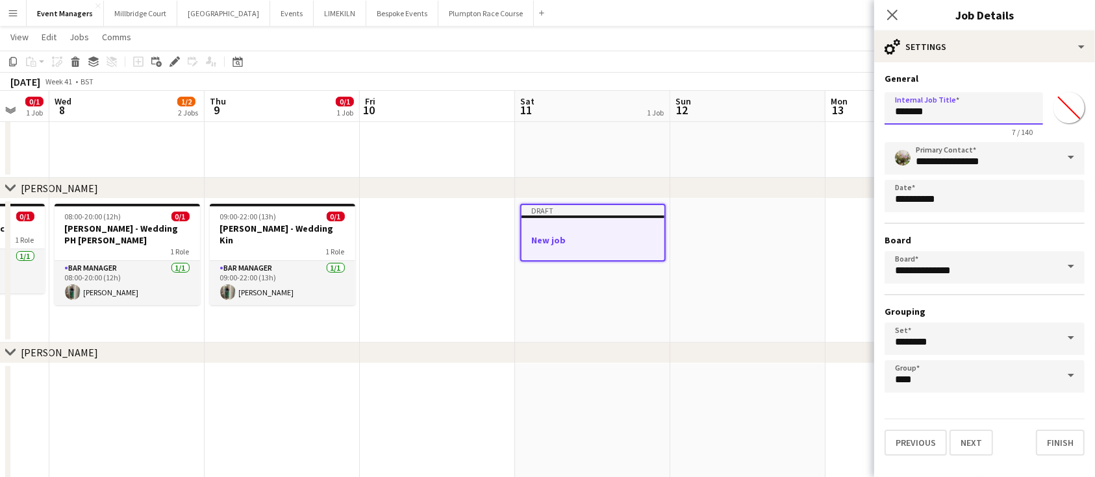
drag, startPoint x: 938, startPoint y: 106, endPoint x: 661, endPoint y: 82, distance: 277.6
click at [661, 82] on body "Menu Boards Boards Boards All jobs Status Workforce Workforce My Workforce Recr…" at bounding box center [547, 132] width 1095 height 751
type input "**********"
click at [970, 443] on button "Next" at bounding box center [971, 443] width 44 height 26
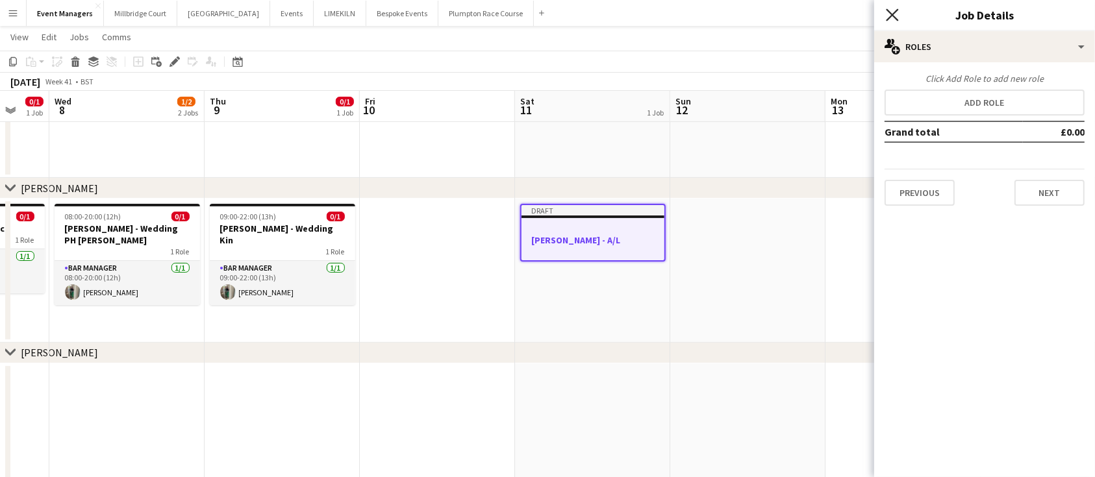
click at [896, 17] on icon "Close pop-in" at bounding box center [892, 14] width 12 height 12
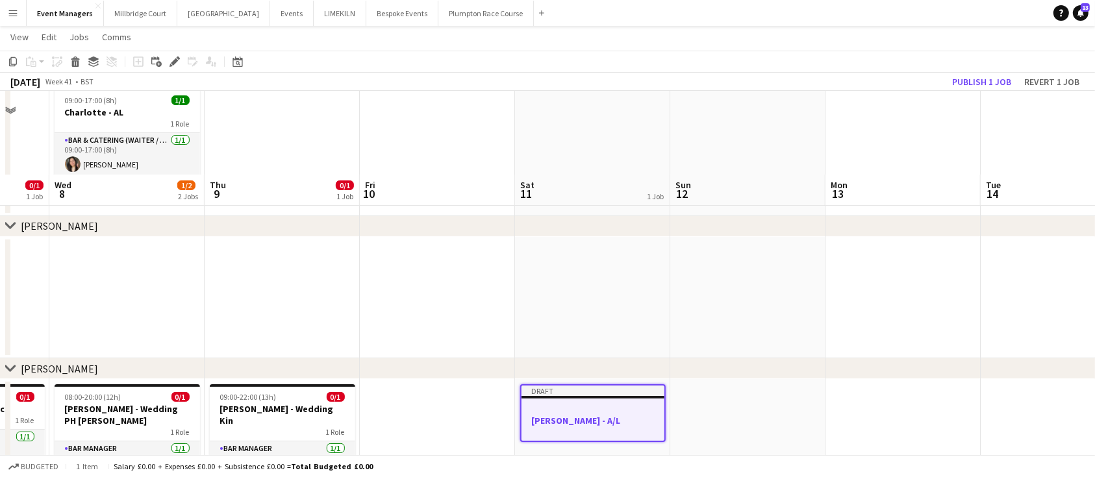
scroll to position [182, 0]
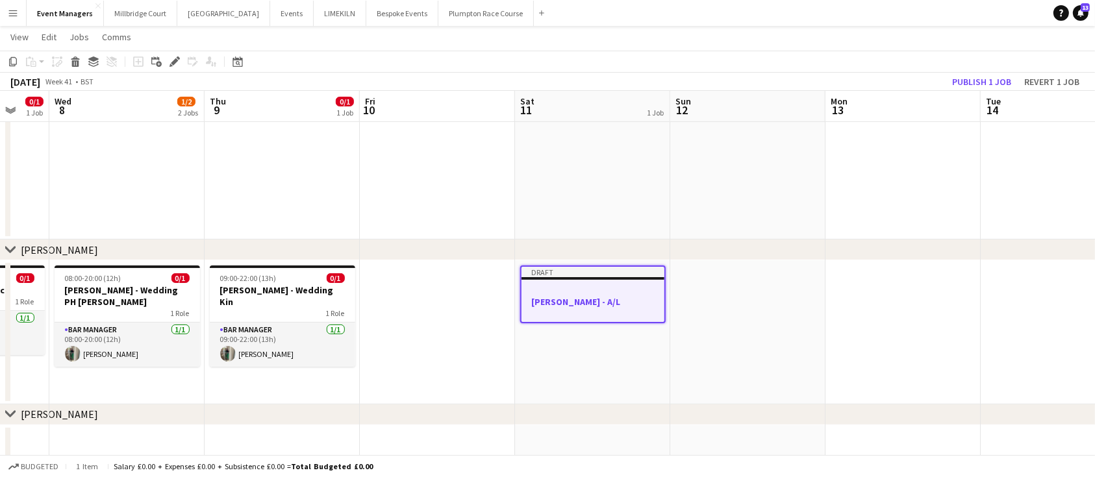
click at [634, 280] on app-job-card "Draft [PERSON_NAME] - A/L" at bounding box center [592, 295] width 145 height 58
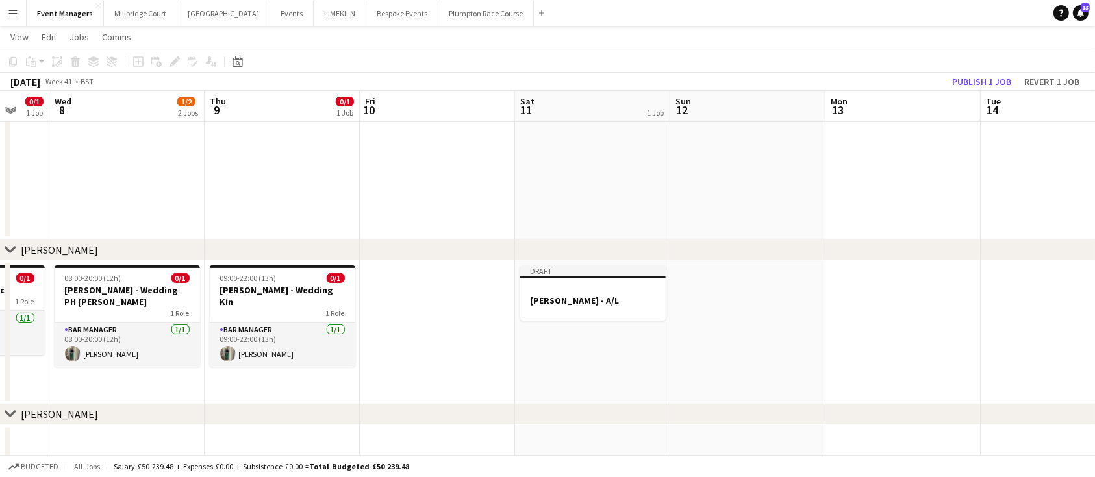
click at [503, 303] on app-date-cell at bounding box center [437, 332] width 155 height 144
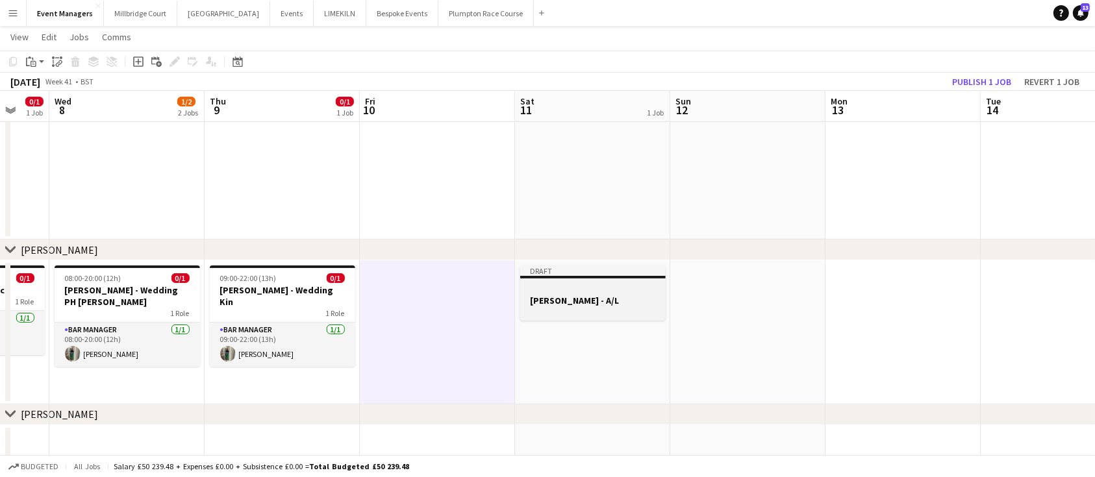
click at [583, 293] on app-job-card "Draft [PERSON_NAME] - A/L" at bounding box center [592, 293] width 145 height 55
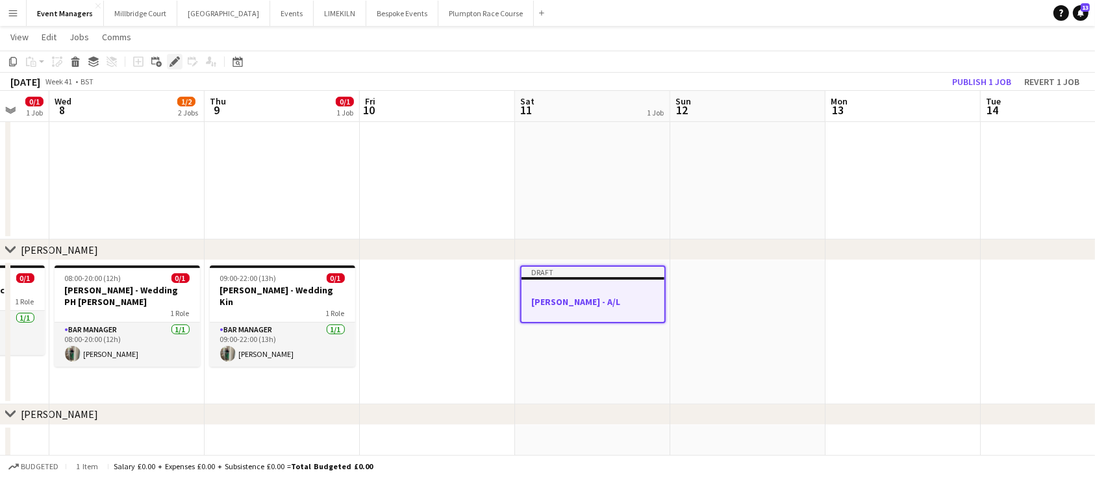
click at [173, 60] on icon at bounding box center [174, 61] width 7 height 7
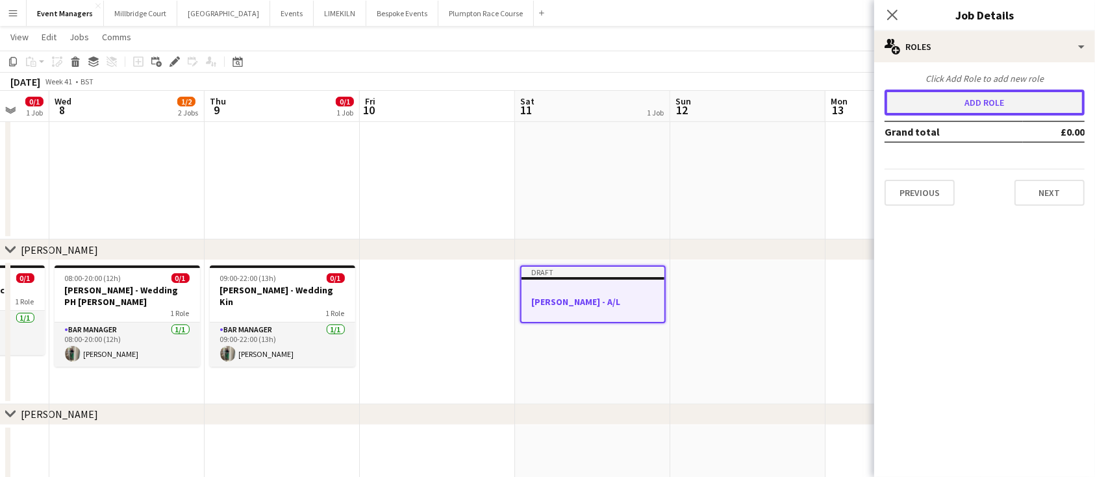
click at [1011, 114] on button "Add role" at bounding box center [984, 103] width 200 height 26
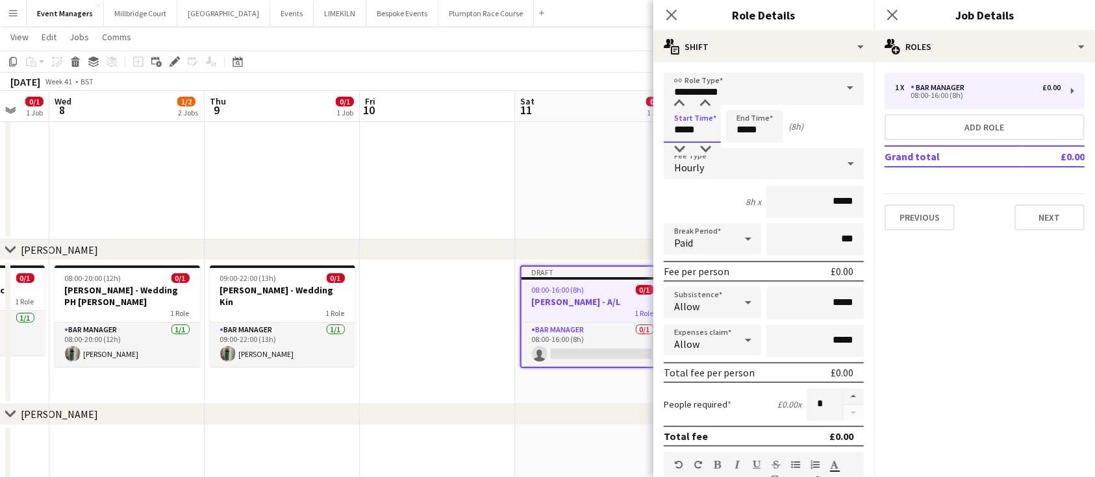
drag, startPoint x: 697, startPoint y: 131, endPoint x: 486, endPoint y: 127, distance: 211.7
click at [486, 127] on body "Menu Boards Boards Boards All jobs Status Workforce Workforce My Workforce Recr…" at bounding box center [547, 193] width 1095 height 751
type input "*****"
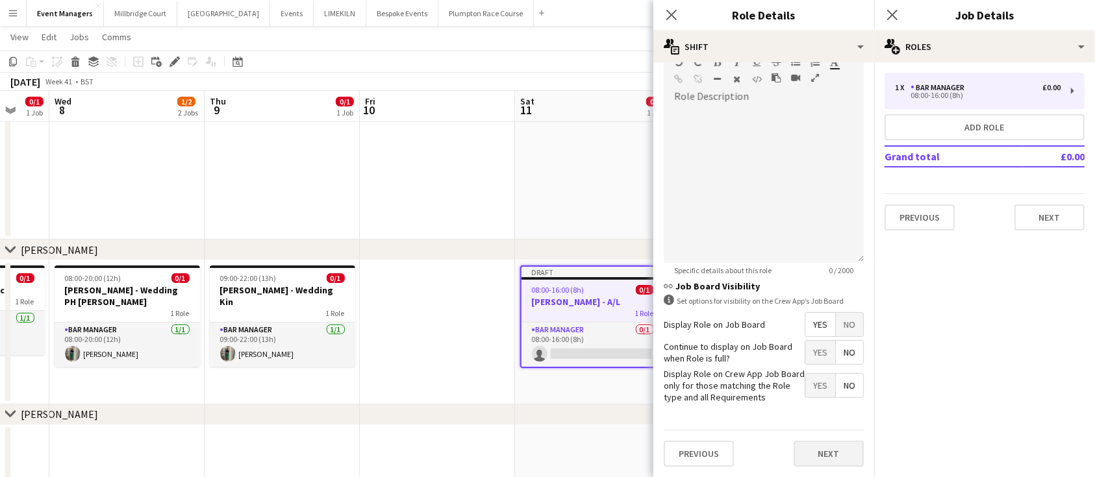
type input "*****"
click at [836, 460] on button "Next" at bounding box center [828, 454] width 70 height 26
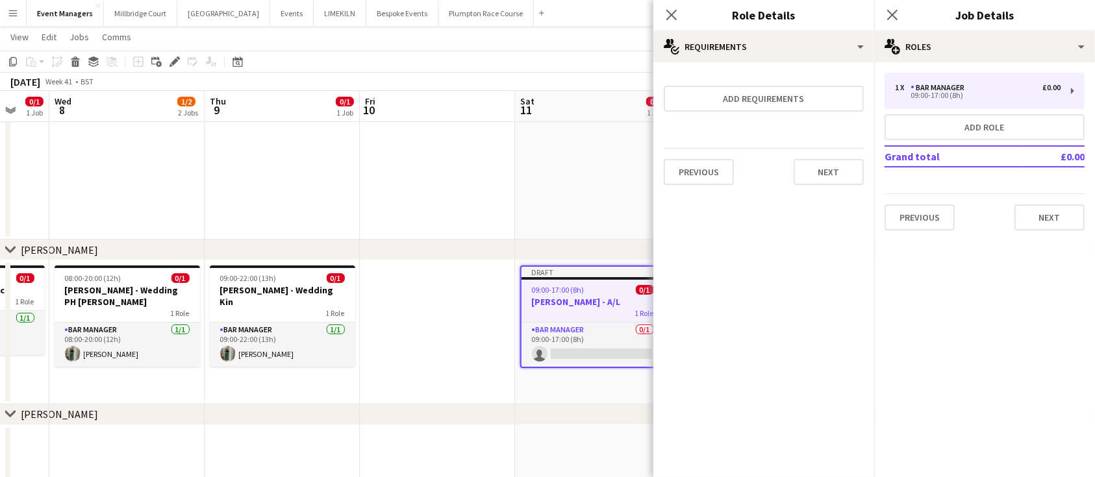
scroll to position [0, 0]
click at [897, 18] on icon "Close pop-in" at bounding box center [892, 14] width 12 height 12
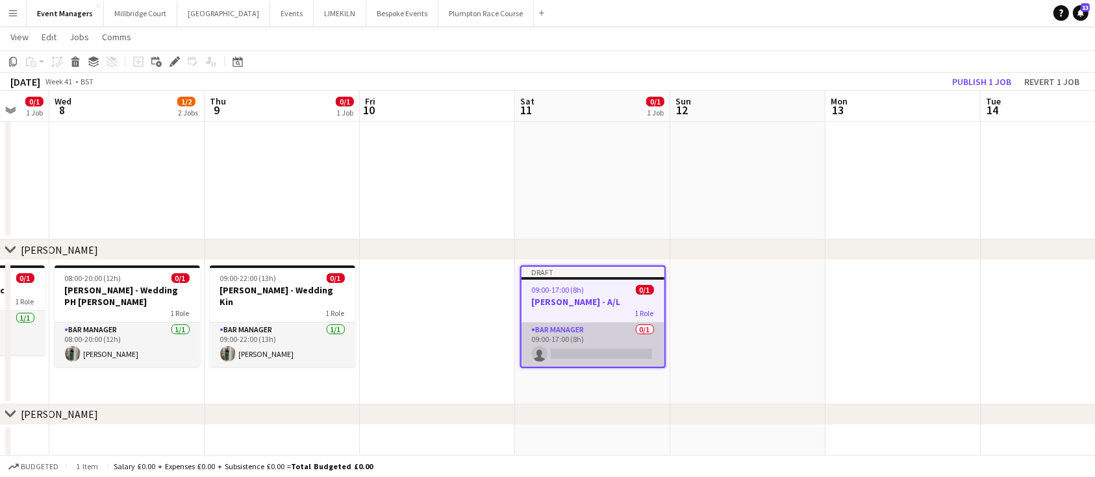
click at [606, 340] on app-card-role "Bar Manager 0/1 09:00-17:00 (8h) single-neutral-actions" at bounding box center [592, 345] width 143 height 44
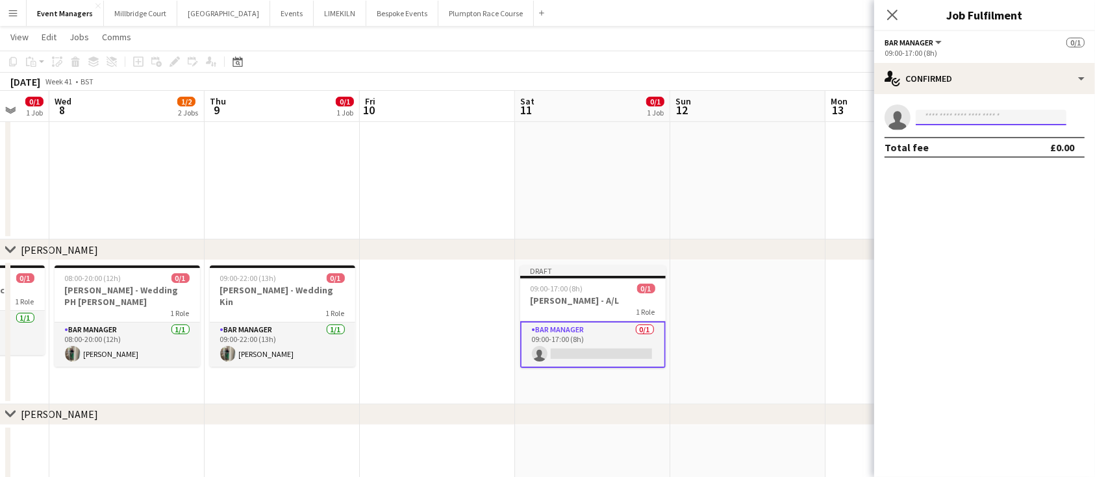
click at [928, 119] on input at bounding box center [990, 118] width 151 height 16
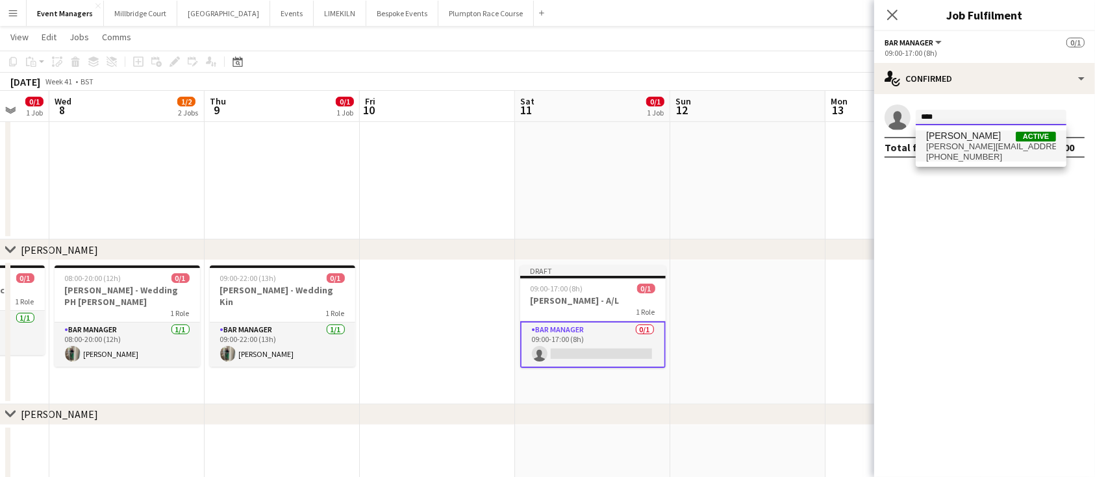
type input "****"
click at [963, 148] on span "[PERSON_NAME][EMAIL_ADDRESS][DOMAIN_NAME]" at bounding box center [991, 147] width 130 height 10
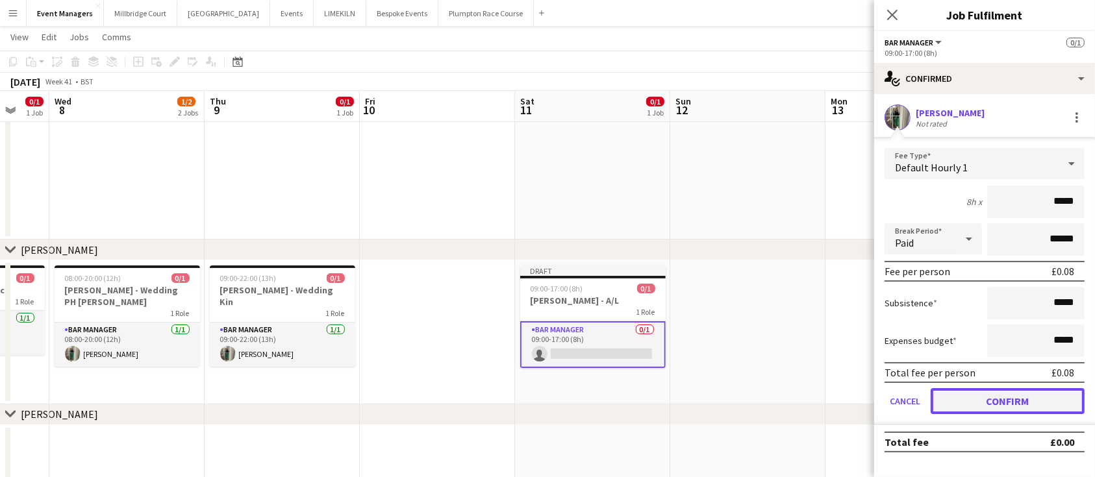
click at [1034, 398] on button "Confirm" at bounding box center [1007, 401] width 154 height 26
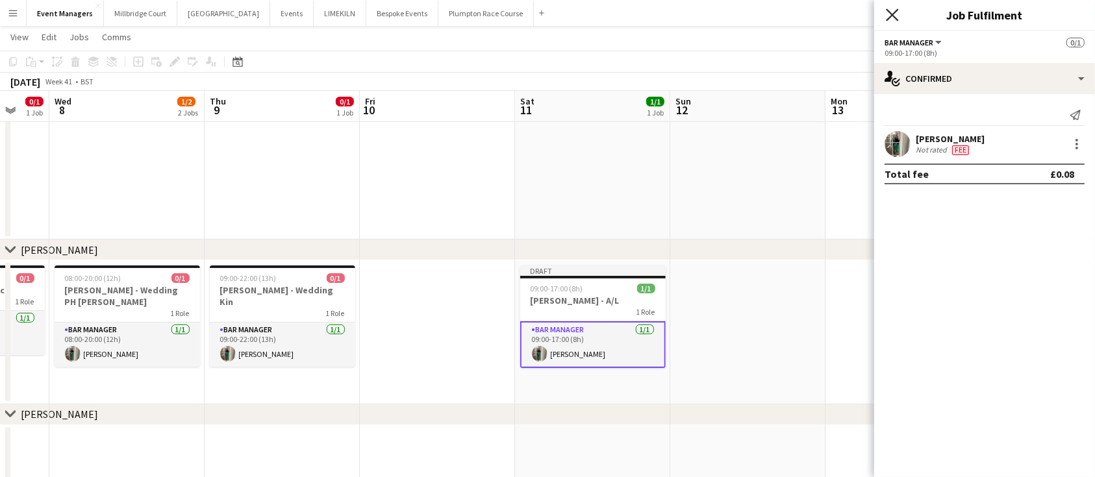
click at [889, 20] on icon "Close pop-in" at bounding box center [892, 14] width 12 height 12
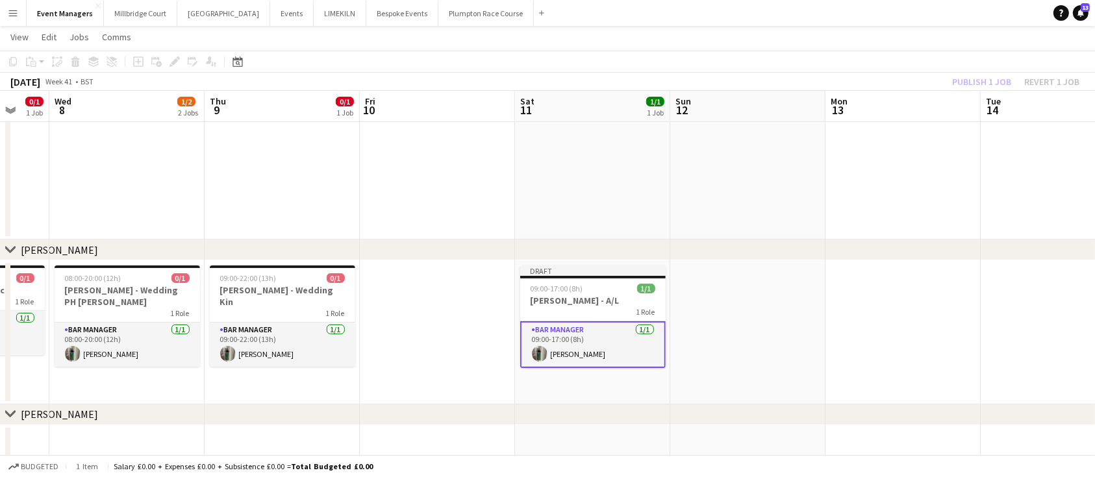
click at [967, 75] on div "Publish 1 job Revert 1 job" at bounding box center [1015, 81] width 158 height 17
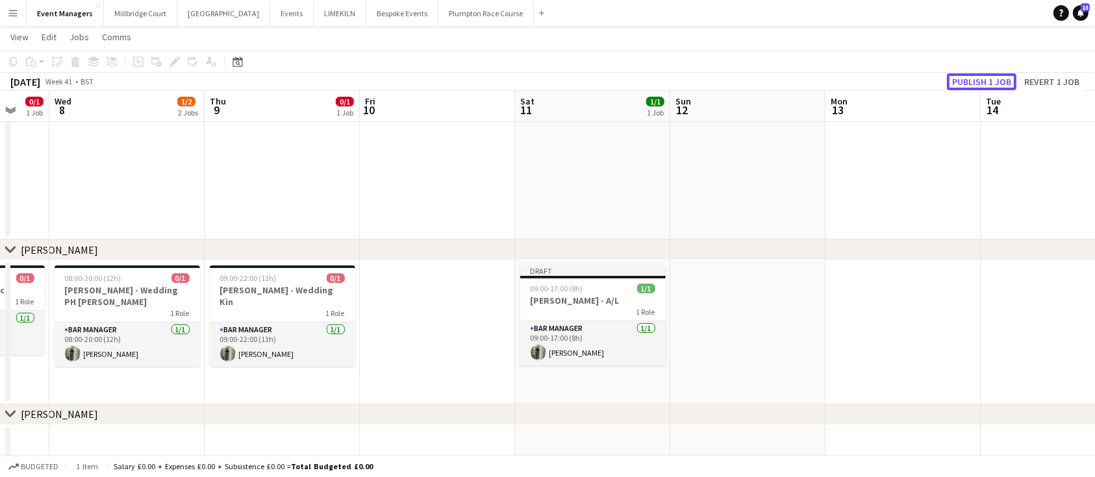
click at [967, 75] on button "Publish 1 job" at bounding box center [981, 81] width 69 height 17
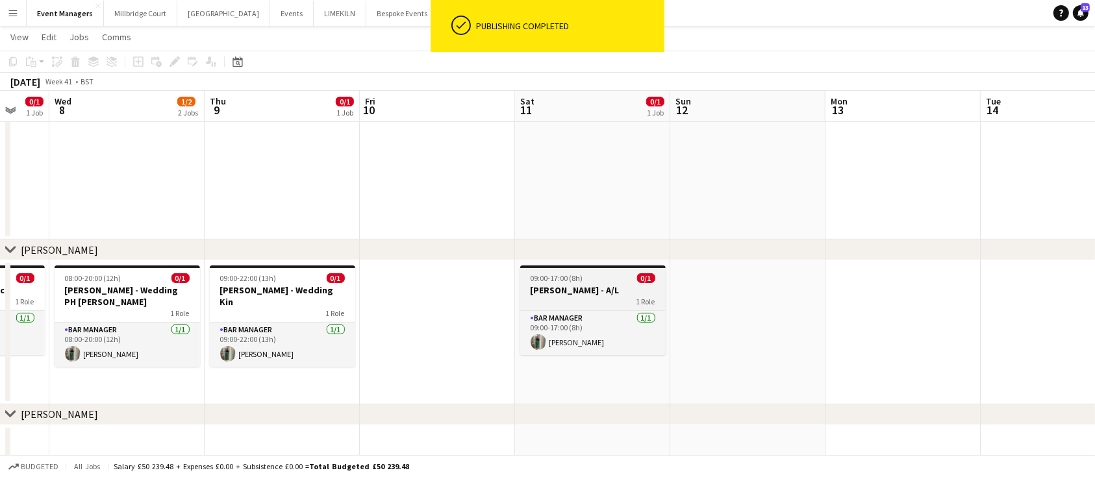
click at [578, 296] on div "1 Role" at bounding box center [592, 301] width 145 height 10
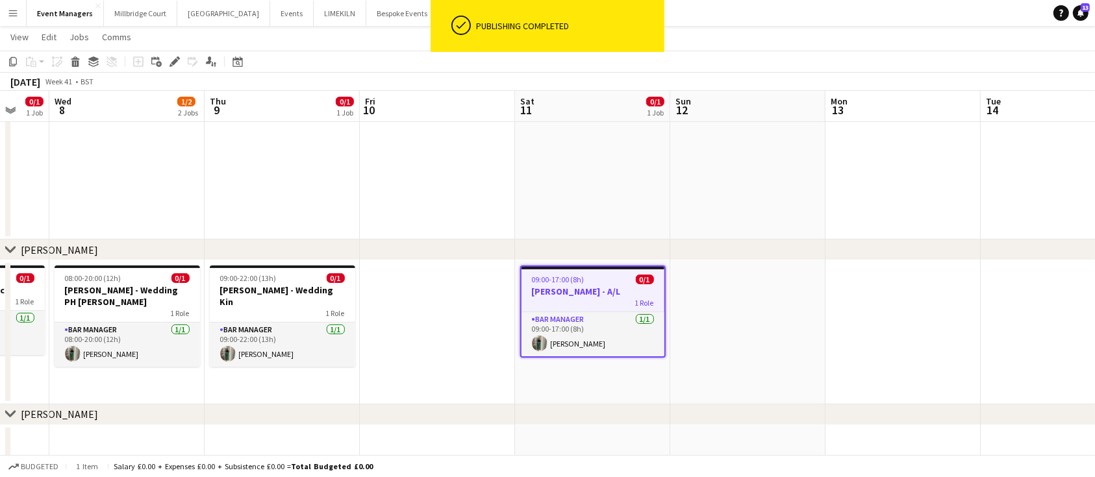
click at [715, 303] on app-date-cell at bounding box center [747, 332] width 155 height 144
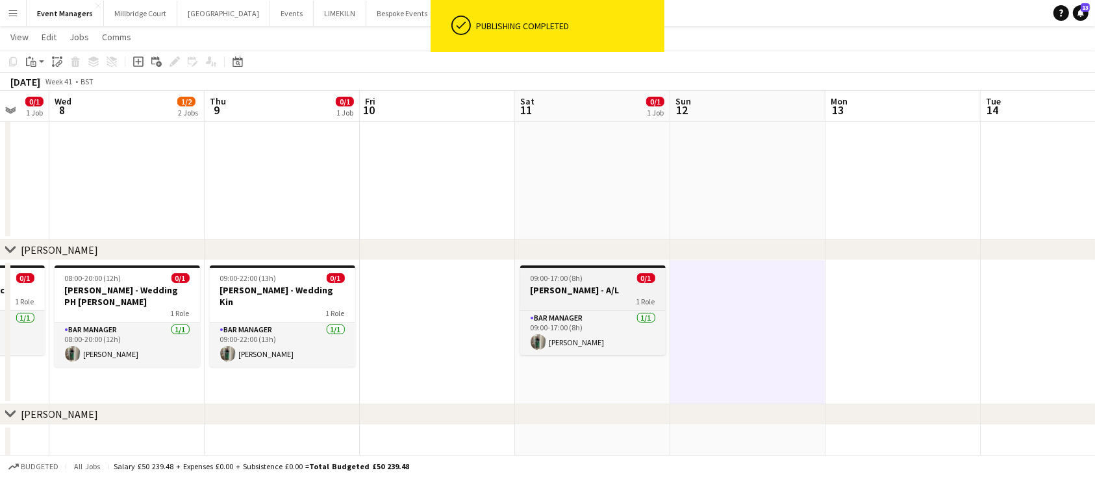
click at [566, 280] on span "09:00-17:00 (8h)" at bounding box center [556, 278] width 53 height 10
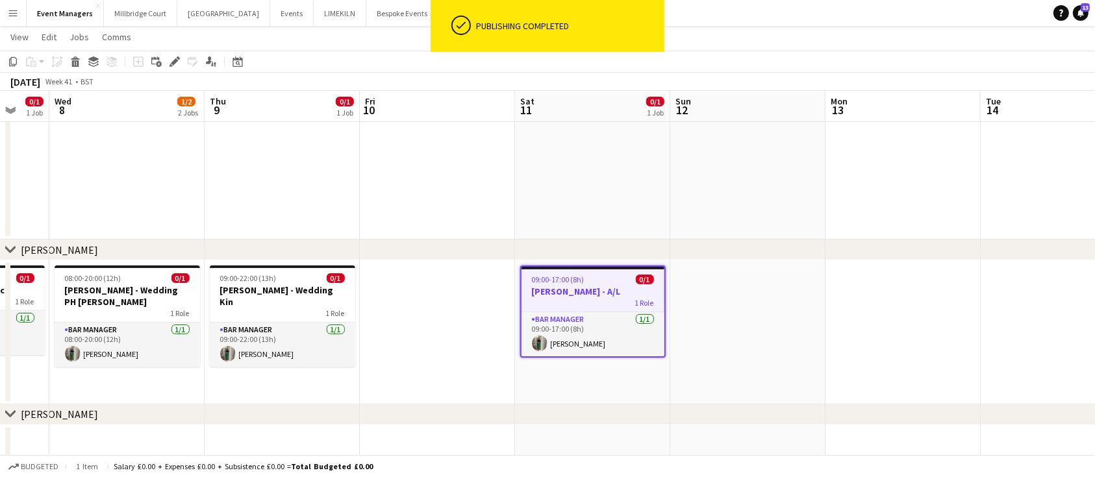
click at [756, 299] on app-date-cell at bounding box center [747, 332] width 155 height 144
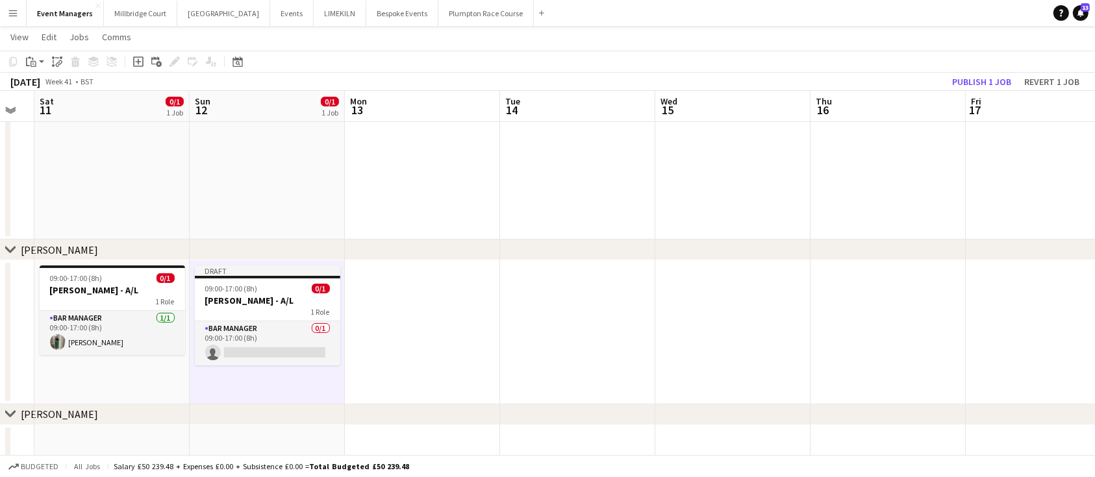
scroll to position [0, 434]
click at [717, 293] on app-date-cell at bounding box center [729, 332] width 155 height 144
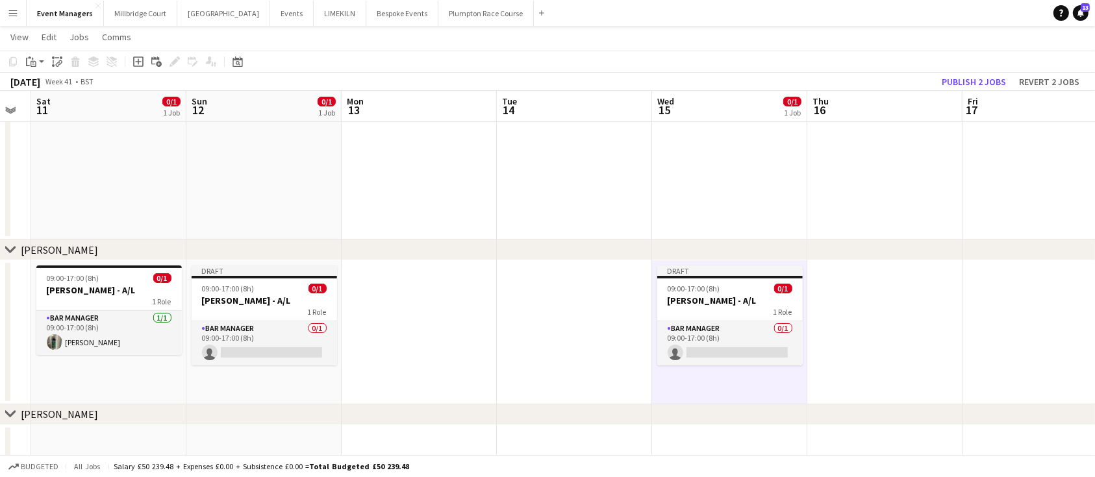
scroll to position [0, 574]
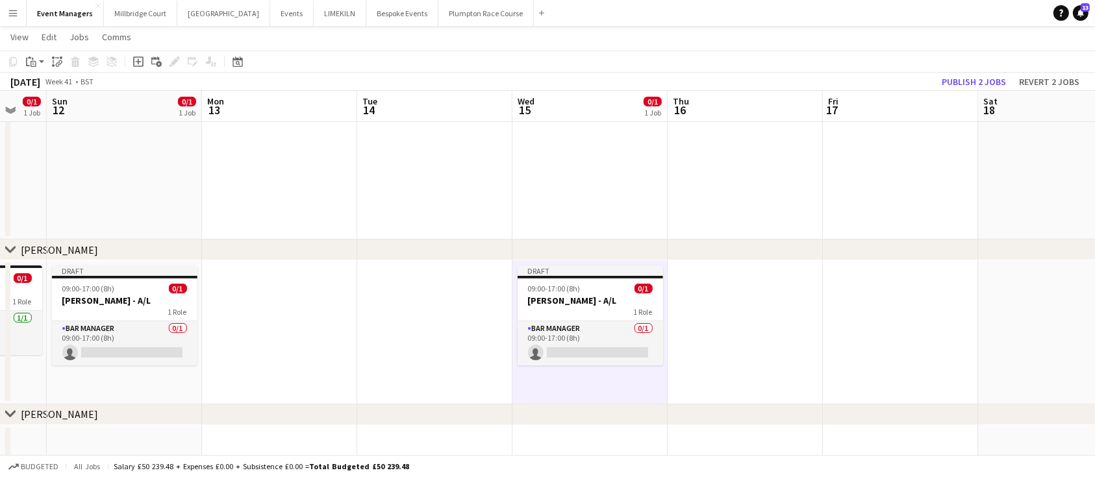
click at [717, 293] on app-date-cell at bounding box center [744, 332] width 155 height 144
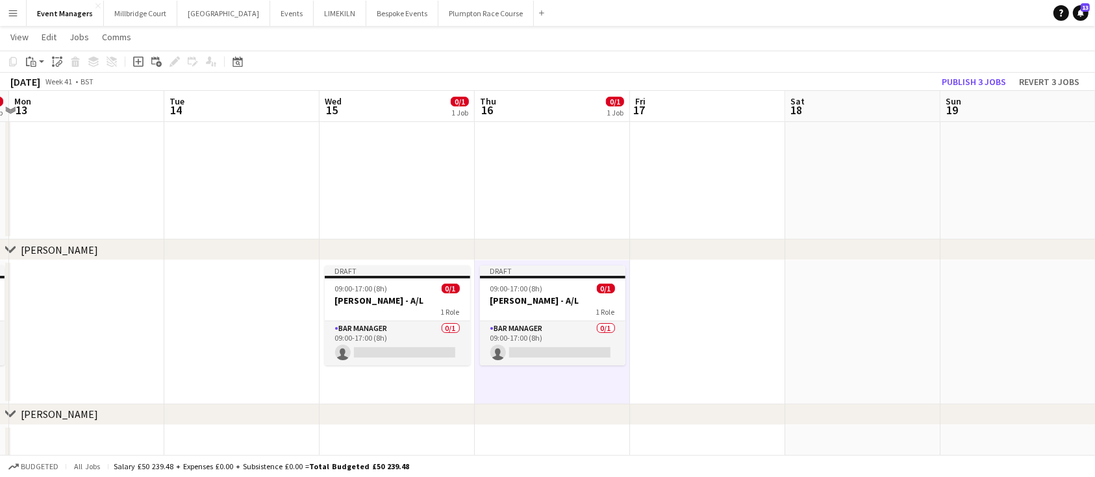
click at [717, 293] on app-date-cell at bounding box center [707, 332] width 155 height 144
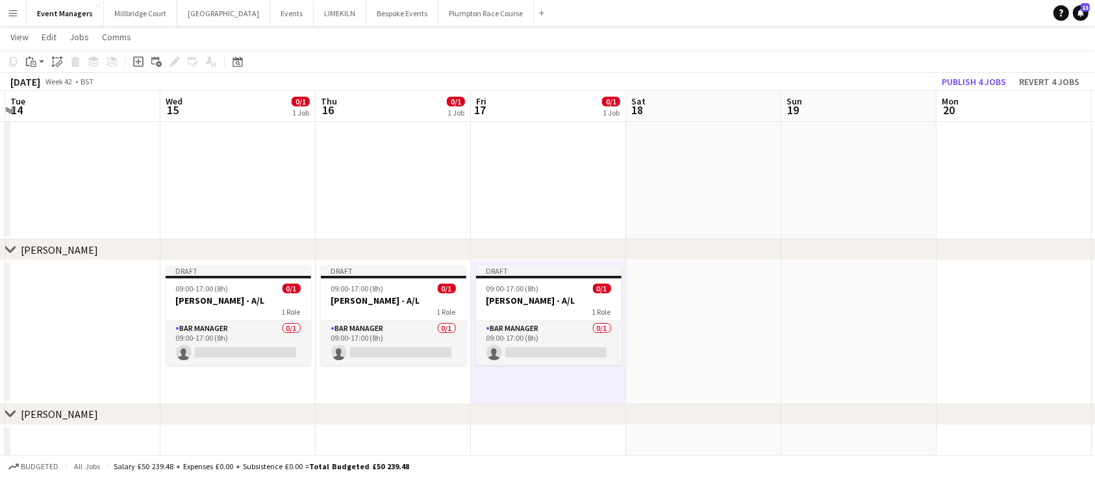
click at [717, 293] on app-date-cell at bounding box center [703, 332] width 155 height 144
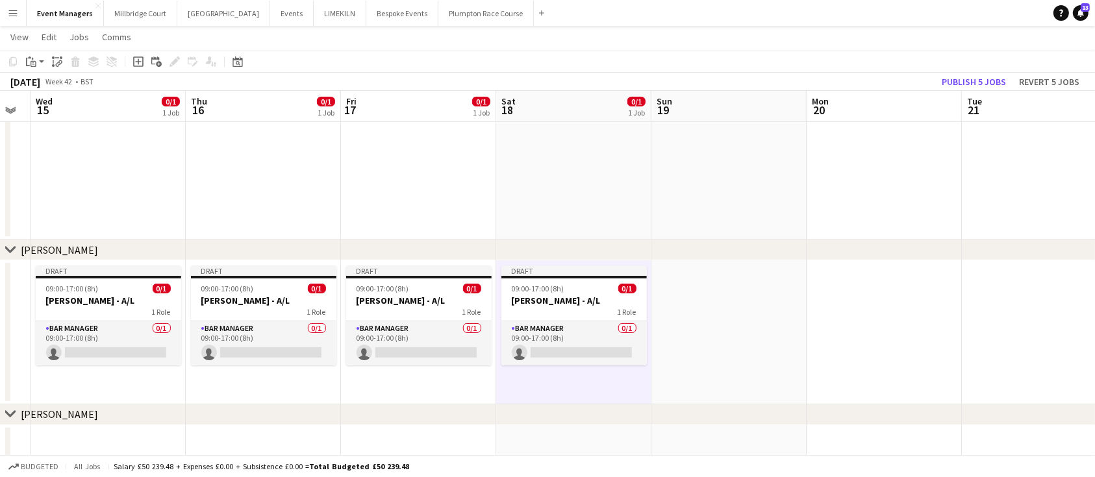
scroll to position [0, 441]
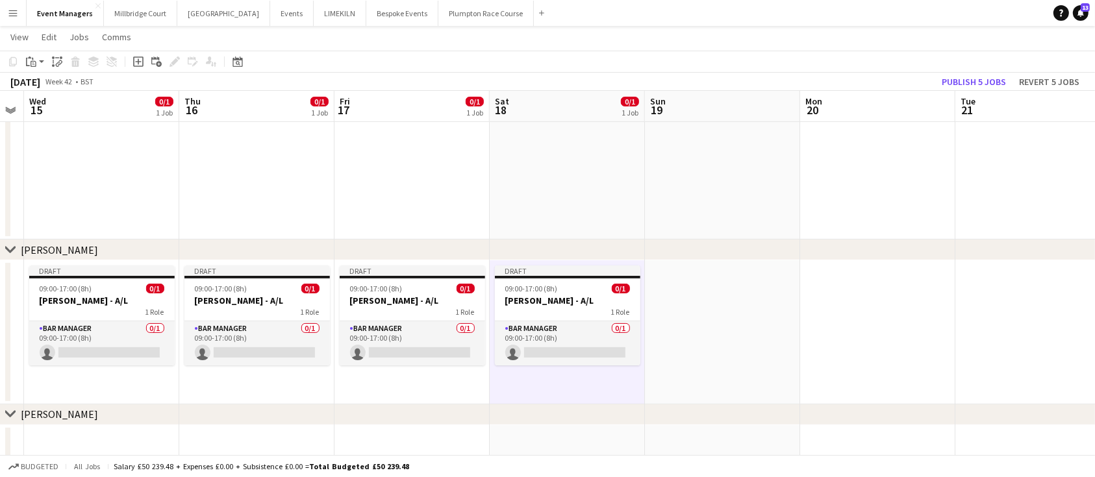
click at [717, 293] on app-date-cell at bounding box center [722, 332] width 155 height 144
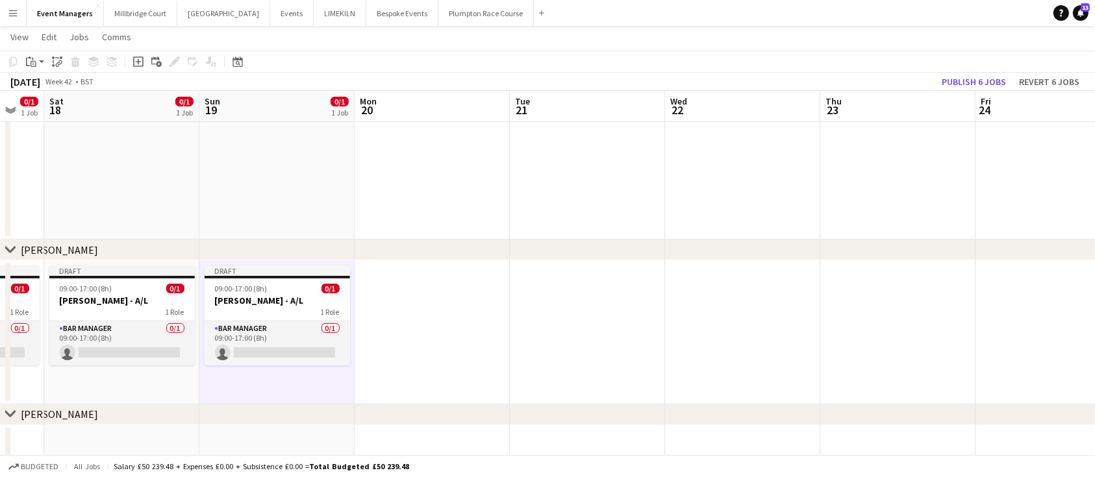
scroll to position [0, 604]
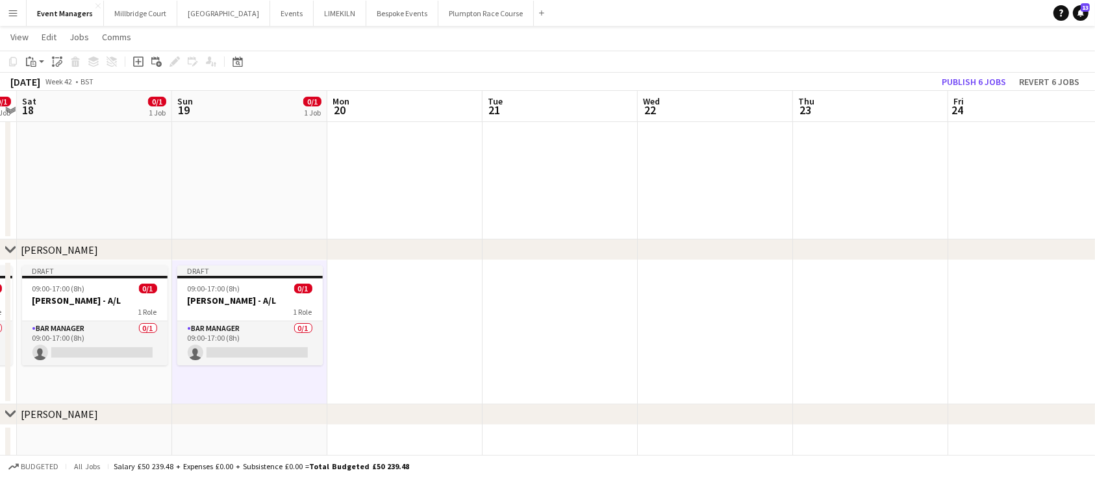
click at [717, 293] on app-date-cell at bounding box center [715, 332] width 155 height 144
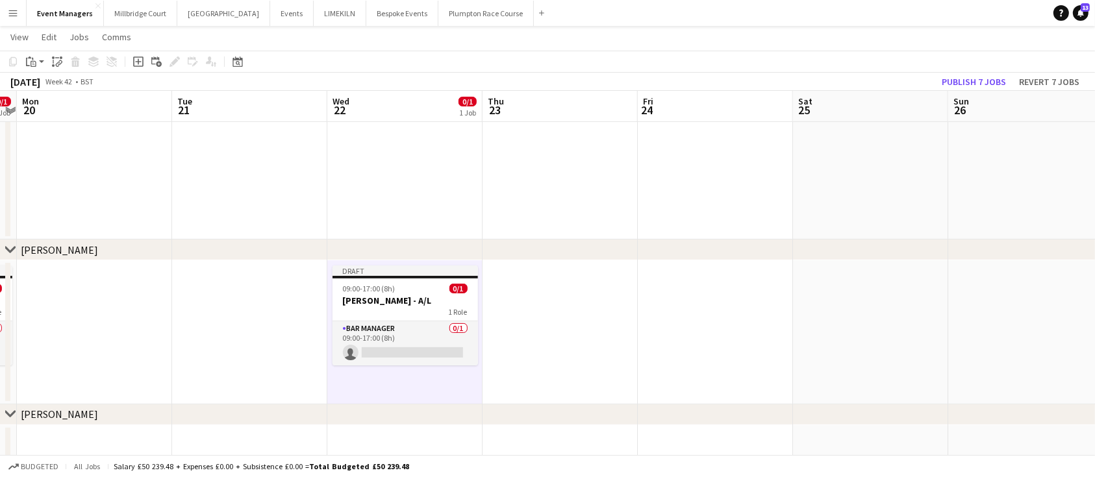
scroll to position [0, 528]
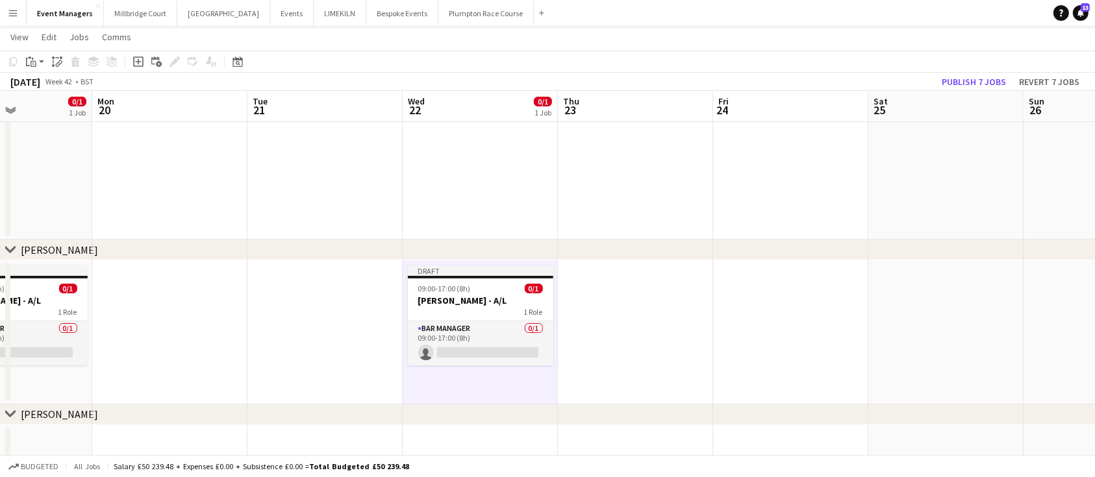
click at [717, 293] on app-date-cell at bounding box center [790, 332] width 155 height 144
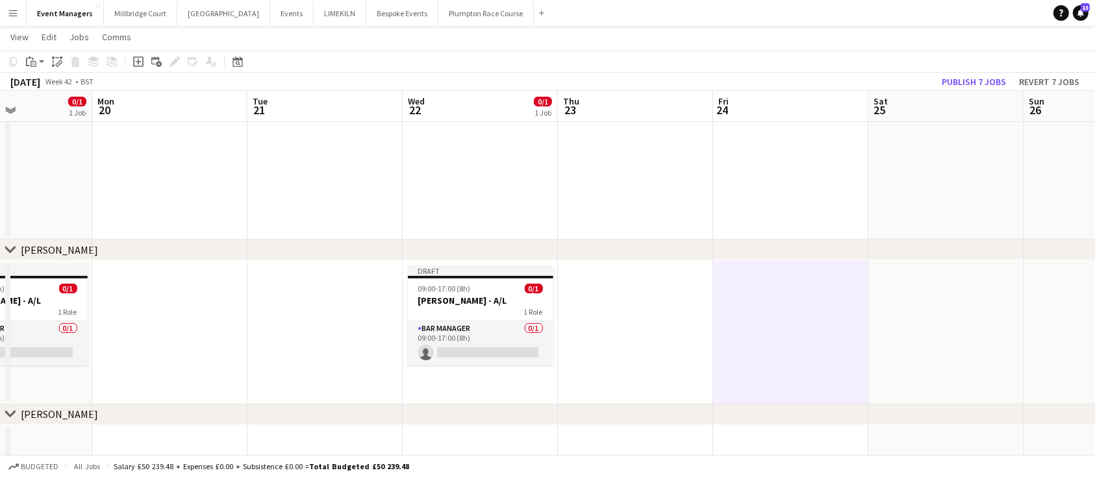
click at [630, 309] on app-date-cell at bounding box center [635, 332] width 155 height 144
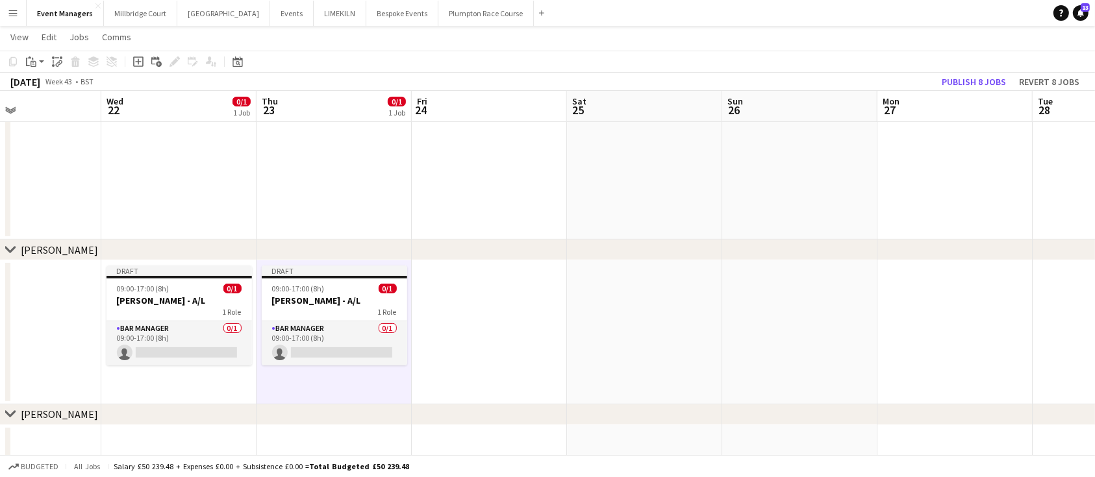
scroll to position [0, 521]
click at [497, 305] on app-date-cell at bounding box center [487, 332] width 155 height 144
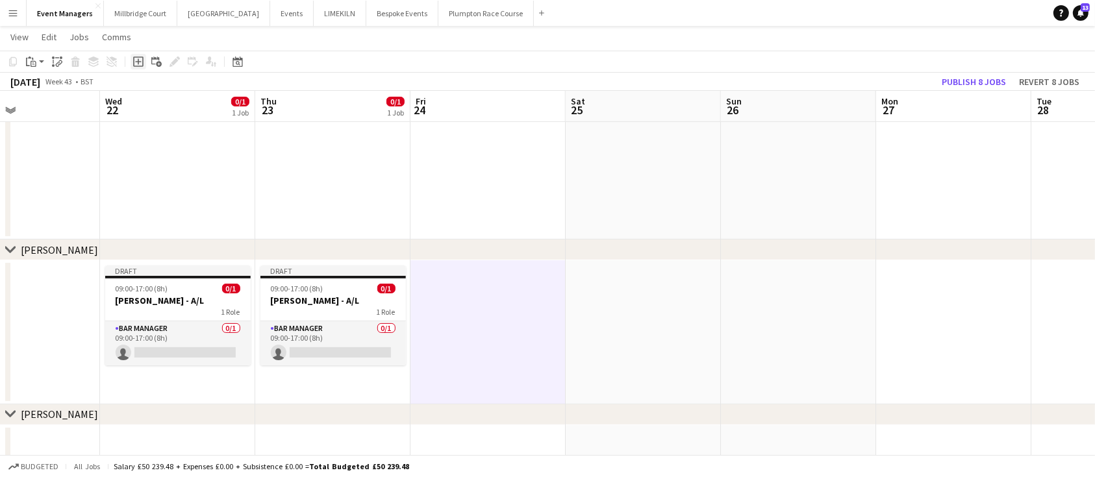
click at [134, 61] on icon "Add job" at bounding box center [138, 61] width 10 height 10
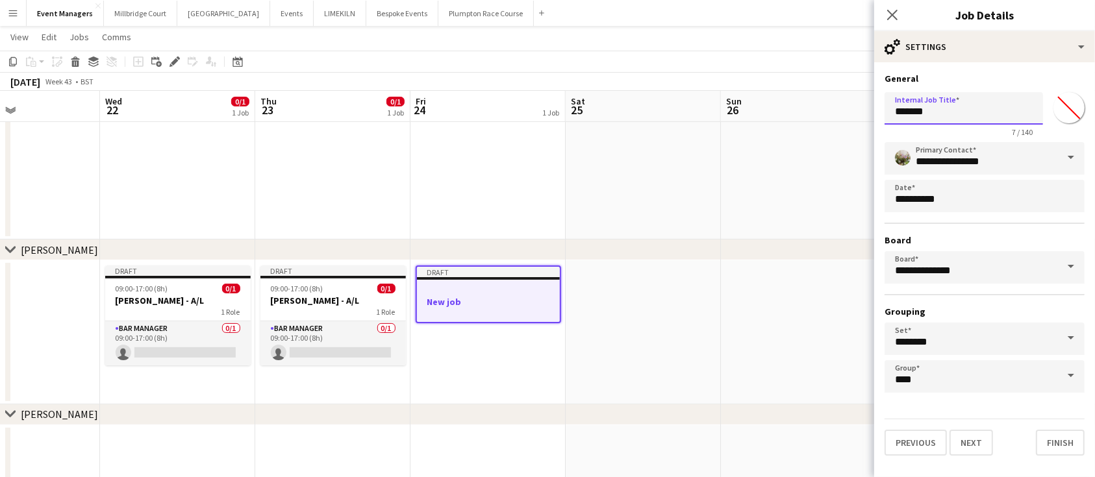
drag, startPoint x: 943, startPoint y: 116, endPoint x: 732, endPoint y: 83, distance: 214.2
click at [732, 83] on body "Menu Boards Boards Boards All jobs Status Workforce Workforce My Workforce Recr…" at bounding box center [547, 193] width 1095 height 751
type input "**********"
click at [971, 452] on button "Next" at bounding box center [971, 443] width 44 height 26
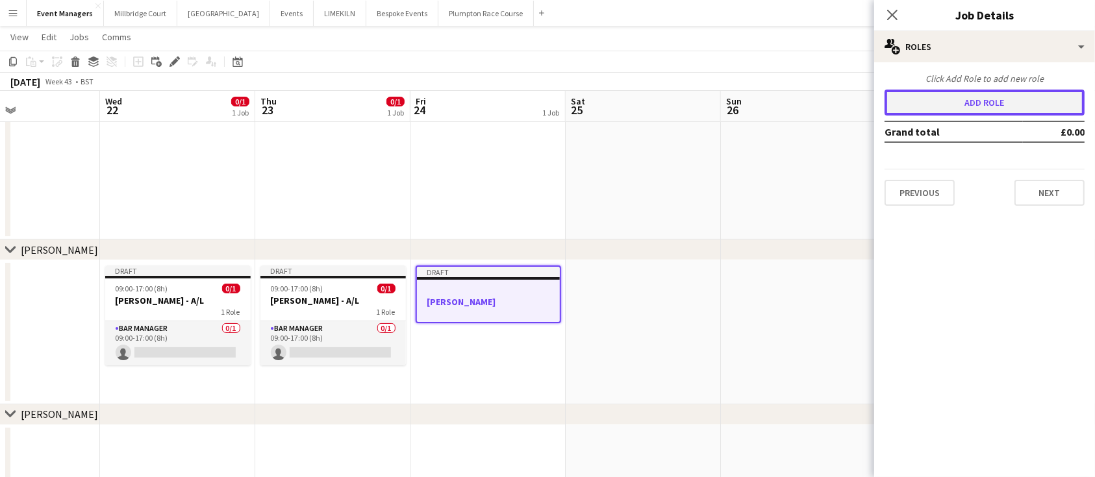
click at [949, 102] on button "Add role" at bounding box center [984, 103] width 200 height 26
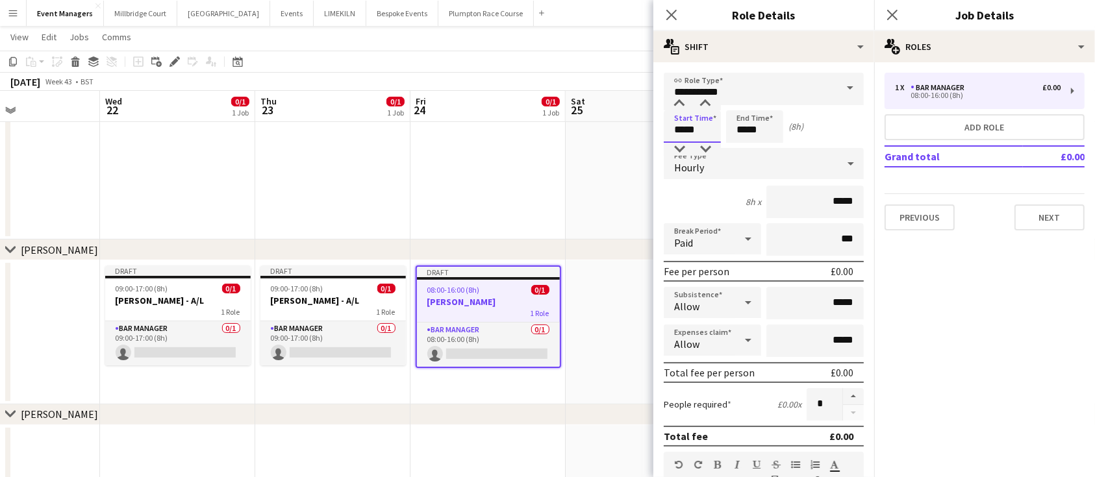
drag, startPoint x: 703, startPoint y: 134, endPoint x: 564, endPoint y: 114, distance: 140.3
click at [564, 114] on body "Menu Boards Boards Boards All jobs Status Workforce Workforce My Workforce Recr…" at bounding box center [547, 193] width 1095 height 751
type input "*****"
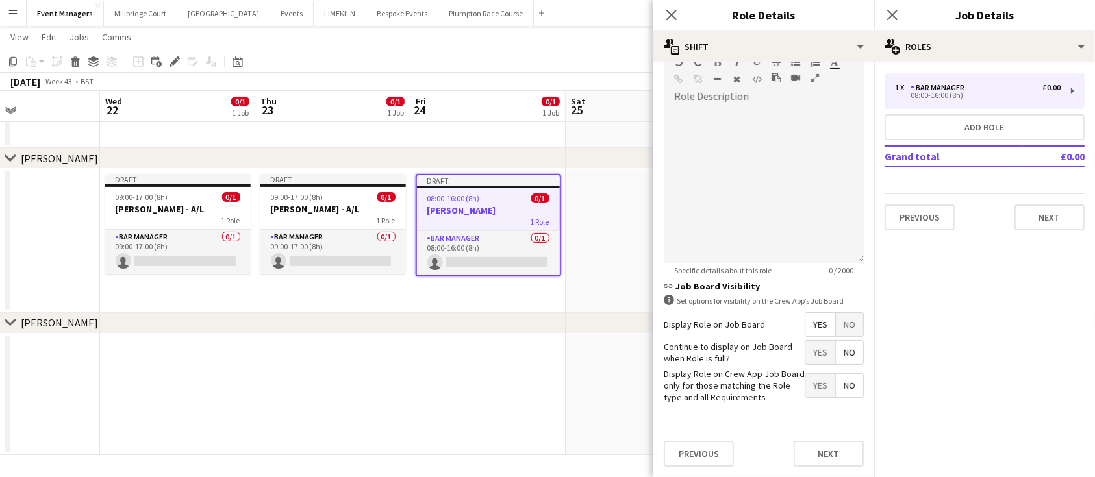
scroll to position [410, 0]
type input "*****"
click at [815, 461] on button "Next" at bounding box center [828, 454] width 70 height 26
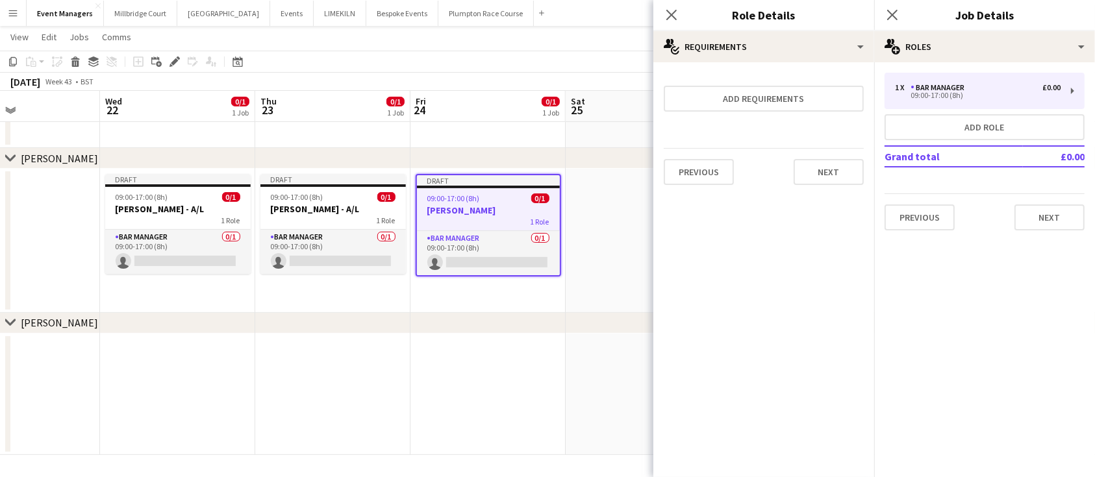
scroll to position [0, 0]
click at [892, 14] on icon at bounding box center [892, 14] width 12 height 12
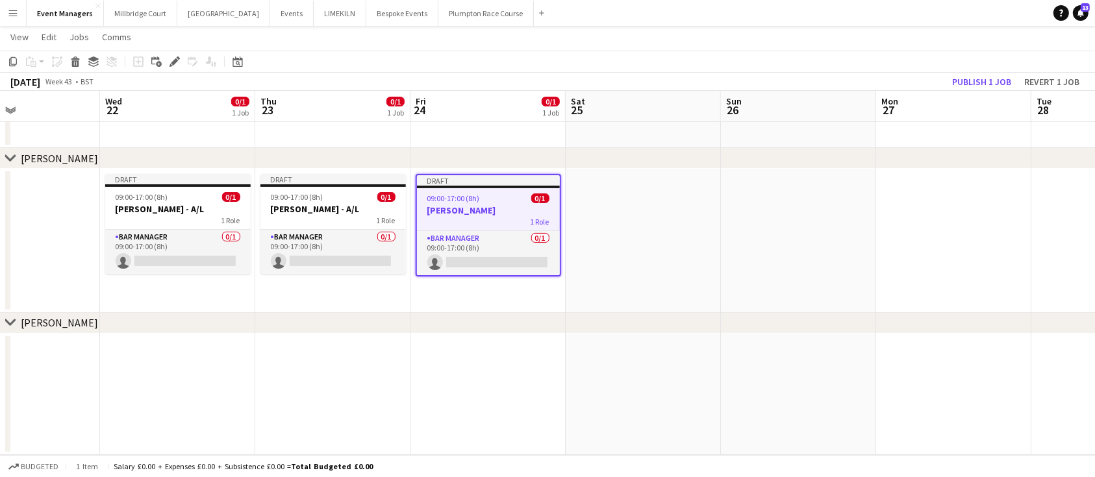
click at [429, 214] on h3 "[PERSON_NAME]" at bounding box center [488, 211] width 143 height 12
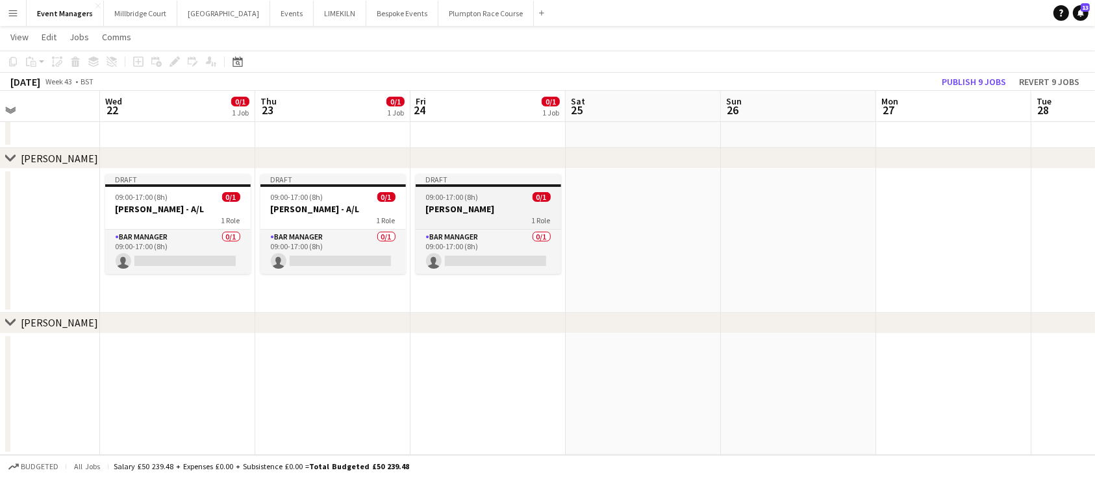
click at [460, 210] on h3 "[PERSON_NAME]" at bounding box center [488, 209] width 145 height 12
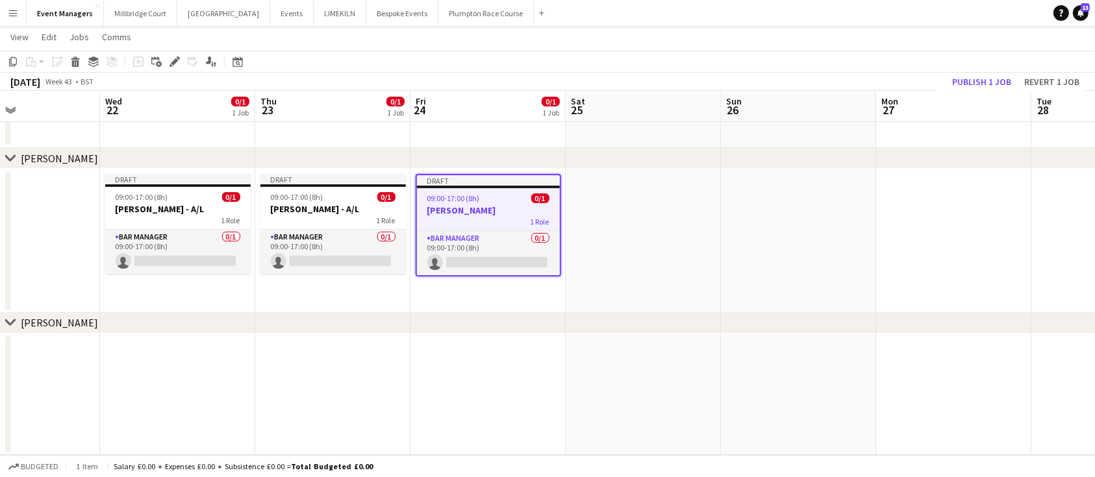
click at [656, 234] on app-date-cell at bounding box center [643, 241] width 155 height 144
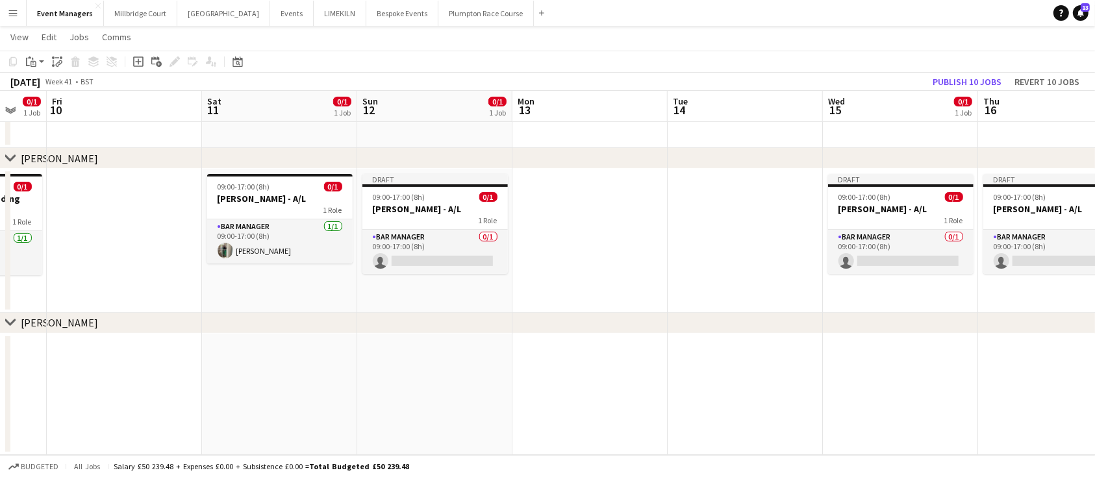
scroll to position [0, 579]
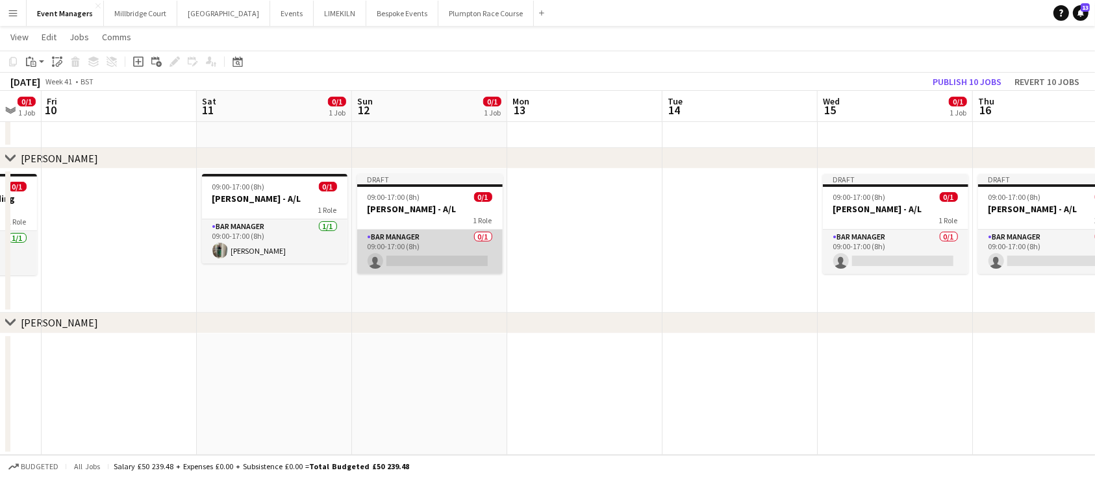
click at [432, 271] on app-card-role "Bar Manager 0/1 09:00-17:00 (8h) single-neutral-actions" at bounding box center [429, 252] width 145 height 44
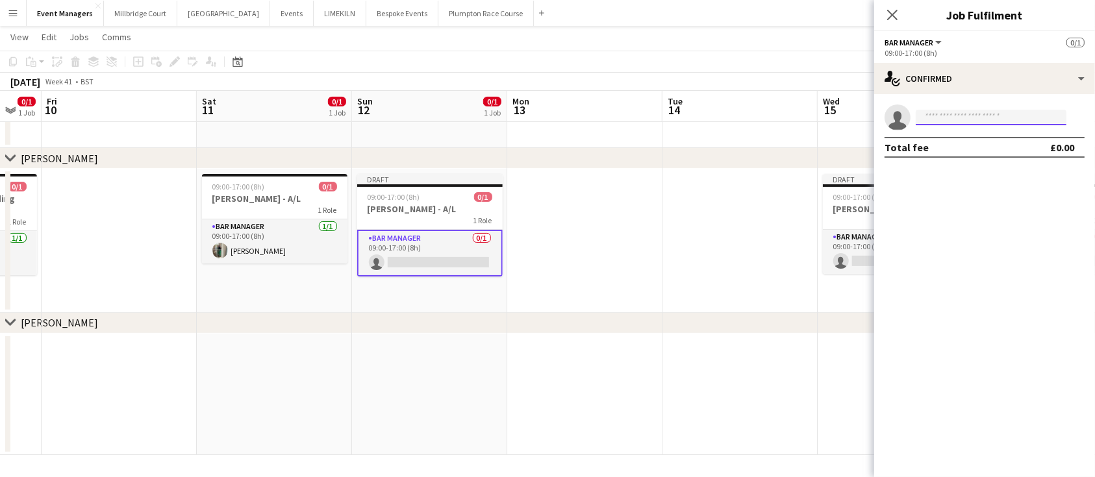
click at [972, 121] on input at bounding box center [990, 118] width 151 height 16
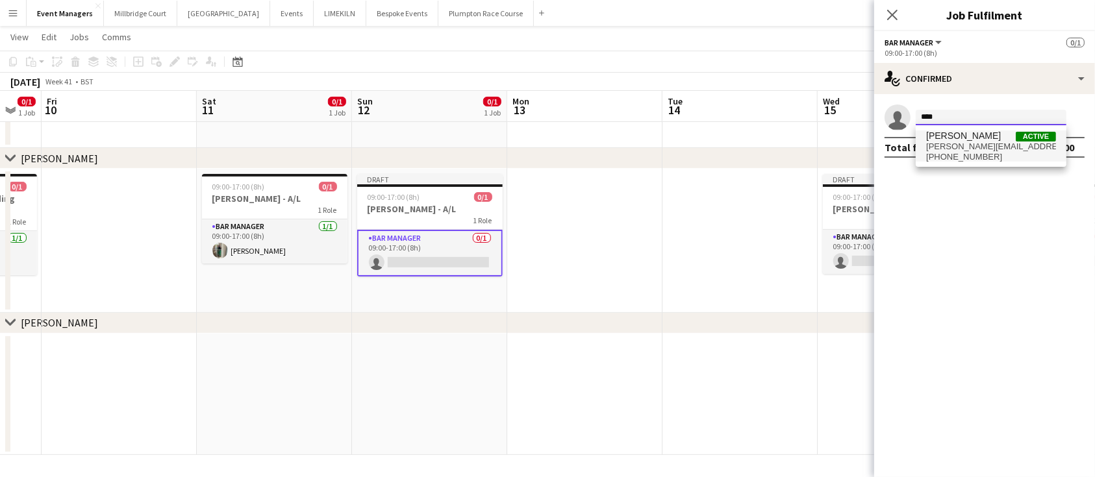
type input "****"
click at [982, 148] on span "[PERSON_NAME][EMAIL_ADDRESS][DOMAIN_NAME]" at bounding box center [991, 147] width 130 height 10
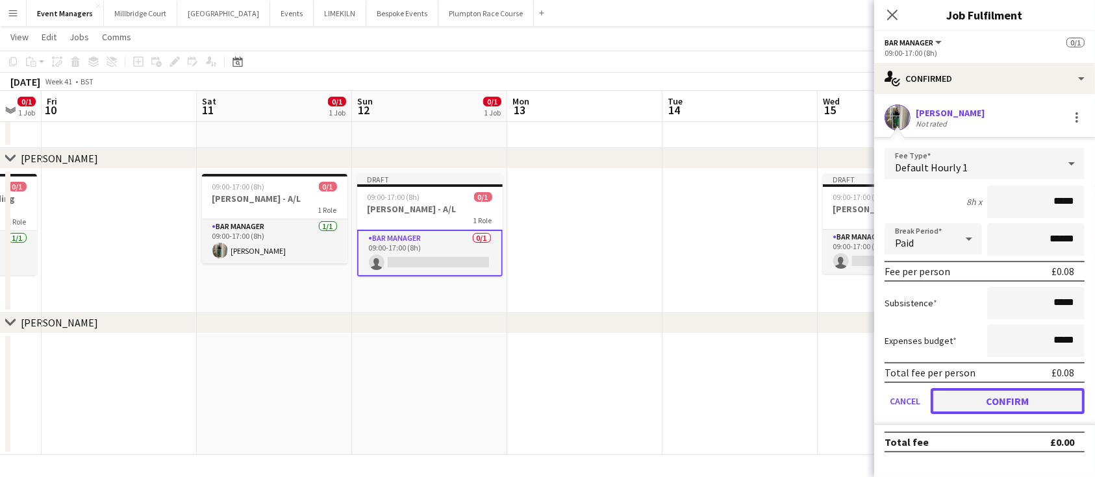
click at [1017, 393] on button "Confirm" at bounding box center [1007, 401] width 154 height 26
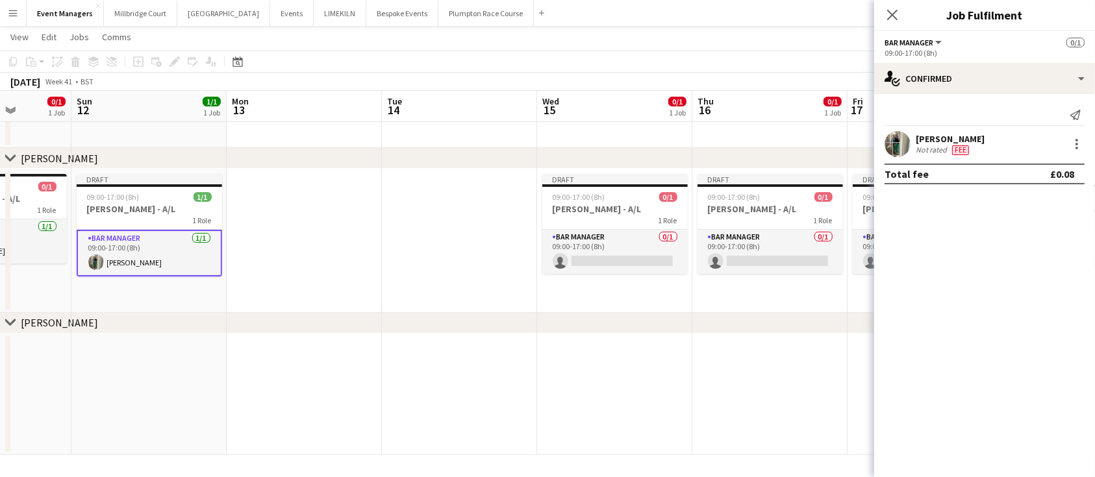
scroll to position [0, 550]
click at [593, 272] on app-card-role "Bar Manager 0/1 09:00-17:00 (8h) single-neutral-actions" at bounding box center [613, 252] width 145 height 44
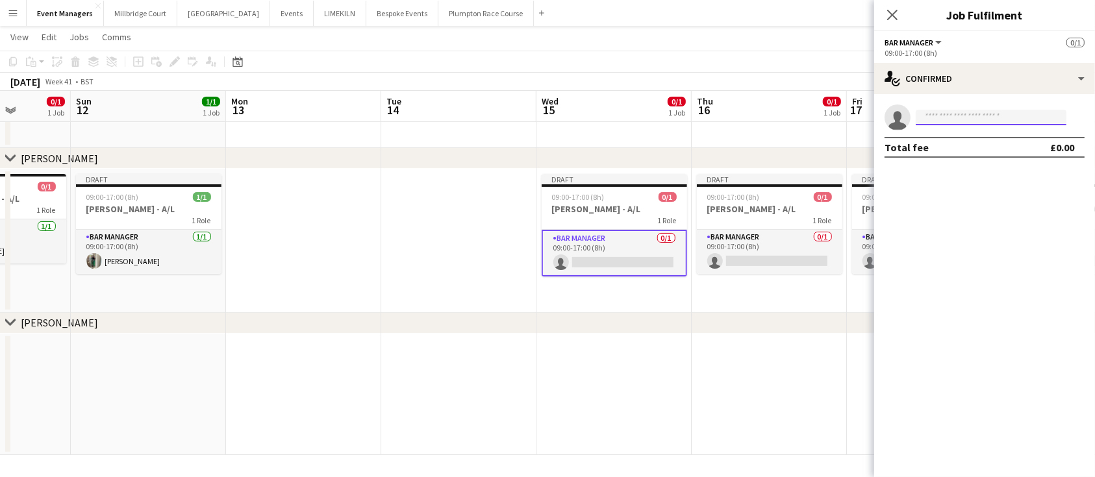
click at [978, 112] on input at bounding box center [990, 118] width 151 height 16
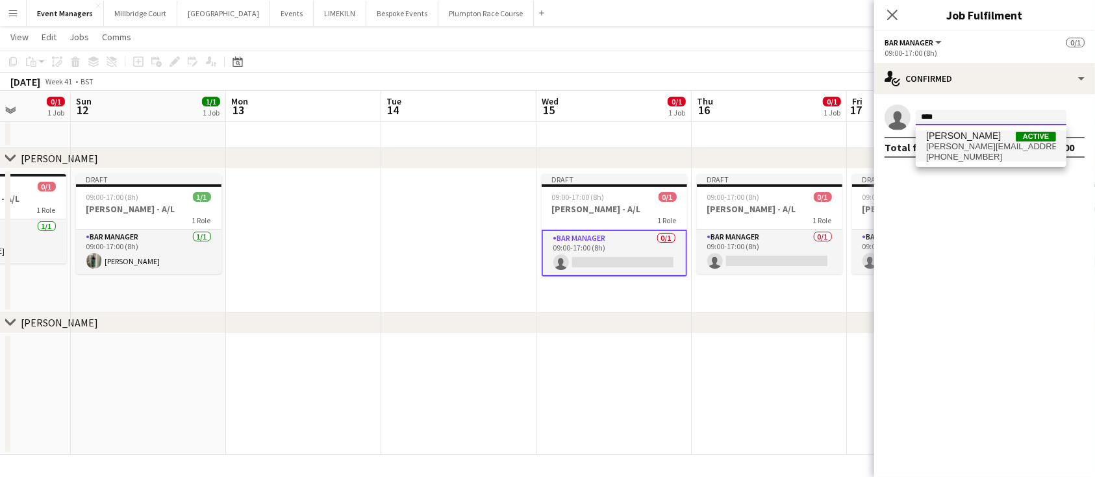
type input "****"
click at [990, 148] on span "[PERSON_NAME][EMAIL_ADDRESS][DOMAIN_NAME]" at bounding box center [991, 147] width 130 height 10
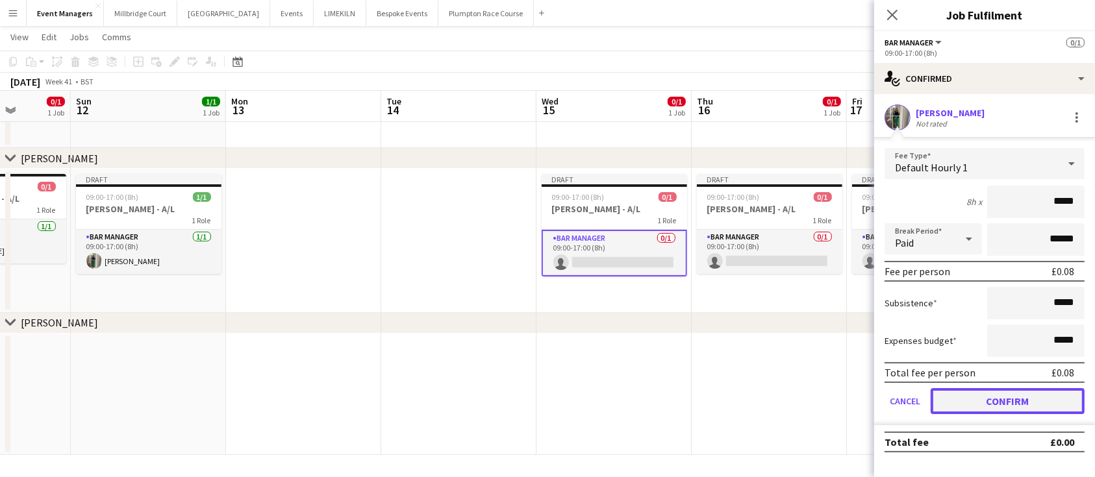
click at [1010, 393] on button "Confirm" at bounding box center [1007, 401] width 154 height 26
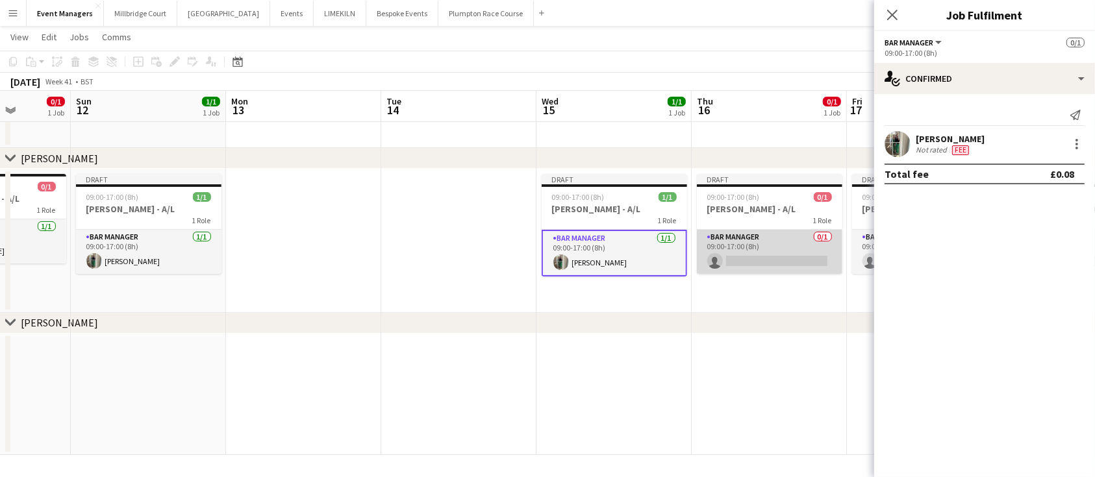
click at [755, 238] on app-card-role "Bar Manager 0/1 09:00-17:00 (8h) single-neutral-actions" at bounding box center [769, 252] width 145 height 44
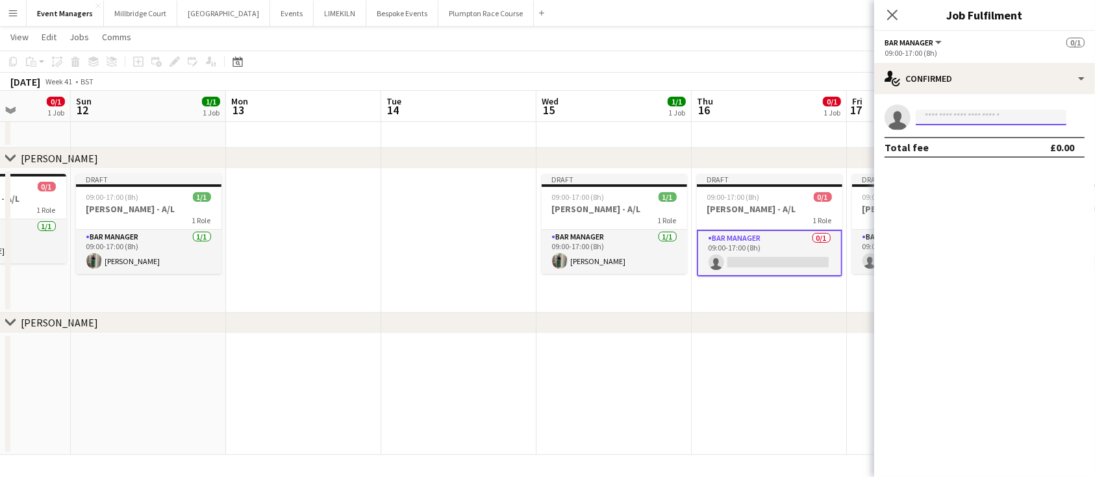
click at [982, 122] on input at bounding box center [990, 118] width 151 height 16
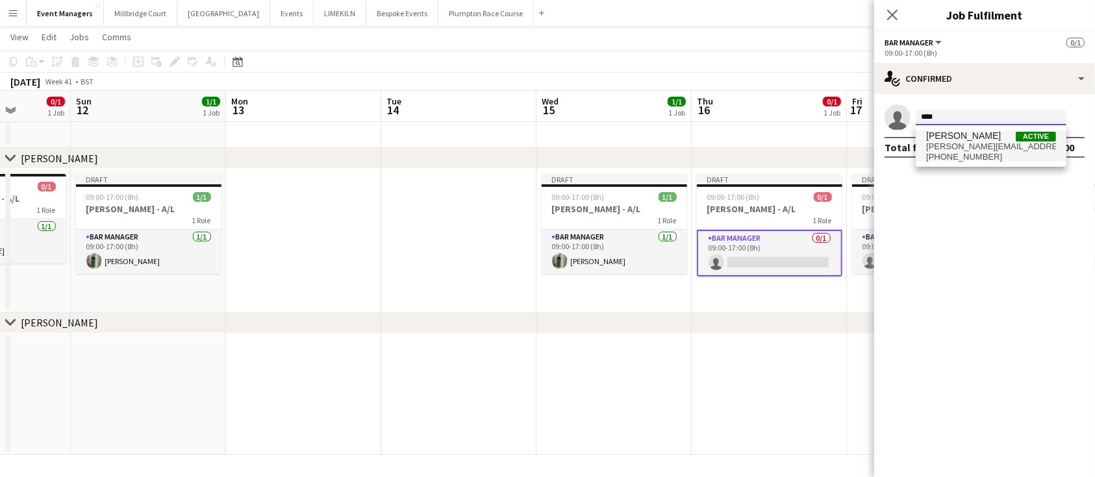
type input "****"
click at [986, 150] on span "[PERSON_NAME][EMAIL_ADDRESS][DOMAIN_NAME]" at bounding box center [991, 147] width 130 height 10
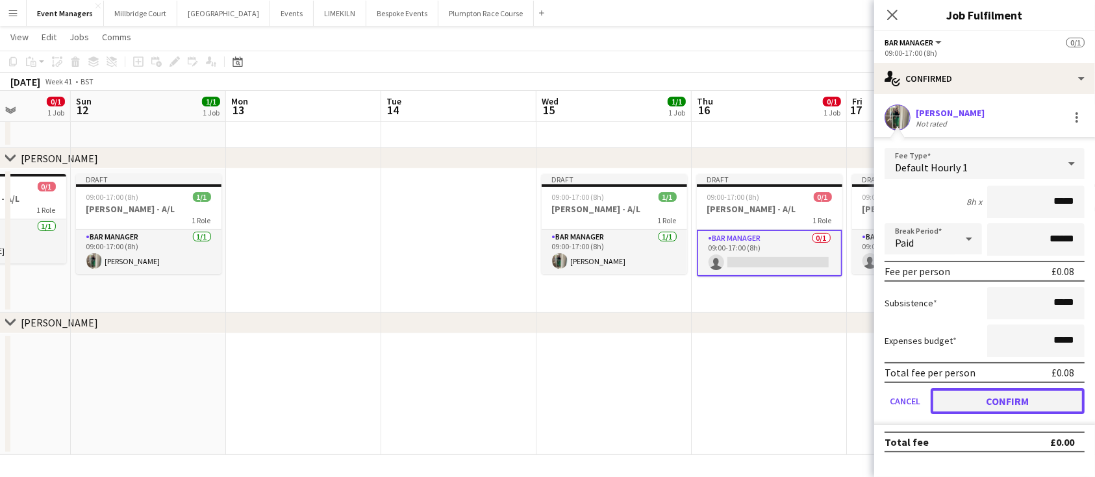
click at [1029, 405] on button "Confirm" at bounding box center [1007, 401] width 154 height 26
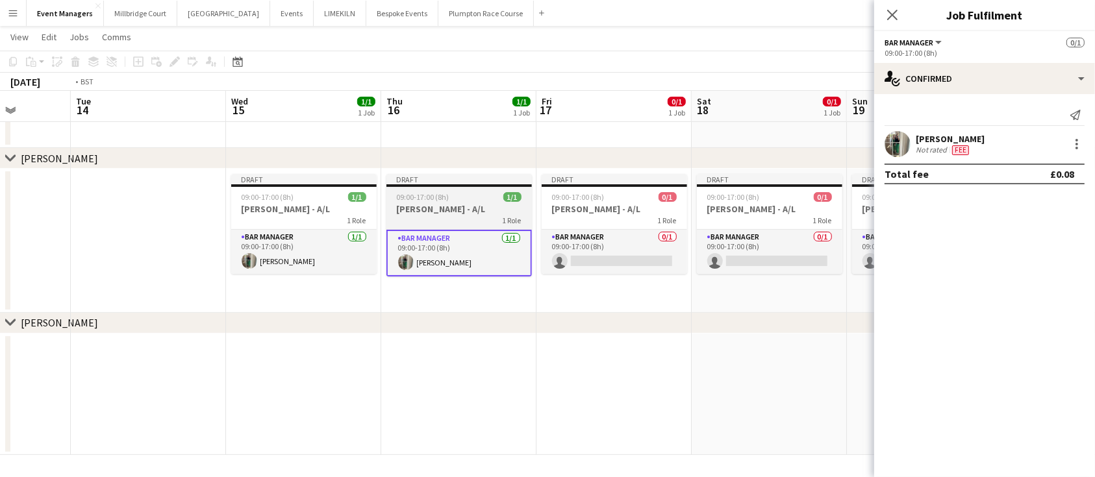
scroll to position [0, 608]
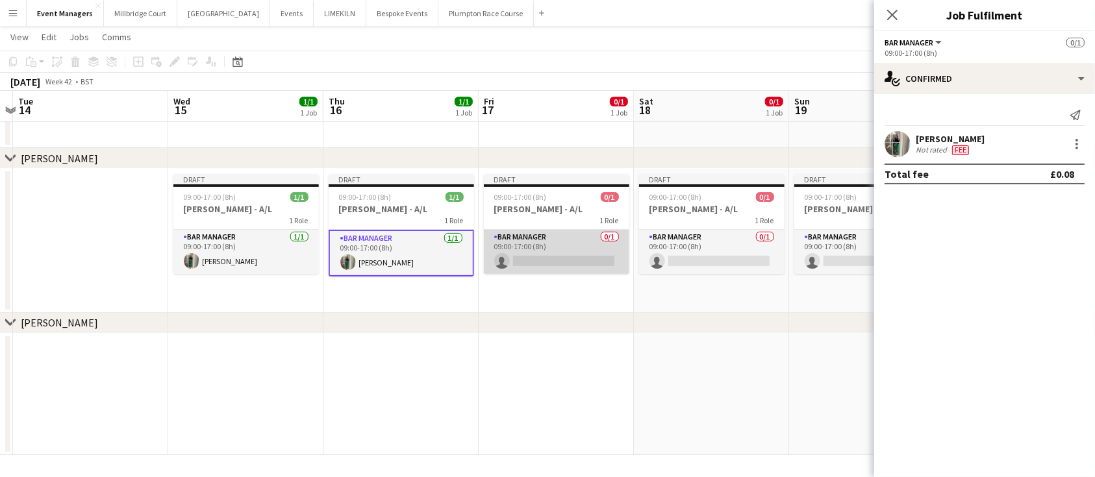
click at [536, 240] on app-card-role "Bar Manager 0/1 09:00-17:00 (8h) single-neutral-actions" at bounding box center [556, 252] width 145 height 44
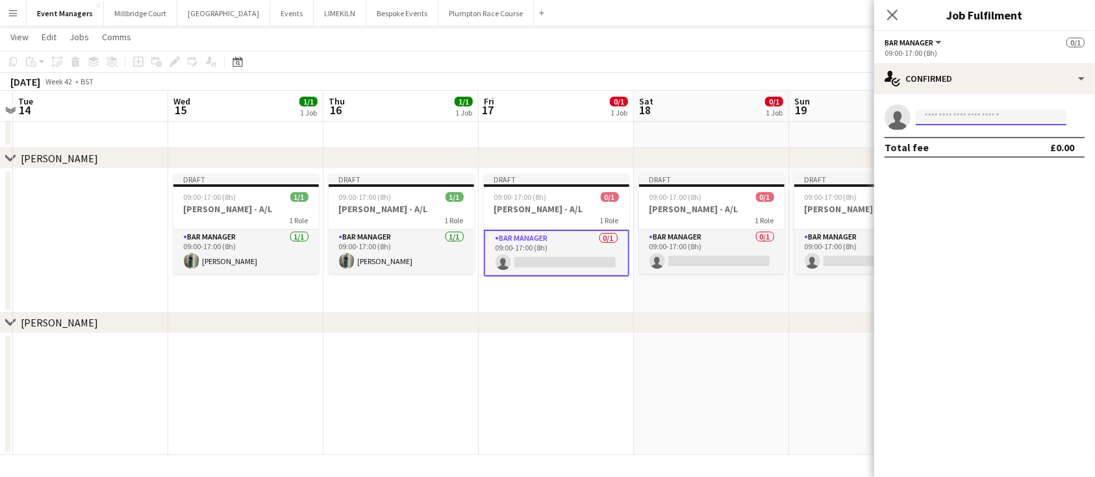
click at [963, 118] on input at bounding box center [990, 118] width 151 height 16
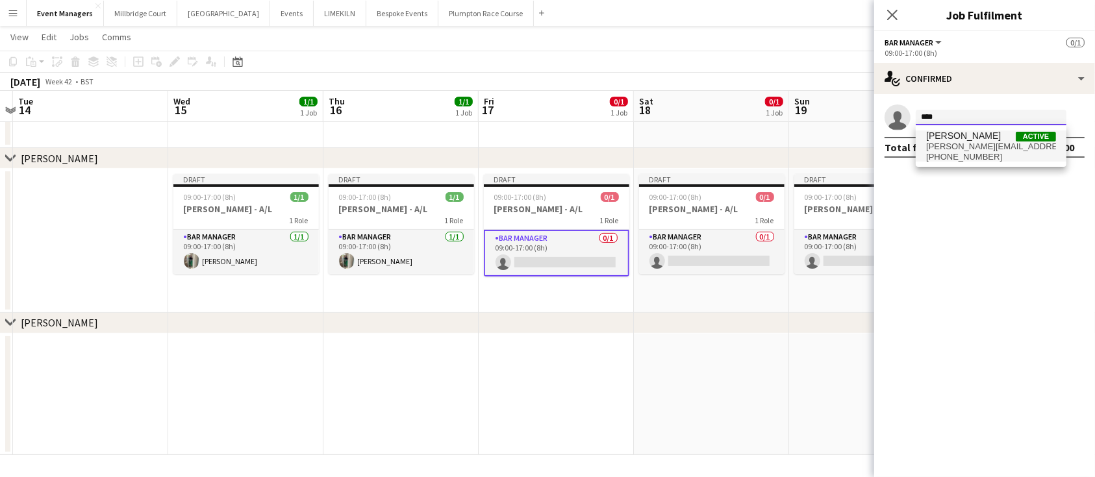
type input "****"
click at [976, 146] on span "[PERSON_NAME][EMAIL_ADDRESS][DOMAIN_NAME]" at bounding box center [991, 147] width 130 height 10
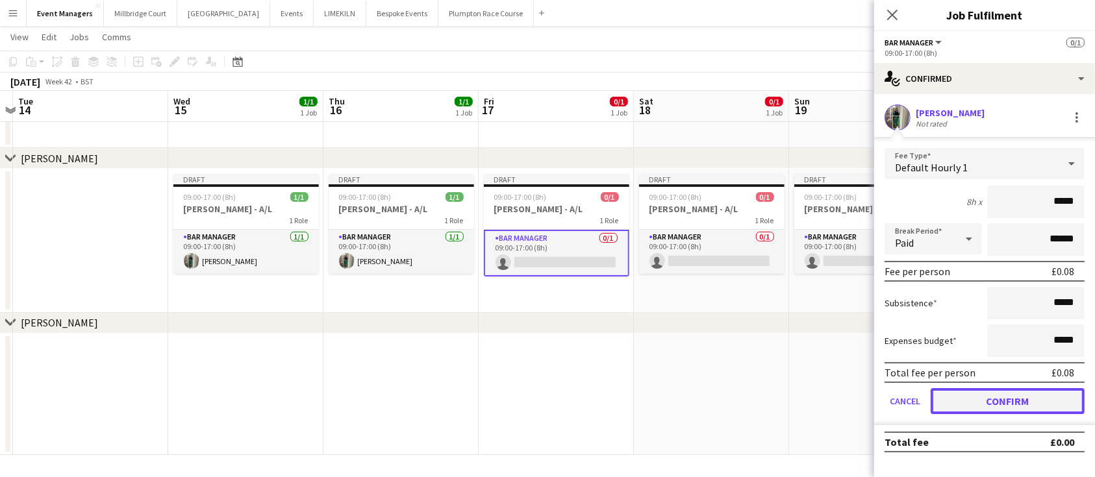
click at [1019, 408] on button "Confirm" at bounding box center [1007, 401] width 154 height 26
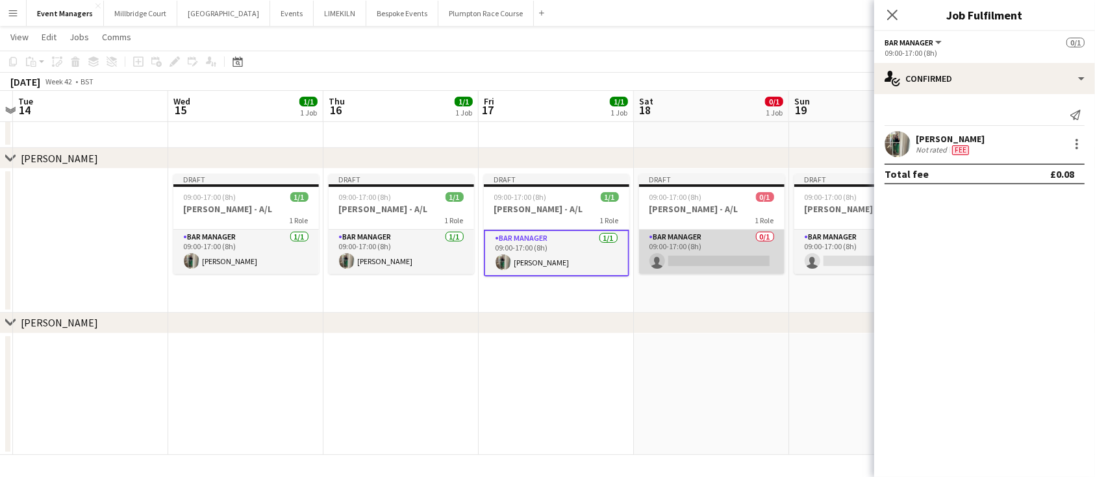
click at [691, 251] on app-card-role "Bar Manager 0/1 09:00-17:00 (8h) single-neutral-actions" at bounding box center [711, 252] width 145 height 44
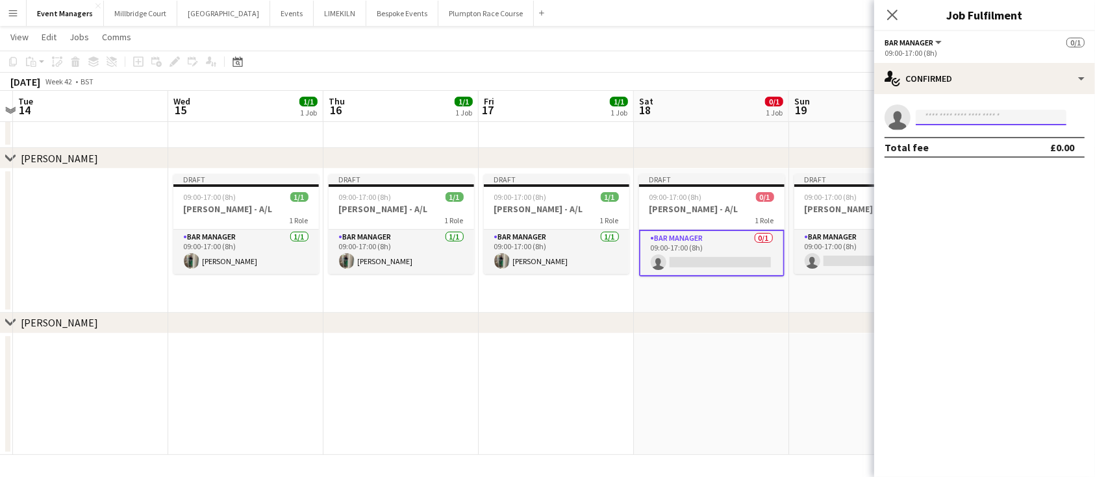
click at [963, 123] on input at bounding box center [990, 118] width 151 height 16
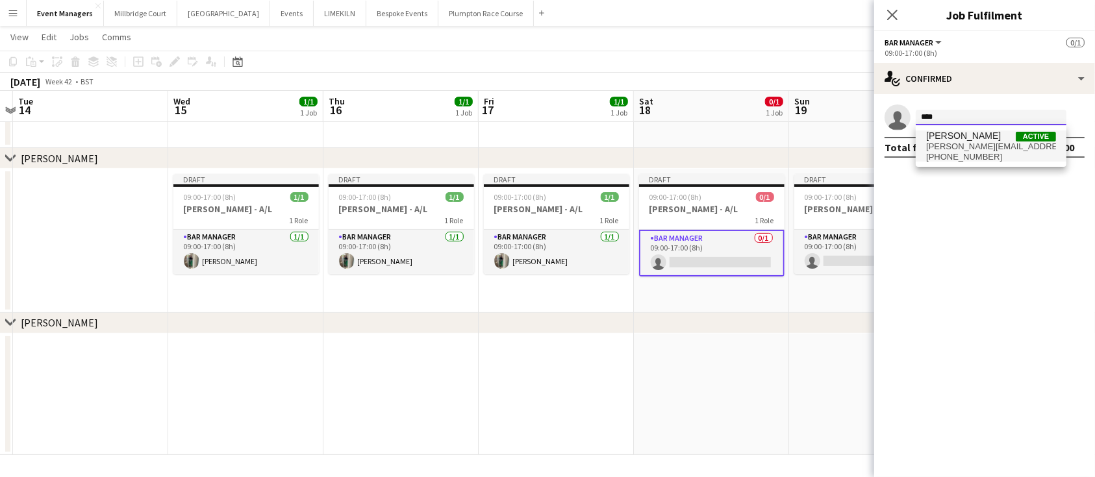
type input "****"
click at [971, 148] on span "[PERSON_NAME][EMAIL_ADDRESS][DOMAIN_NAME]" at bounding box center [991, 147] width 130 height 10
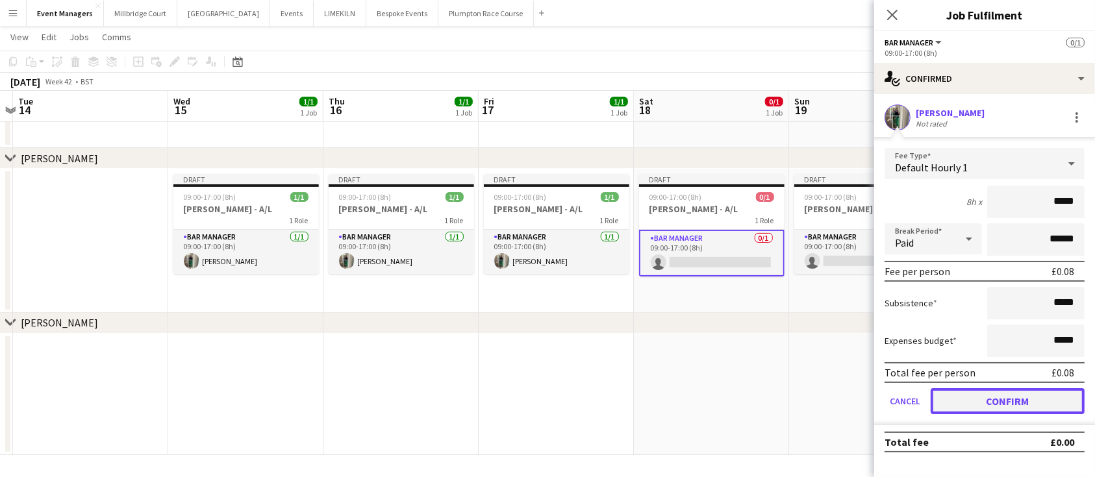
click at [1035, 399] on button "Confirm" at bounding box center [1007, 401] width 154 height 26
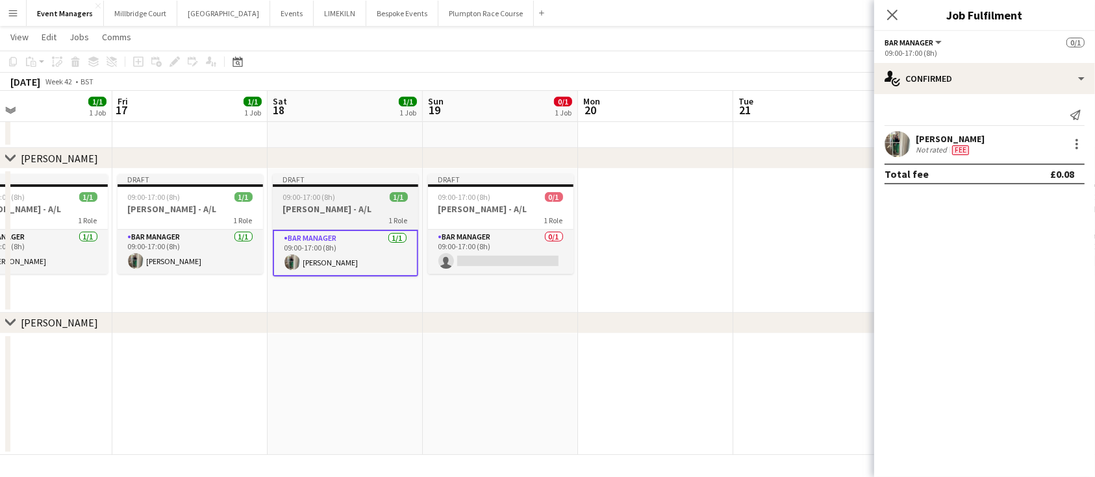
scroll to position [0, 354]
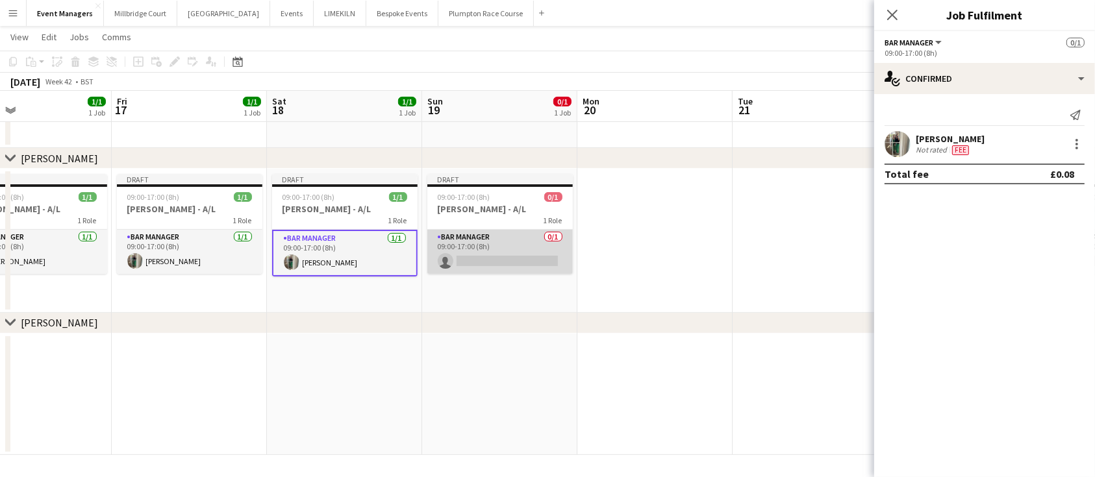
click at [540, 251] on app-card-role "Bar Manager 0/1 09:00-17:00 (8h) single-neutral-actions" at bounding box center [499, 252] width 145 height 44
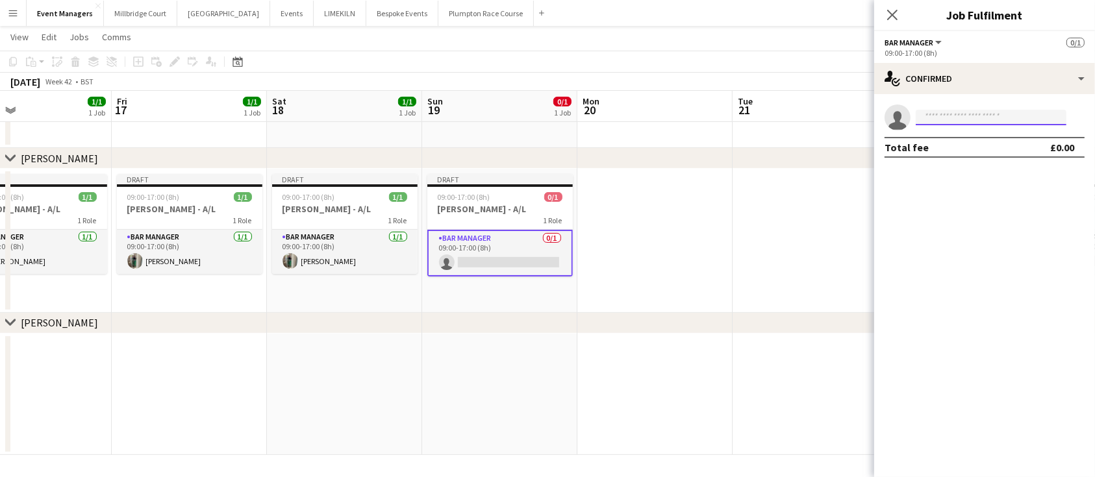
click at [975, 119] on input at bounding box center [990, 118] width 151 height 16
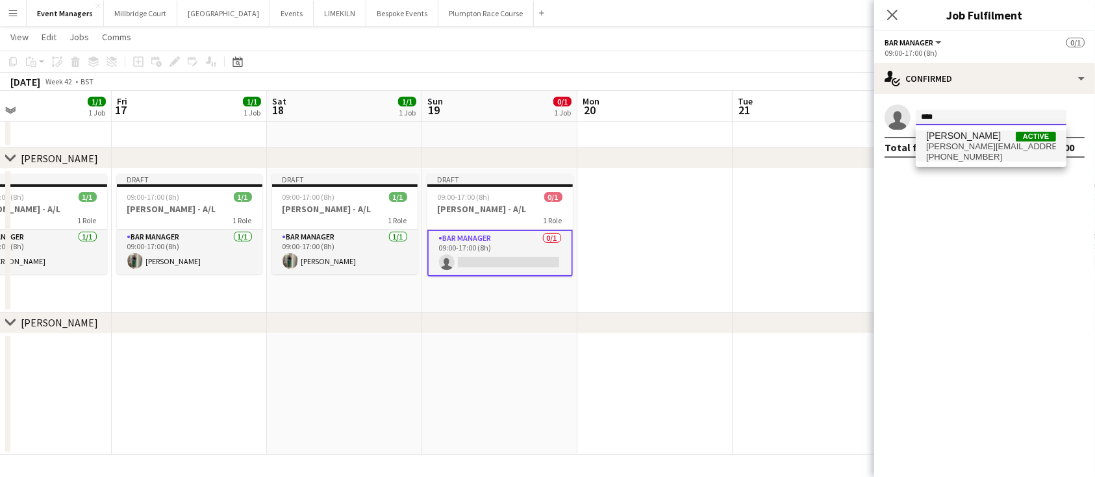
type input "****"
click at [982, 161] on span "[PHONE_NUMBER]" at bounding box center [991, 157] width 130 height 10
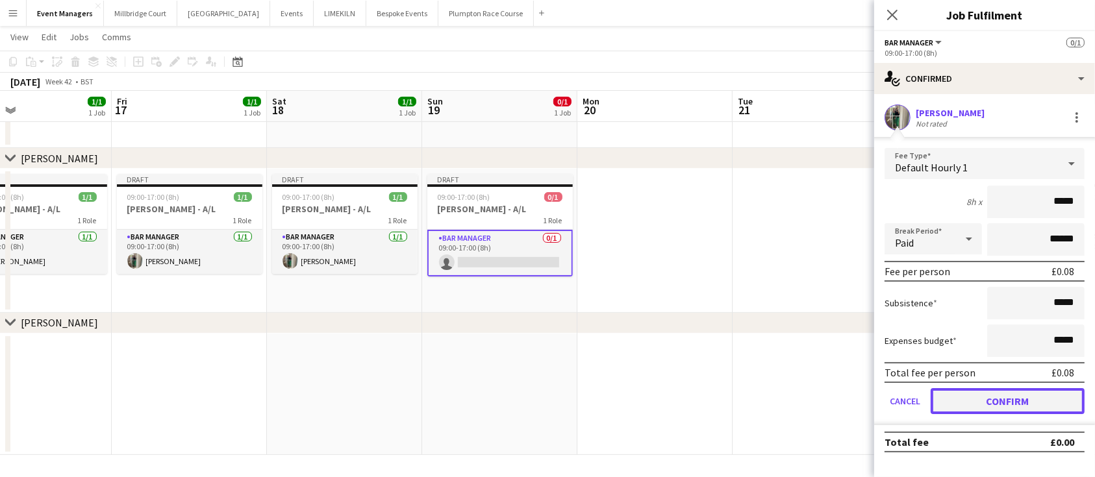
click at [1018, 393] on button "Confirm" at bounding box center [1007, 401] width 154 height 26
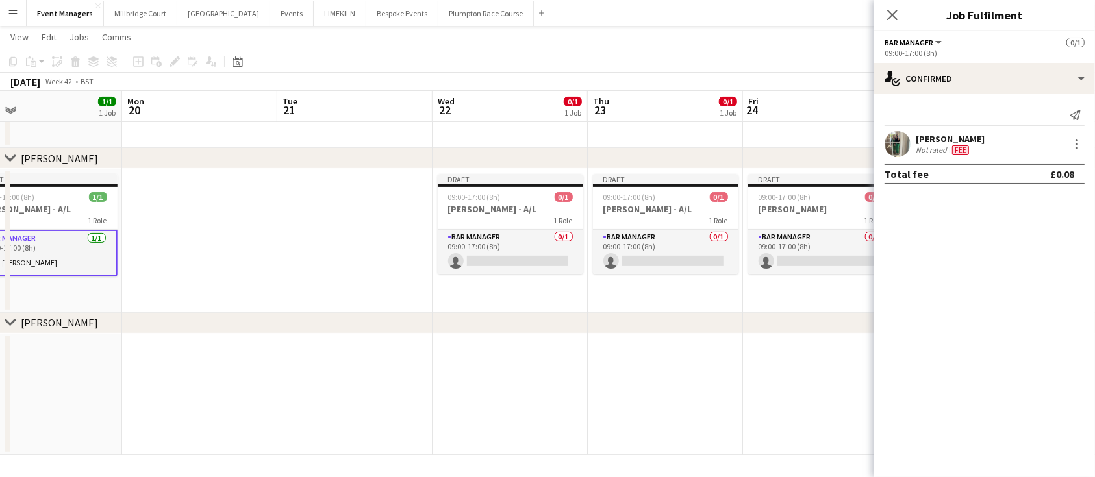
scroll to position [0, 549]
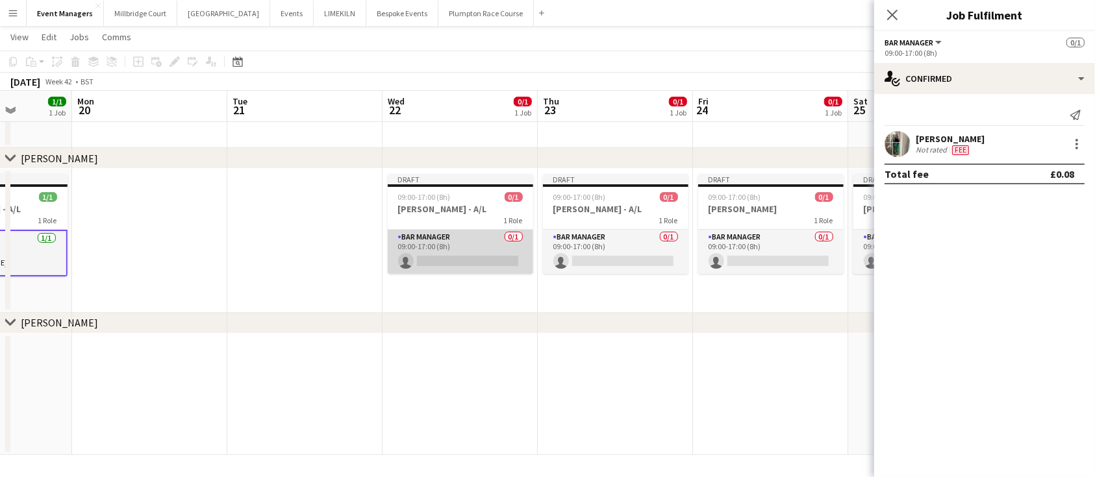
click at [495, 256] on app-card-role "Bar Manager 0/1 09:00-17:00 (8h) single-neutral-actions" at bounding box center [460, 252] width 145 height 44
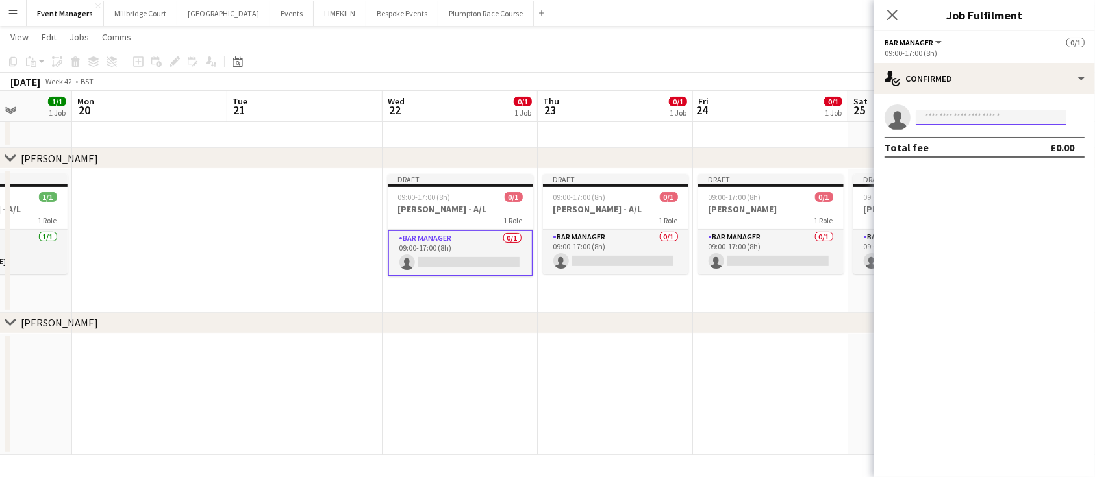
click at [974, 116] on input at bounding box center [990, 118] width 151 height 16
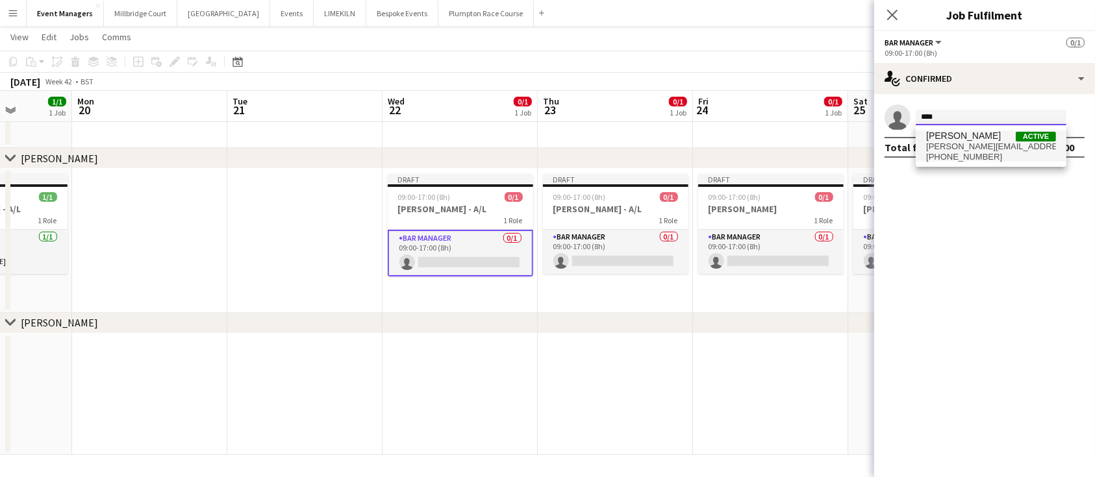
type input "****"
click at [983, 152] on span "[PHONE_NUMBER]" at bounding box center [991, 157] width 130 height 10
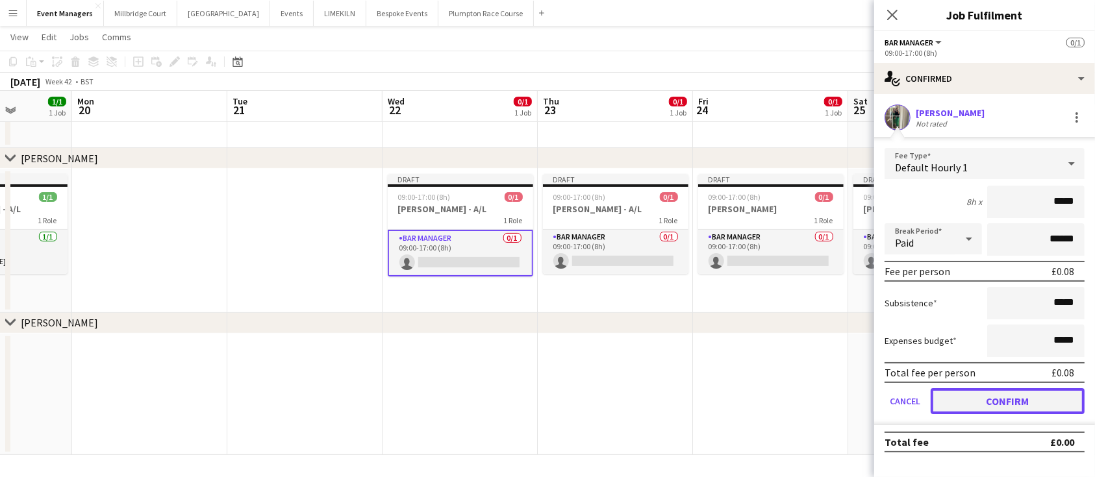
click at [1041, 396] on button "Confirm" at bounding box center [1007, 401] width 154 height 26
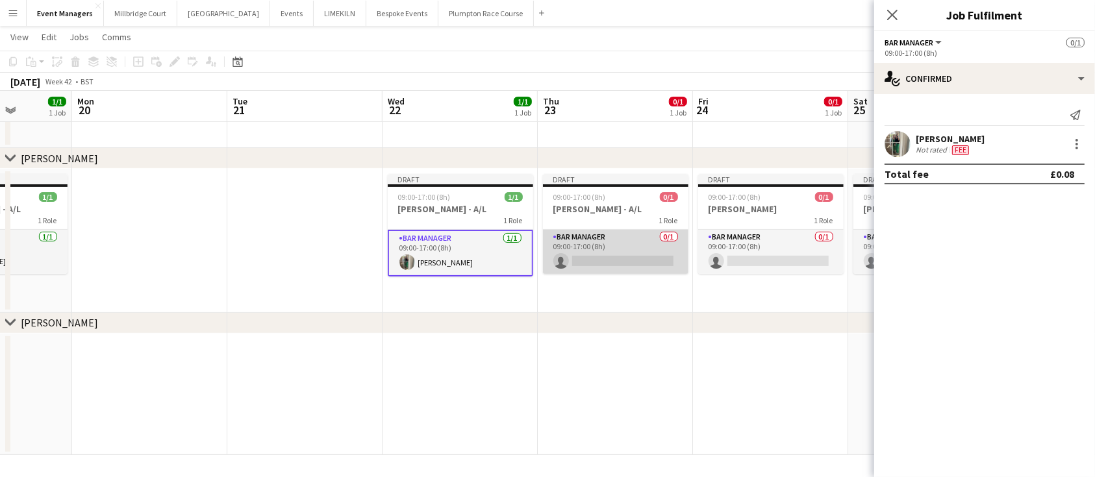
click at [573, 230] on app-card-role "Bar Manager 0/1 09:00-17:00 (8h) single-neutral-actions" at bounding box center [615, 252] width 145 height 44
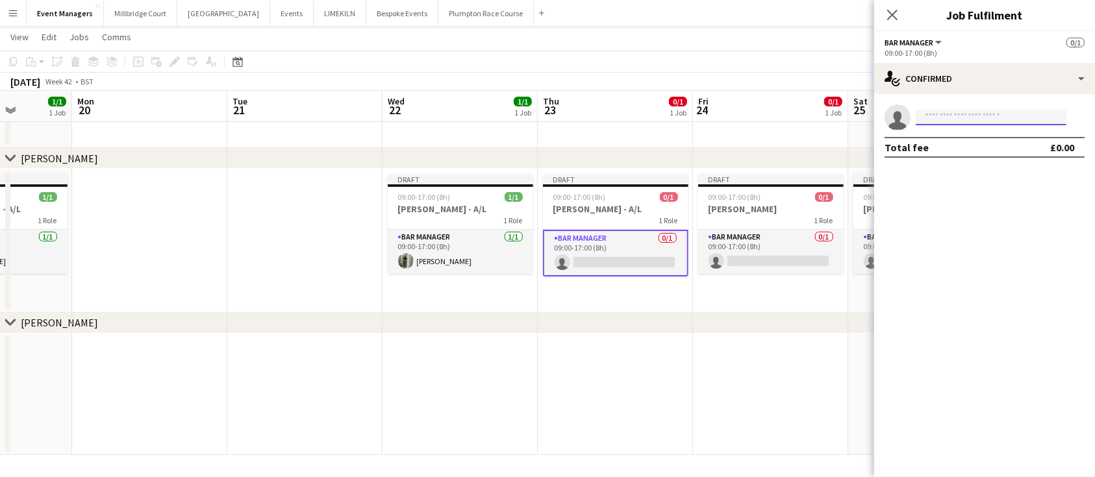
click at [979, 122] on input at bounding box center [990, 118] width 151 height 16
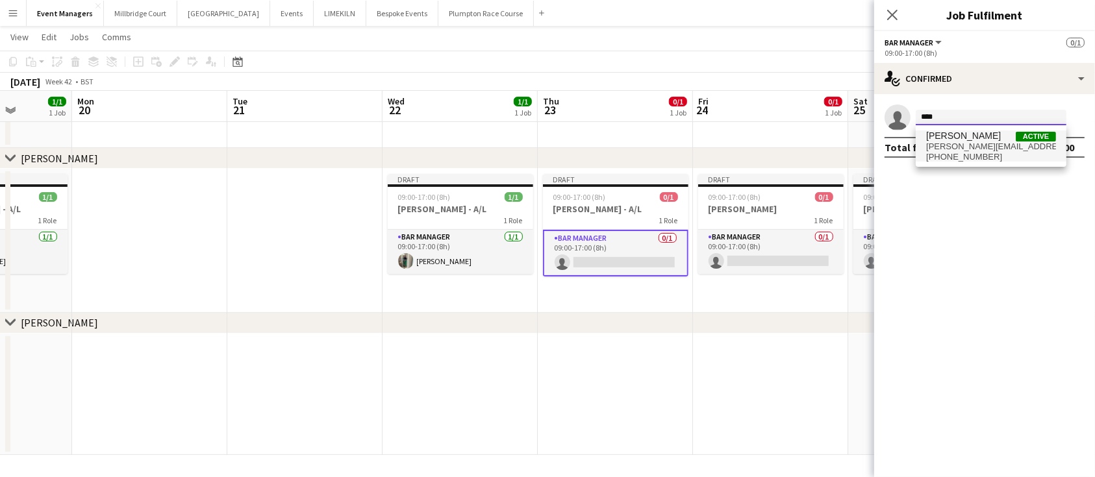
type input "****"
click at [982, 148] on span "[PERSON_NAME][EMAIL_ADDRESS][DOMAIN_NAME]" at bounding box center [991, 147] width 130 height 10
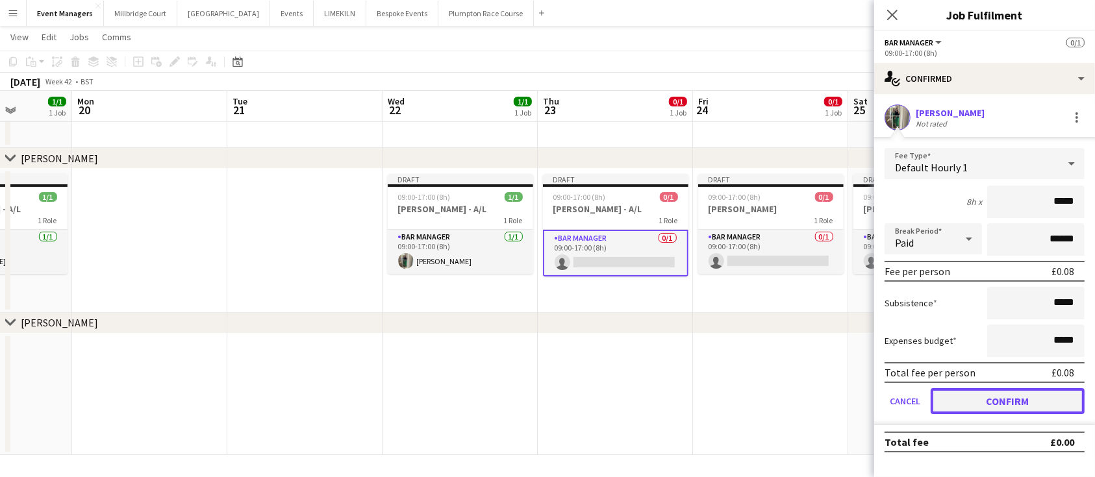
click at [1026, 403] on button "Confirm" at bounding box center [1007, 401] width 154 height 26
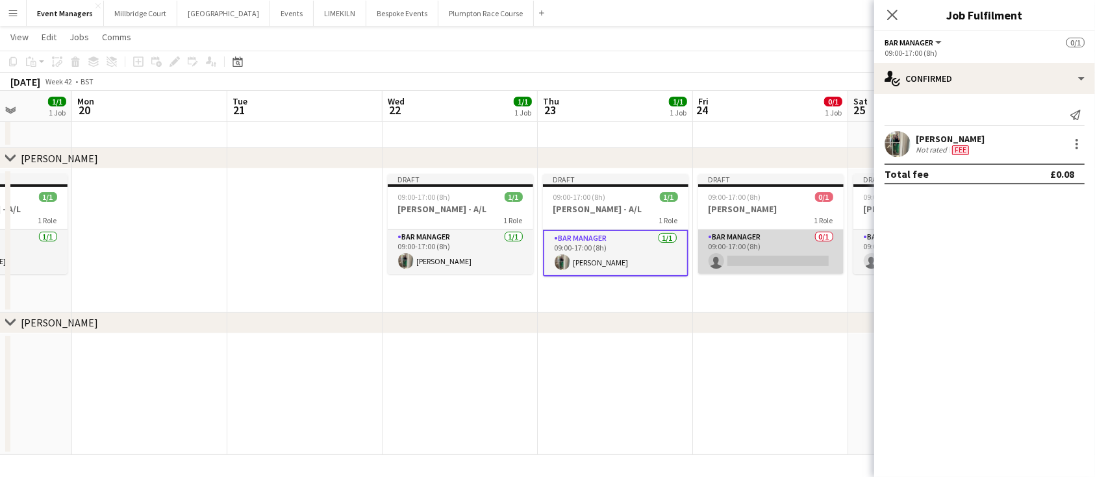
click at [762, 245] on app-card-role "Bar Manager 0/1 09:00-17:00 (8h) single-neutral-actions" at bounding box center [770, 252] width 145 height 44
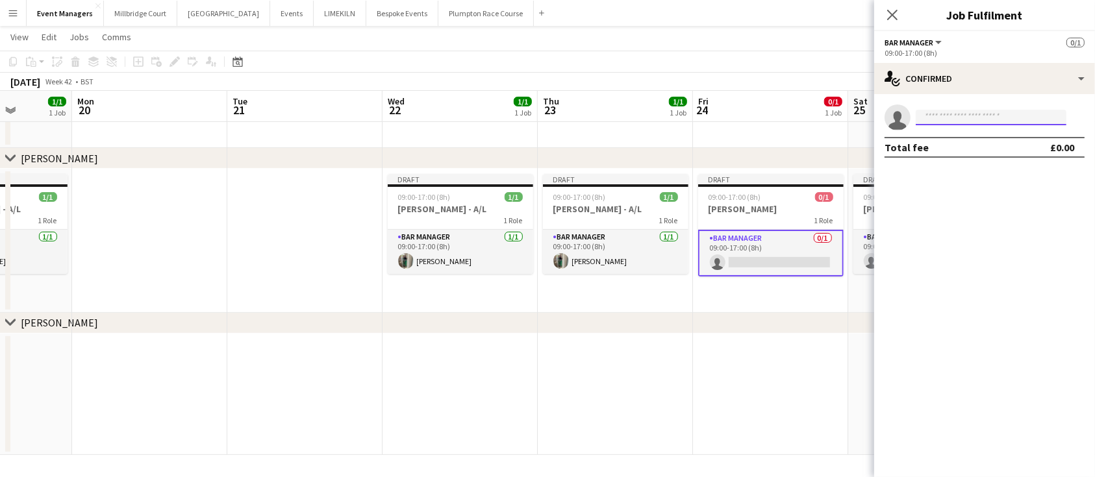
click at [986, 117] on input at bounding box center [990, 118] width 151 height 16
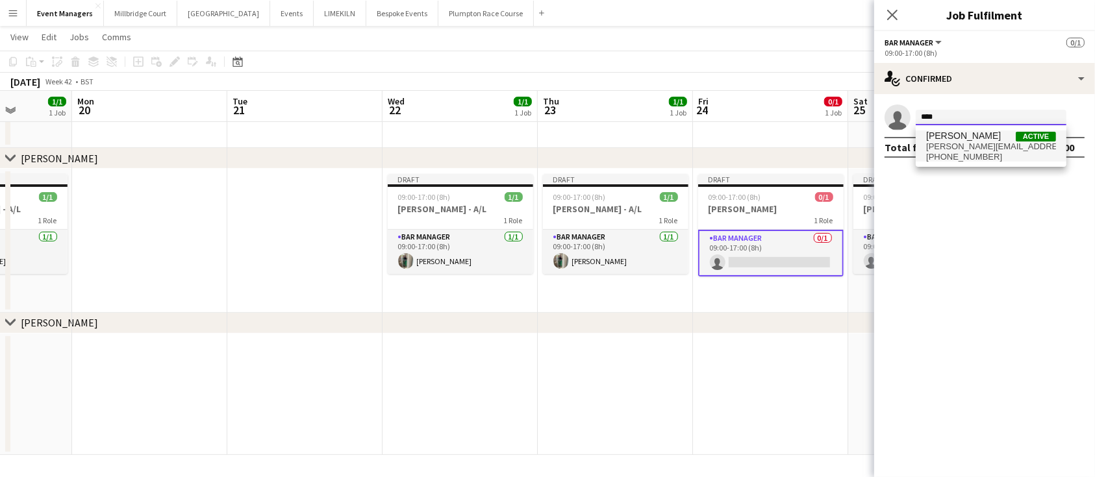
type input "****"
click at [997, 149] on span "[PERSON_NAME][EMAIL_ADDRESS][DOMAIN_NAME]" at bounding box center [991, 147] width 130 height 10
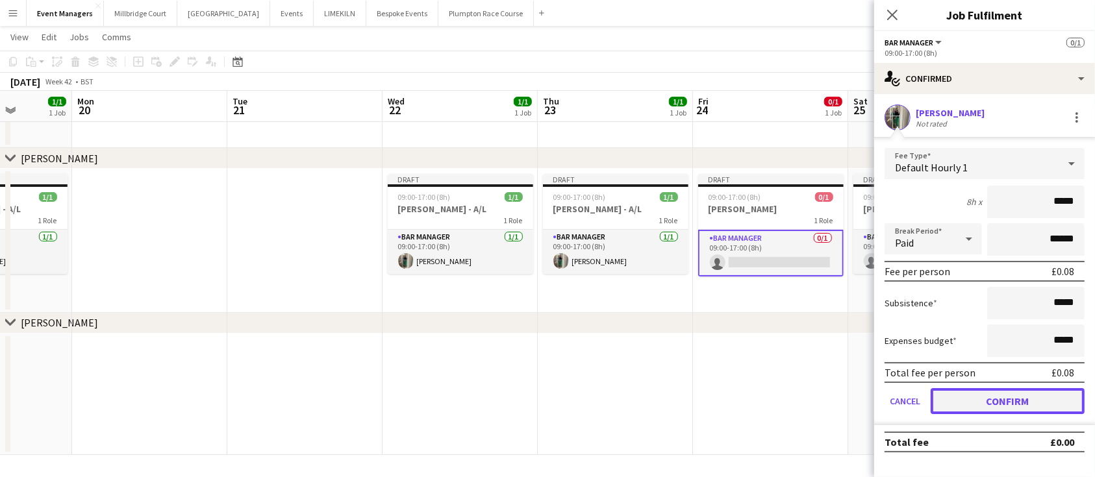
click at [1059, 388] on button "Confirm" at bounding box center [1007, 401] width 154 height 26
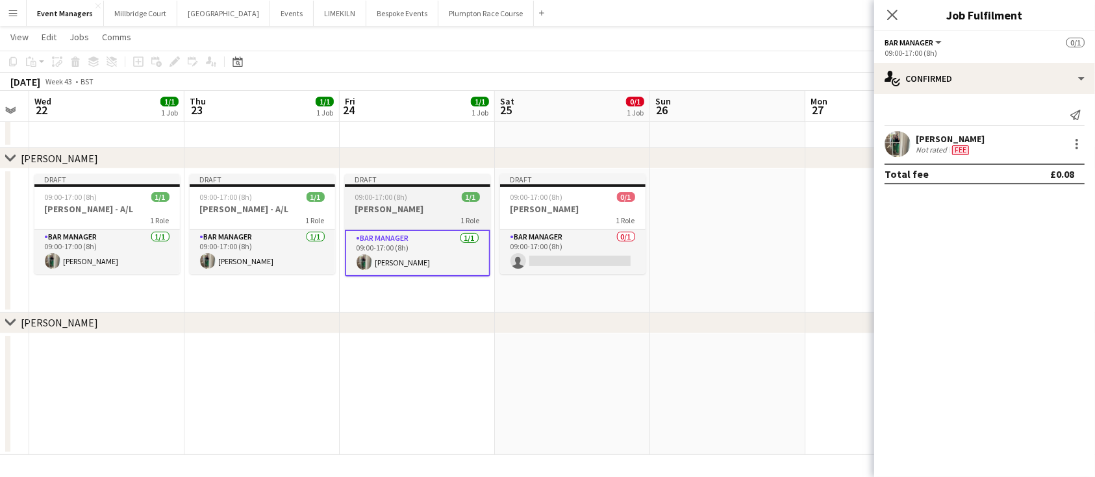
scroll to position [0, 601]
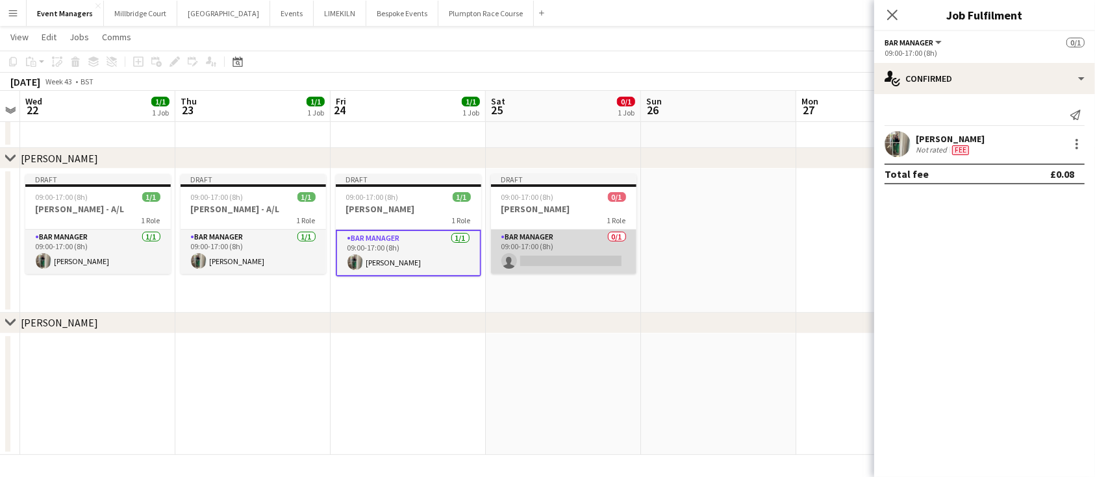
click at [597, 247] on app-card-role "Bar Manager 0/1 09:00-17:00 (8h) single-neutral-actions" at bounding box center [563, 252] width 145 height 44
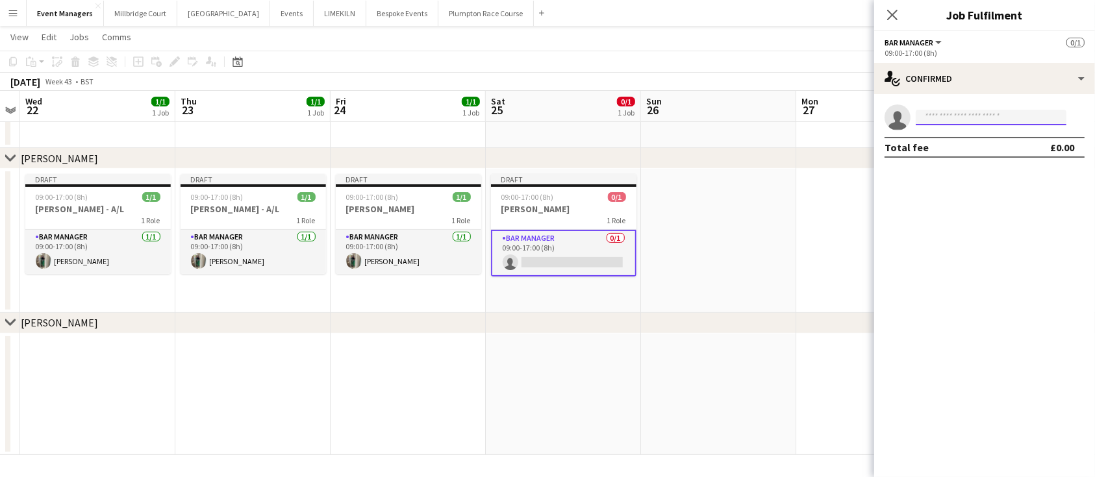
click at [963, 114] on input at bounding box center [990, 118] width 151 height 16
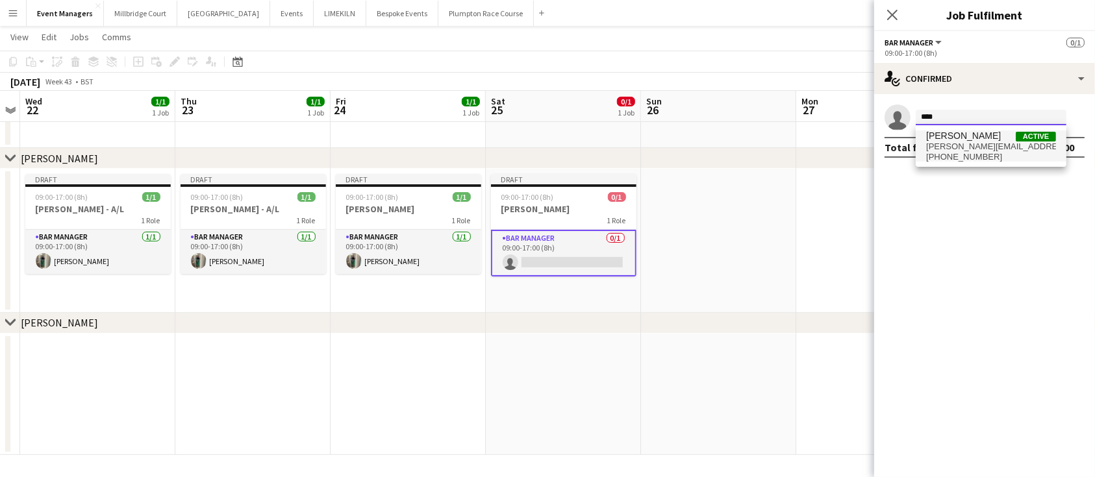
type input "****"
click at [972, 143] on span "[PERSON_NAME][EMAIL_ADDRESS][DOMAIN_NAME]" at bounding box center [991, 147] width 130 height 10
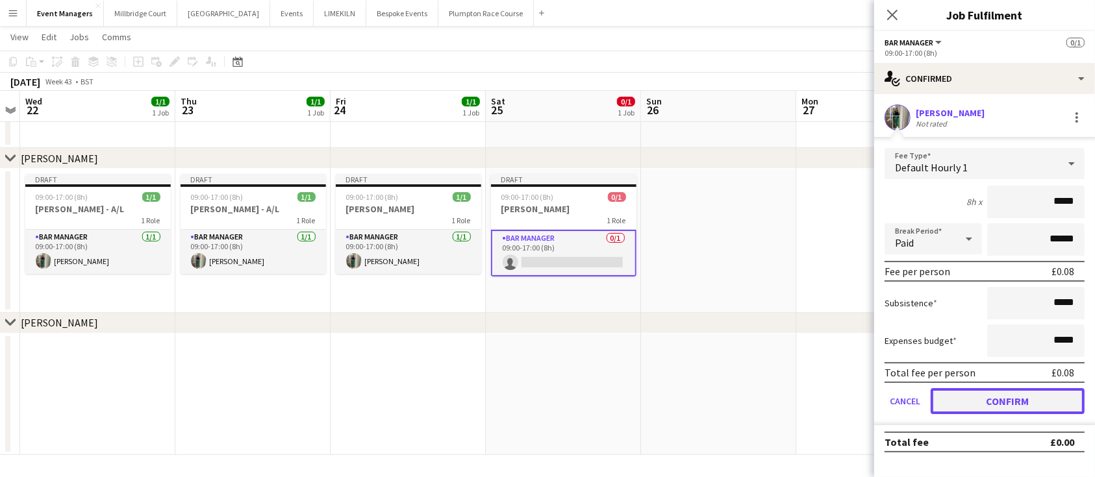
click at [1026, 392] on button "Confirm" at bounding box center [1007, 401] width 154 height 26
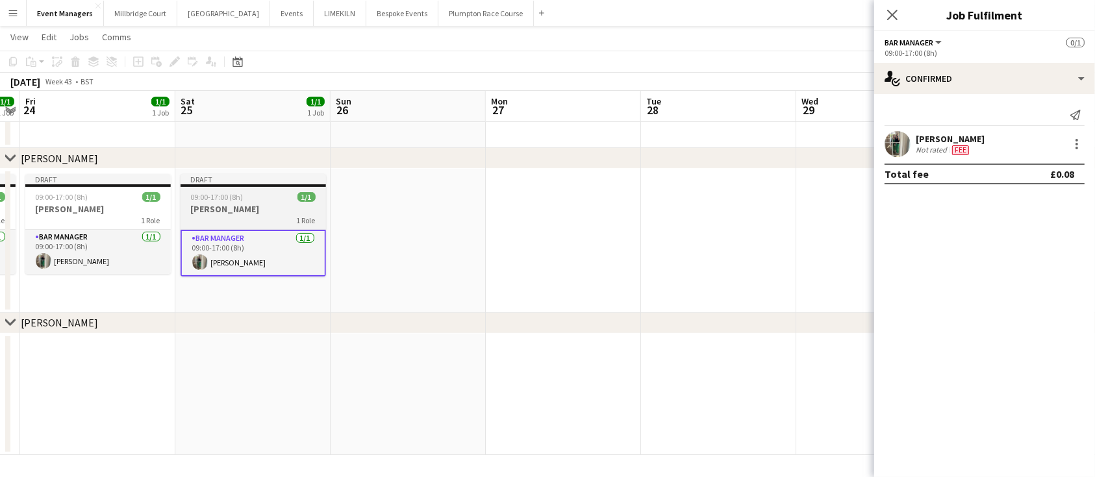
scroll to position [0, 421]
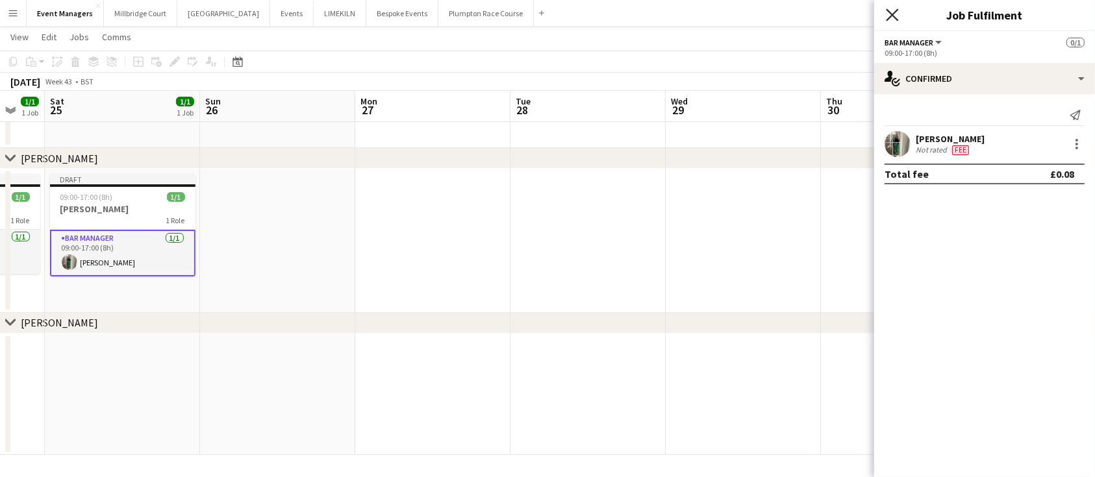
click at [897, 13] on icon "Close pop-in" at bounding box center [892, 14] width 12 height 12
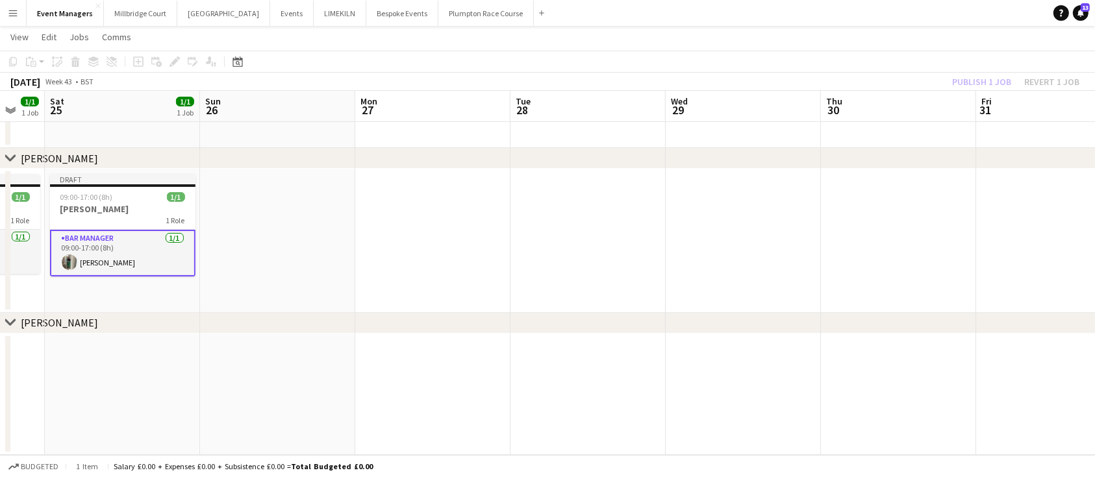
click at [967, 79] on div "Publish 1 job Revert 1 job" at bounding box center [1015, 81] width 158 height 17
click at [967, 79] on button "Publish 1 job" at bounding box center [981, 81] width 69 height 17
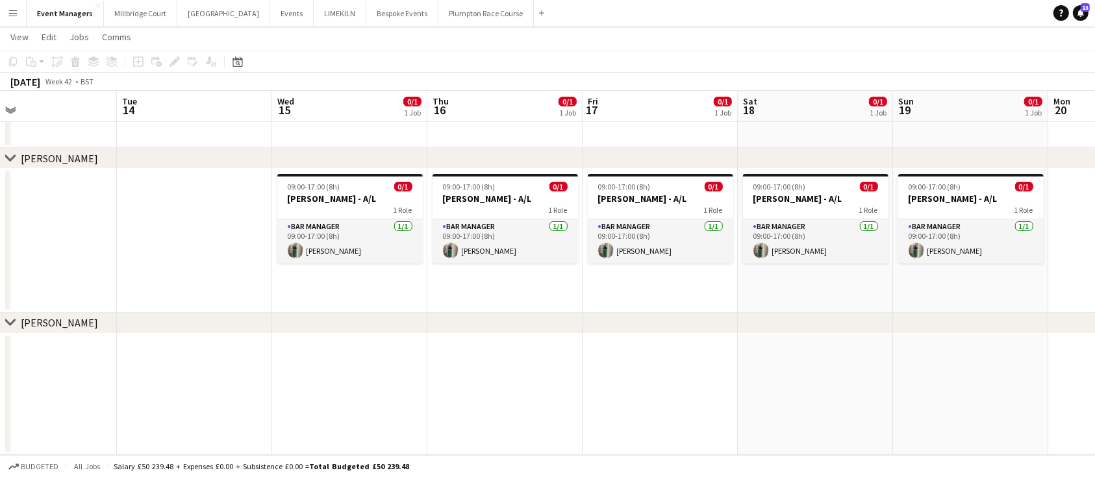
scroll to position [0, 319]
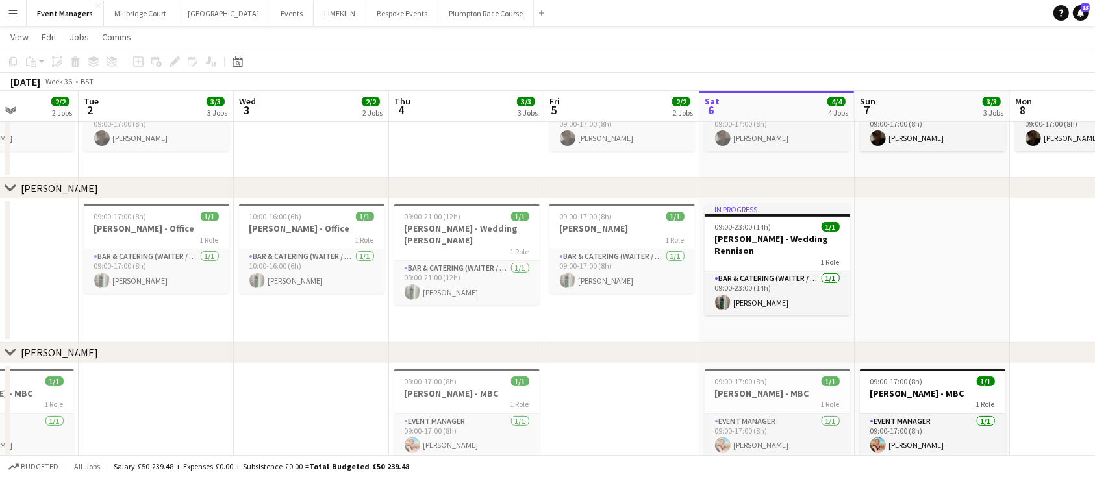
scroll to position [0, 547]
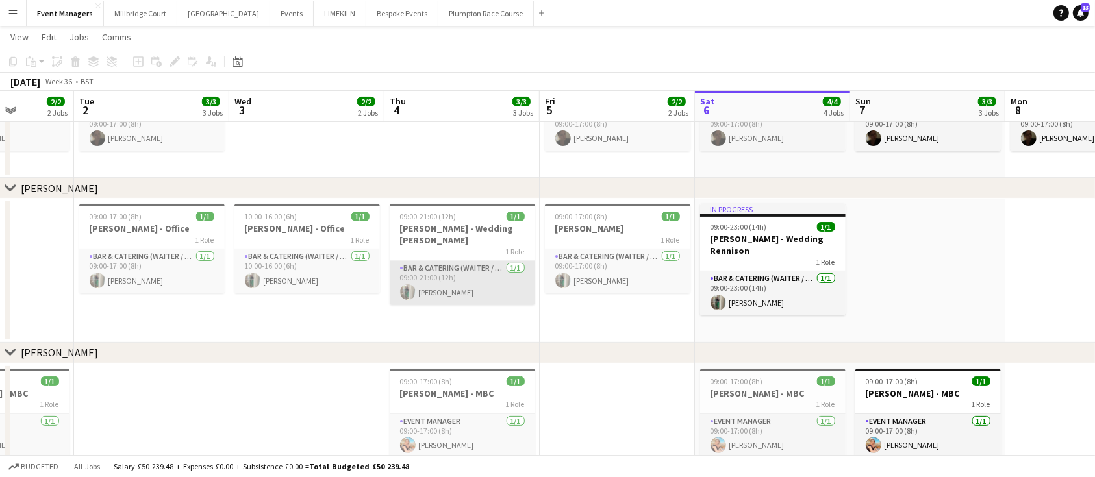
click at [450, 269] on app-card-role "Bar & Catering (Waiter / waitress) 1/1 09:00-21:00 (12h) Gina Sanchez" at bounding box center [462, 283] width 145 height 44
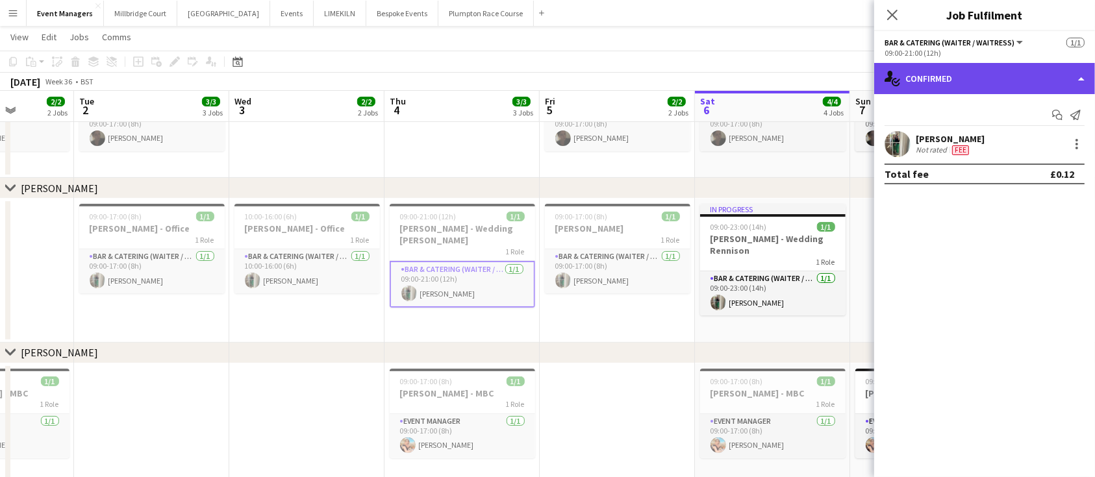
click at [955, 69] on div "single-neutral-actions-check-2 Confirmed" at bounding box center [984, 78] width 221 height 31
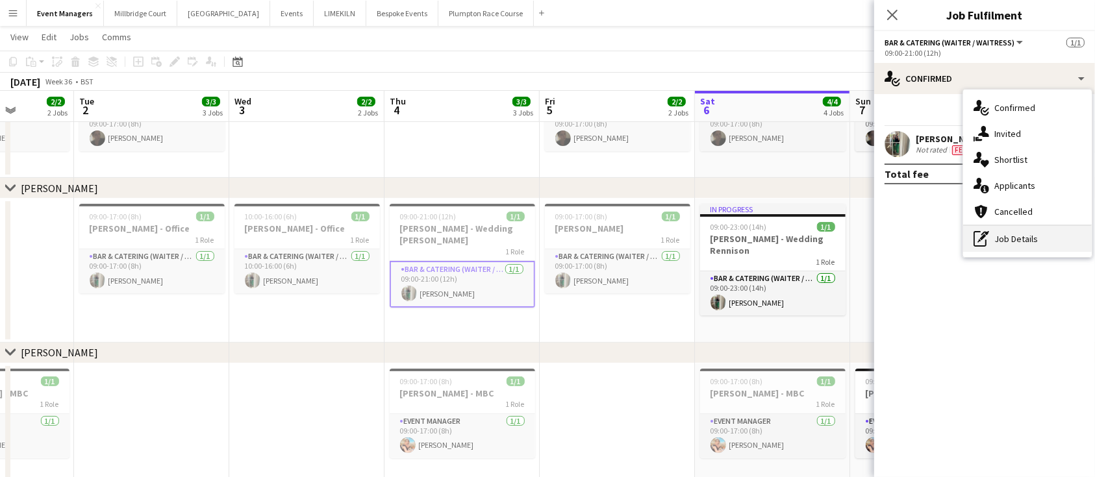
click at [1018, 229] on div "pen-write Job Details" at bounding box center [1027, 239] width 129 height 26
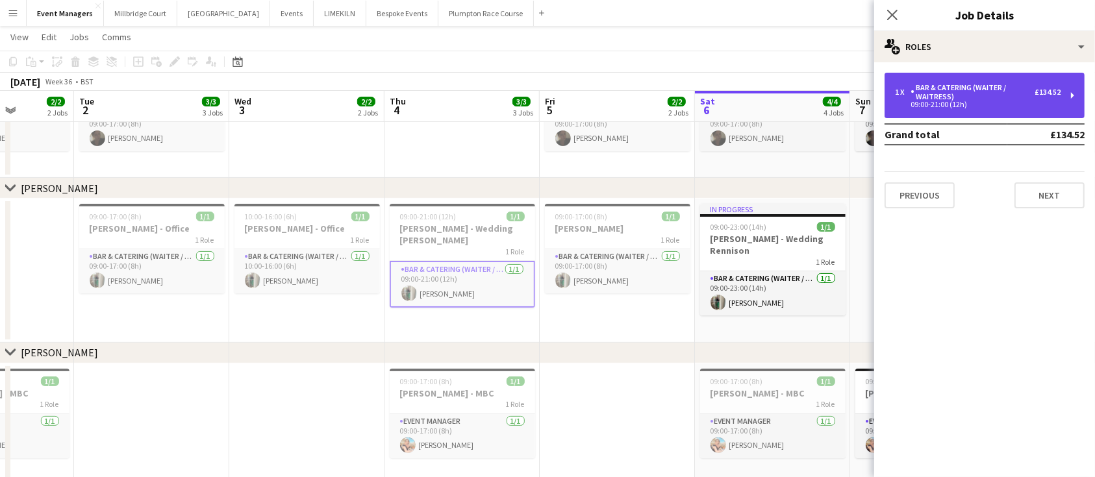
click at [956, 98] on div "Bar & Catering (Waiter / waitress)" at bounding box center [972, 92] width 124 height 18
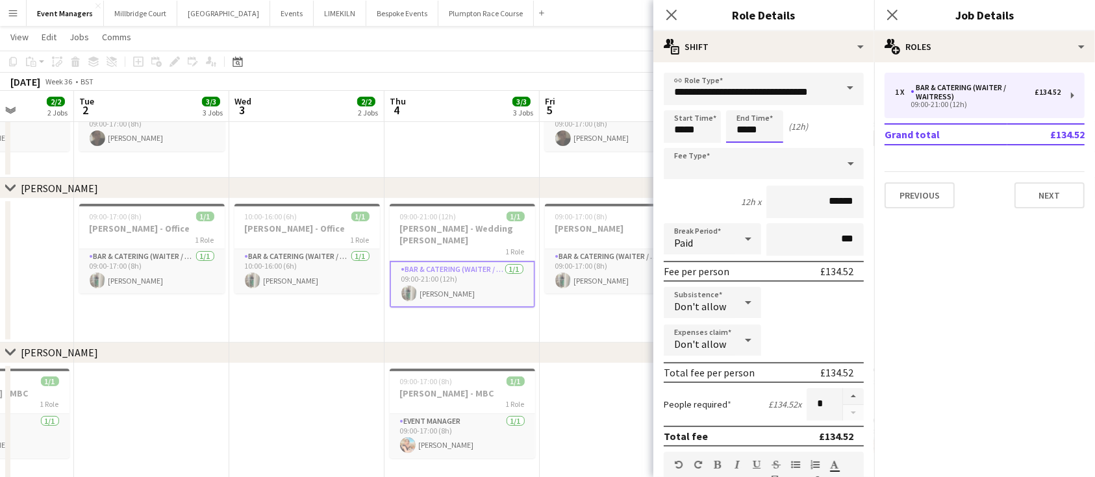
click at [762, 138] on body "Menu Boards Boards Boards All jobs Status Workforce Workforce My Workforce Recr…" at bounding box center [547, 132] width 1095 height 751
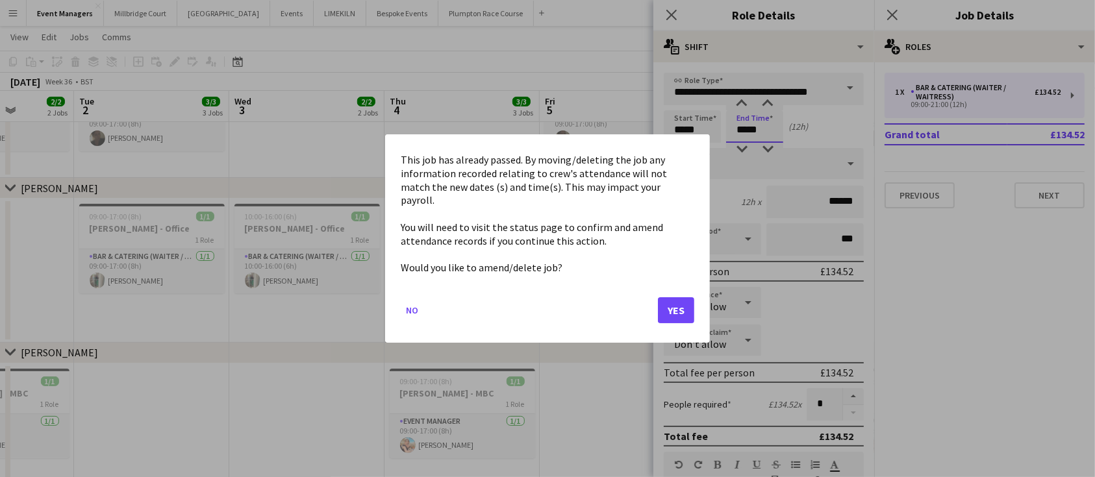
scroll to position [0, 0]
click at [682, 310] on button "Yes" at bounding box center [676, 310] width 36 height 26
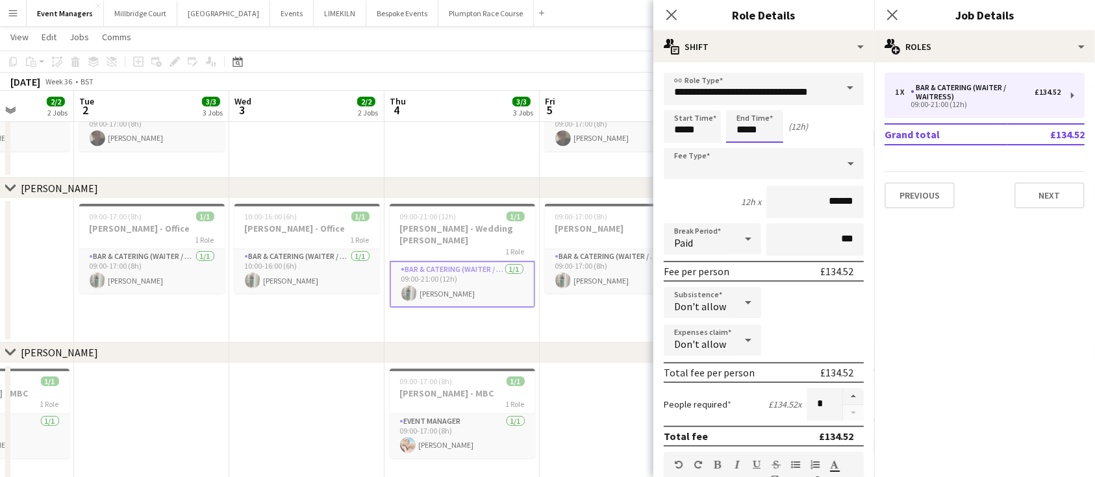
scroll to position [243, 0]
type input "*****"
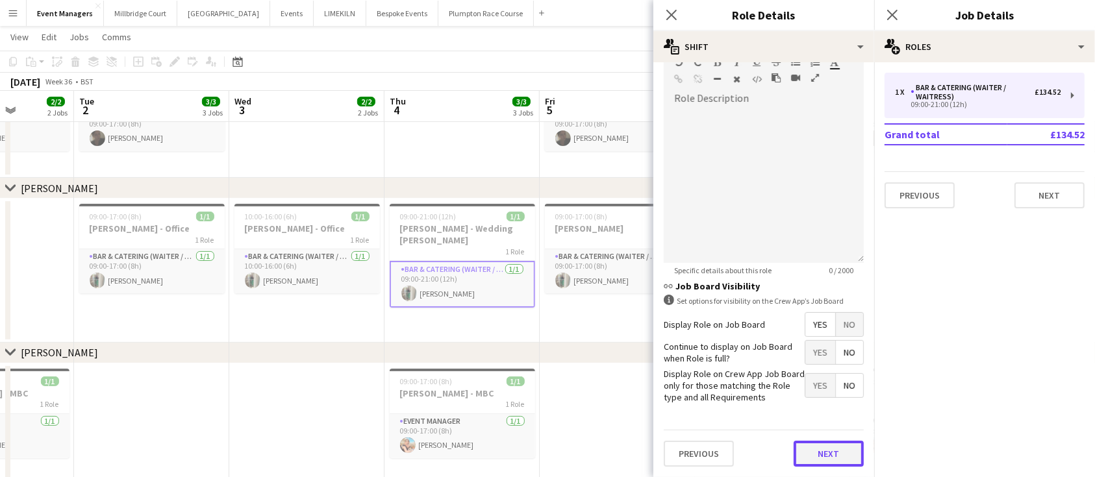
click at [806, 454] on button "Next" at bounding box center [828, 454] width 70 height 26
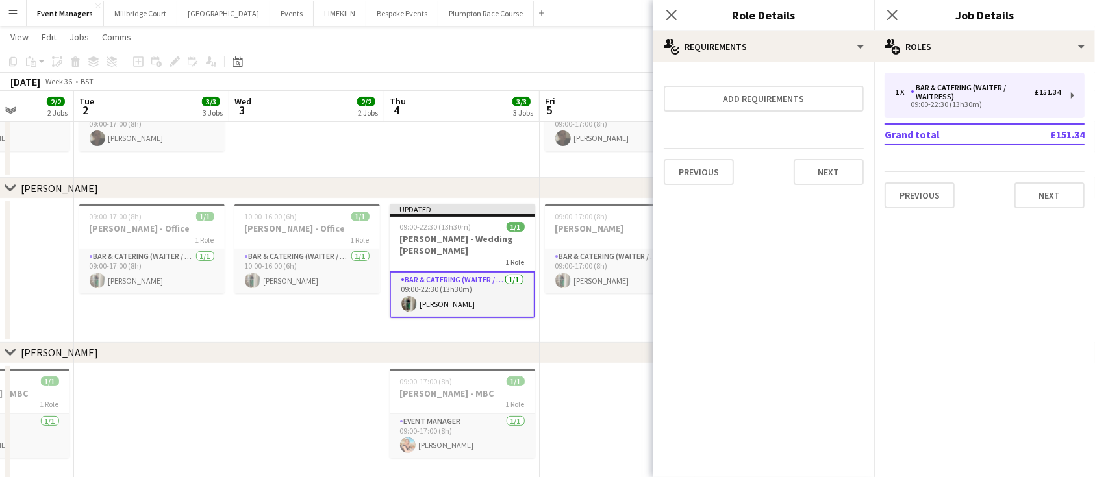
scroll to position [0, 0]
click at [888, 20] on icon at bounding box center [892, 14] width 12 height 12
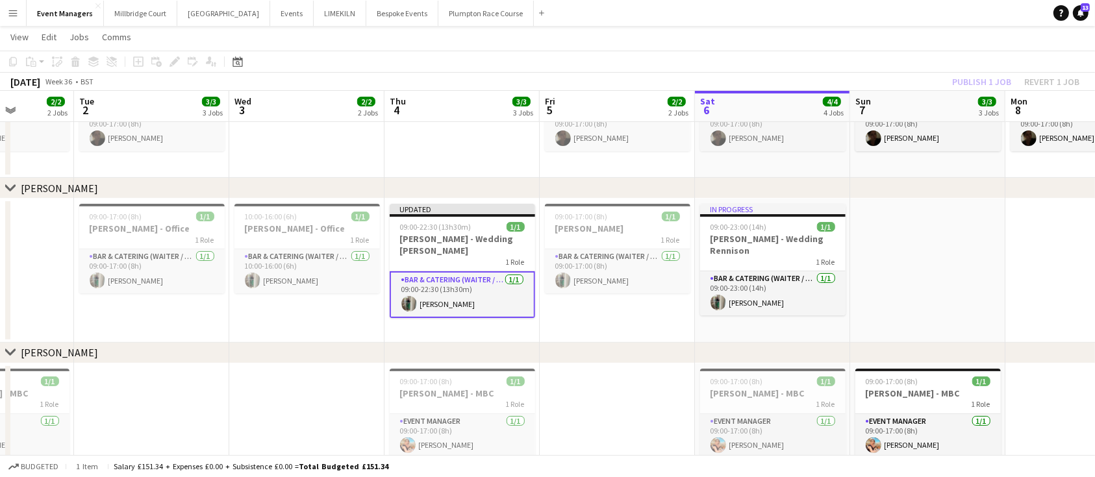
click at [988, 77] on div "Publish 1 job Revert 1 job" at bounding box center [1015, 81] width 158 height 17
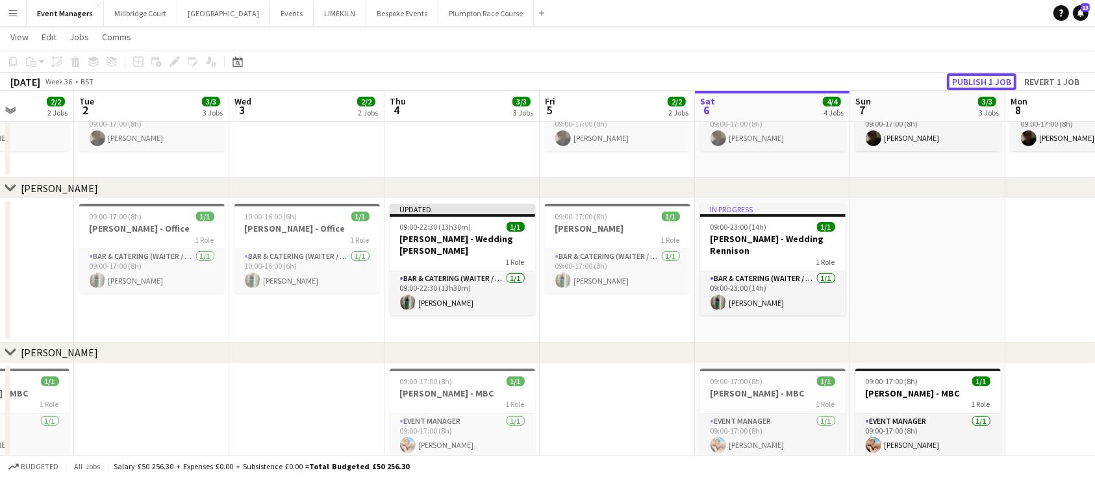
click at [988, 77] on button "Publish 1 job" at bounding box center [981, 81] width 69 height 17
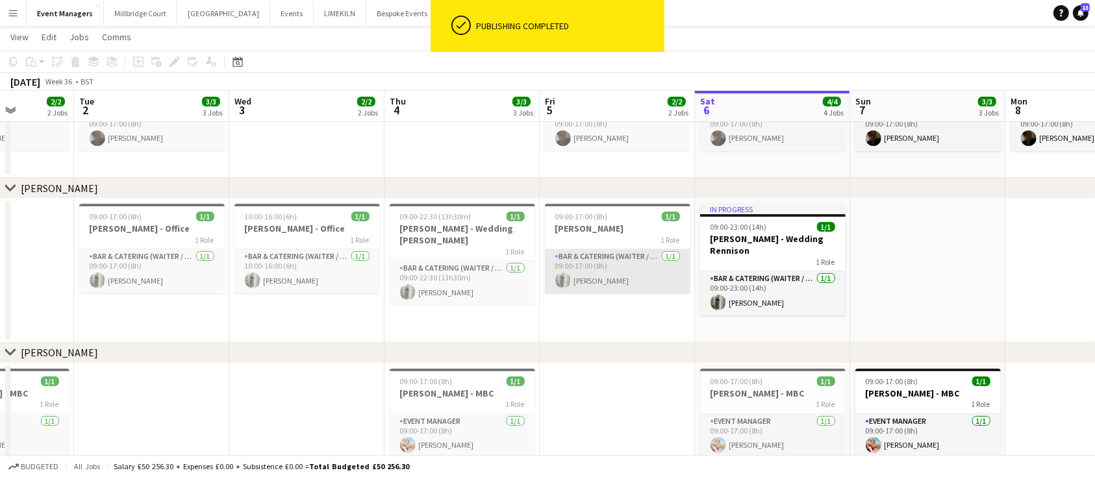
scroll to position [0, 403]
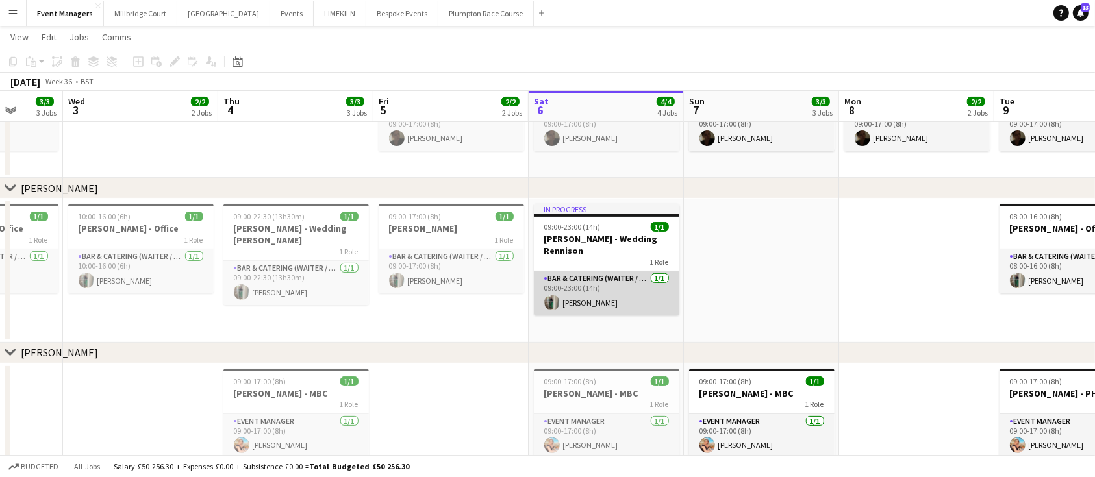
click at [599, 285] on app-card-role "Bar & Catering (Waiter / waitress) 1/1 09:00-23:00 (14h) Gina Sanchez" at bounding box center [606, 293] width 145 height 44
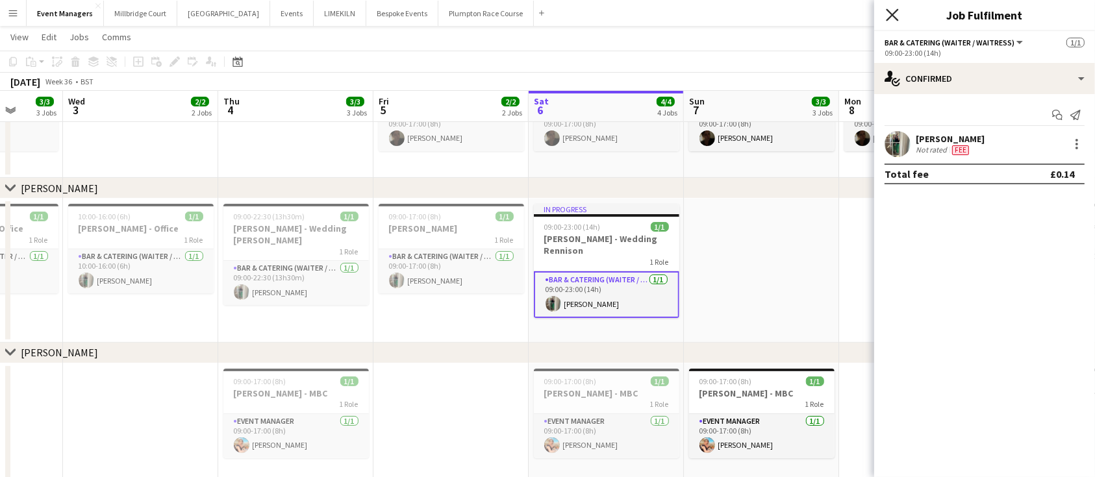
click at [893, 18] on icon "Close pop-in" at bounding box center [892, 14] width 12 height 12
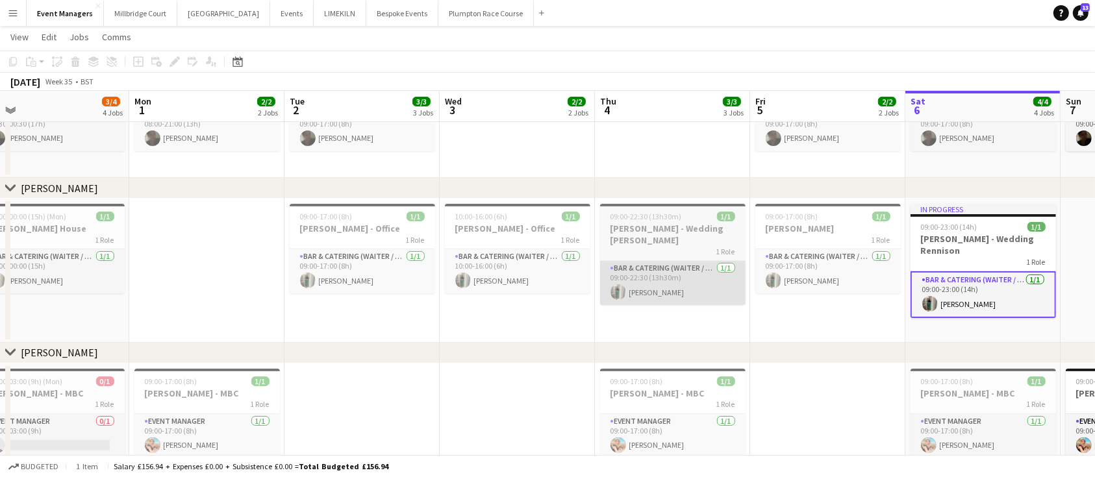
scroll to position [0, 305]
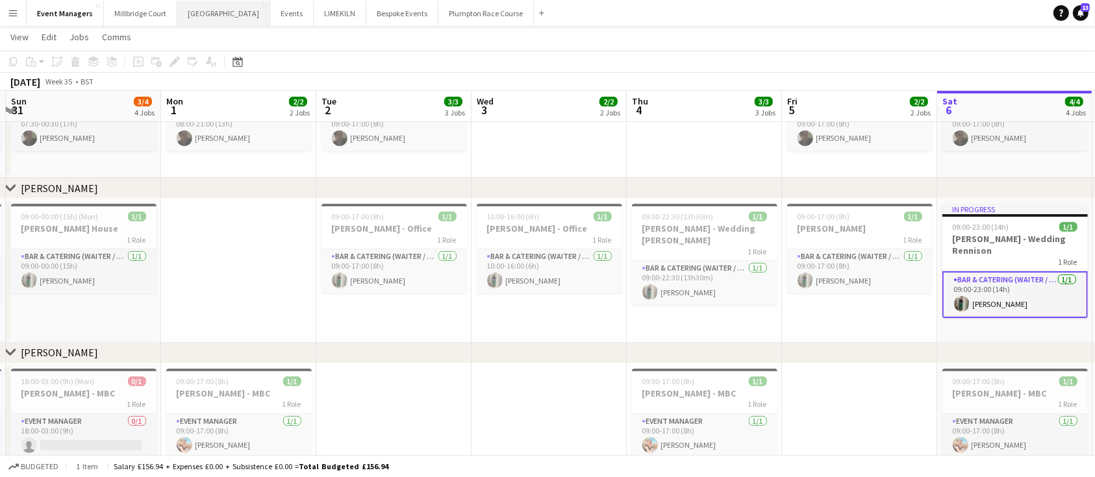
click at [200, 12] on button "Kin House Close" at bounding box center [223, 13] width 93 height 25
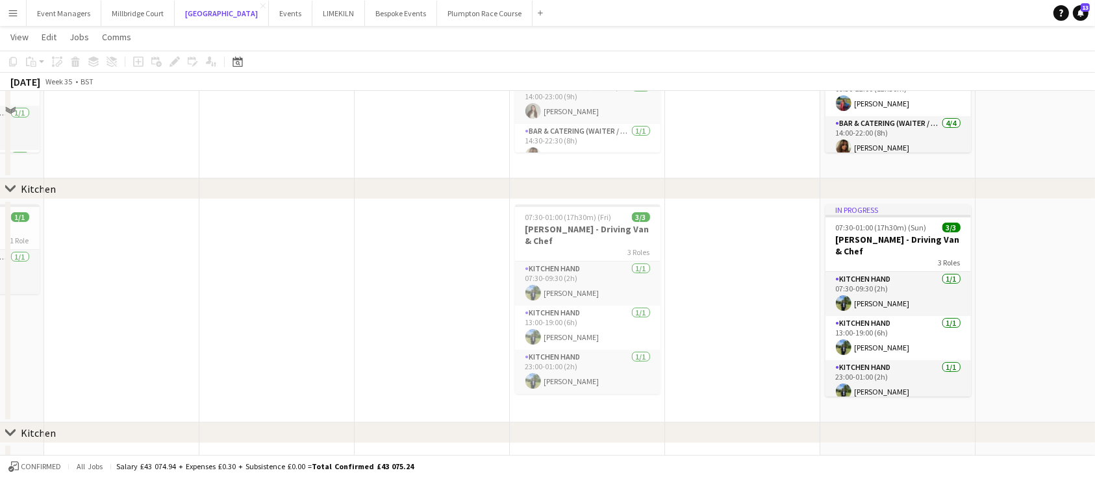
scroll to position [192, 0]
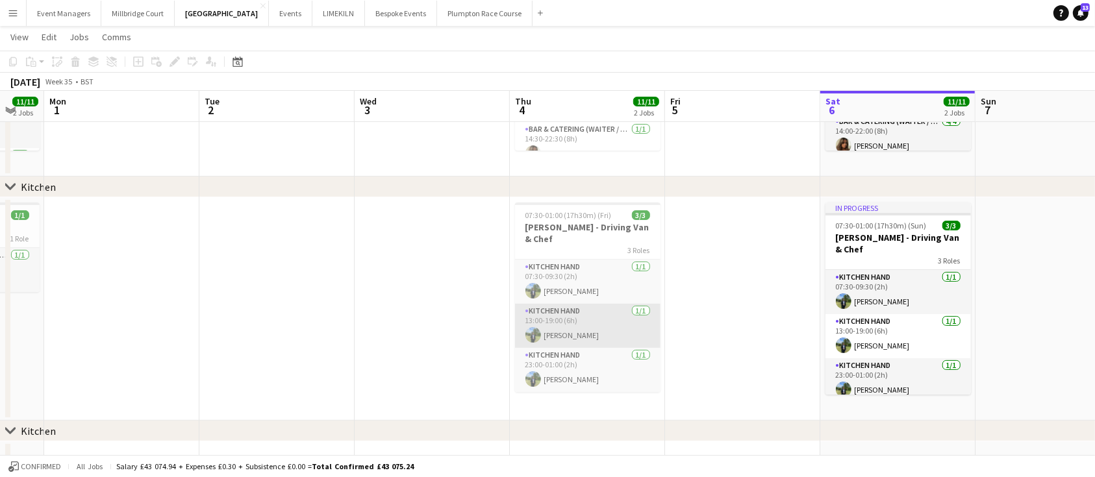
click at [571, 304] on app-card-role "Kitchen Hand 1/1 13:00-19:00 (6h) Harvey Gardner" at bounding box center [587, 326] width 145 height 44
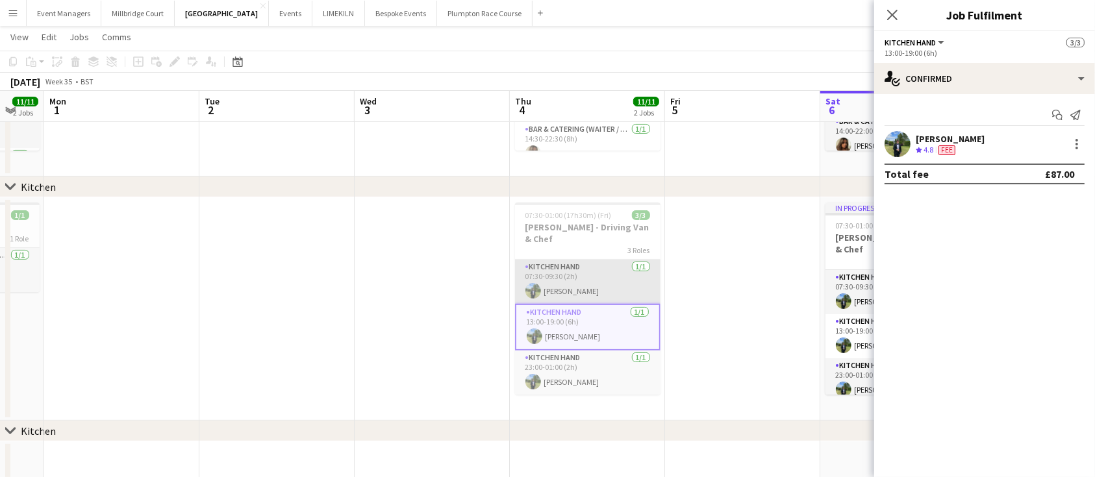
click at [575, 266] on app-card-role "Kitchen Hand 1/1 07:30-09:30 (2h) Harvey Gardner" at bounding box center [587, 282] width 145 height 44
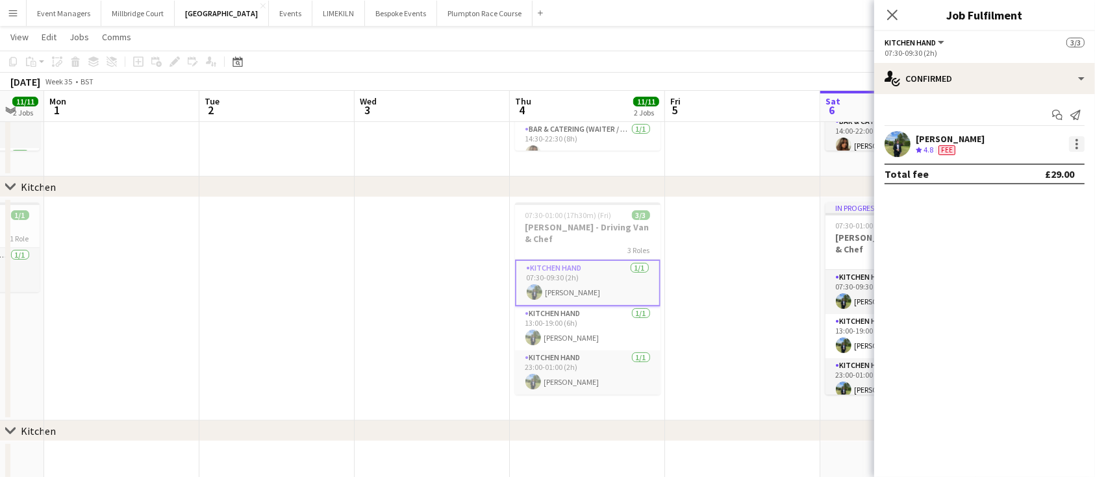
click at [1071, 143] on div at bounding box center [1077, 144] width 16 height 16
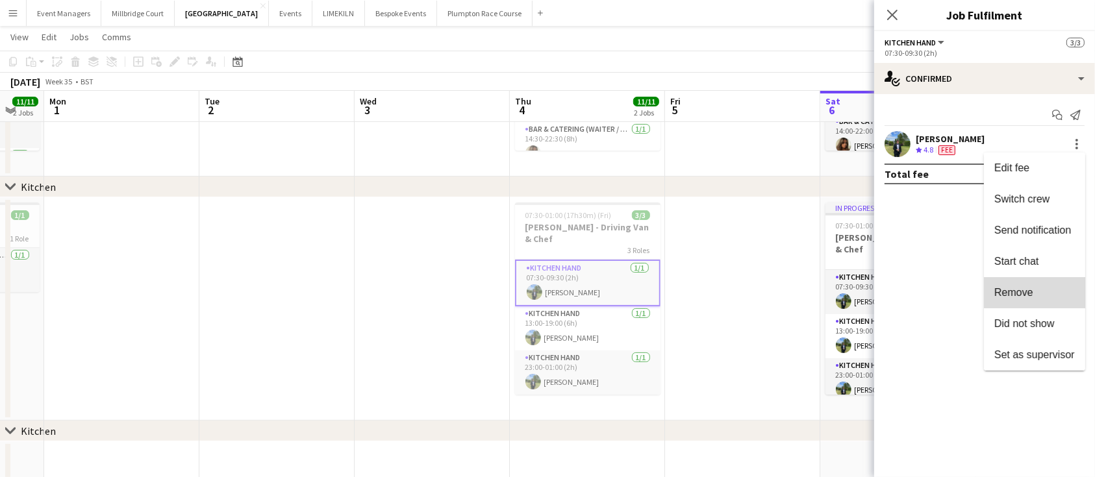
click at [1023, 297] on span "Remove" at bounding box center [1013, 292] width 39 height 11
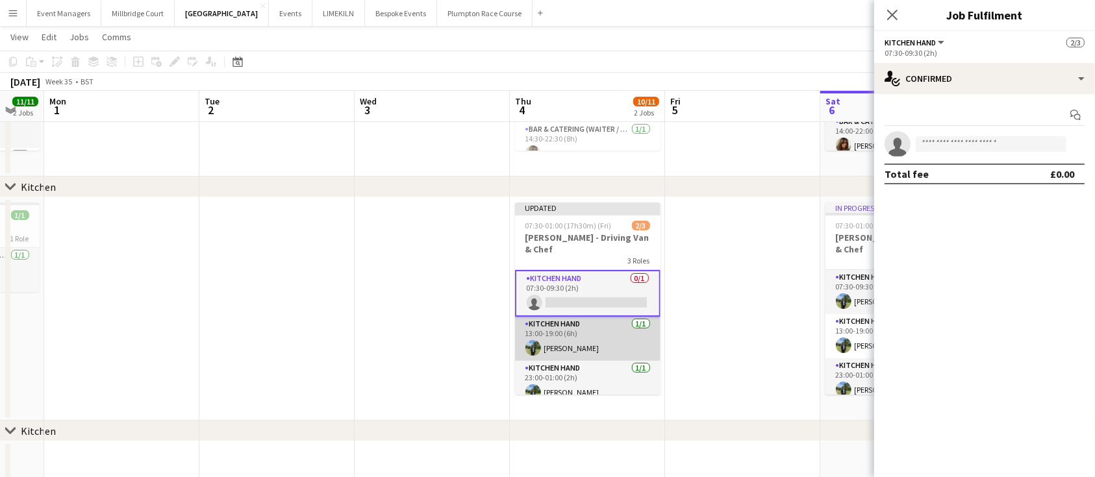
click at [623, 346] on app-card-role "Kitchen Hand 1/1 13:00-19:00 (6h) Harvey Gardner" at bounding box center [587, 339] width 145 height 44
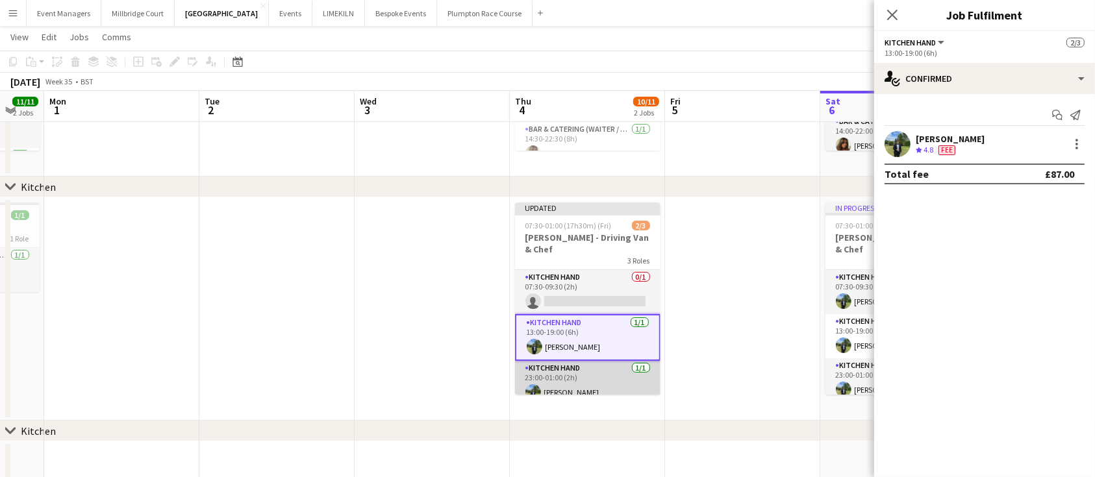
click at [611, 362] on app-card-role "Kitchen Hand 1/1 23:00-01:00 (2h) Harvey Gardner" at bounding box center [587, 383] width 145 height 44
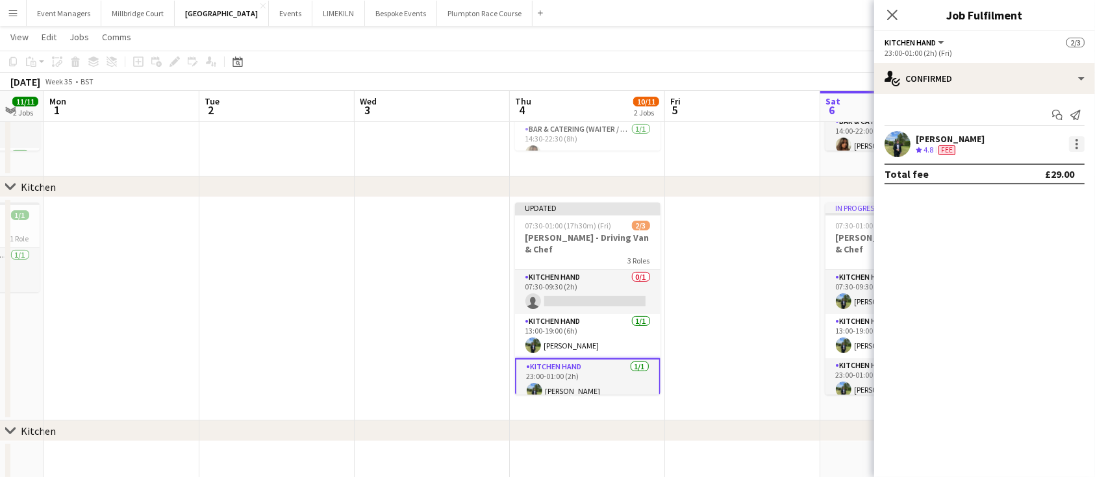
click at [1083, 142] on div at bounding box center [1077, 144] width 16 height 16
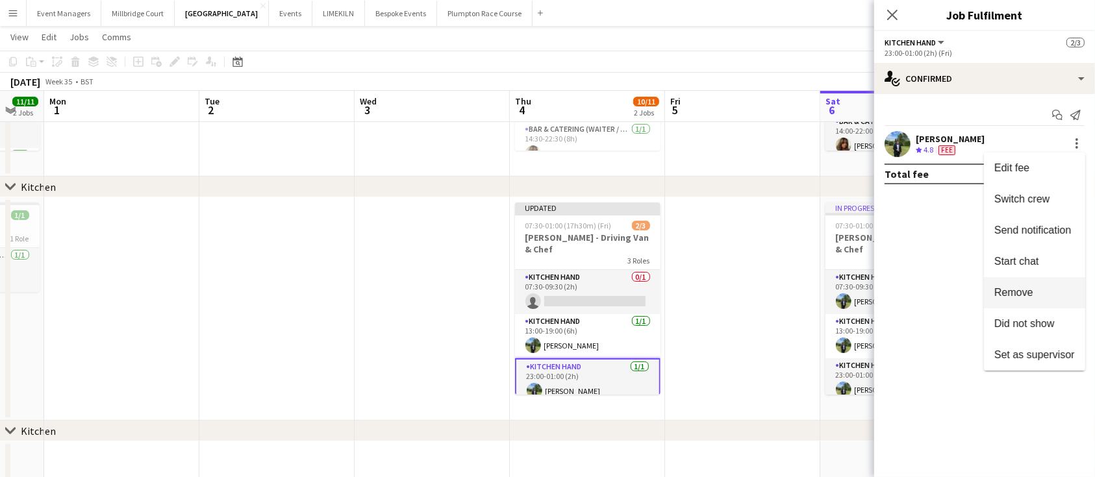
click at [1027, 295] on span "Remove" at bounding box center [1013, 292] width 39 height 11
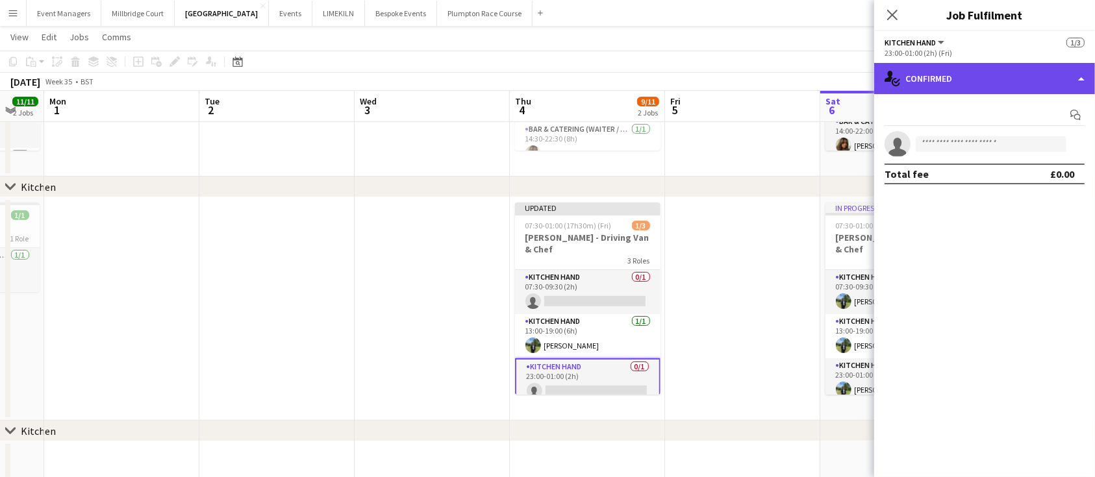
click at [986, 73] on div "single-neutral-actions-check-2 Confirmed" at bounding box center [984, 78] width 221 height 31
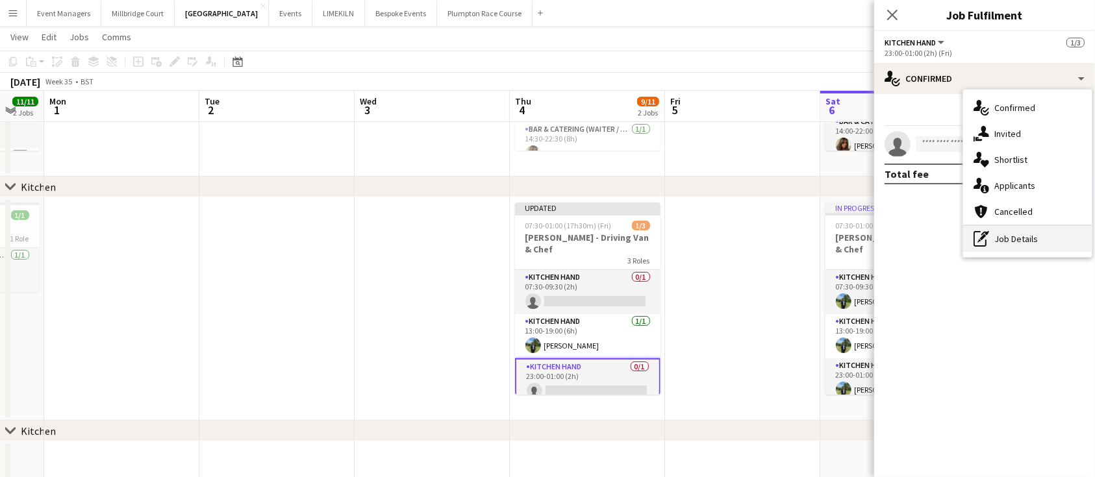
click at [1006, 242] on div "pen-write Job Details" at bounding box center [1027, 239] width 129 height 26
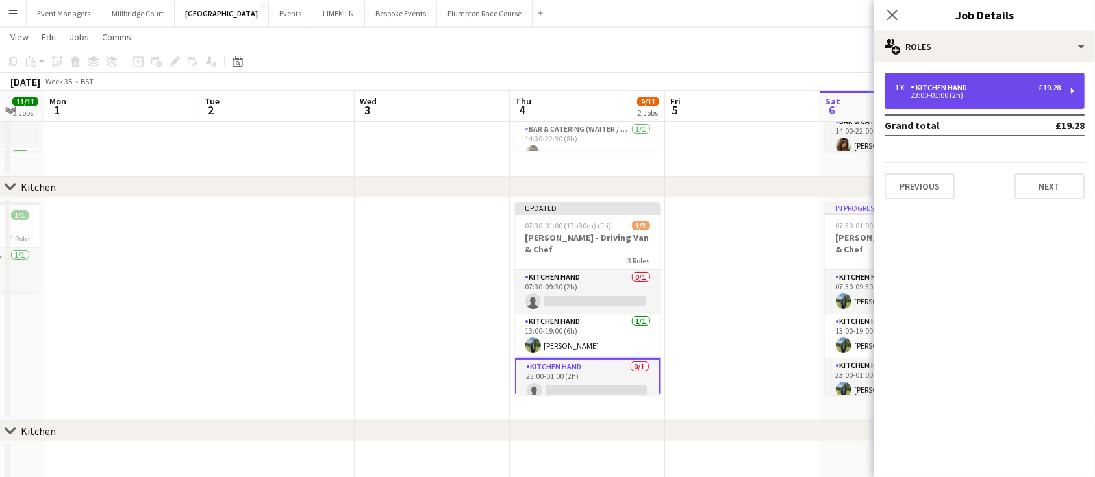
click at [963, 81] on div "1 x Kitchen Hand £19.28 23:00-01:00 (2h)" at bounding box center [984, 91] width 200 height 36
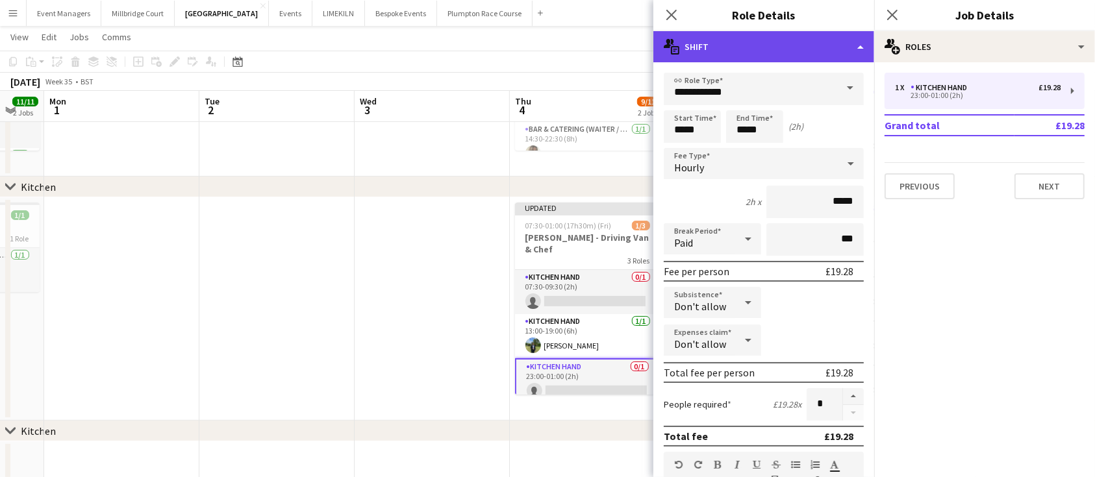
click at [801, 38] on div "multiple-actions-text Shift" at bounding box center [763, 46] width 221 height 31
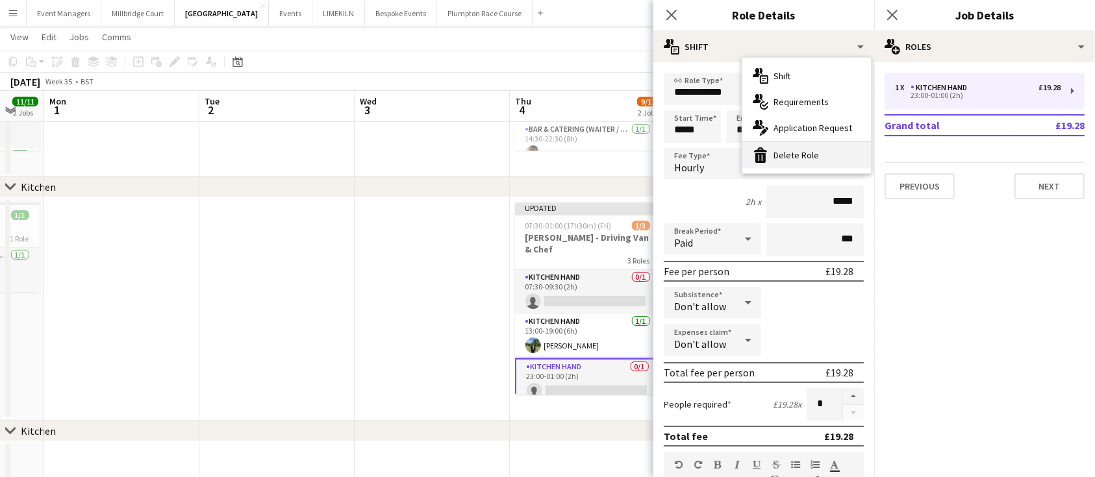
click at [790, 163] on div "bin-2 Delete Role" at bounding box center [806, 155] width 129 height 26
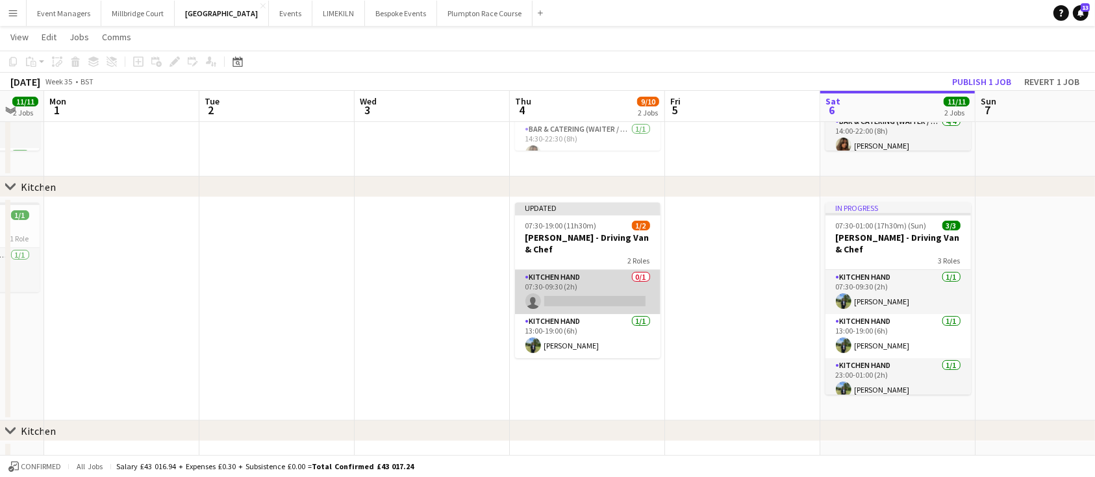
click at [596, 270] on app-card-role "Kitchen Hand 0/1 07:30-09:30 (2h) single-neutral-actions" at bounding box center [587, 292] width 145 height 44
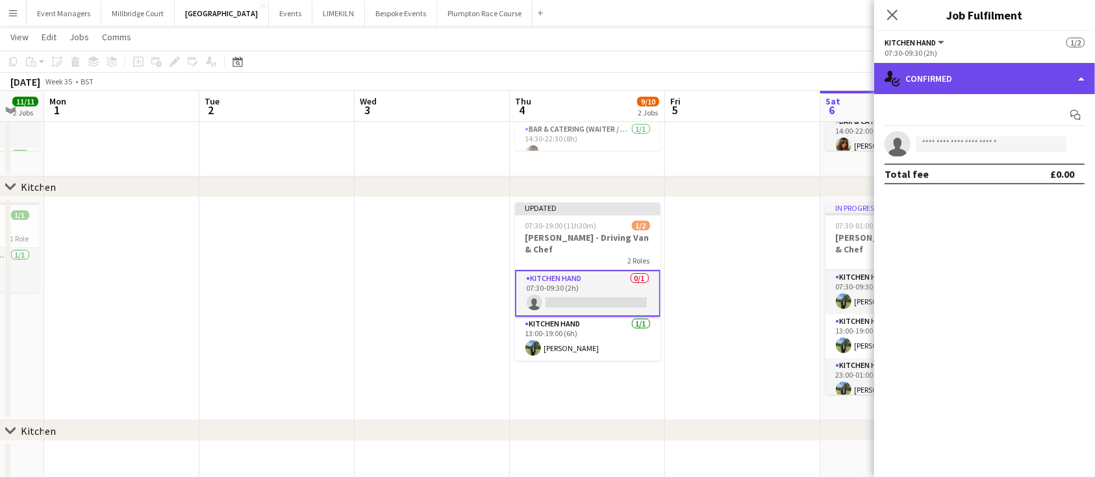
click at [995, 80] on div "single-neutral-actions-check-2 Confirmed" at bounding box center [984, 78] width 221 height 31
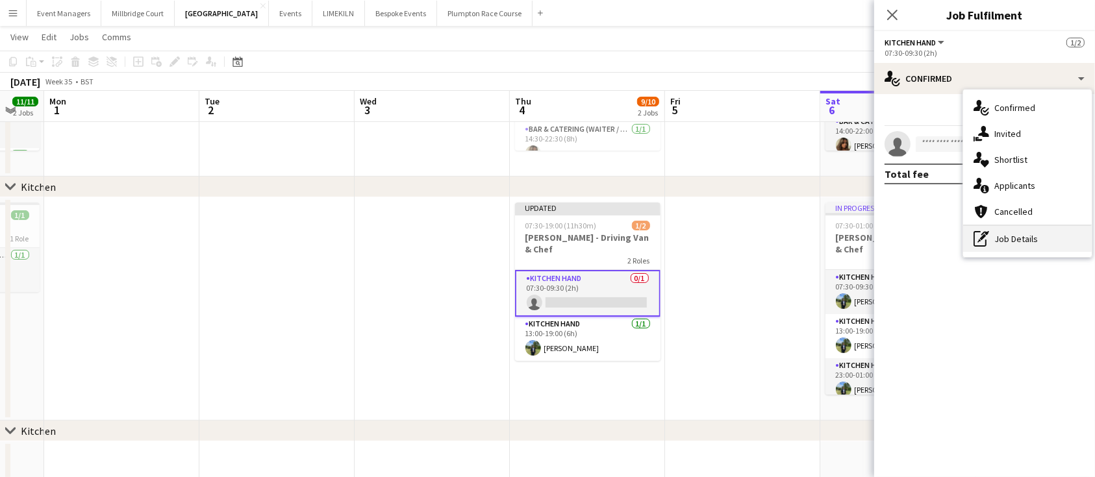
click at [1032, 239] on div "pen-write Job Details" at bounding box center [1027, 239] width 129 height 26
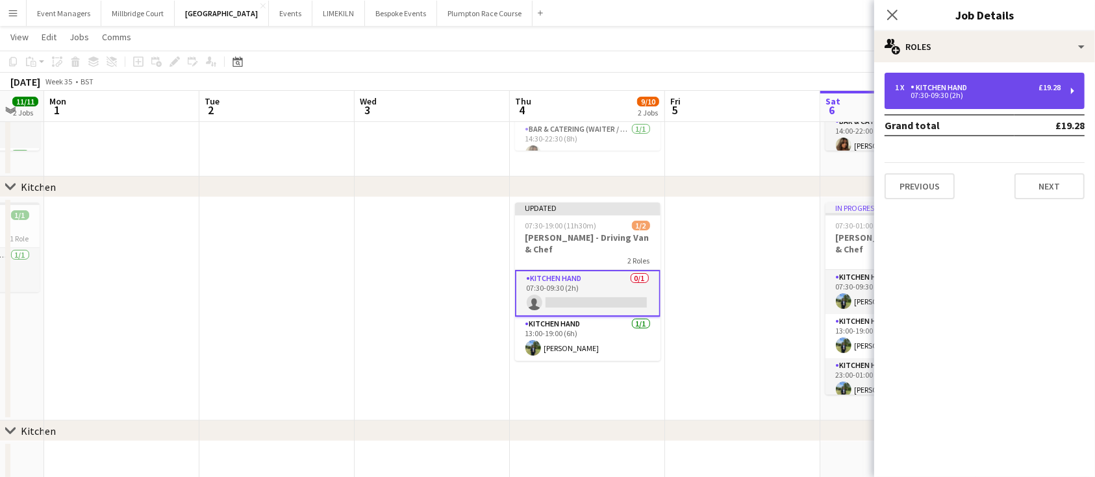
click at [939, 93] on div "07:30-09:30 (2h)" at bounding box center [978, 95] width 166 height 6
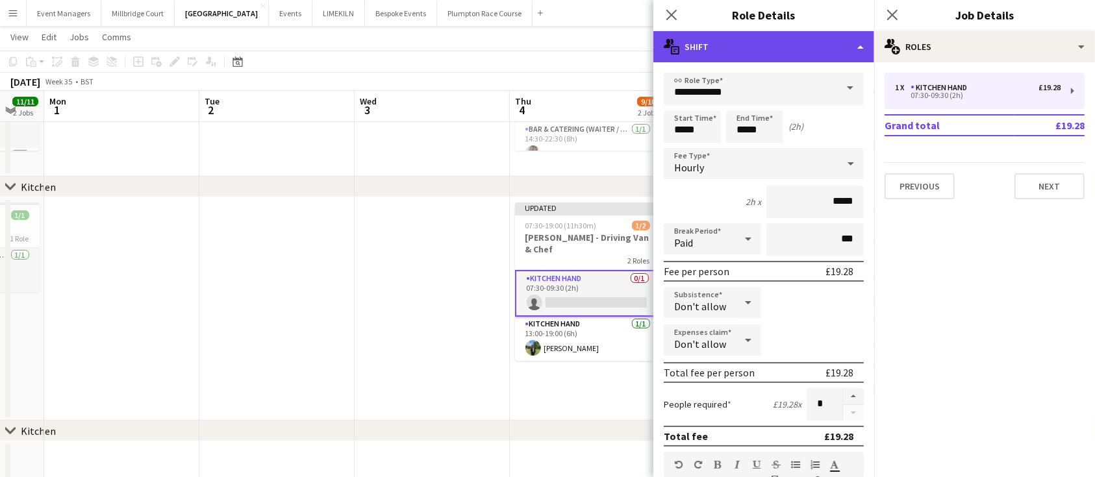
click at [784, 55] on div "multiple-actions-text Shift" at bounding box center [763, 46] width 221 height 31
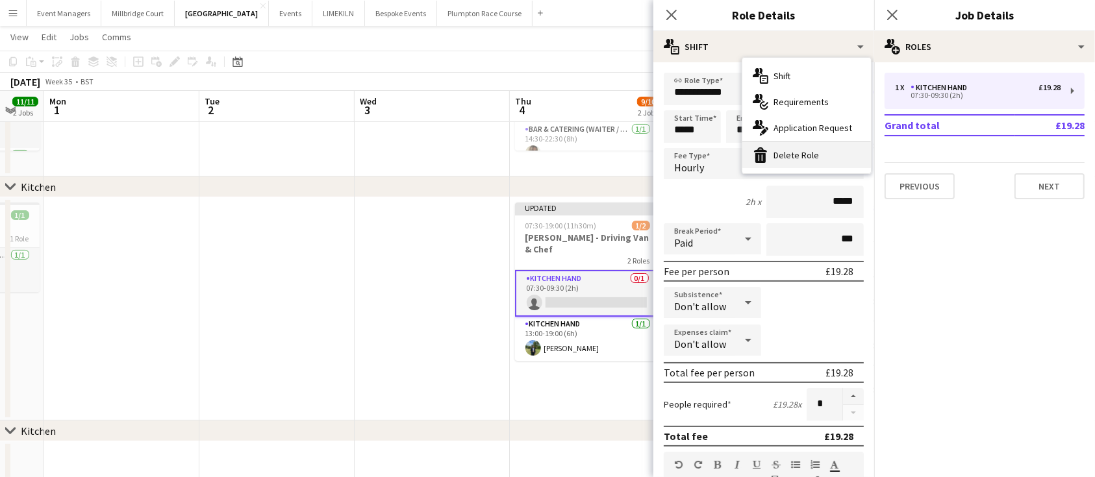
click at [797, 158] on div "bin-2 Delete Role" at bounding box center [806, 155] width 129 height 26
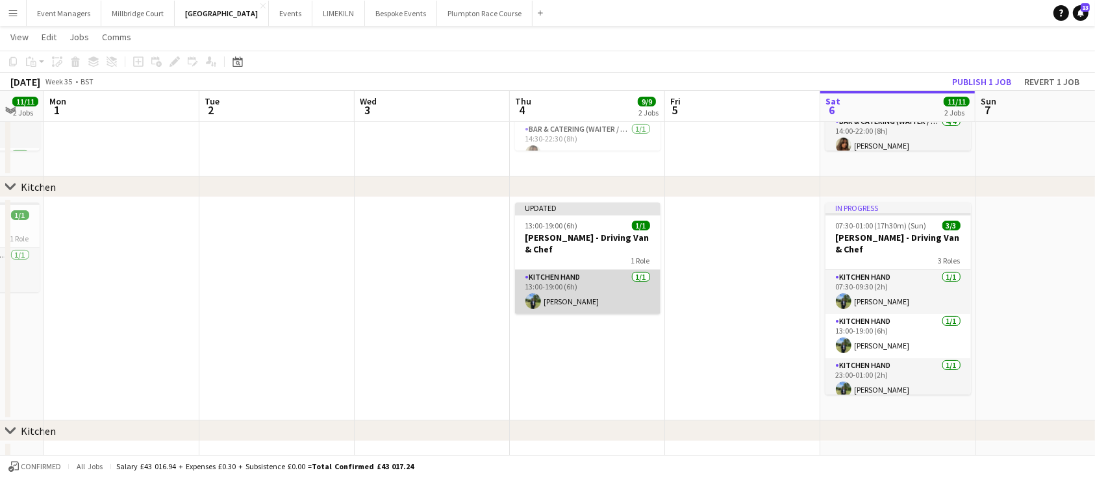
click at [571, 279] on app-card-role "Kitchen Hand 1/1 13:00-19:00 (6h) Harvey Gardner" at bounding box center [587, 292] width 145 height 44
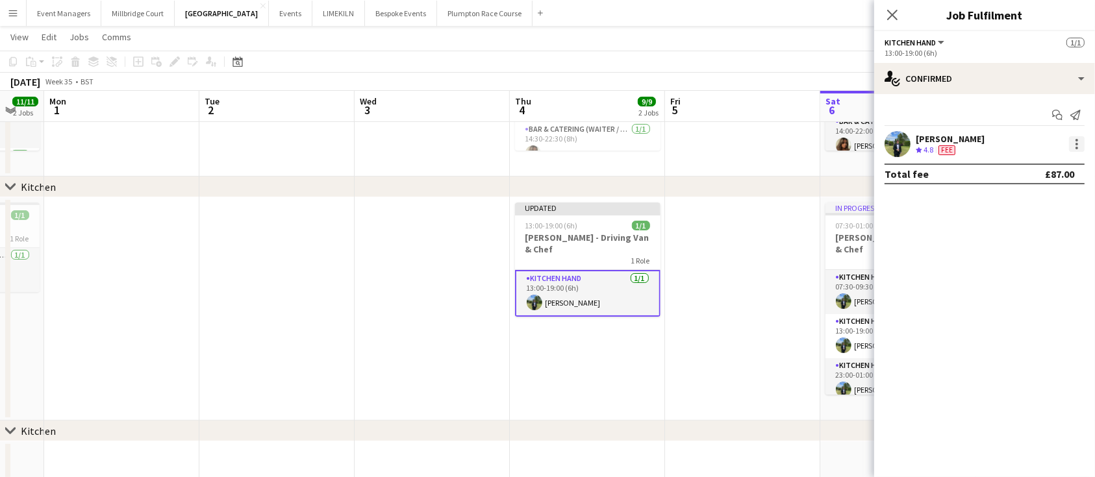
click at [1082, 139] on div at bounding box center [1077, 144] width 16 height 16
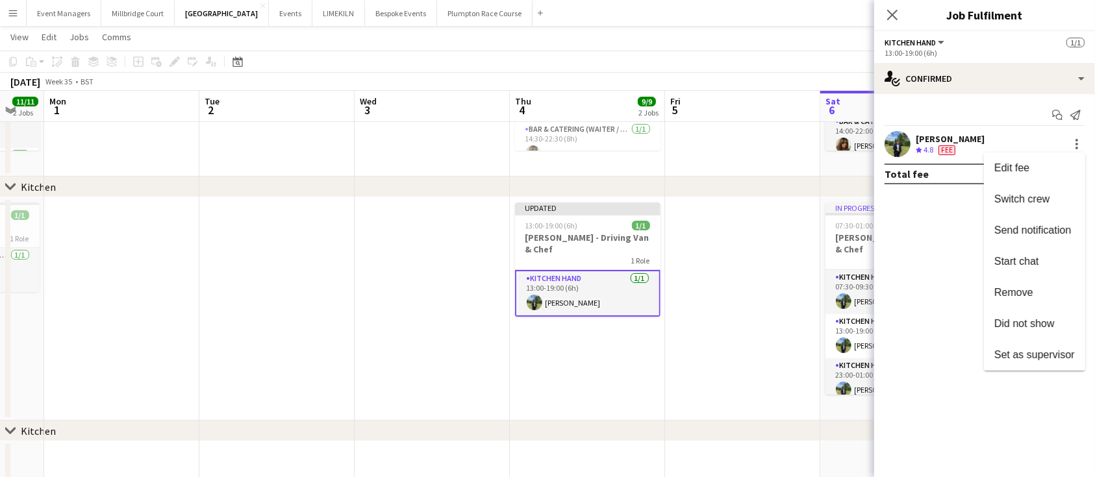
click at [951, 145] on div at bounding box center [547, 238] width 1095 height 477
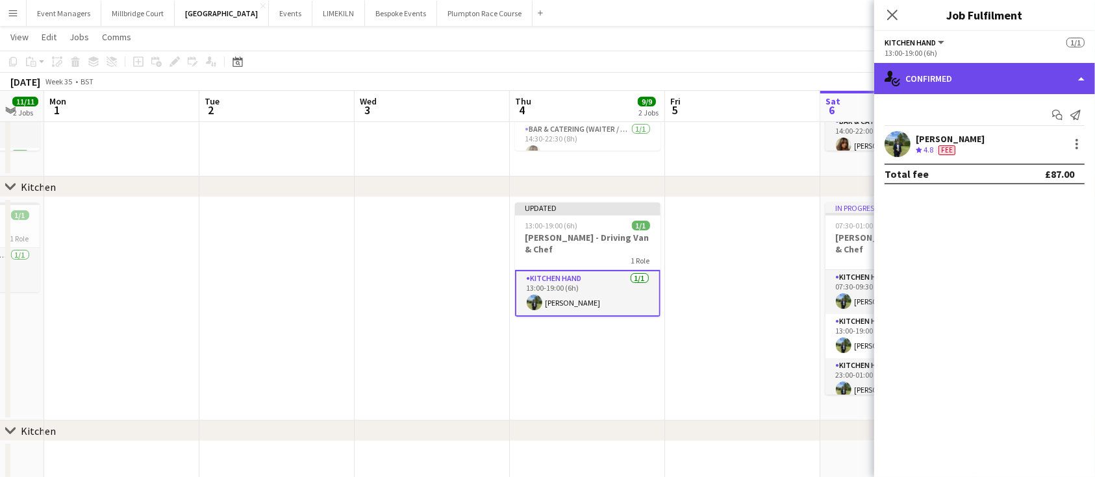
click at [971, 81] on div "single-neutral-actions-check-2 Confirmed" at bounding box center [984, 78] width 221 height 31
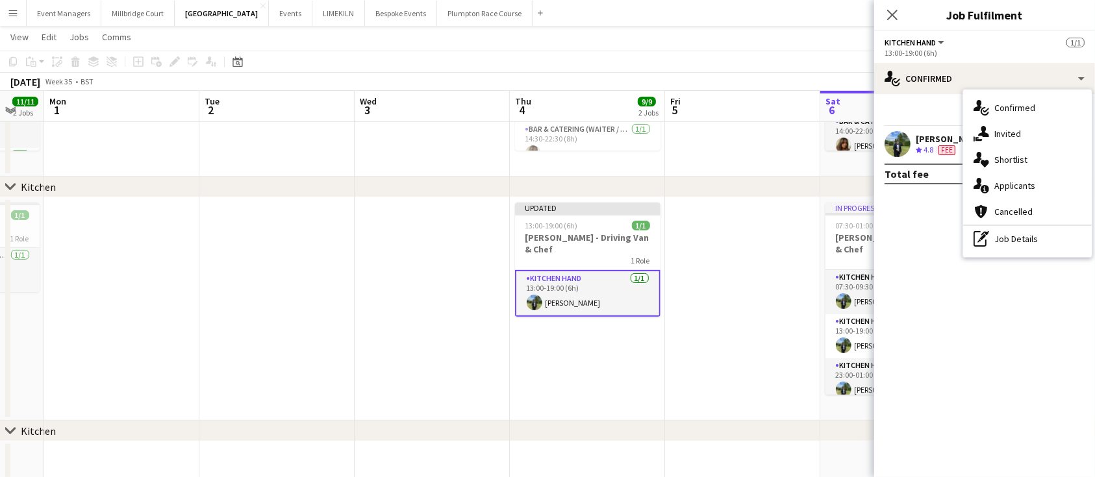
click at [1013, 252] on div "single-neutral-actions-check-2 Confirmed single-neutral-actions-share-1 Invited…" at bounding box center [1027, 174] width 129 height 168
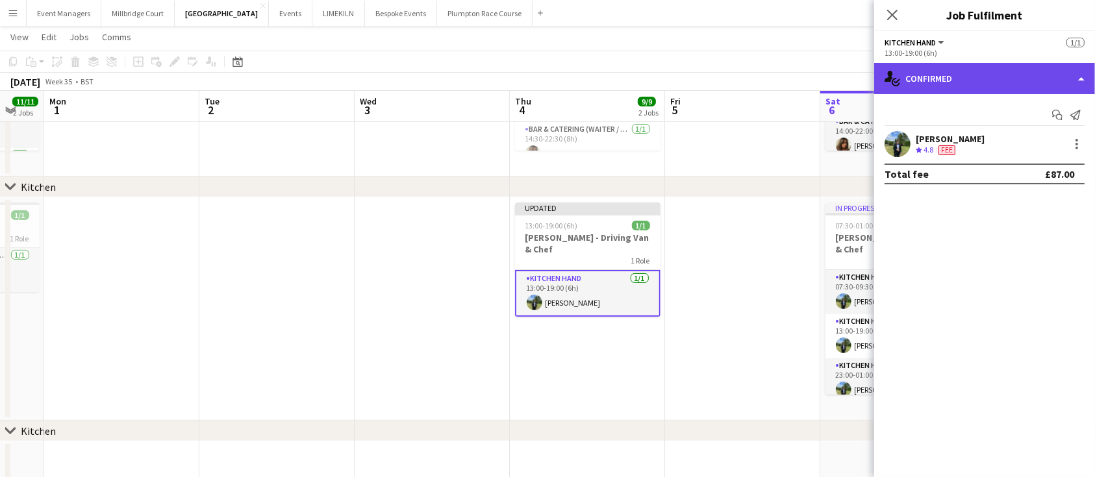
click at [995, 79] on div "single-neutral-actions-check-2 Confirmed" at bounding box center [984, 78] width 221 height 31
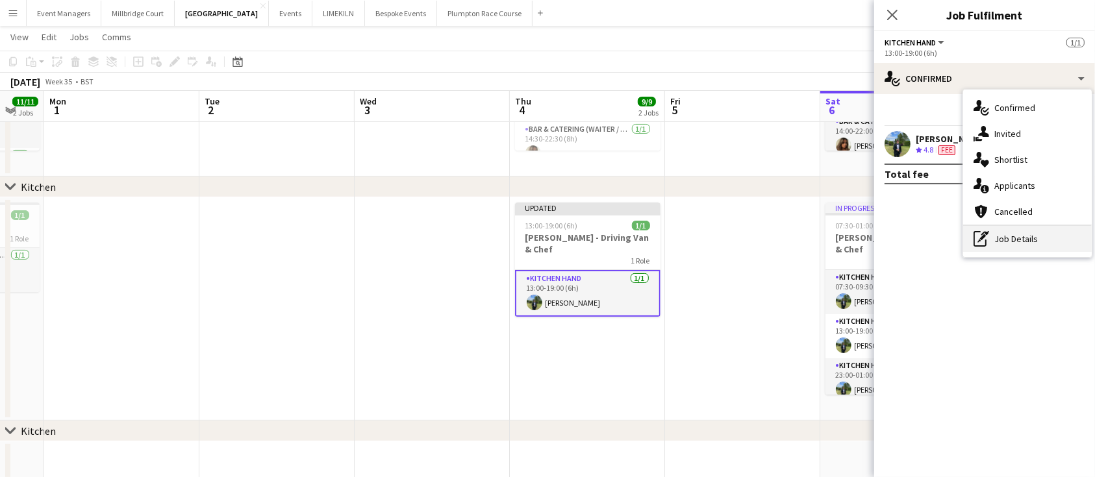
click at [1010, 243] on div "pen-write Job Details" at bounding box center [1027, 239] width 129 height 26
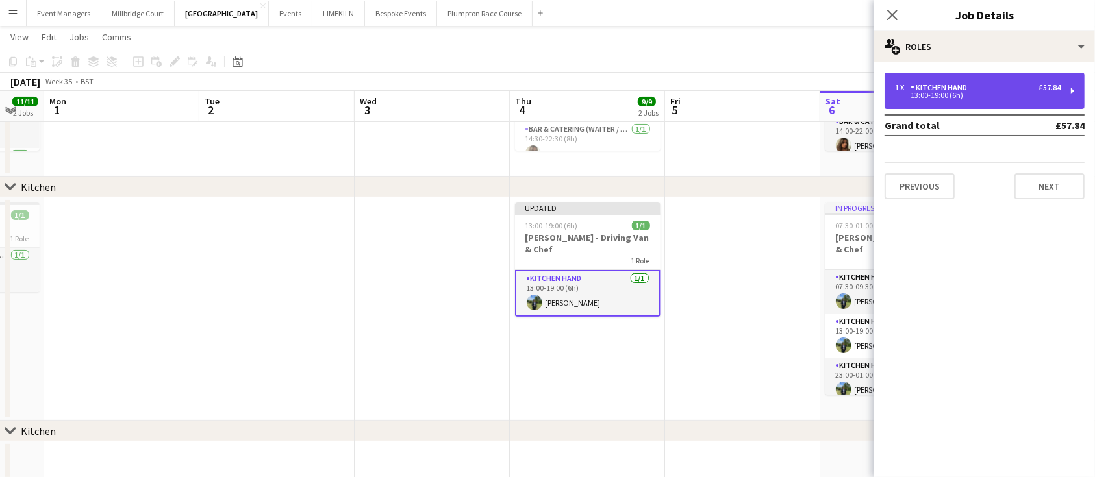
click at [954, 101] on div "1 x Kitchen Hand £57.84 13:00-19:00 (6h)" at bounding box center [984, 91] width 200 height 36
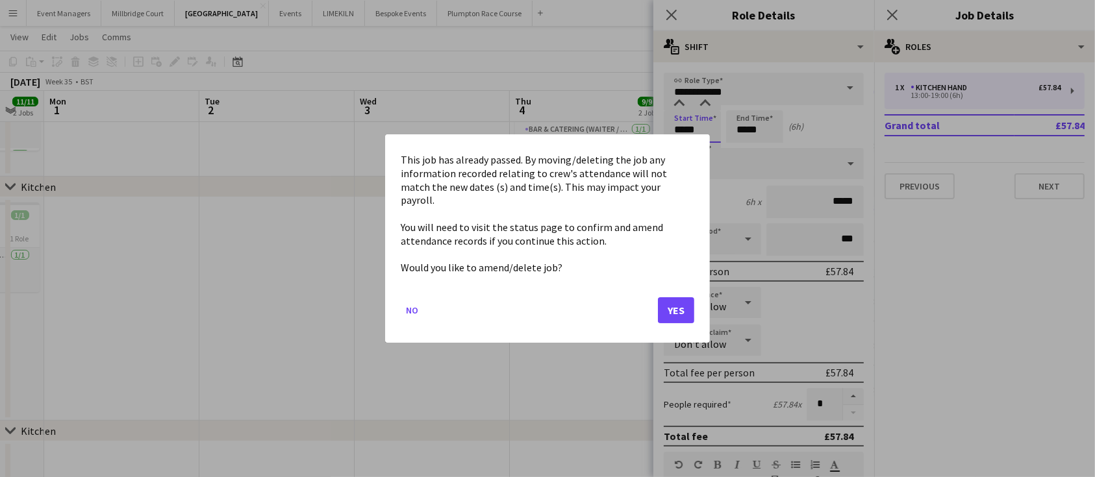
scroll to position [0, 0]
drag, startPoint x: 706, startPoint y: 132, endPoint x: 638, endPoint y: 145, distance: 69.4
click at [638, 145] on body "Menu Boards Boards Boards All jobs Status Workforce Workforce My Workforce Recr…" at bounding box center [547, 155] width 1095 height 695
click at [686, 299] on button "Yes" at bounding box center [676, 310] width 36 height 26
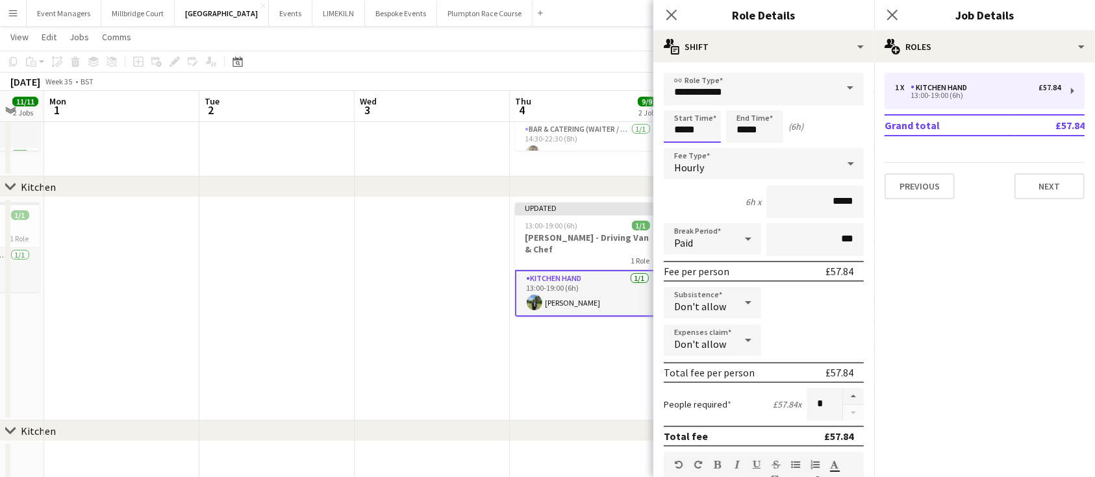
scroll to position [192, 0]
drag, startPoint x: 704, startPoint y: 131, endPoint x: 590, endPoint y: 132, distance: 114.3
click at [590, 132] on body "Menu Boards Boards Boards All jobs Status Workforce Workforce My Workforce Recr…" at bounding box center [547, 155] width 1095 height 695
type input "*****"
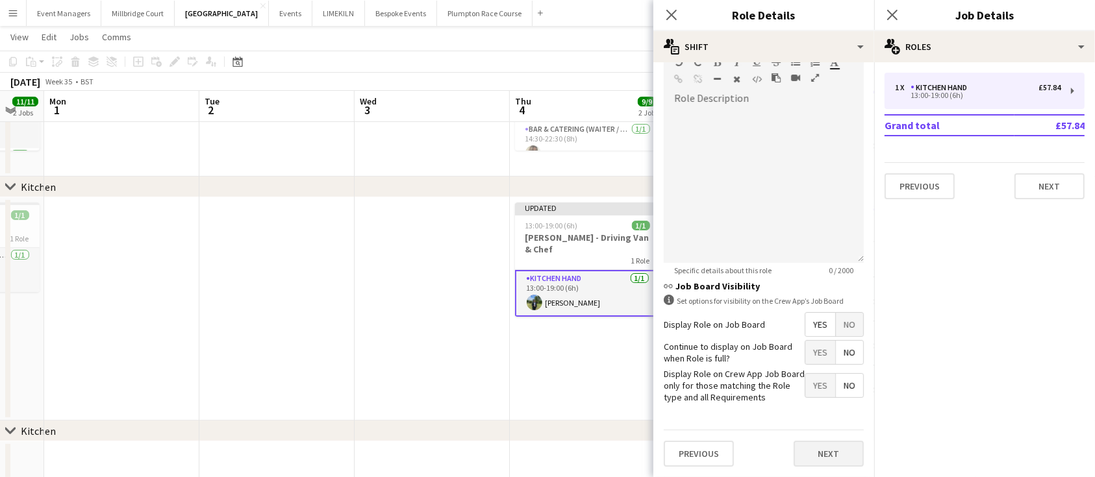
type input "*****"
click at [828, 447] on button "Next" at bounding box center [828, 454] width 70 height 26
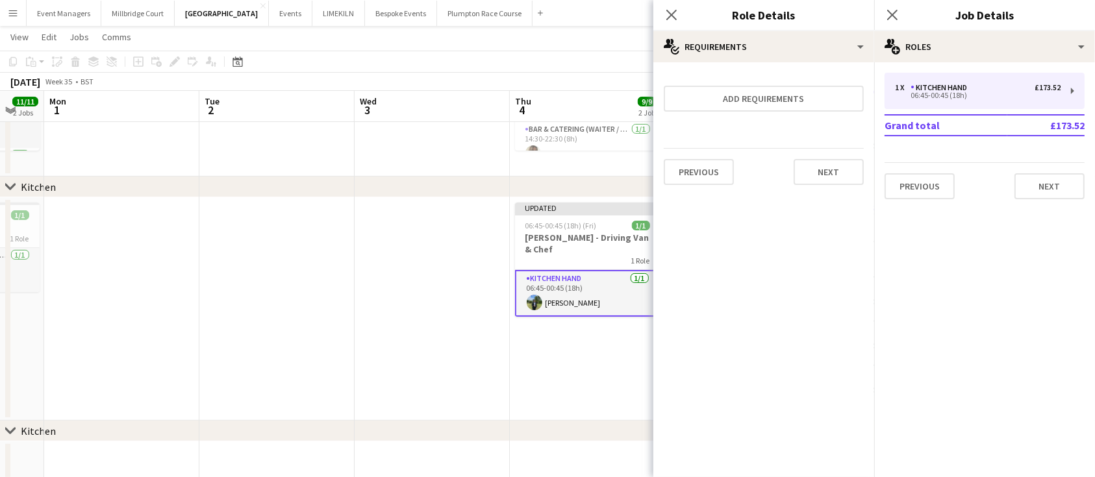
scroll to position [0, 0]
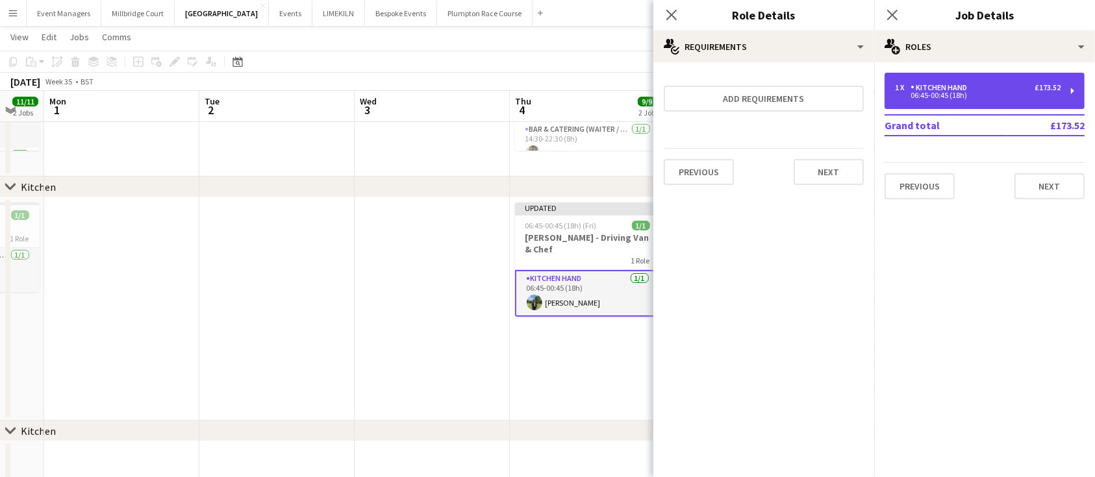
click at [1013, 88] on div "1 x Kitchen Hand £173.52" at bounding box center [978, 87] width 166 height 9
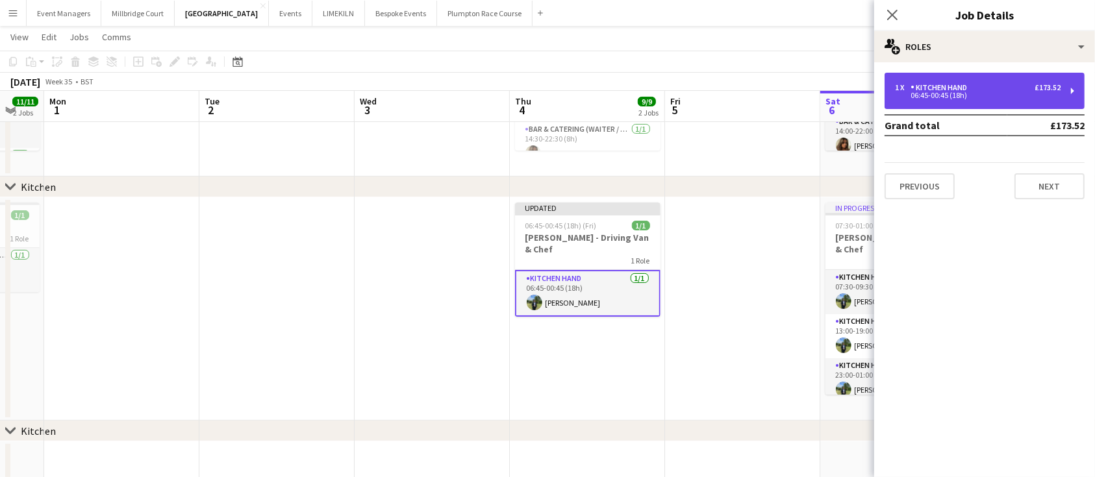
click at [1013, 88] on div "1 x Kitchen Hand £173.52" at bounding box center [978, 87] width 166 height 9
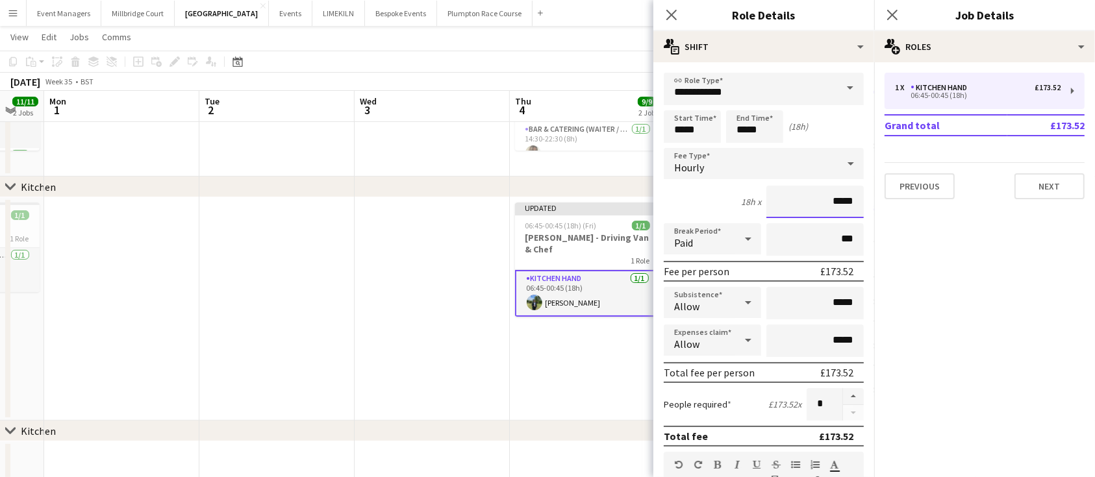
click at [841, 203] on input "*****" at bounding box center [814, 202] width 97 height 32
type input "**"
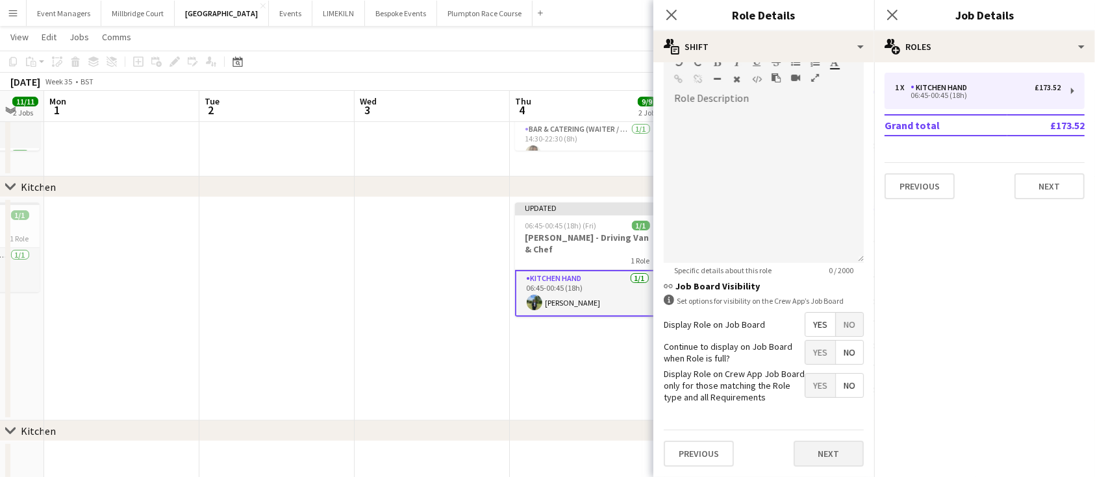
type input "******"
click at [833, 454] on button "Next" at bounding box center [828, 454] width 70 height 26
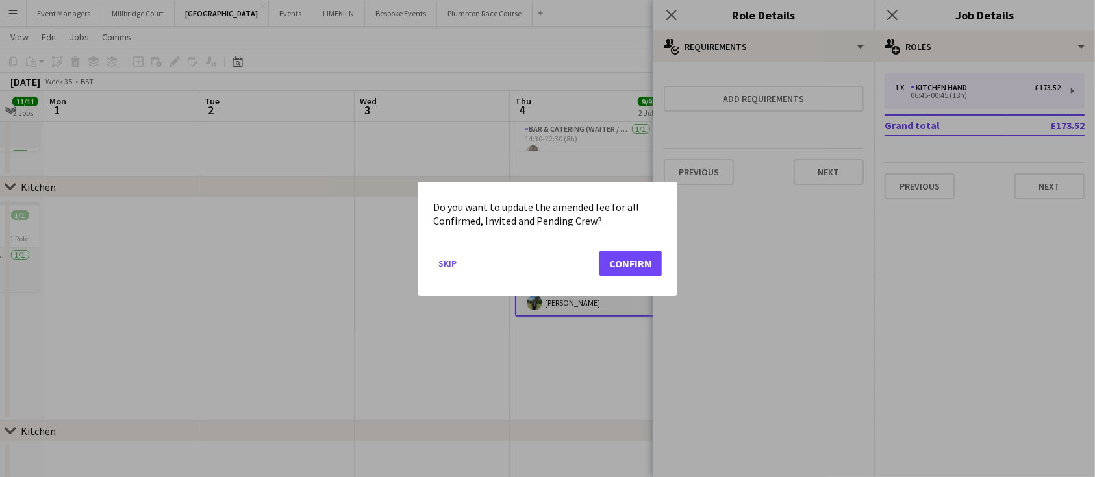
scroll to position [0, 0]
click at [625, 267] on button "Confirm" at bounding box center [630, 263] width 62 height 26
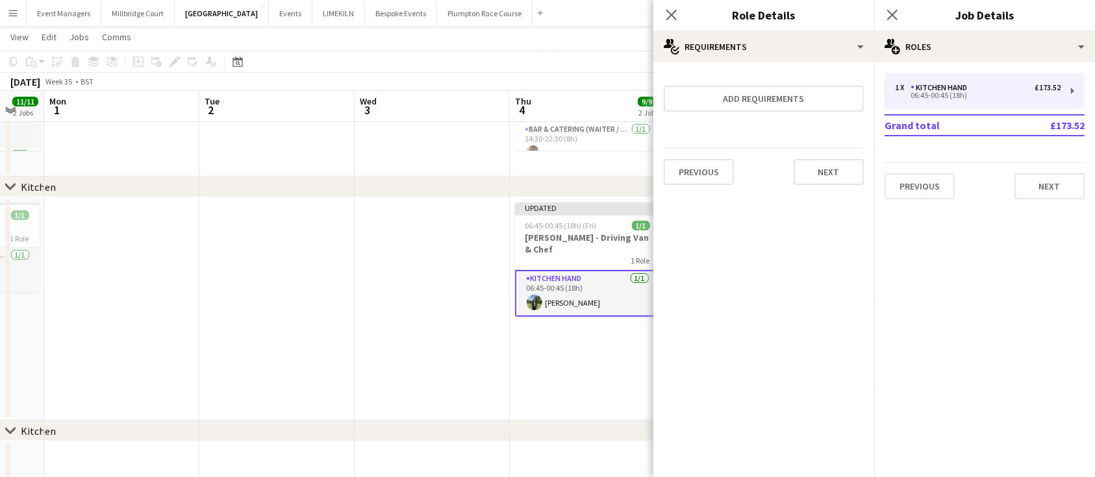
scroll to position [192, 0]
click at [895, 20] on icon "Close pop-in" at bounding box center [892, 14] width 12 height 12
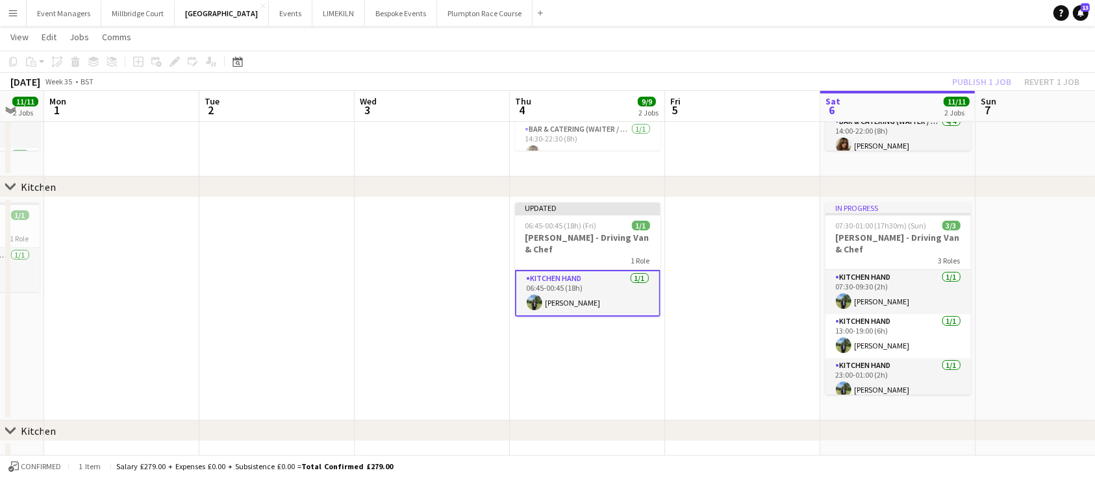
click at [989, 75] on div "Publish 1 job Revert 1 job" at bounding box center [1015, 81] width 158 height 17
click at [989, 75] on button "Publish 1 job" at bounding box center [981, 81] width 69 height 17
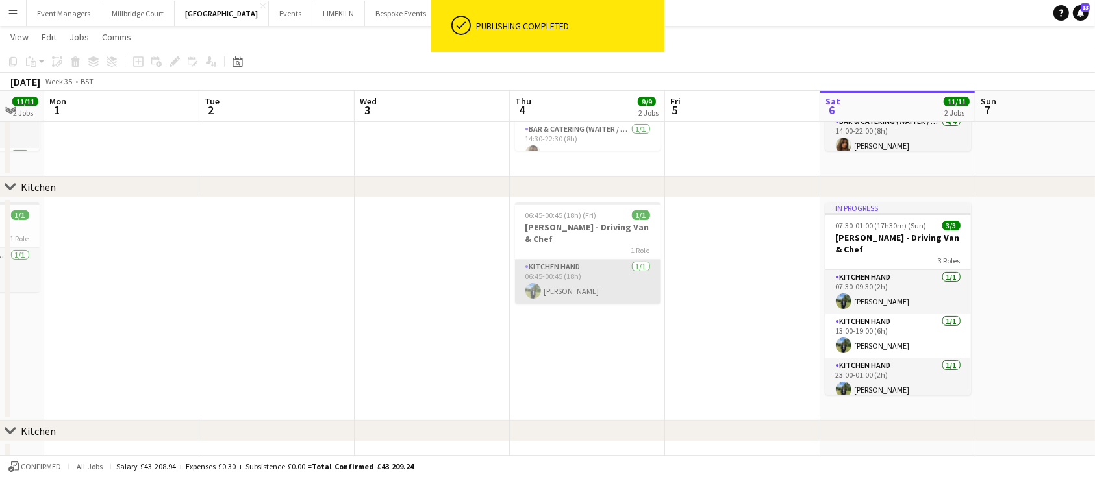
click at [588, 260] on app-card-role "Kitchen Hand 1/1 06:45-00:45 (18h) Harvey Gardner" at bounding box center [587, 282] width 145 height 44
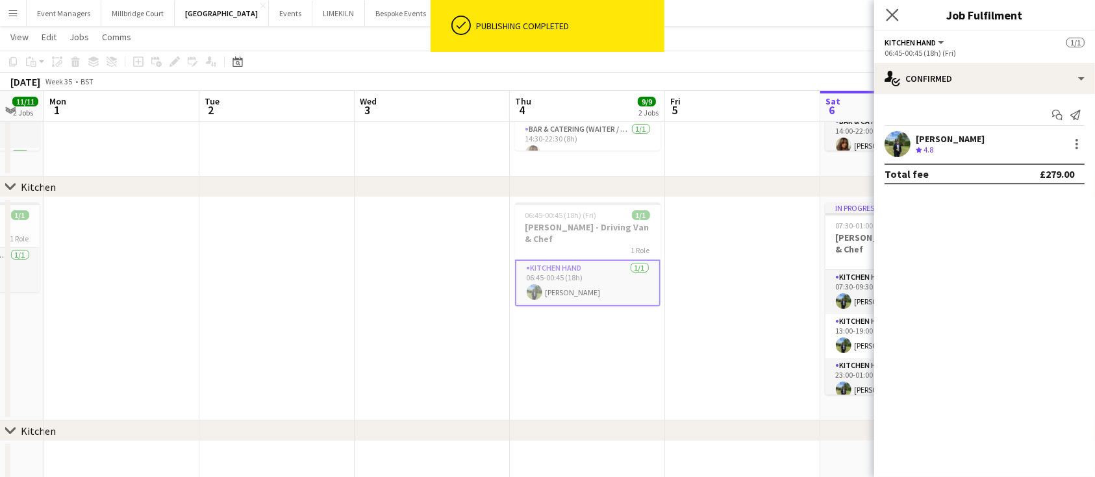
click at [895, 8] on app-icon "Close pop-in" at bounding box center [892, 15] width 19 height 19
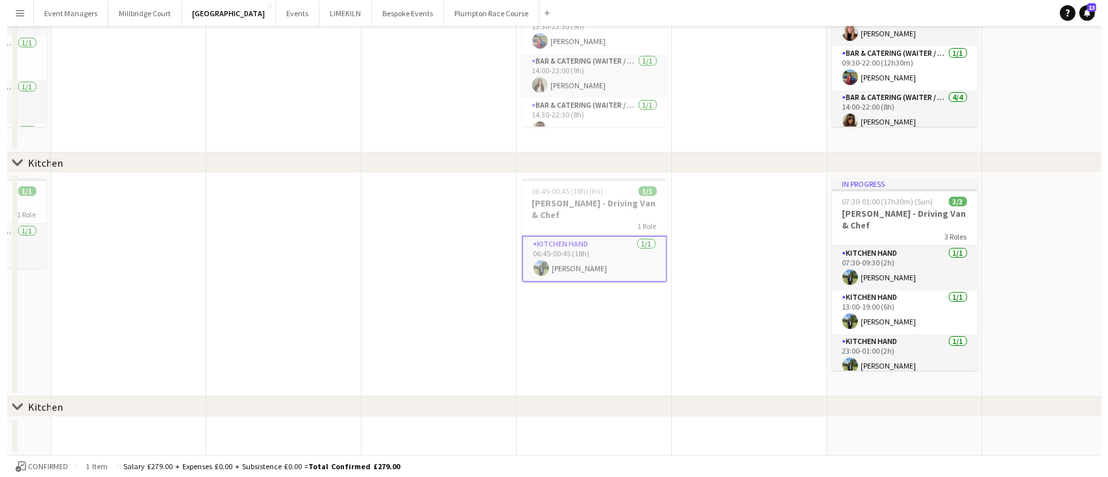
scroll to position [0, 0]
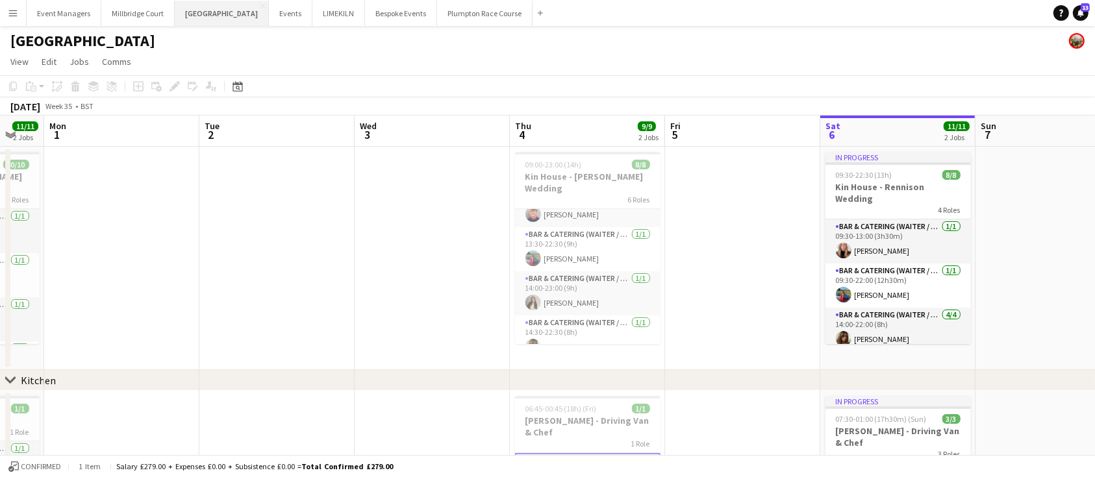
click at [189, 14] on button "Kin House Close" at bounding box center [222, 13] width 94 height 25
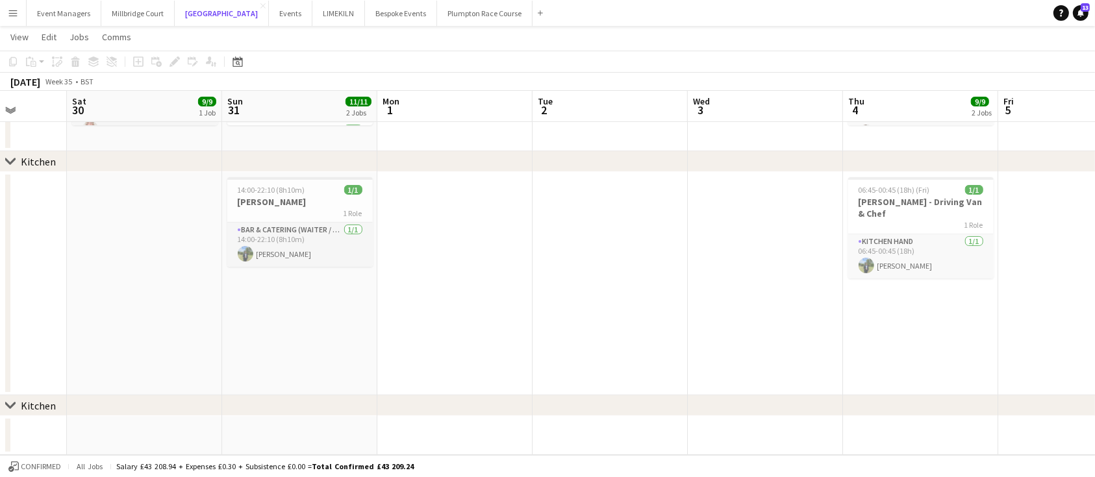
scroll to position [0, 401]
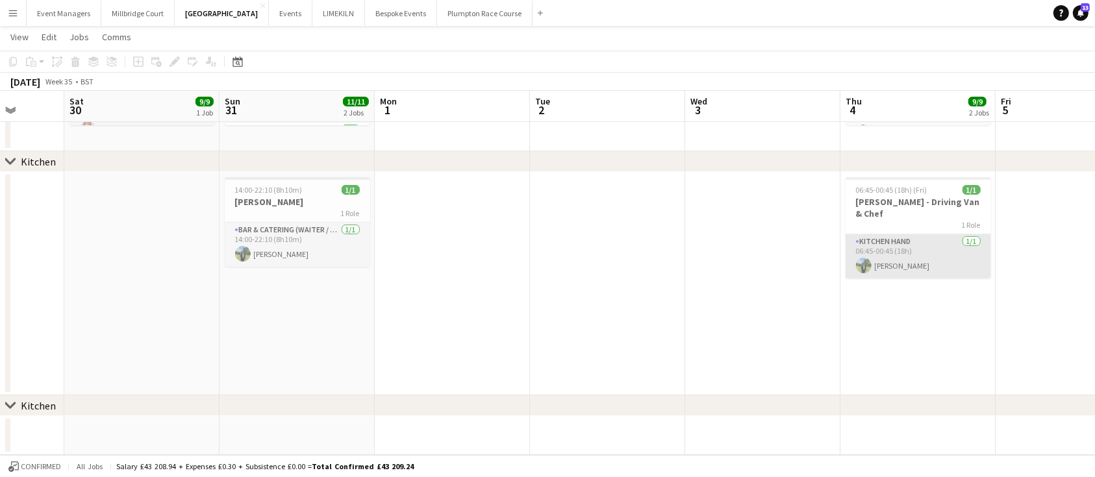
click at [851, 240] on app-card-role "Kitchen Hand 1/1 06:45-00:45 (18h) Harvey Gardner" at bounding box center [917, 256] width 145 height 44
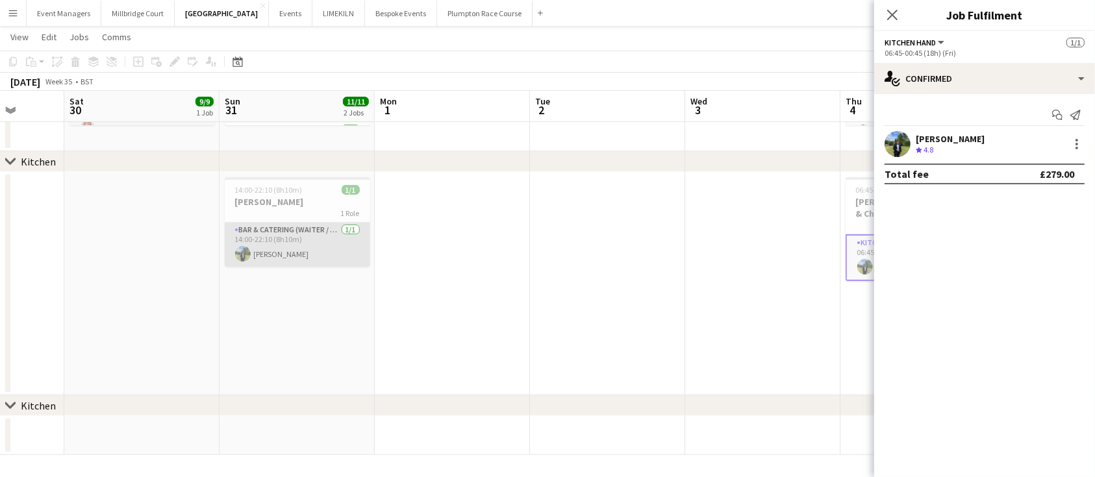
click at [266, 245] on app-card-role "Bar & Catering (Waiter / waitress) 1/1 14:00-22:10 (8h10m) Harvey Gardner" at bounding box center [297, 245] width 145 height 44
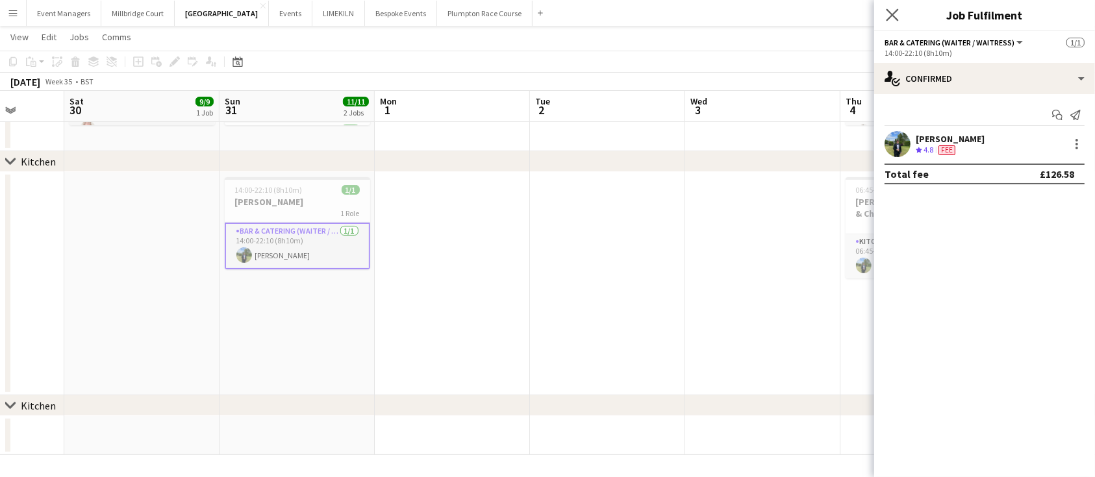
click at [899, 11] on app-icon "Close pop-in" at bounding box center [892, 15] width 19 height 19
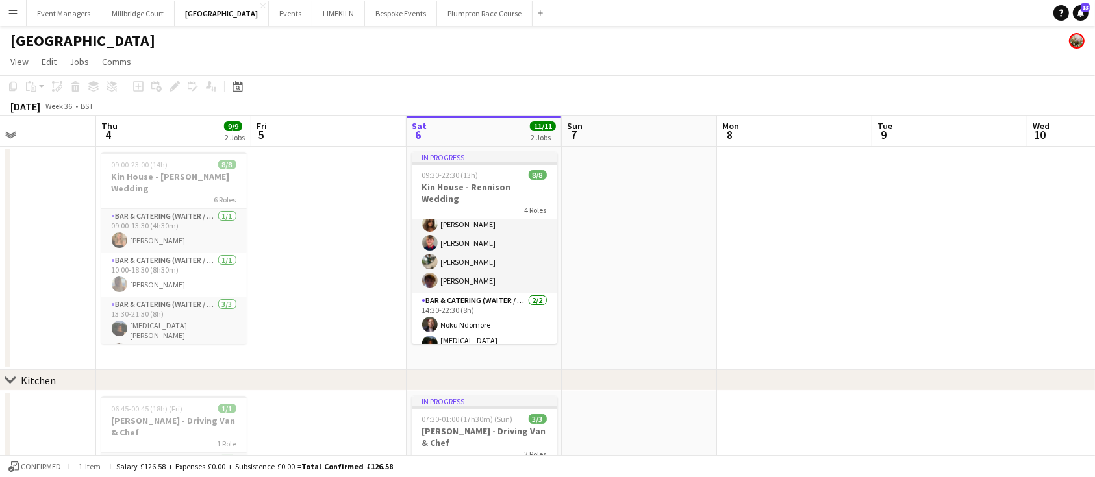
scroll to position [218, 0]
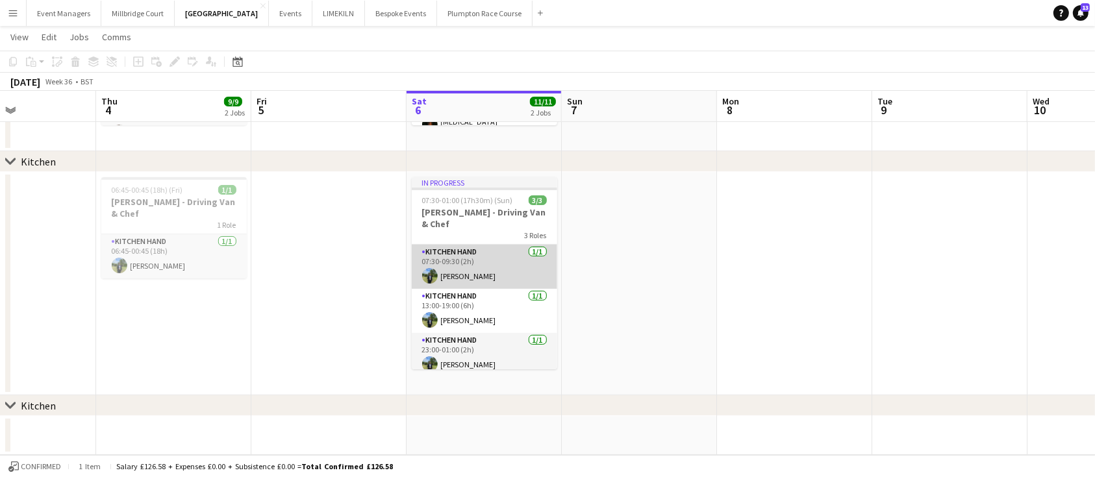
click at [456, 255] on app-card-role "Kitchen Hand 1/1 07:30-09:30 (2h) Harvey Gardner" at bounding box center [484, 267] width 145 height 44
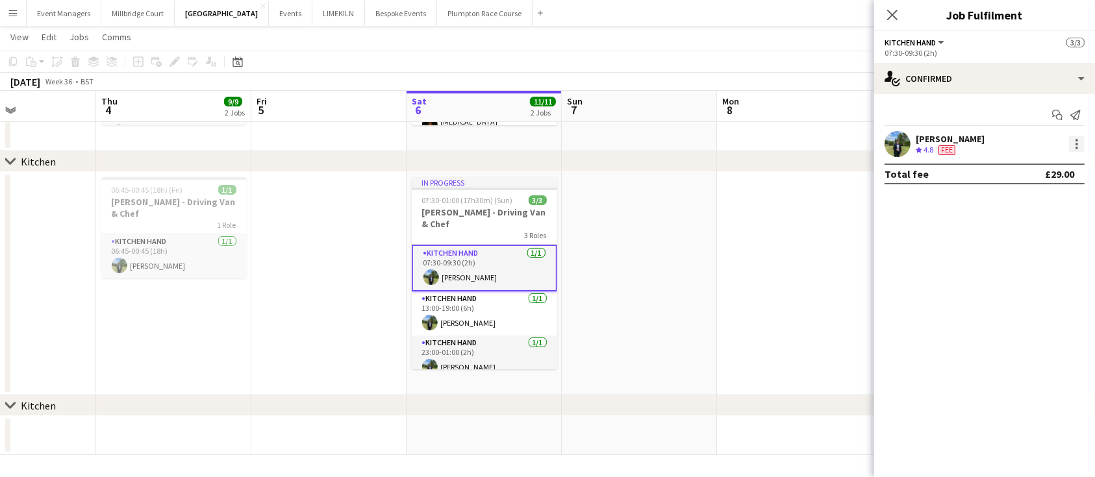
click at [1080, 143] on div at bounding box center [1077, 144] width 16 height 16
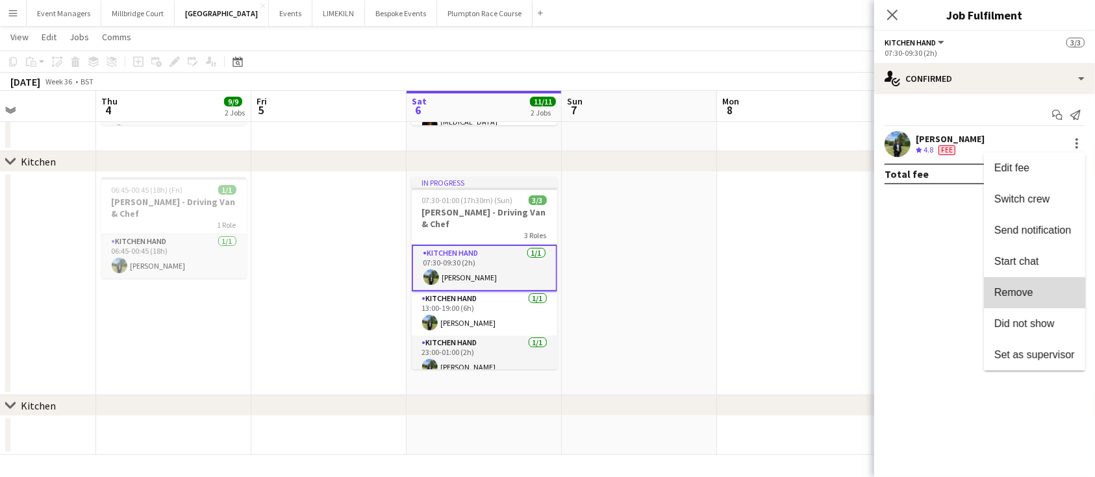
click at [1050, 298] on span "Remove" at bounding box center [1034, 293] width 81 height 12
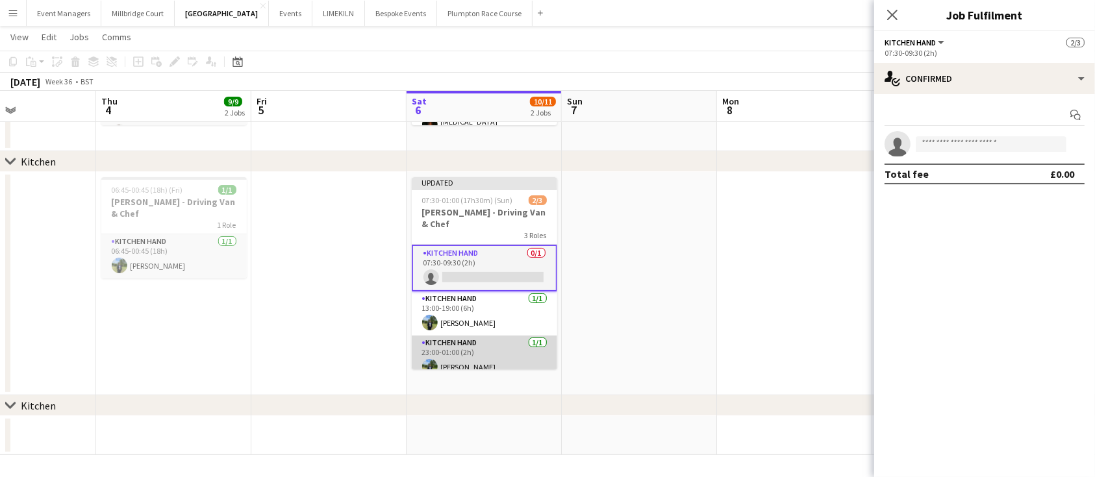
click at [443, 351] on app-card-role "Kitchen Hand 1/1 23:00-01:00 (2h) Harvey Gardner" at bounding box center [484, 358] width 145 height 44
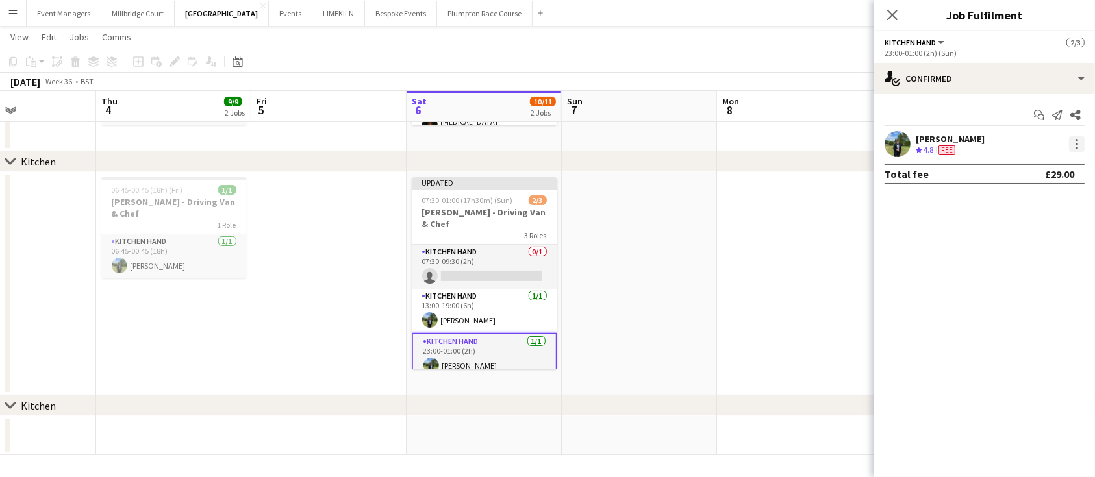
click at [1073, 142] on div at bounding box center [1077, 144] width 16 height 16
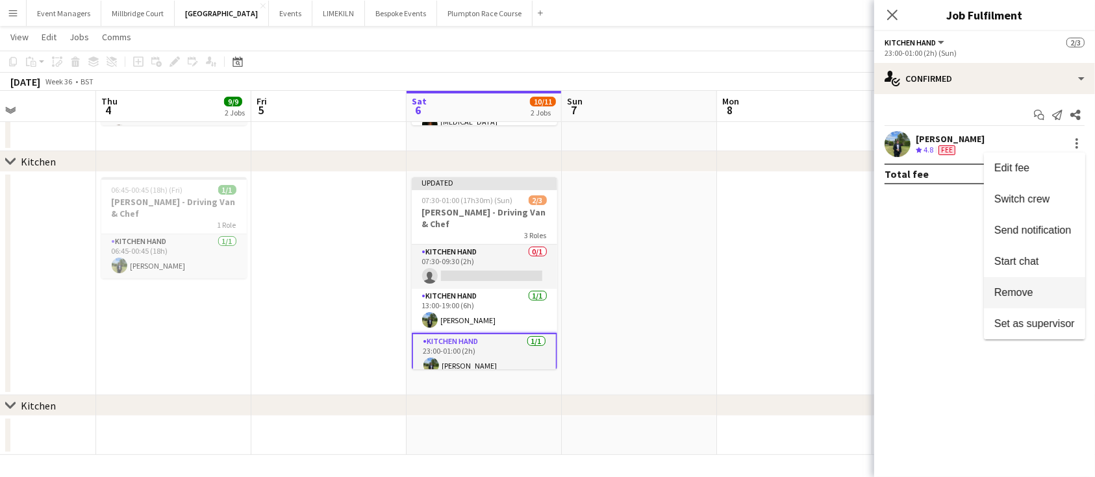
click at [1048, 293] on span "Remove" at bounding box center [1034, 293] width 81 height 12
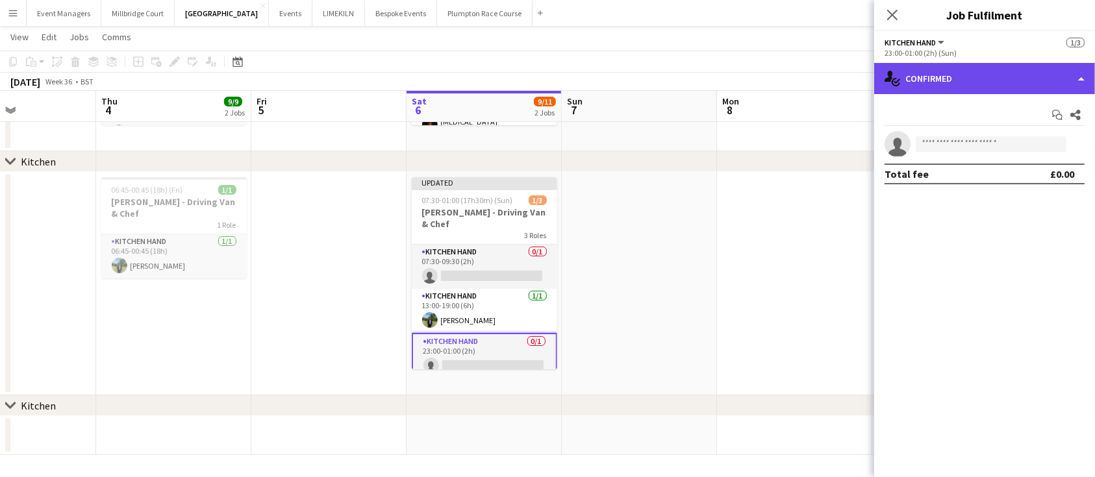
click at [957, 77] on div "single-neutral-actions-check-2 Confirmed" at bounding box center [984, 78] width 221 height 31
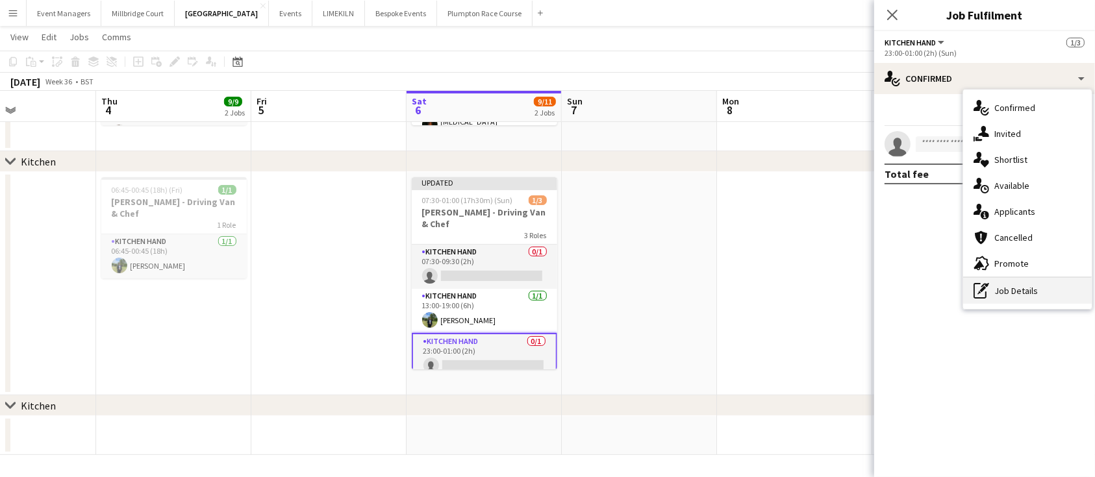
click at [1008, 299] on div "pen-write Job Details" at bounding box center [1027, 291] width 129 height 26
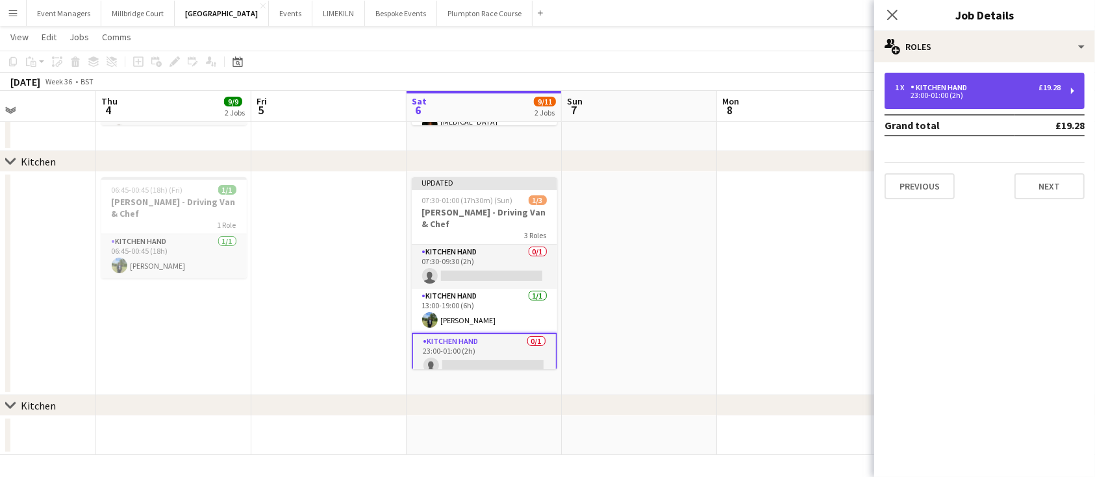
click at [952, 95] on div "23:00-01:00 (2h)" at bounding box center [978, 95] width 166 height 6
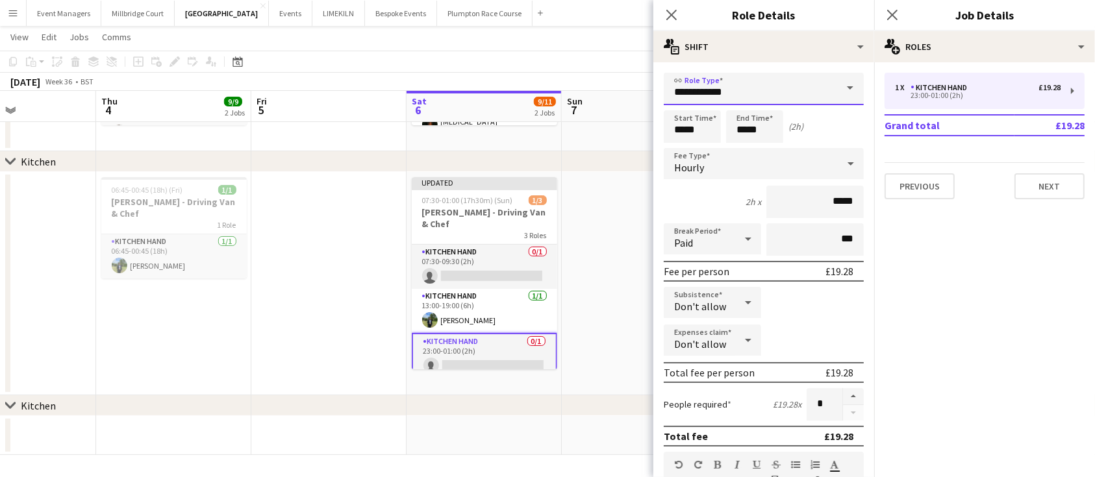
click at [768, 80] on input "**********" at bounding box center [764, 89] width 200 height 32
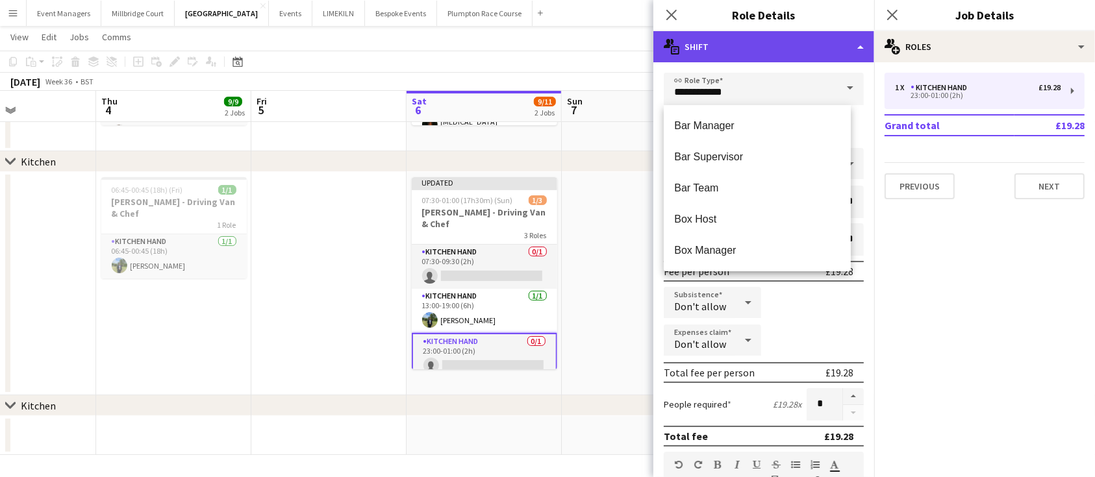
click at [755, 42] on div "multiple-actions-text Shift" at bounding box center [763, 46] width 221 height 31
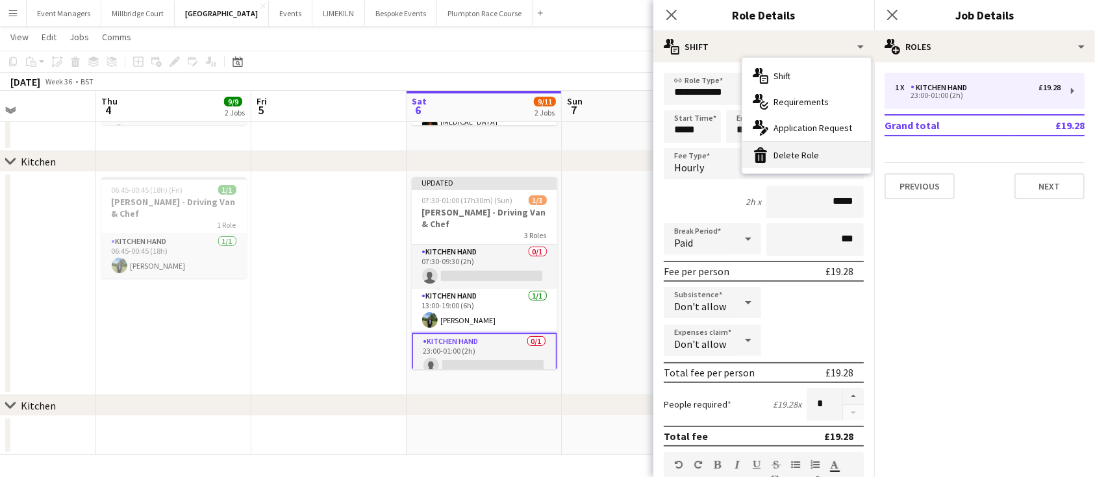
click at [779, 164] on div "bin-2 Delete Role" at bounding box center [806, 155] width 129 height 26
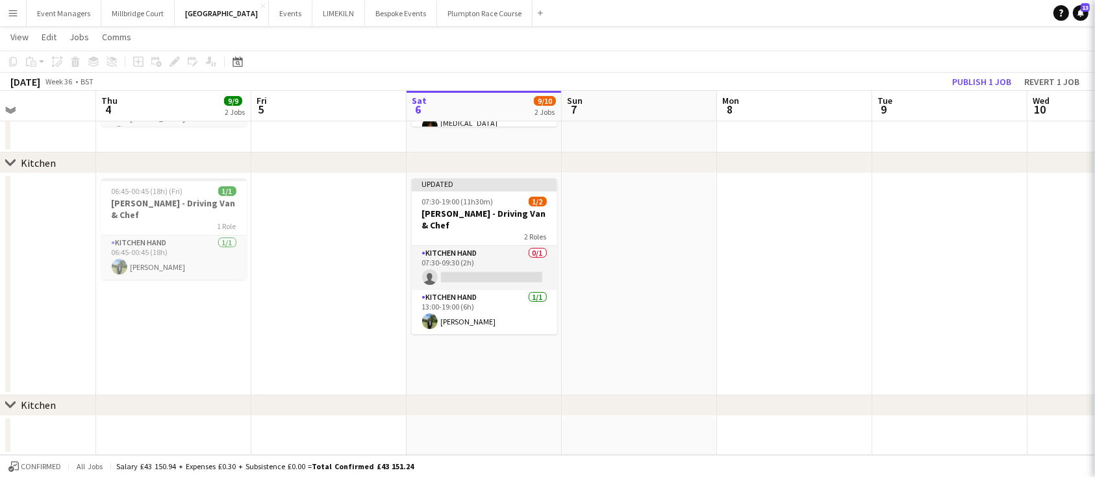
scroll to position [216, 0]
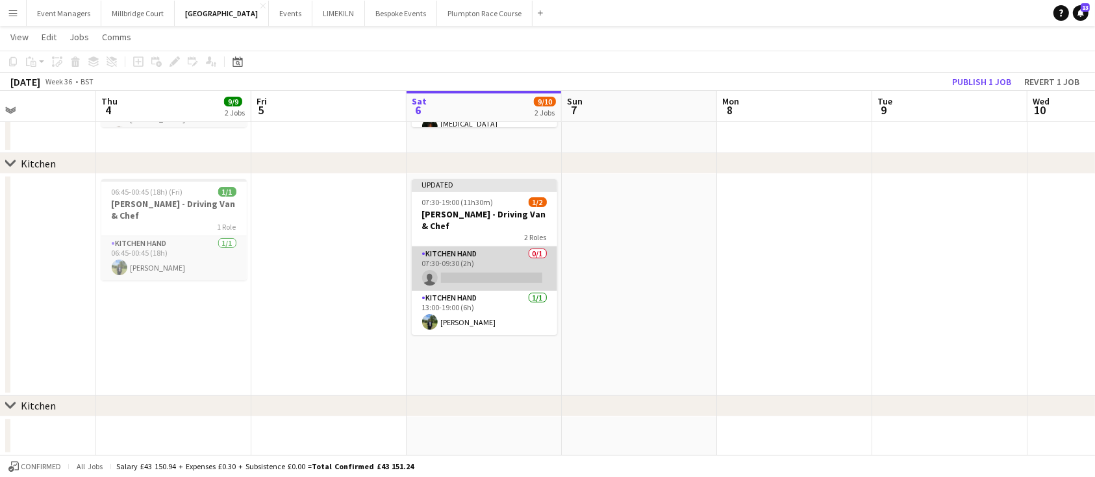
click at [468, 257] on app-card-role "Kitchen Hand 0/1 07:30-09:30 (2h) single-neutral-actions" at bounding box center [484, 269] width 145 height 44
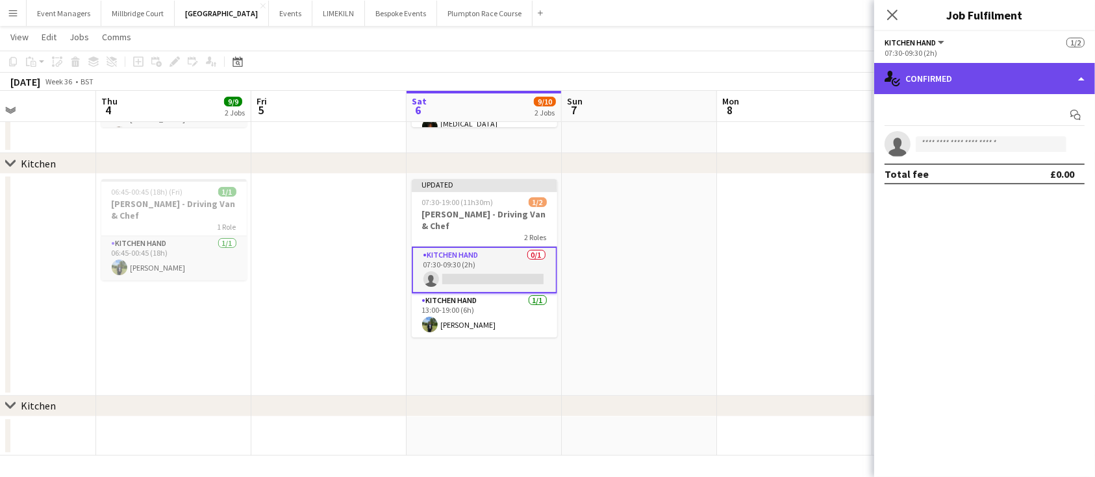
click at [982, 71] on div "single-neutral-actions-check-2 Confirmed" at bounding box center [984, 78] width 221 height 31
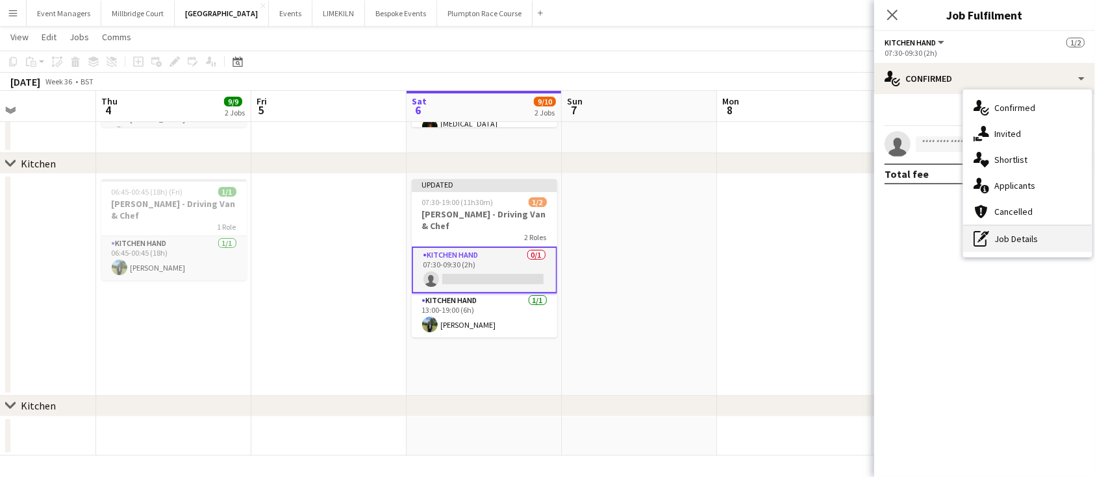
click at [1018, 247] on div "pen-write Job Details" at bounding box center [1027, 239] width 129 height 26
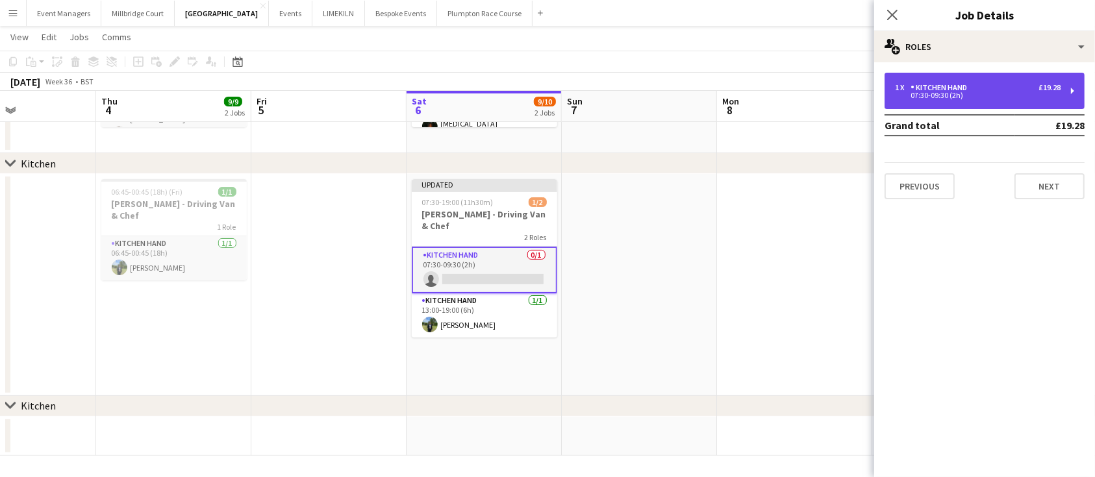
click at [952, 90] on div "Kitchen Hand" at bounding box center [941, 87] width 62 height 9
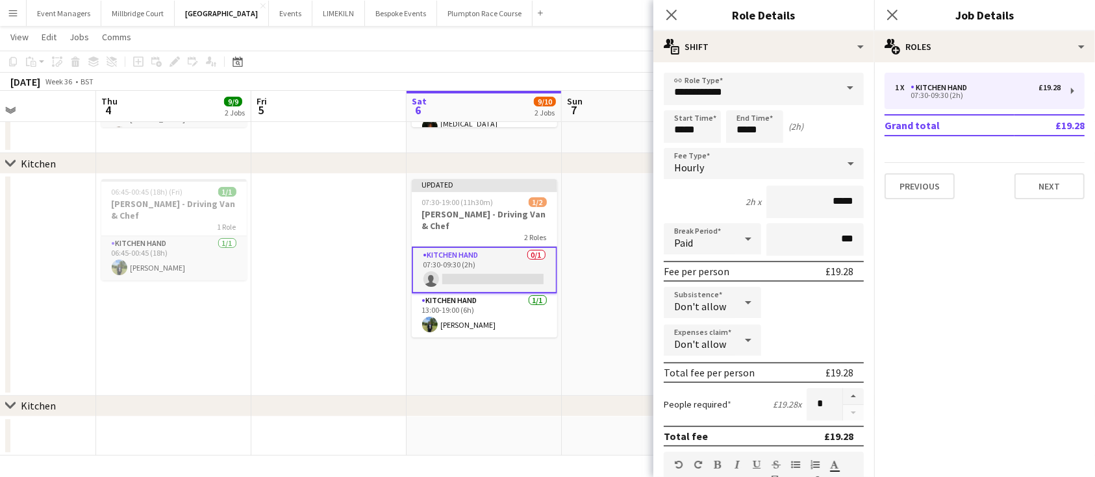
click at [814, 62] on div "**********" at bounding box center [763, 470] width 221 height 817
click at [803, 81] on input "**********" at bounding box center [764, 89] width 200 height 32
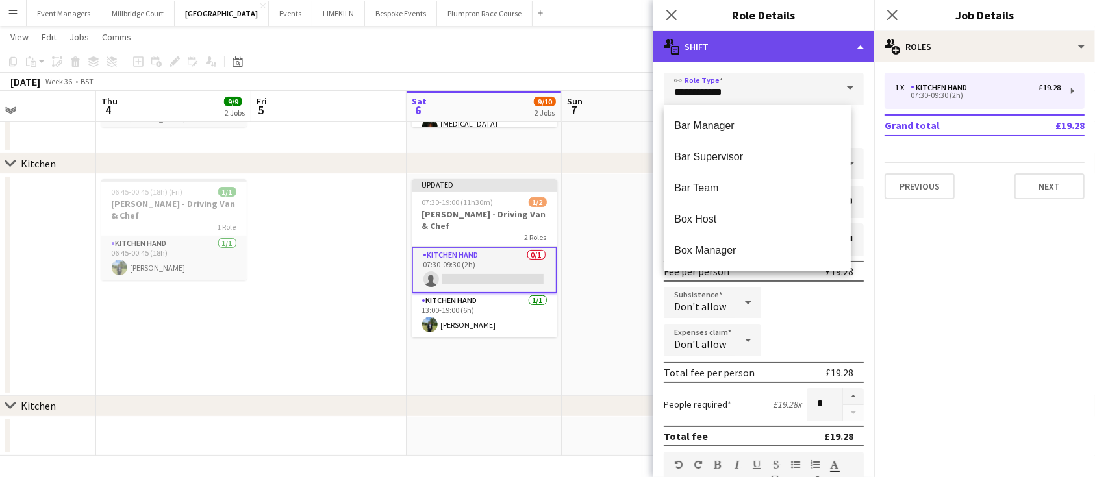
click at [793, 39] on div "multiple-actions-text Shift" at bounding box center [763, 46] width 221 height 31
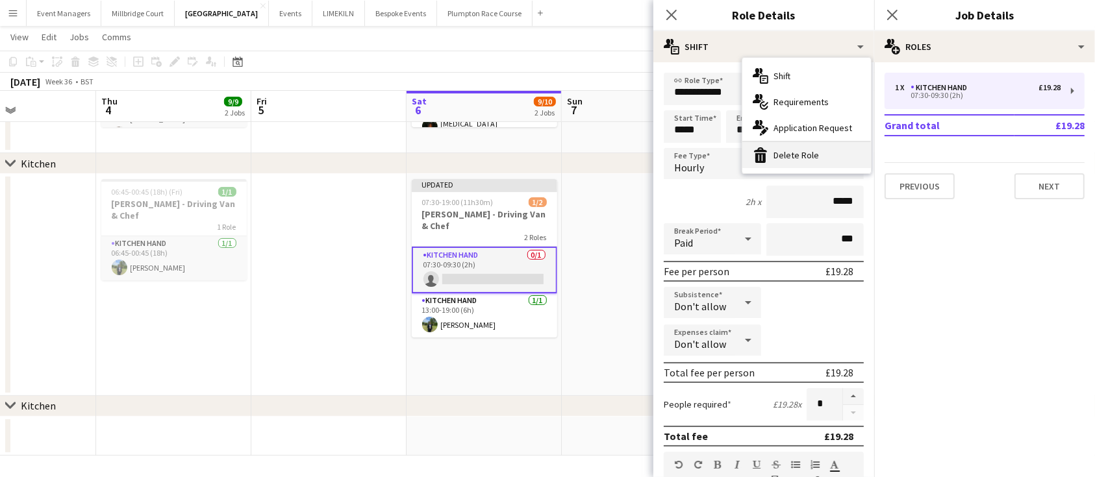
click at [799, 157] on div "bin-2 Delete Role" at bounding box center [806, 155] width 129 height 26
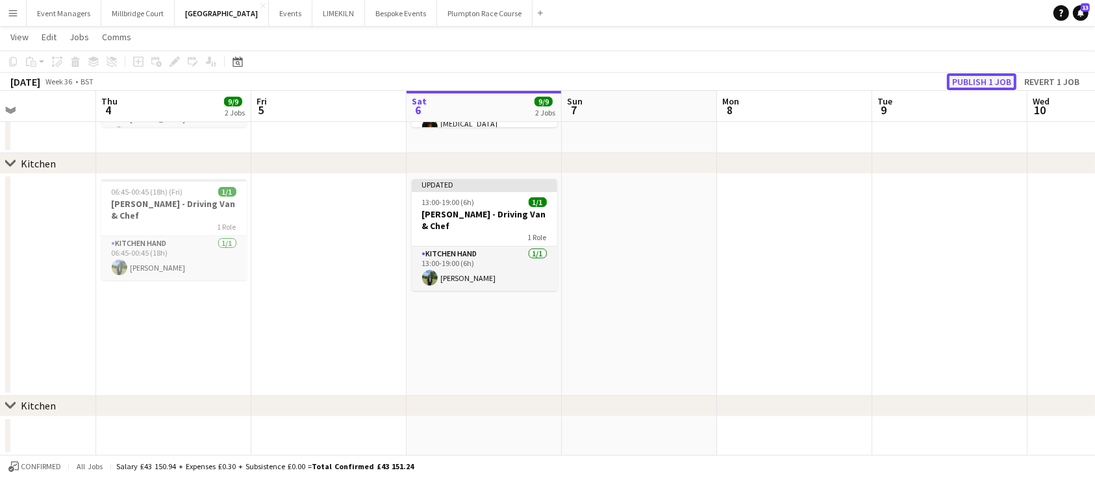
click at [975, 82] on button "Publish 1 job" at bounding box center [981, 81] width 69 height 17
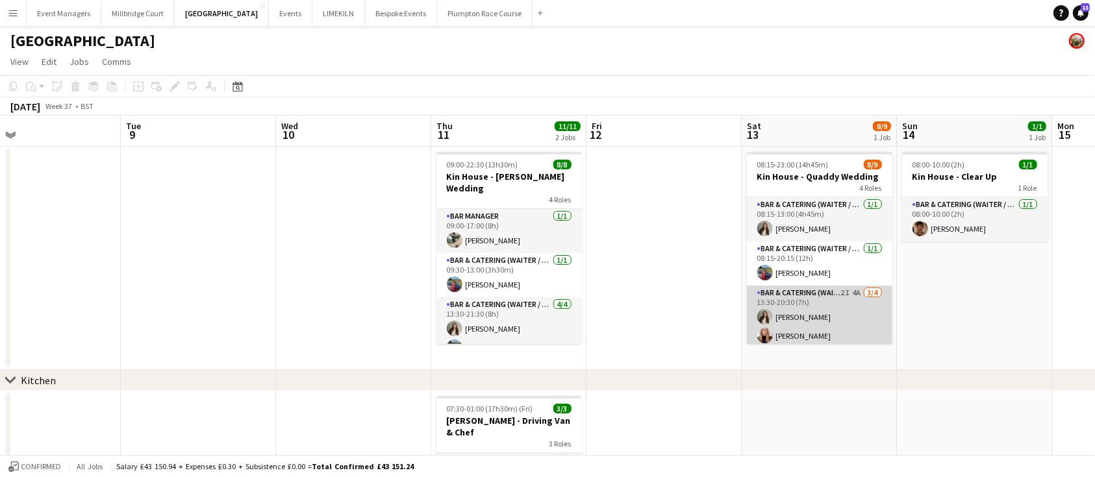
scroll to position [71, 0]
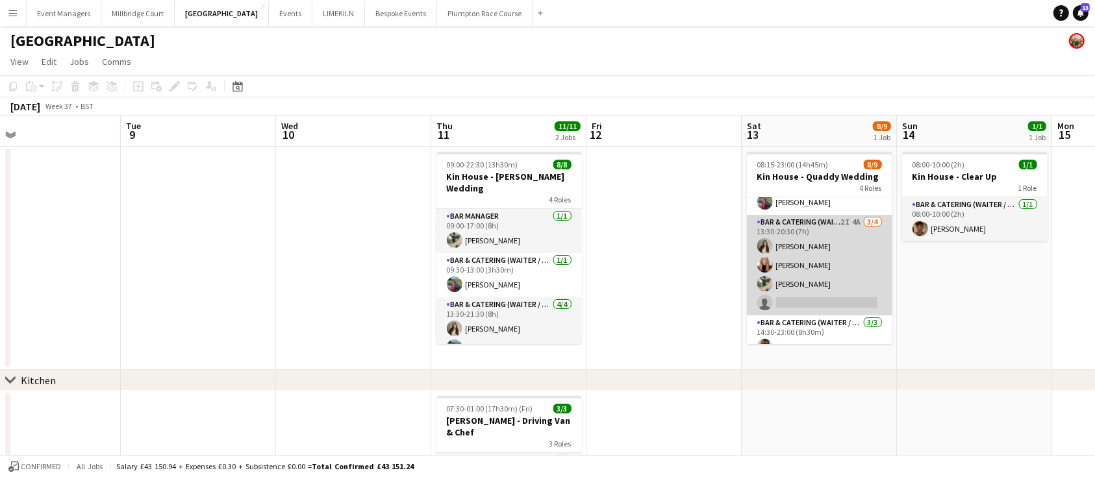
click at [806, 306] on app-card-role "Bar & Catering (Waiter / waitress) 2I 4A 3/4 13:30-20:30 (7h) Emily Brown Katie…" at bounding box center [819, 265] width 145 height 101
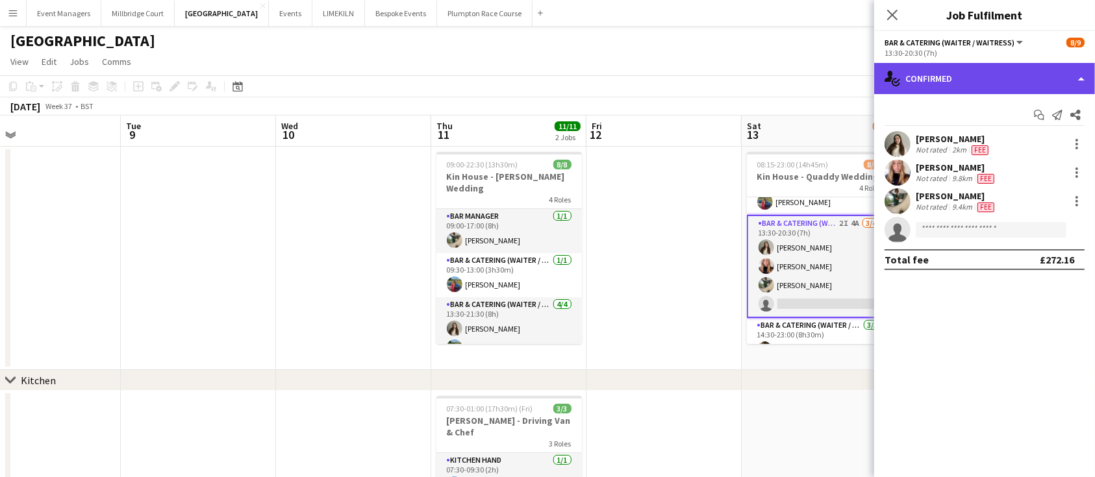
click at [1028, 75] on div "single-neutral-actions-check-2 Confirmed" at bounding box center [984, 78] width 221 height 31
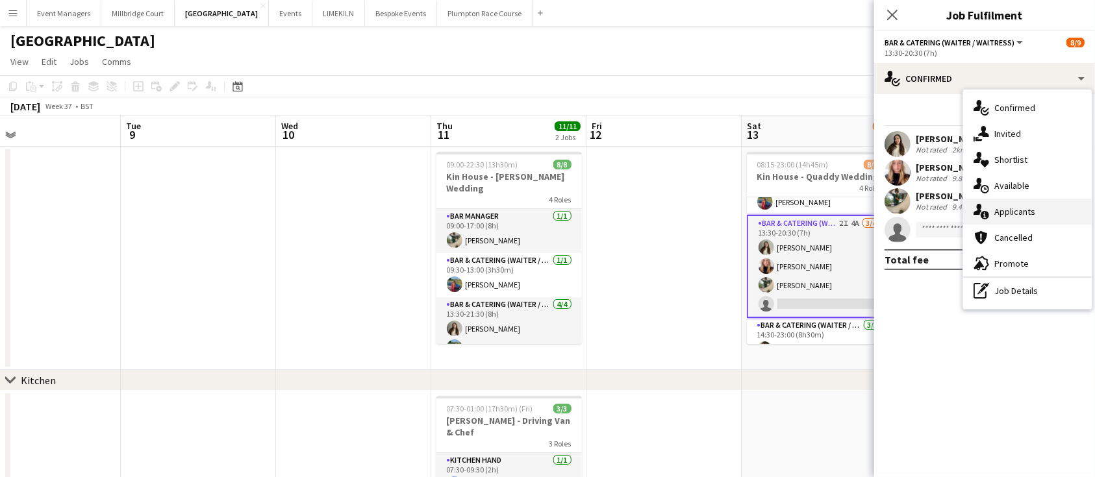
click at [1054, 210] on div "single-neutral-actions-information Applicants" at bounding box center [1027, 212] width 129 height 26
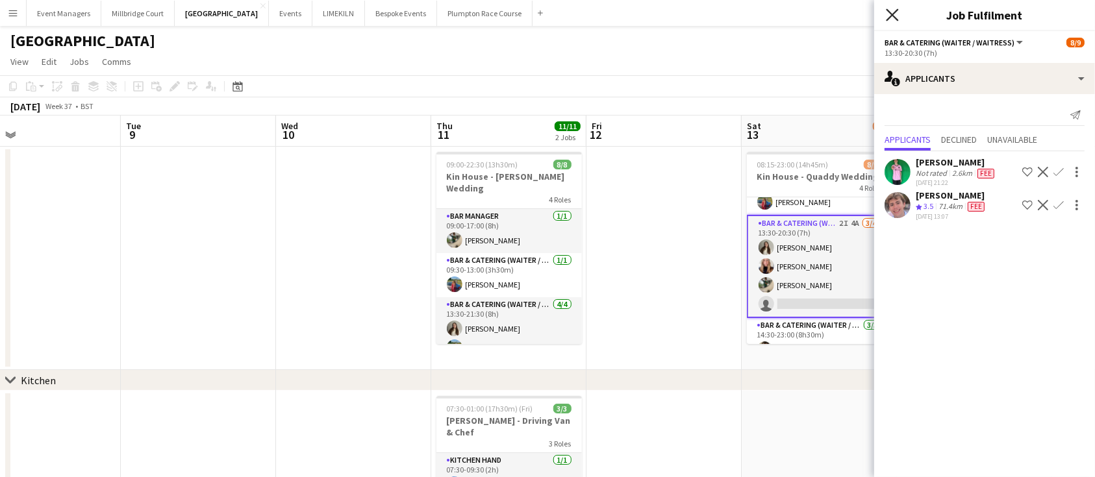
click at [892, 11] on icon "Close pop-in" at bounding box center [892, 14] width 12 height 12
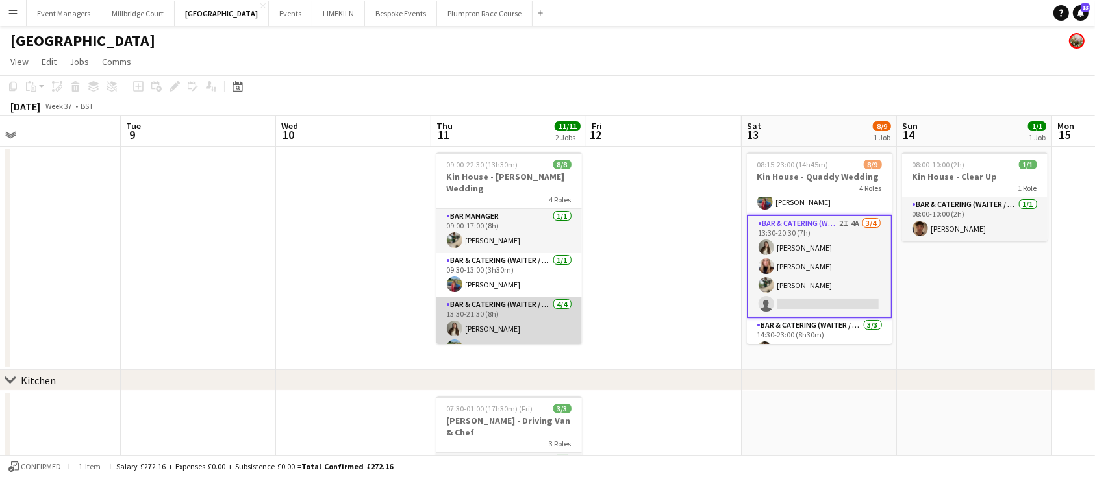
scroll to position [105, 0]
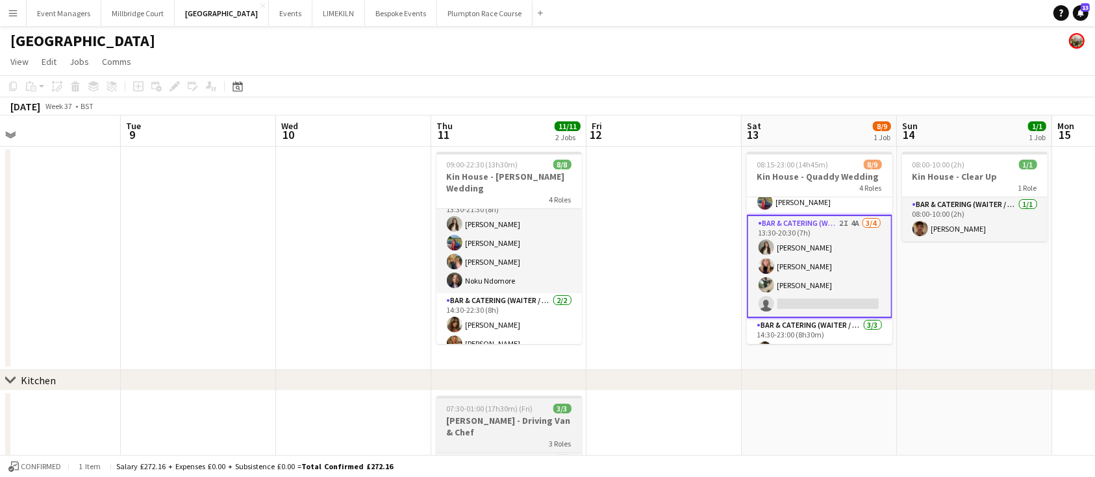
click at [511, 411] on span "07:30-01:00 (17h30m) (Fri)" at bounding box center [490, 409] width 86 height 10
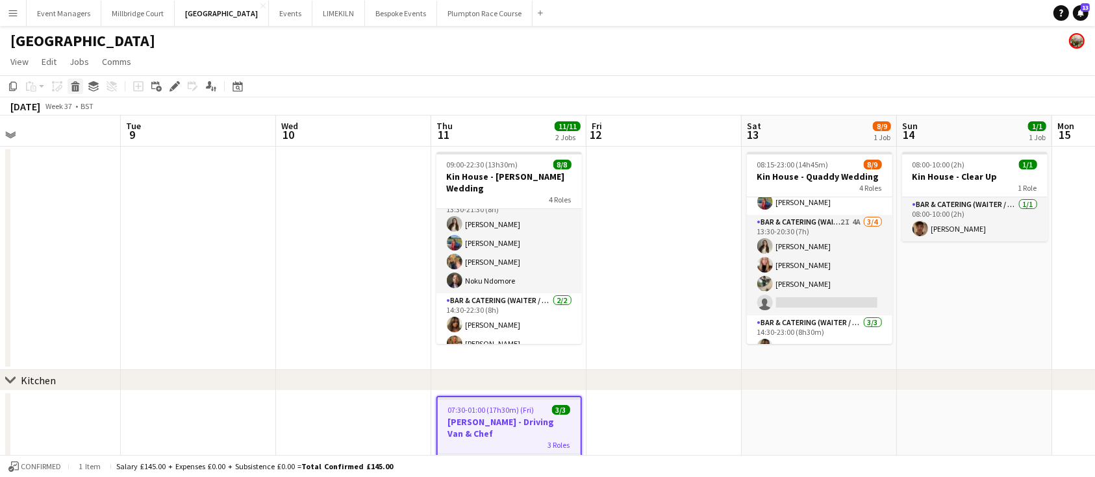
click at [71, 86] on icon "Delete" at bounding box center [75, 86] width 10 height 10
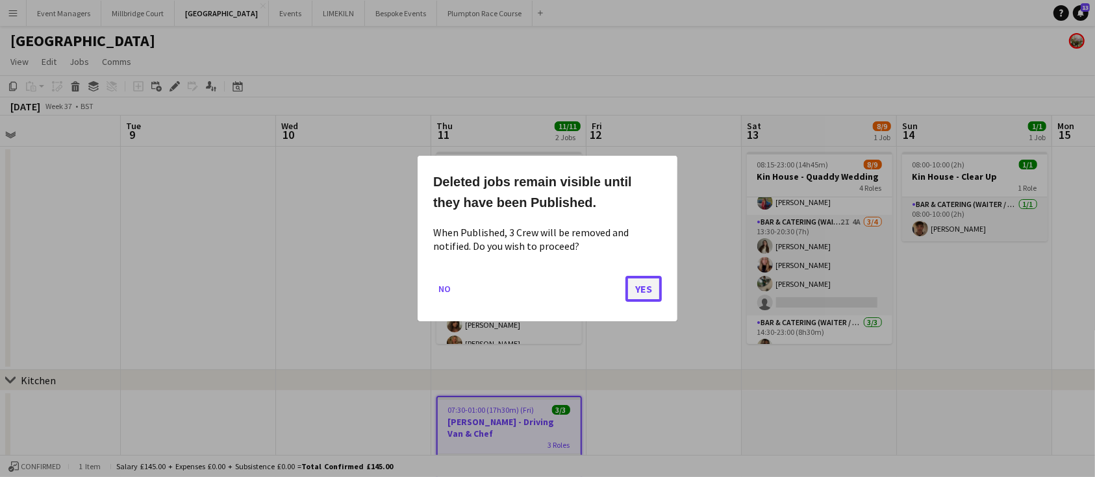
click at [639, 293] on button "Yes" at bounding box center [643, 289] width 36 height 26
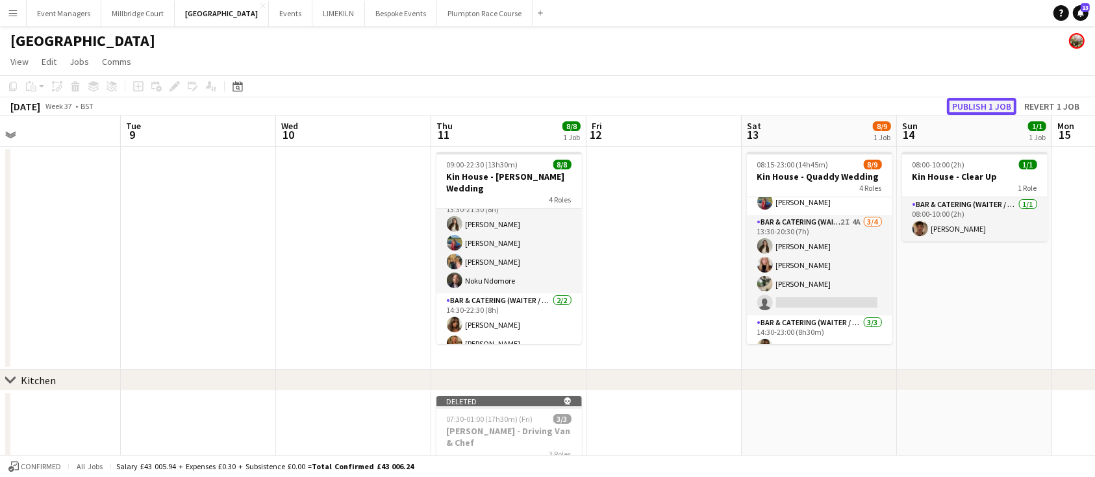
click at [982, 107] on button "Publish 1 job" at bounding box center [981, 106] width 69 height 17
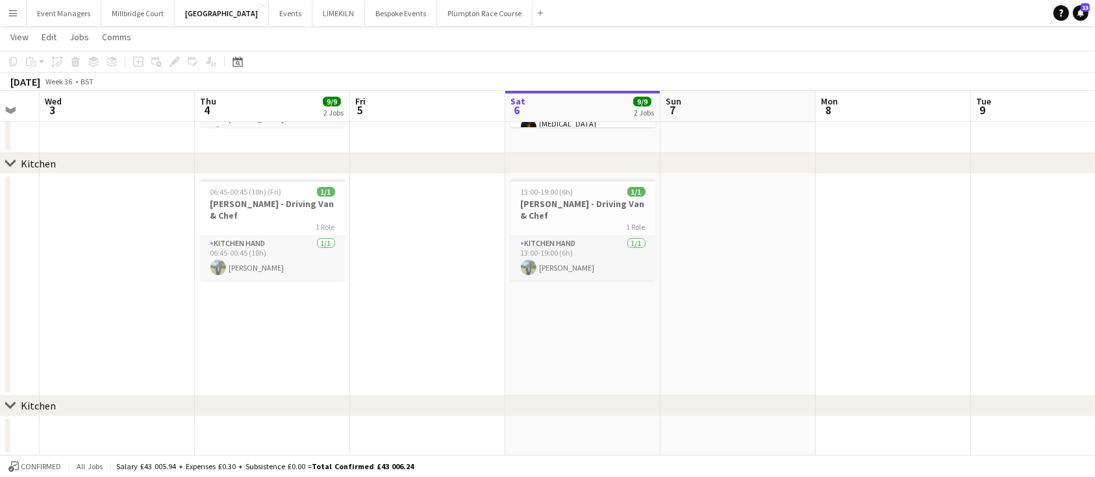
scroll to position [0, 0]
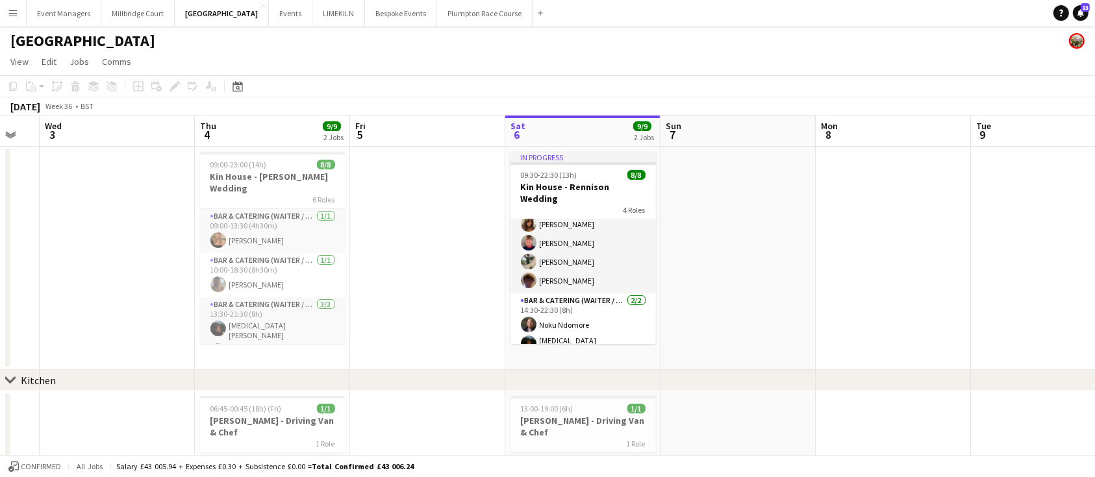
click at [768, 238] on app-date-cell at bounding box center [737, 258] width 155 height 223
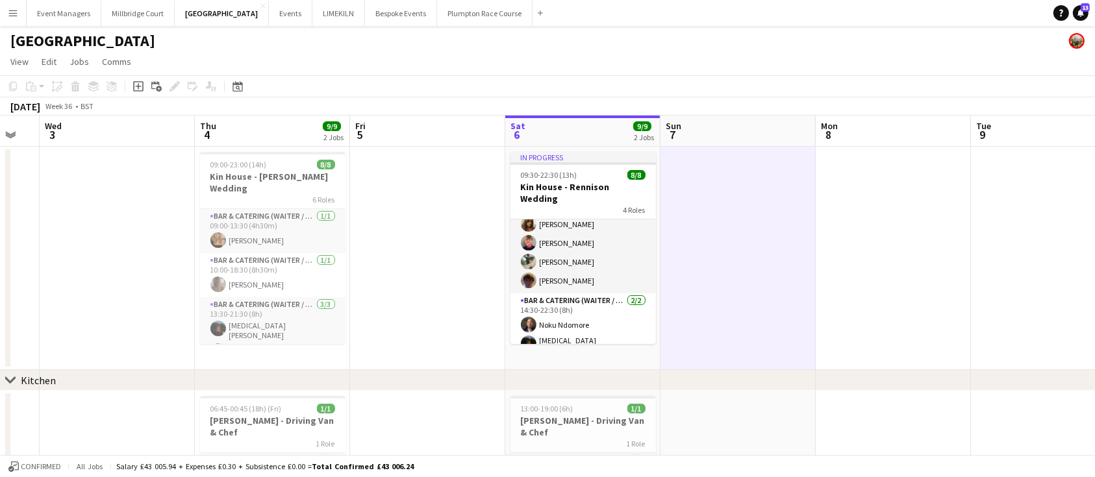
click at [868, 243] on app-date-cell at bounding box center [892, 258] width 155 height 223
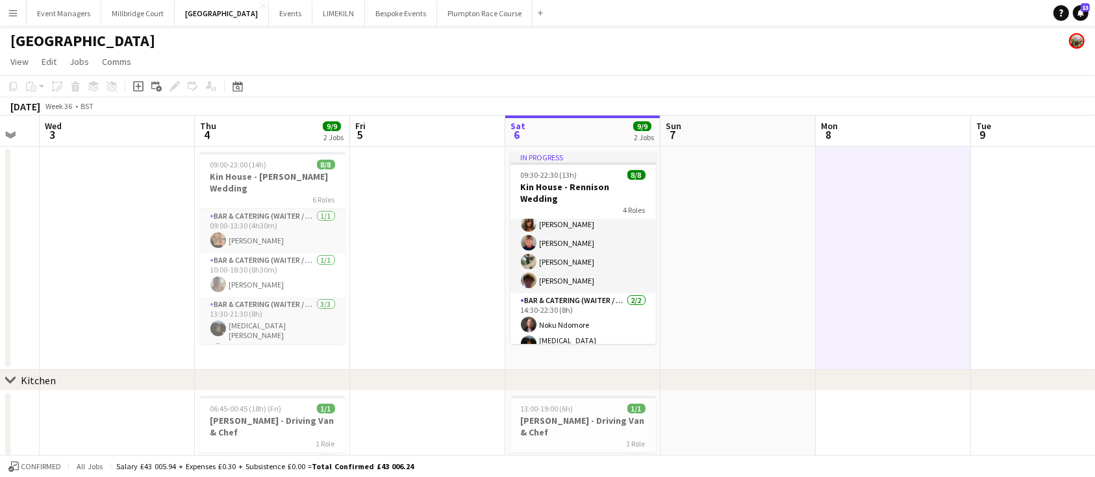
click at [295, 137] on app-board-header-date "Thu 4 9/9 2 Jobs" at bounding box center [272, 131] width 155 height 31
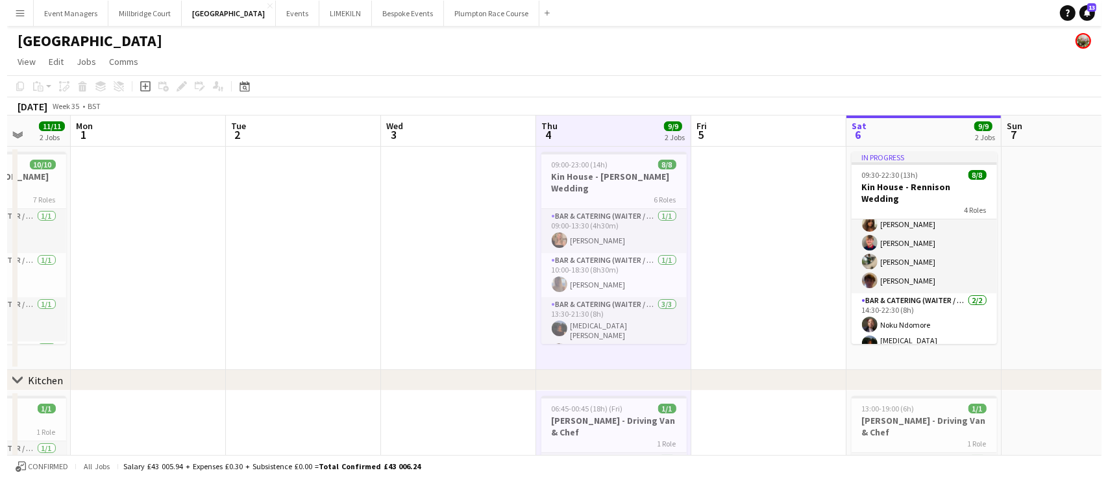
scroll to position [0, 336]
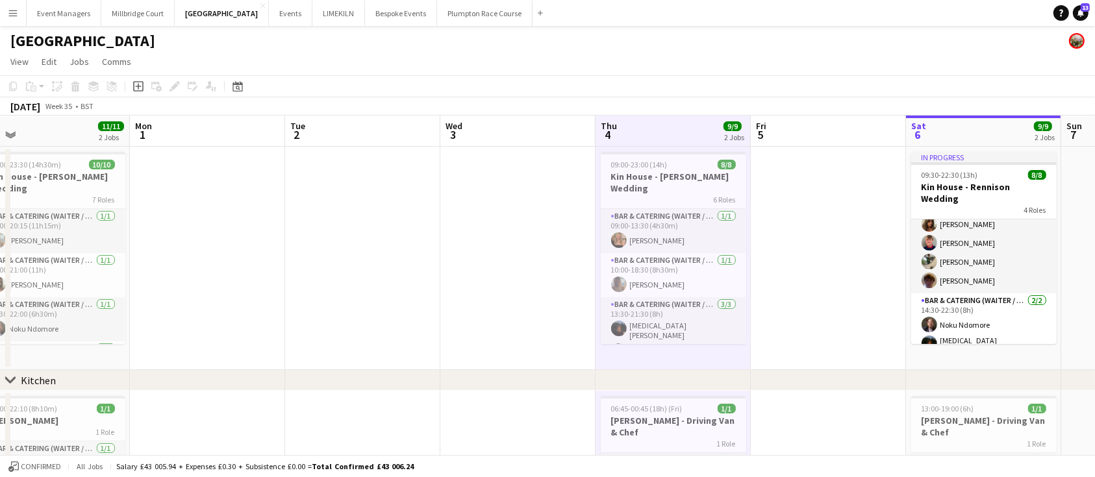
click at [53, 131] on app-board-header-date "Sun 31 11/11 2 Jobs" at bounding box center [52, 131] width 155 height 31
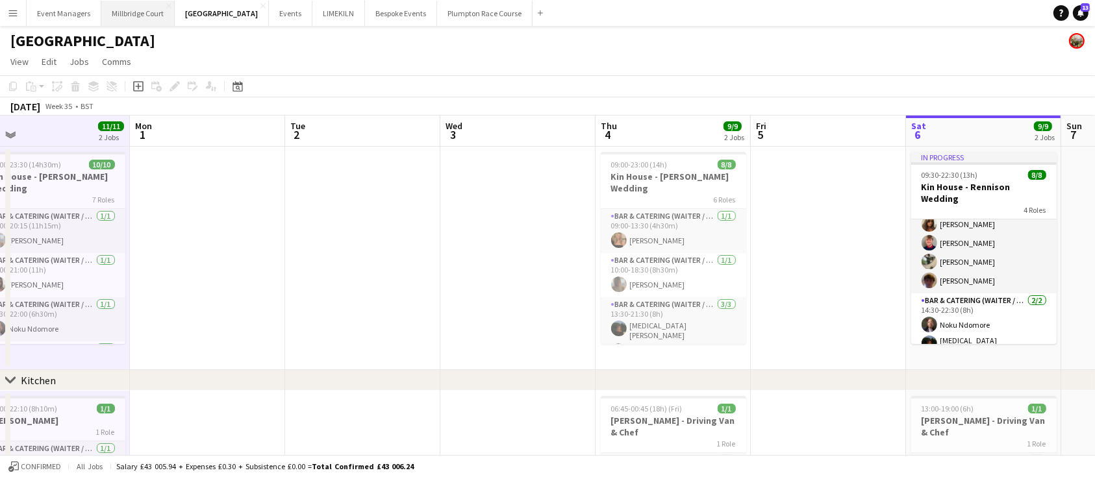
click at [125, 14] on button "Millbridge Court Close" at bounding box center [137, 13] width 73 height 25
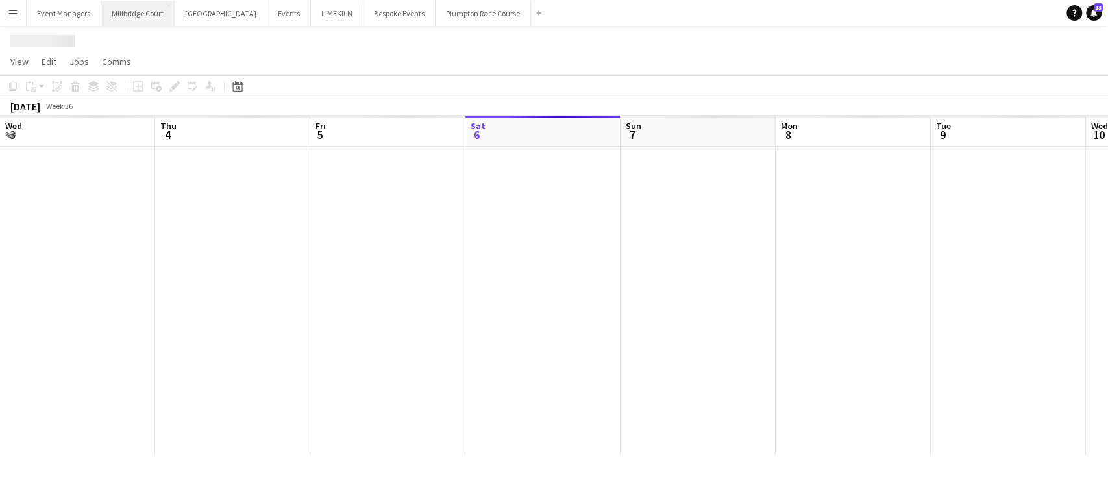
scroll to position [0, 310]
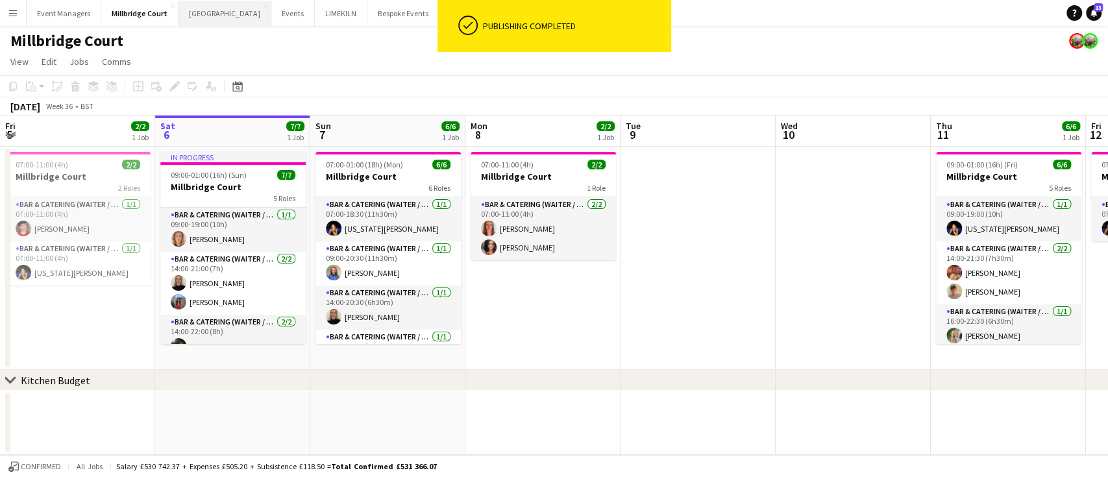
click at [199, 13] on button "Kin House Close" at bounding box center [225, 13] width 93 height 25
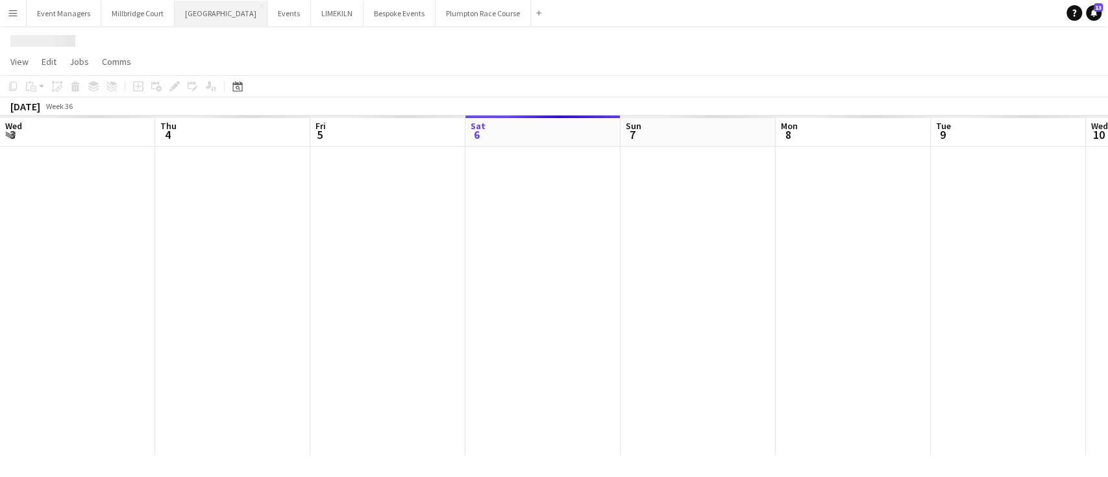
scroll to position [0, 310]
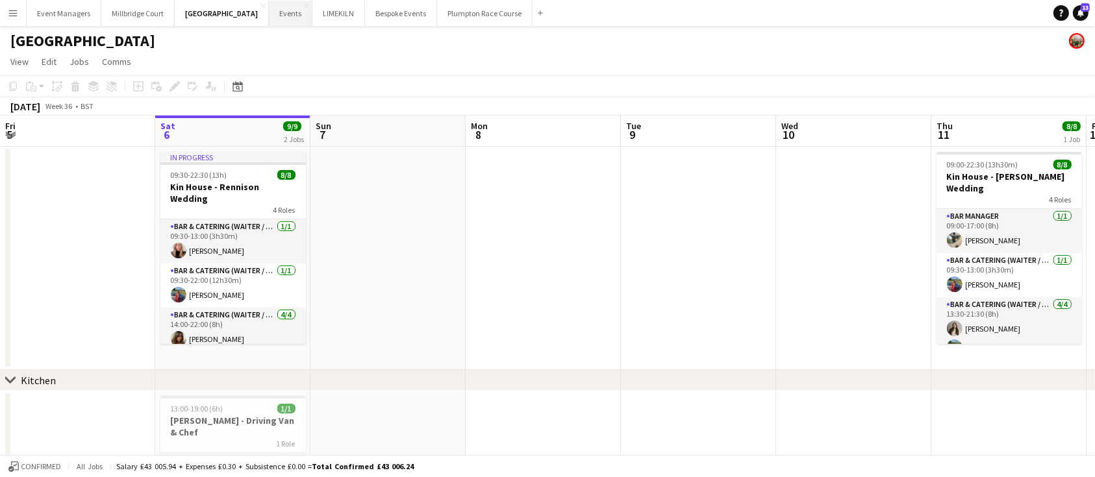
click at [269, 13] on button "Events Close" at bounding box center [291, 13] width 44 height 25
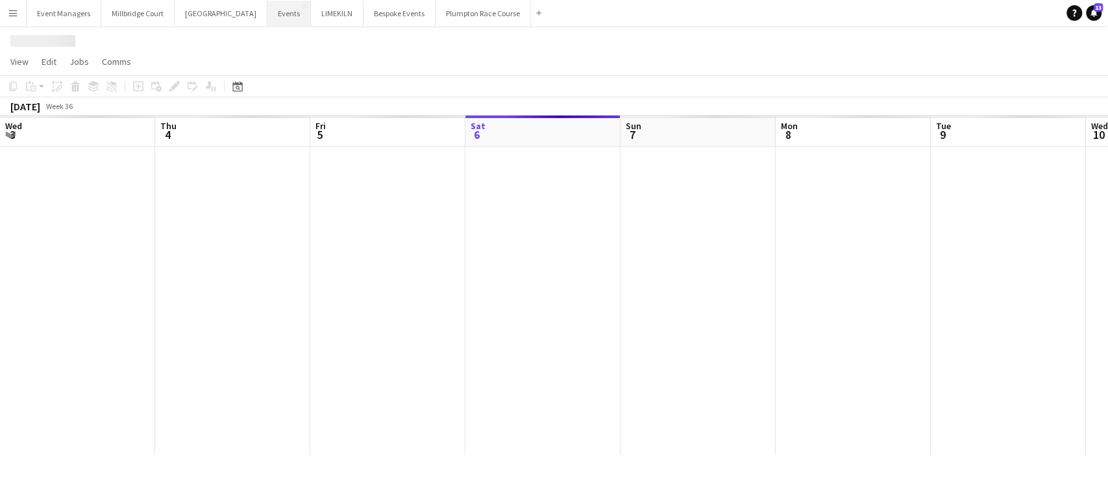
scroll to position [0, 310]
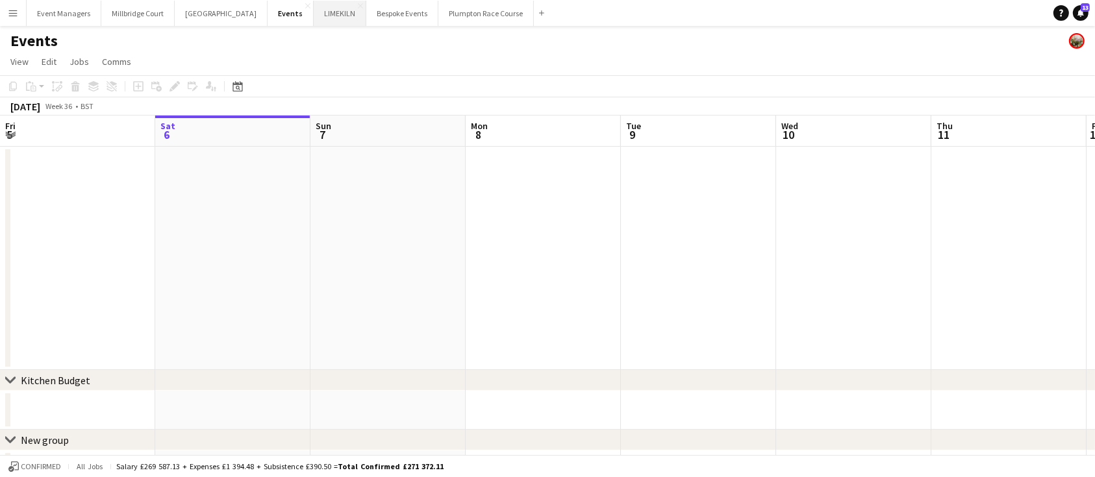
click at [314, 12] on button "LIMEKILN Close" at bounding box center [340, 13] width 53 height 25
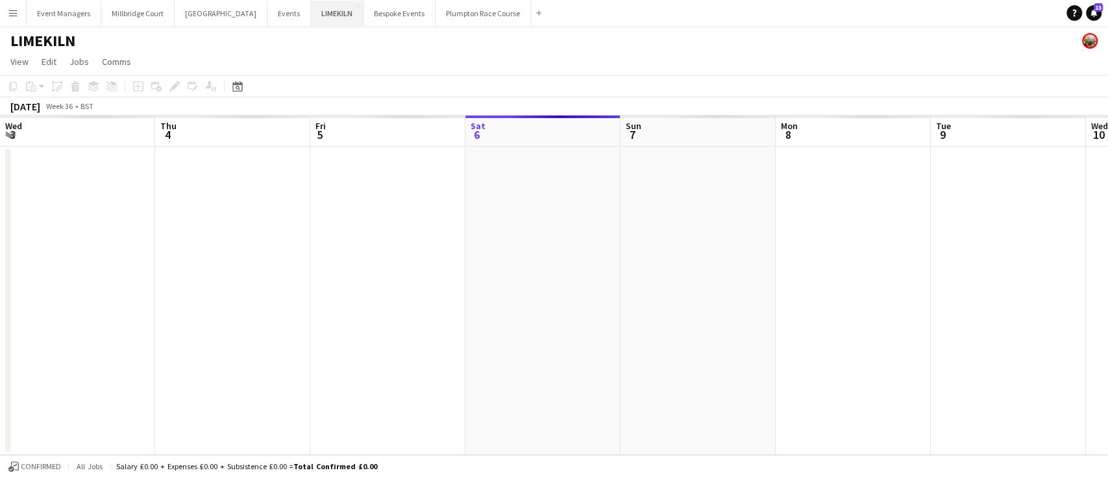
scroll to position [0, 310]
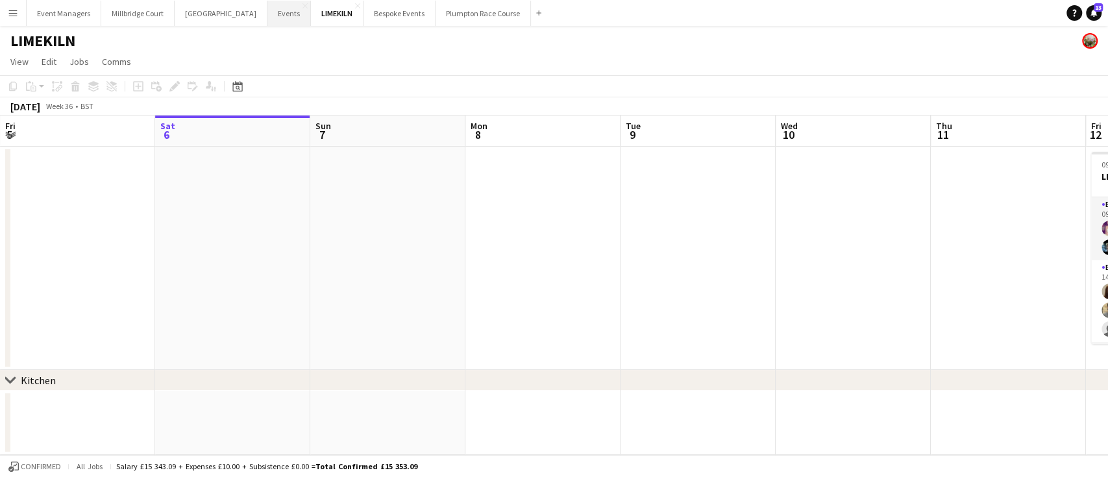
click at [267, 13] on button "Events Close" at bounding box center [289, 13] width 44 height 25
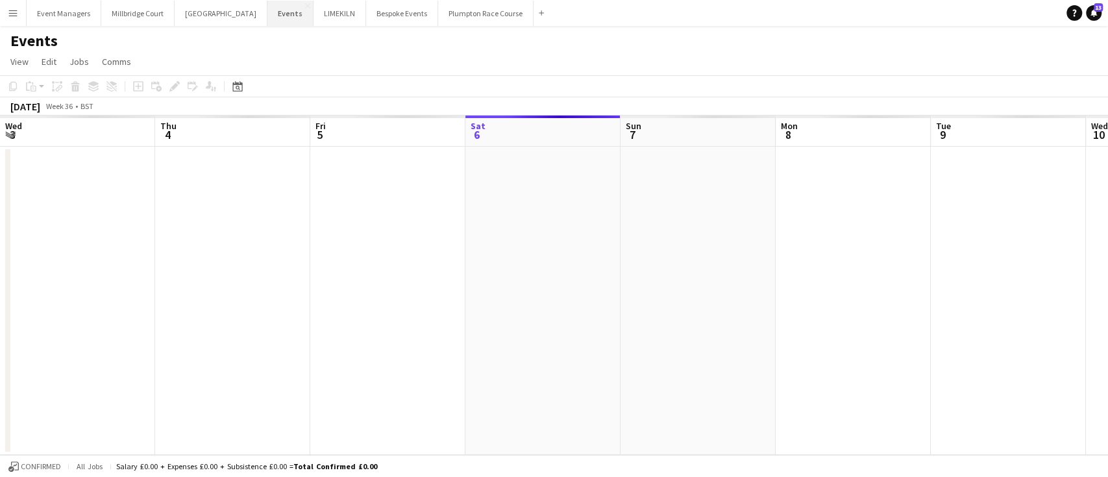
scroll to position [0, 310]
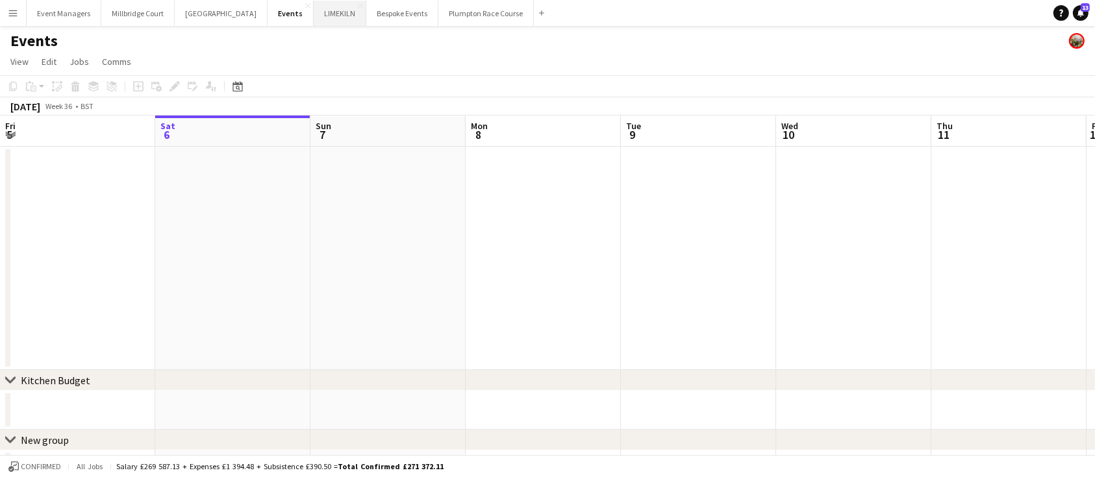
click at [314, 17] on button "LIMEKILN Close" at bounding box center [340, 13] width 53 height 25
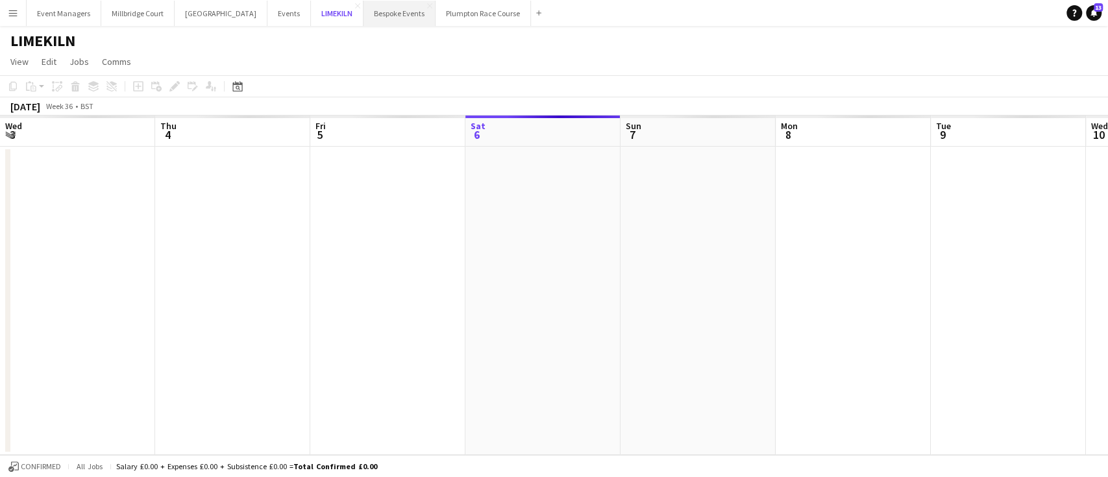
scroll to position [0, 310]
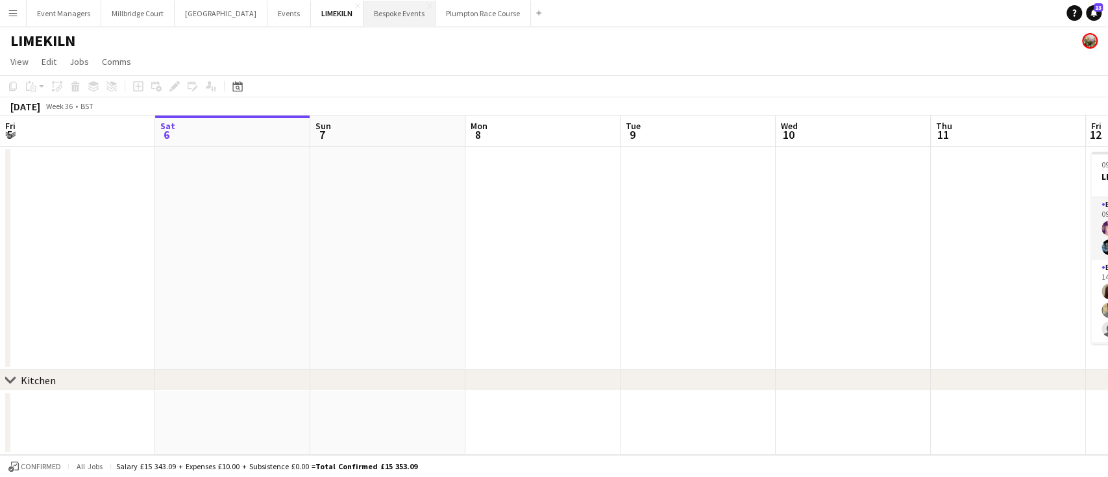
click at [364, 16] on button "Bespoke Events Close" at bounding box center [400, 13] width 72 height 25
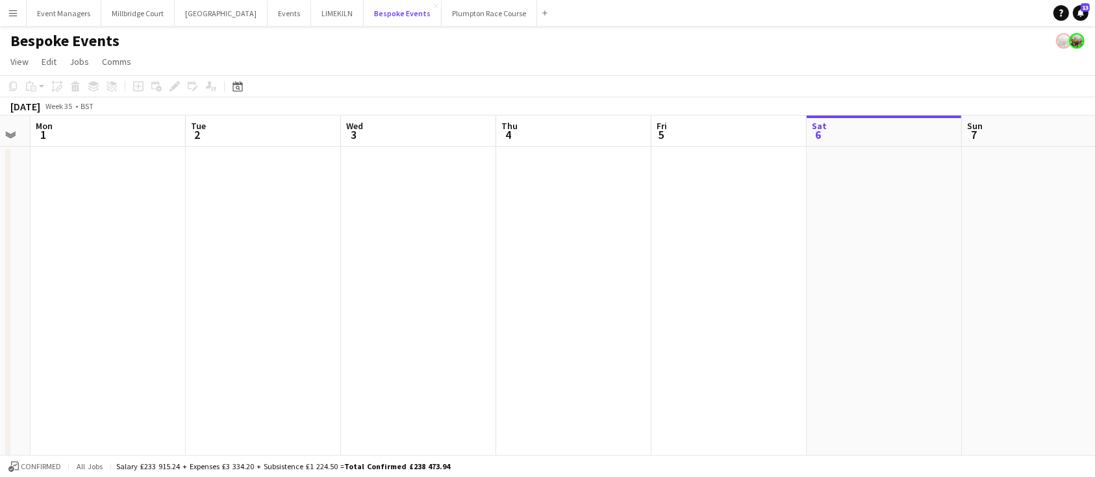
scroll to position [0, 591]
click at [23, 466] on span "Confirmed" at bounding box center [41, 466] width 40 height 9
click at [23, 466] on span "Budgeted" at bounding box center [40, 466] width 38 height 9
click at [23, 466] on span "Confirmed" at bounding box center [41, 466] width 40 height 9
click at [23, 466] on span "Budgeted" at bounding box center [40, 466] width 38 height 9
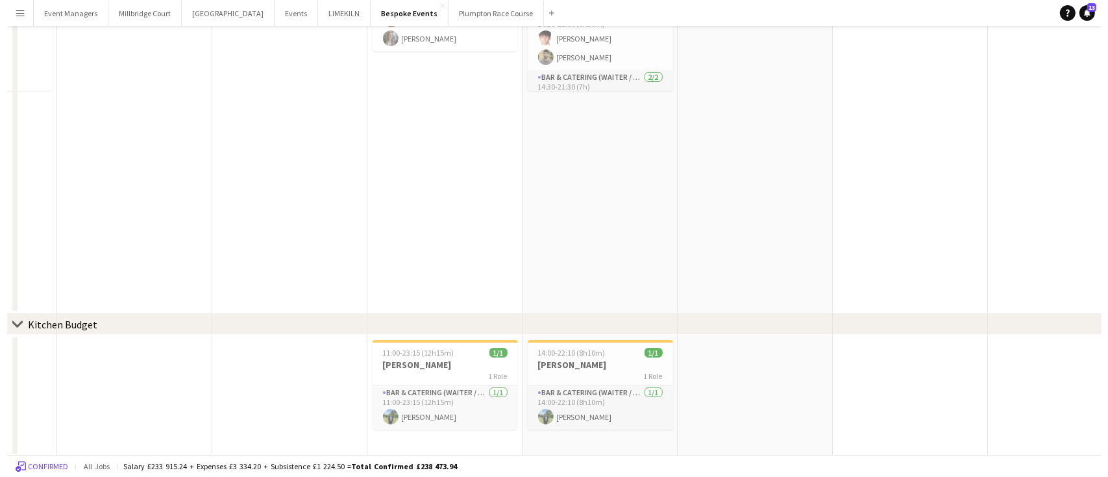
scroll to position [0, 0]
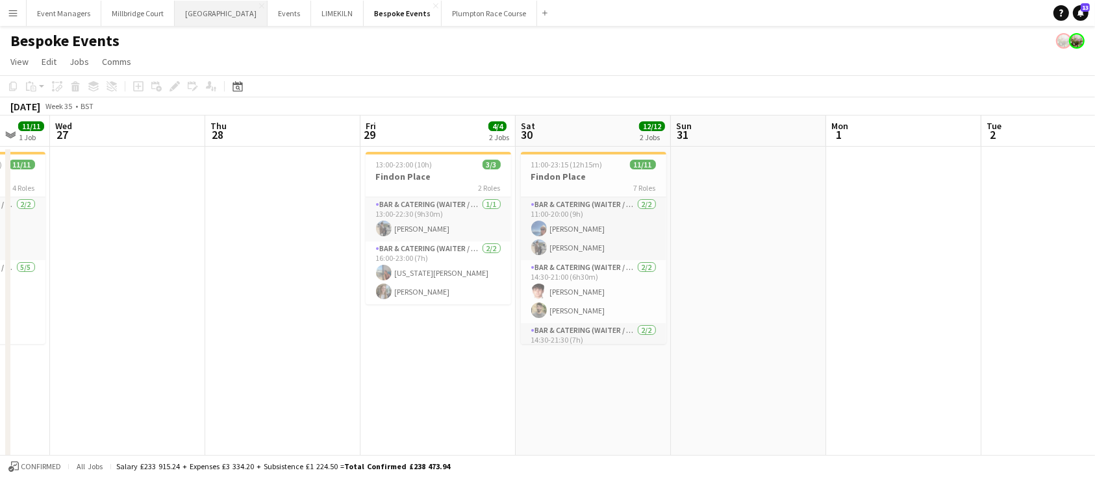
click at [197, 18] on button "Kin House Close" at bounding box center [221, 13] width 93 height 25
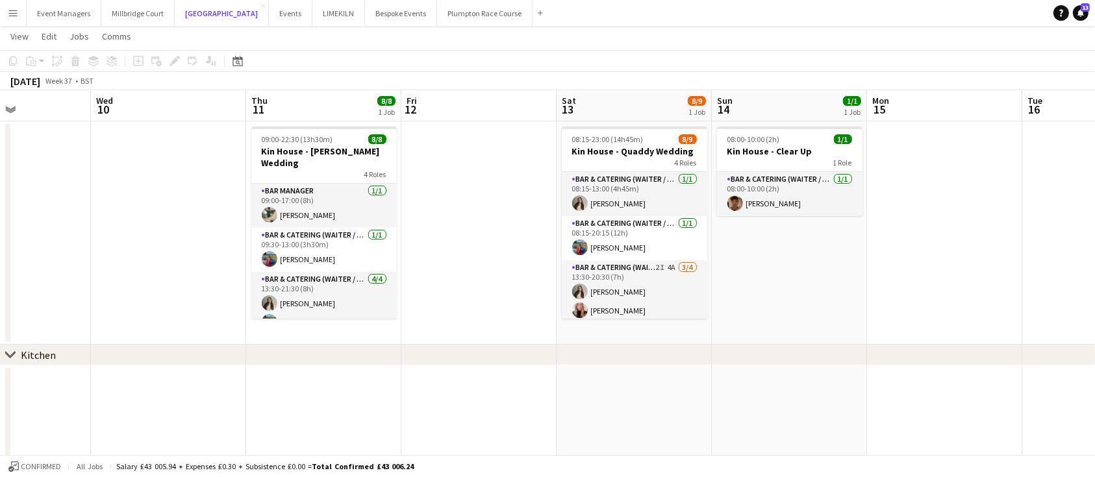
scroll to position [0, 377]
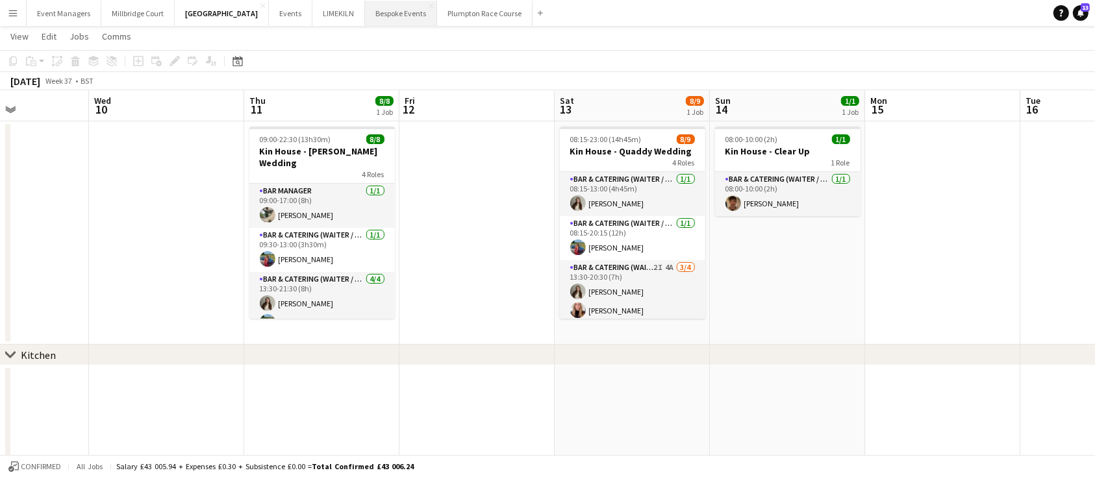
click at [365, 18] on button "Bespoke Events Close" at bounding box center [401, 13] width 72 height 25
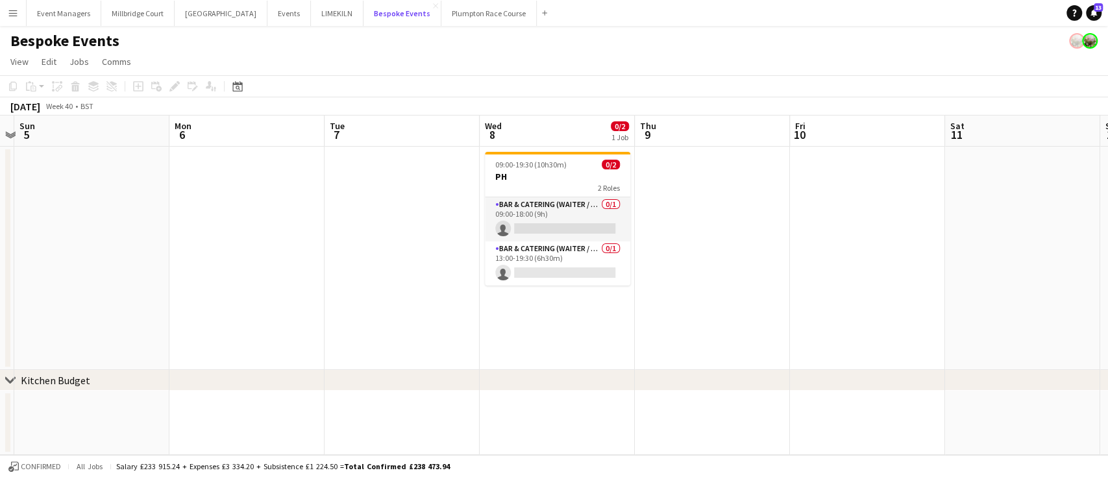
scroll to position [0, 295]
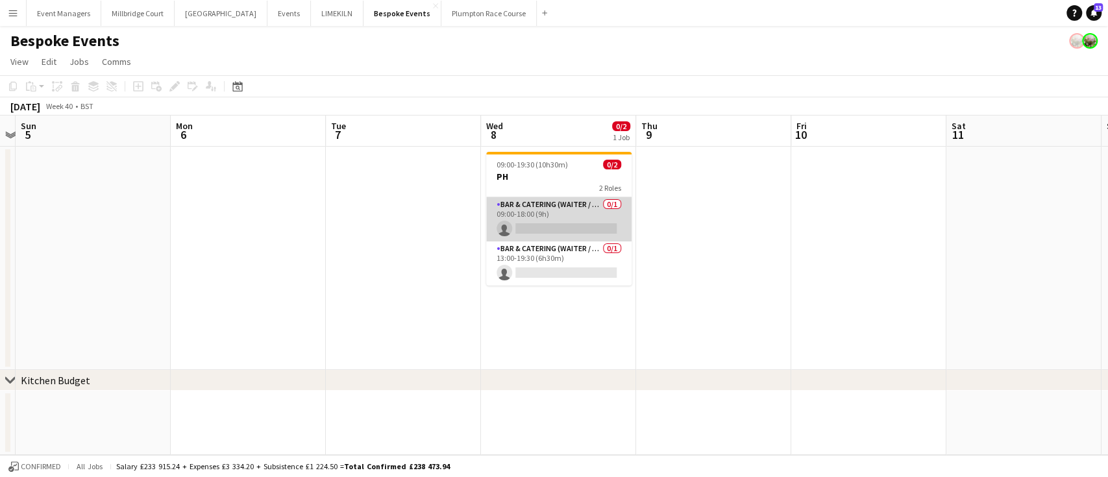
click at [560, 227] on app-card-role "Bar & Catering (Waiter / waitress) 0/1 09:00-18:00 (9h) single-neutral-actions" at bounding box center [558, 219] width 145 height 44
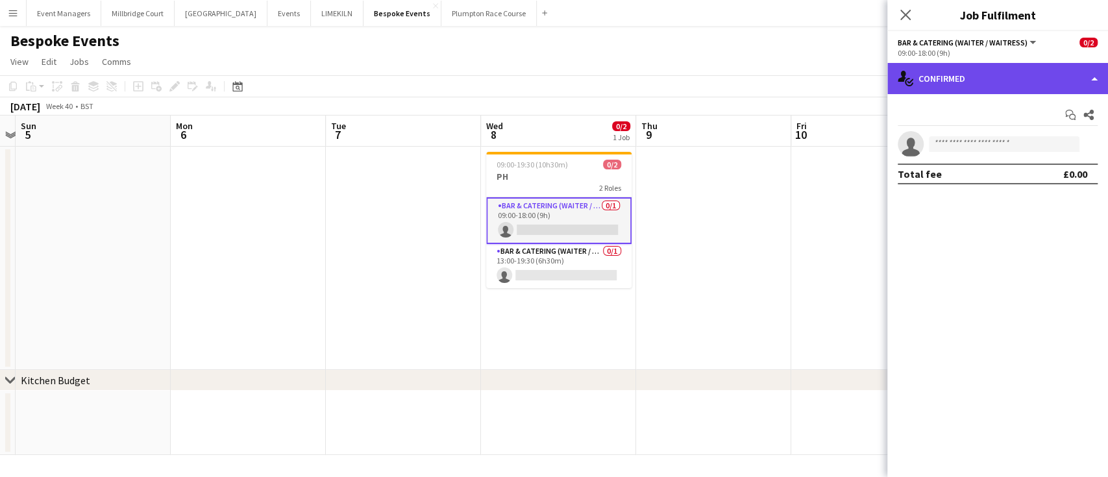
click at [995, 64] on div "single-neutral-actions-check-2 Confirmed" at bounding box center [998, 78] width 221 height 31
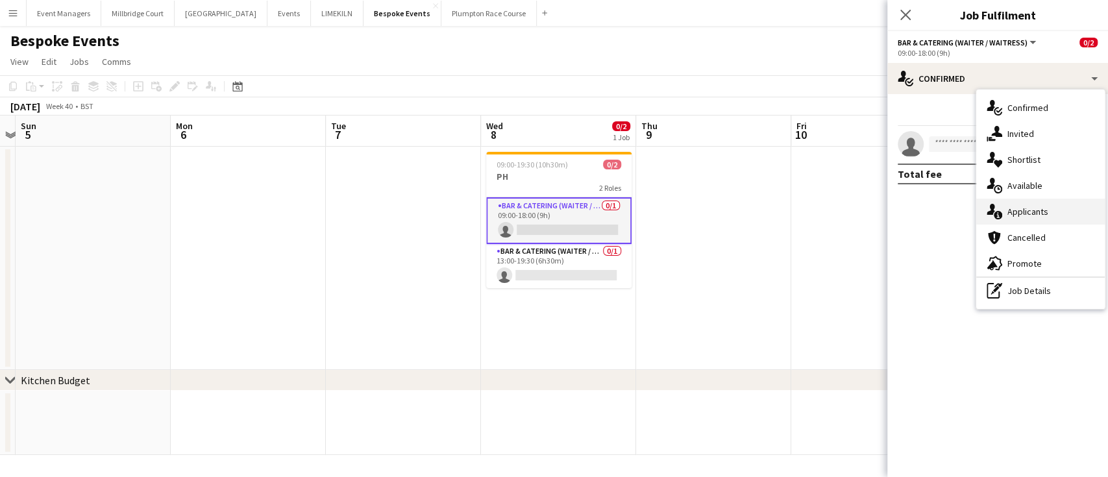
click at [1013, 216] on span "Applicants" at bounding box center [1028, 212] width 41 height 12
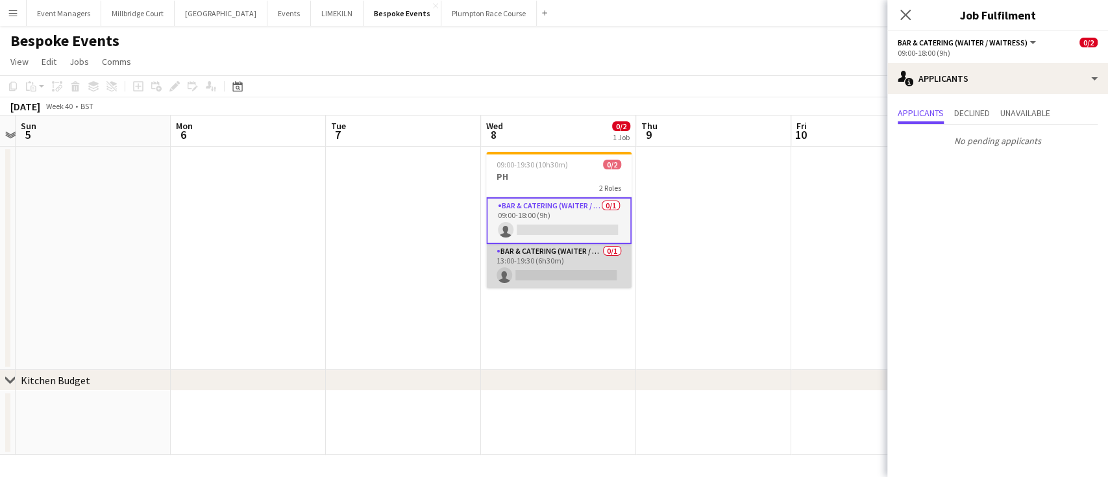
click at [529, 264] on app-card-role "Bar & Catering (Waiter / waitress) 0/1 13:00-19:30 (6h30m) single-neutral-actio…" at bounding box center [558, 266] width 145 height 44
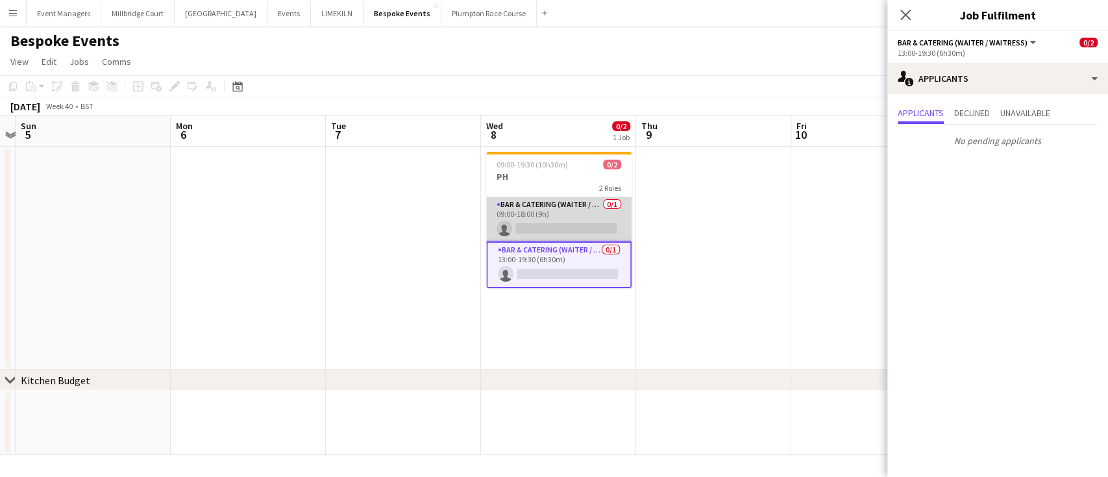
click at [541, 221] on app-card-role "Bar & Catering (Waiter / waitress) 0/1 09:00-18:00 (9h) single-neutral-actions" at bounding box center [558, 219] width 145 height 44
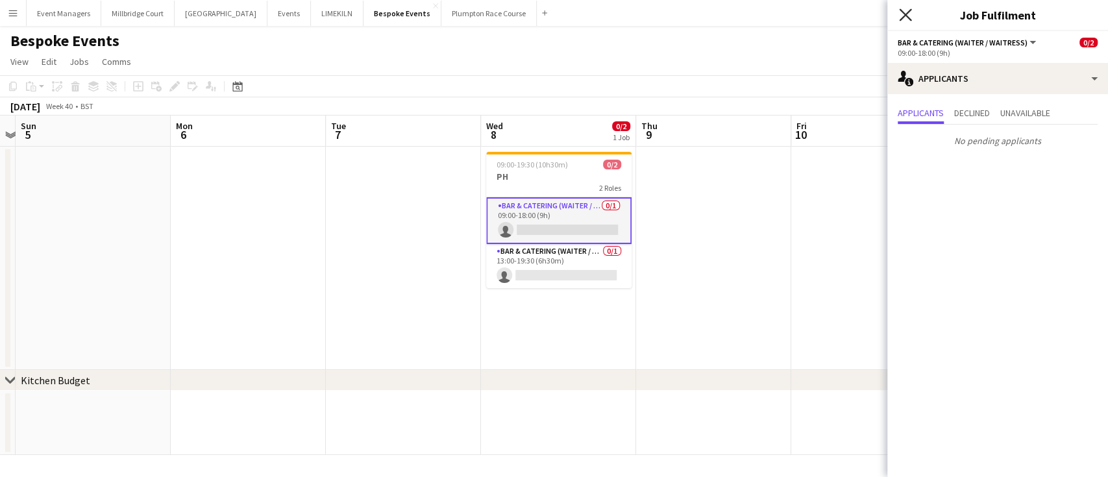
click at [905, 16] on icon at bounding box center [905, 14] width 12 height 12
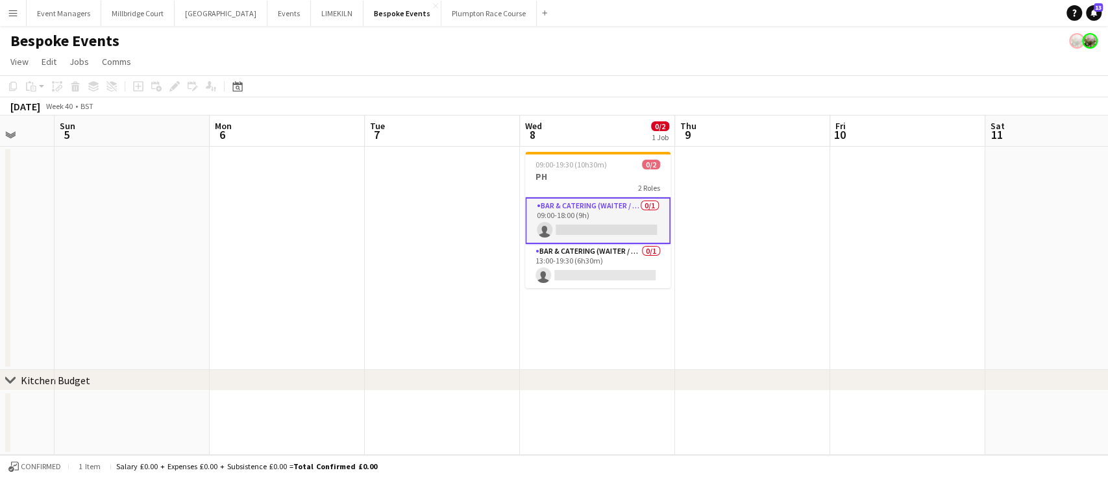
scroll to position [0, 410]
